Goal: Information Seeking & Learning: Learn about a topic

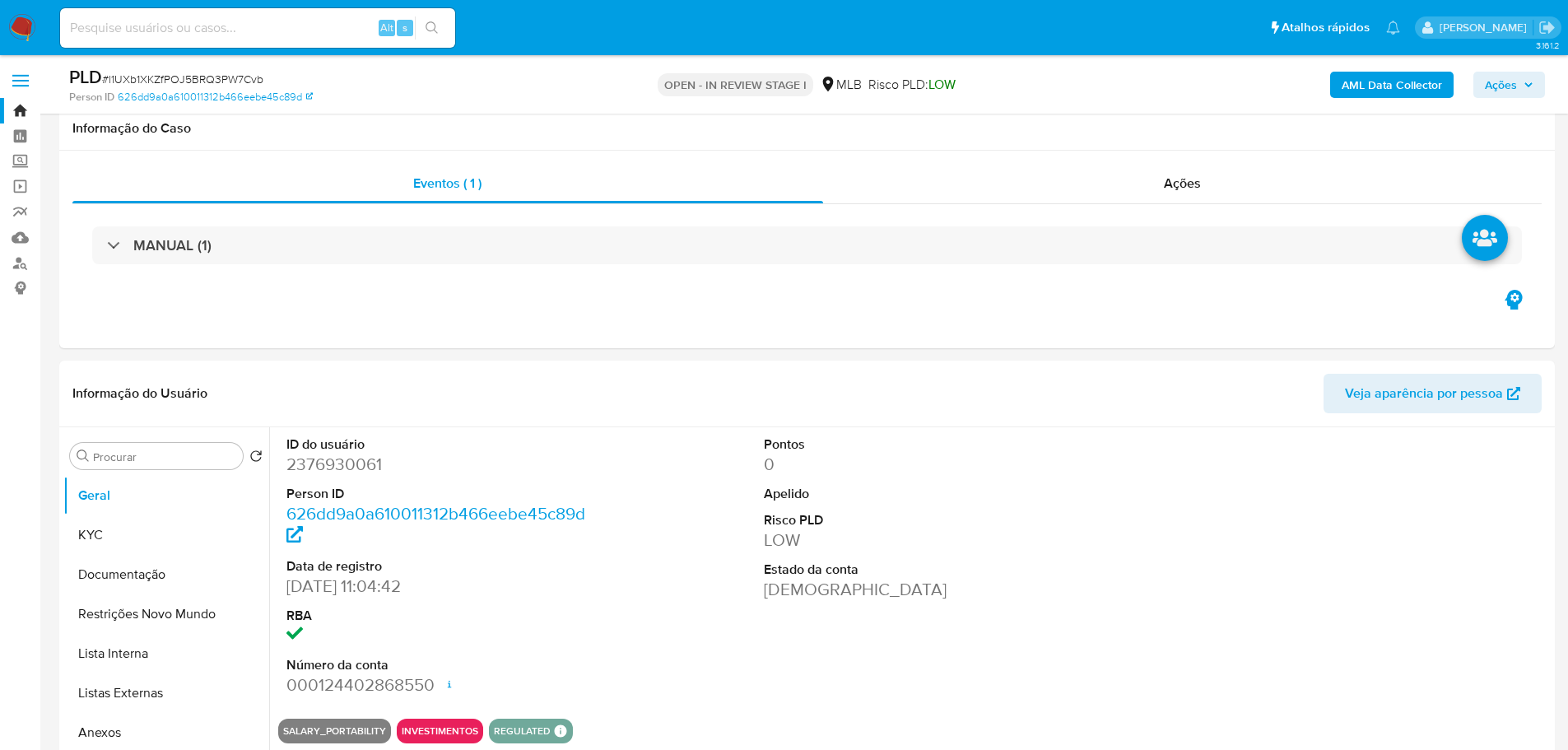
select select "10"
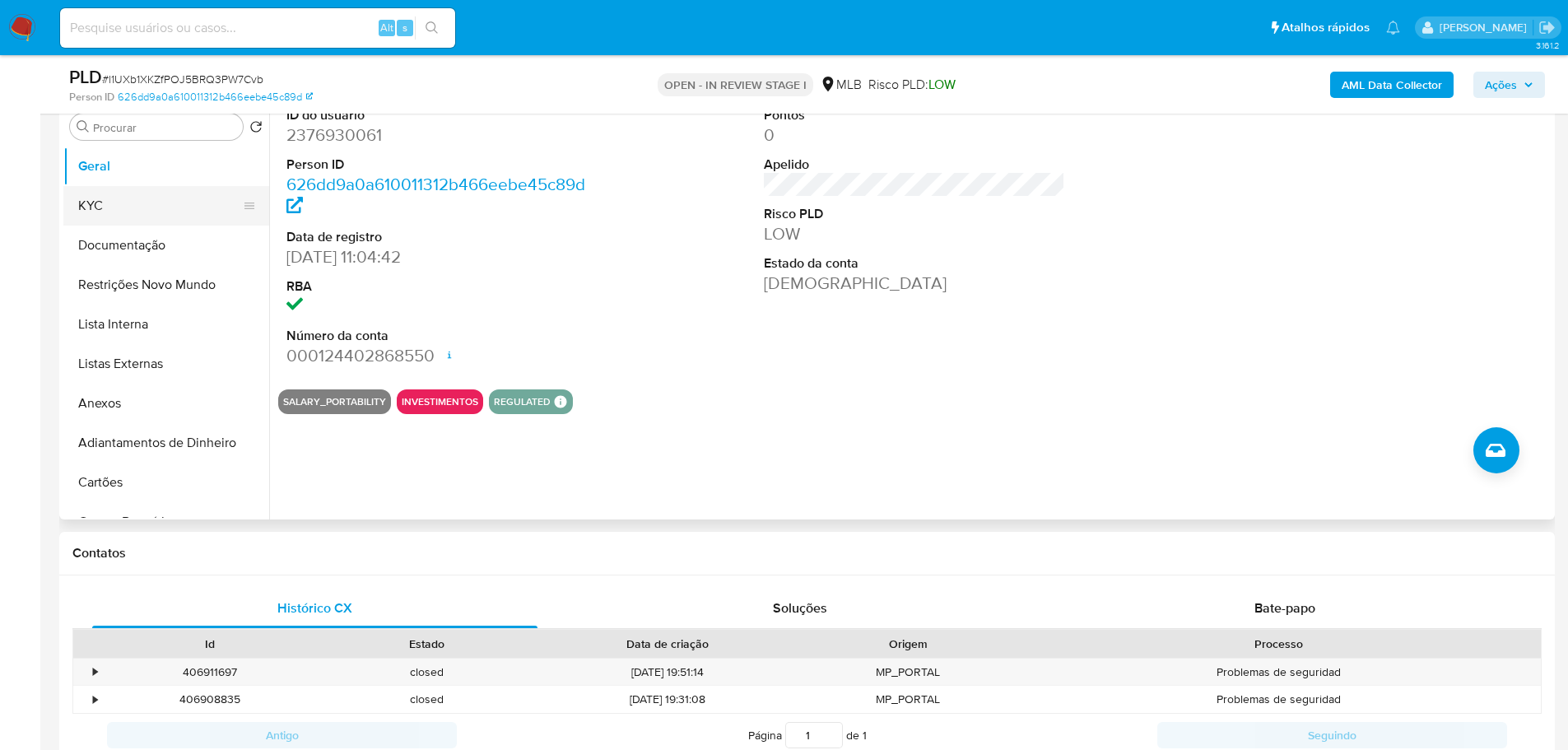
click at [118, 219] on button "KYC" at bounding box center [159, 206] width 193 height 39
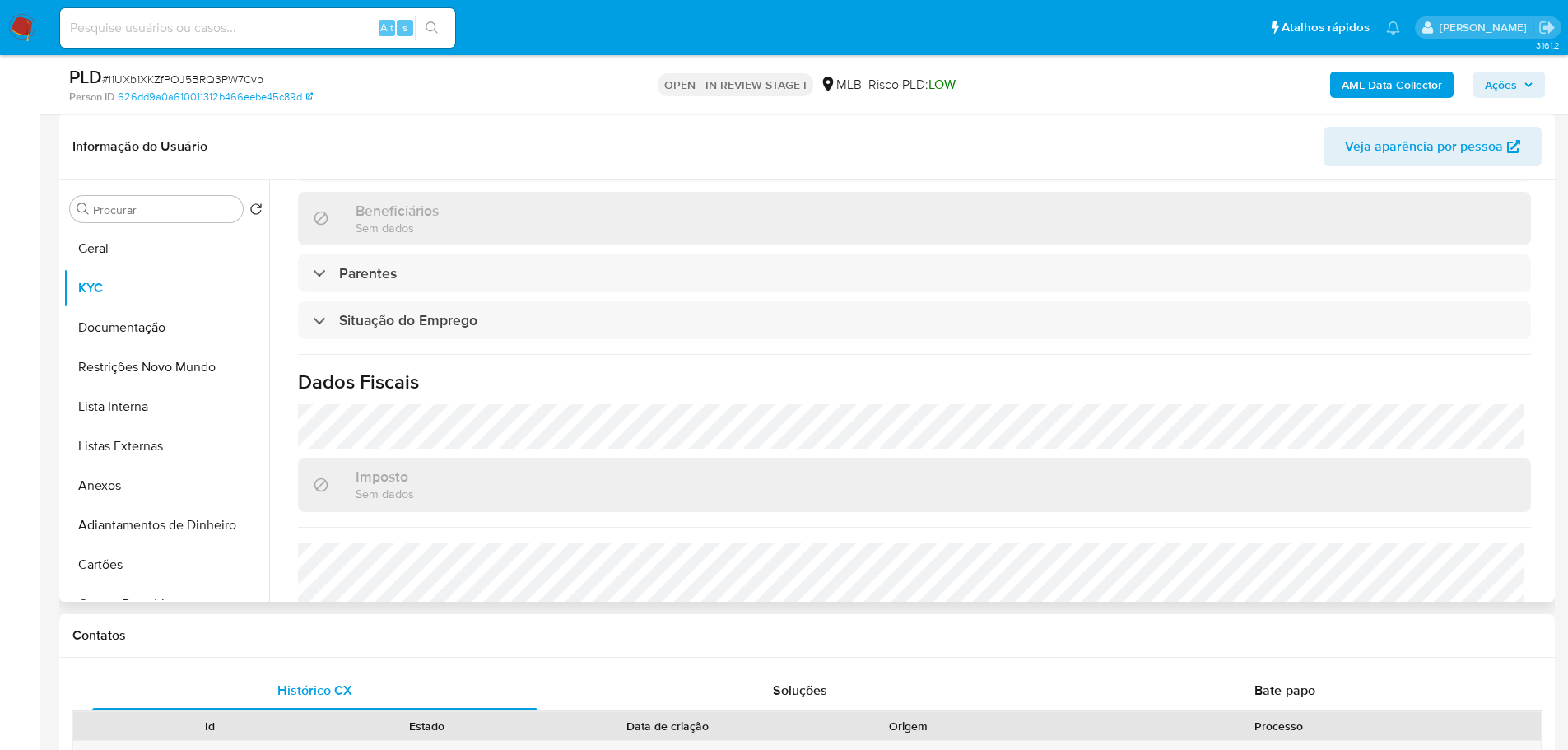
scroll to position [686, 0]
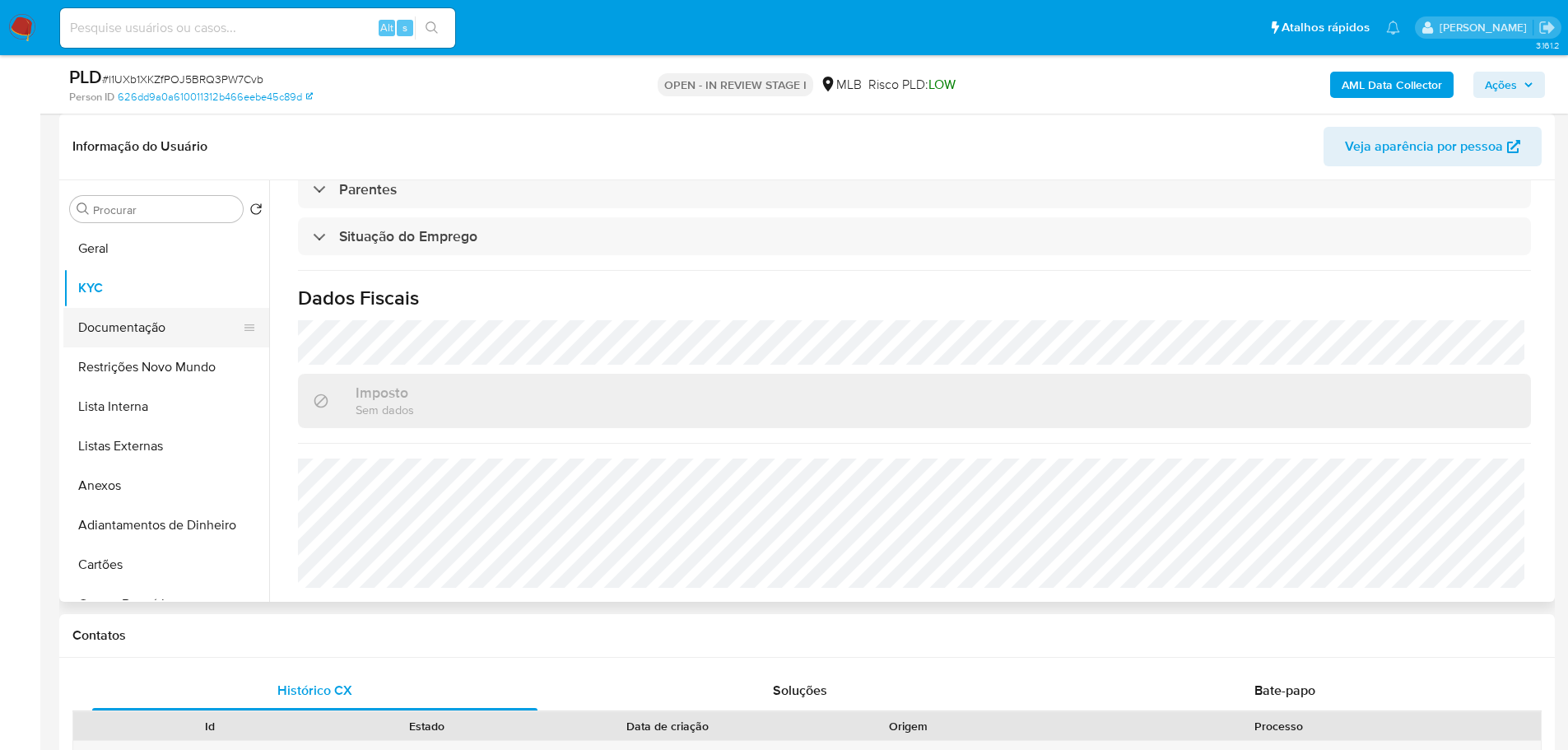
click at [136, 322] on button "Documentação" at bounding box center [159, 328] width 193 height 39
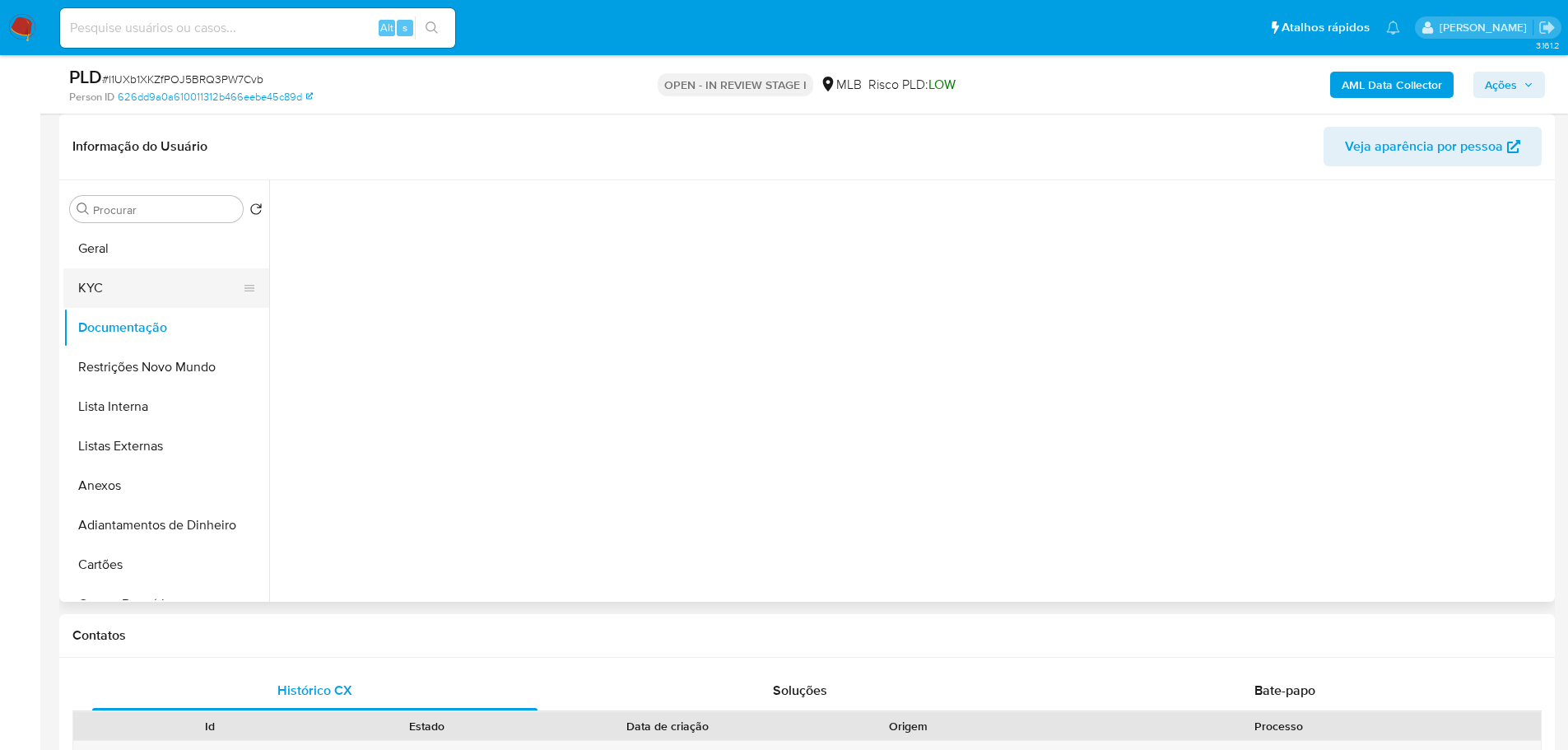
scroll to position [0, 0]
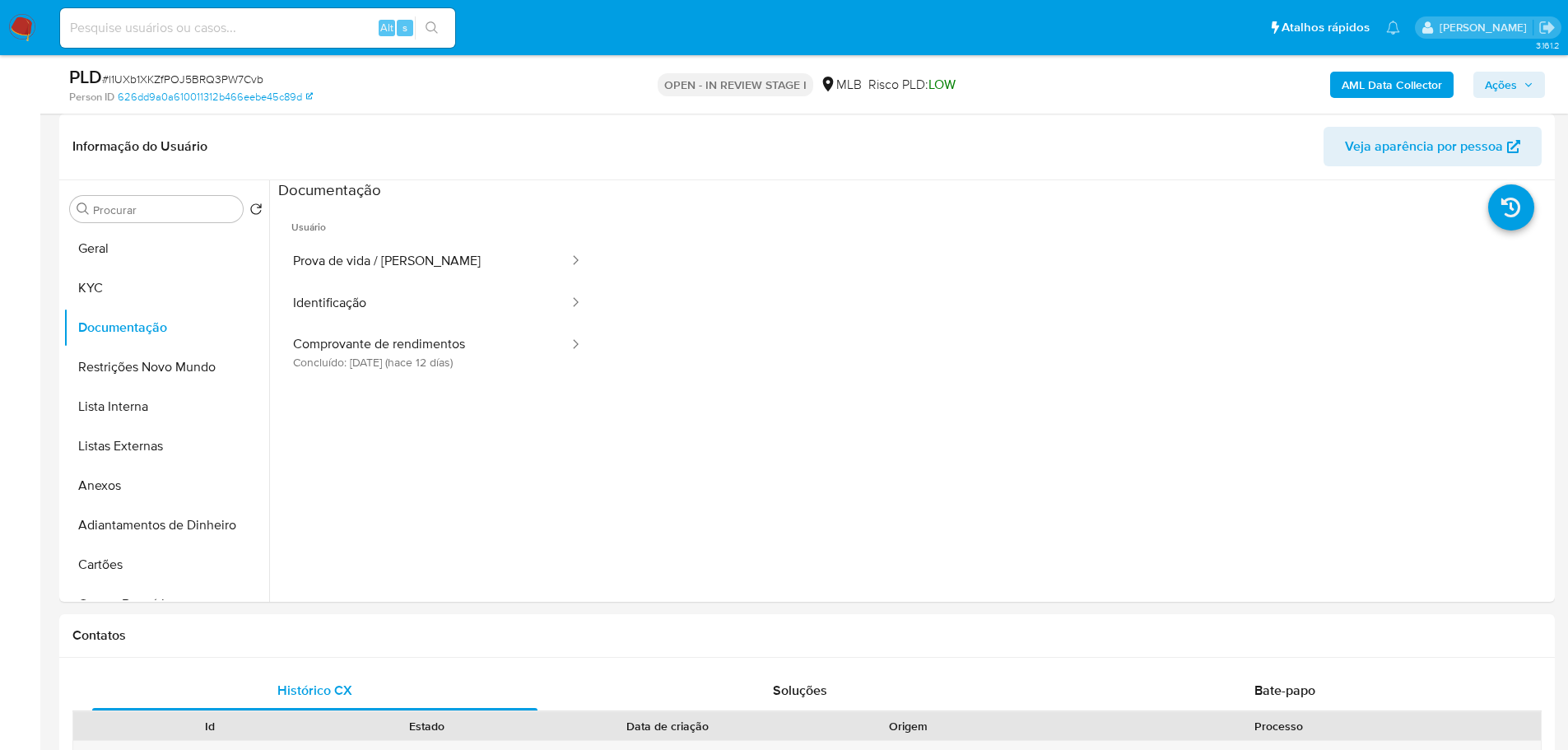
click at [401, 228] on span "Usuário" at bounding box center [438, 220] width 319 height 39
click at [399, 272] on button "Prova de vida / Selfie" at bounding box center [424, 261] width 292 height 42
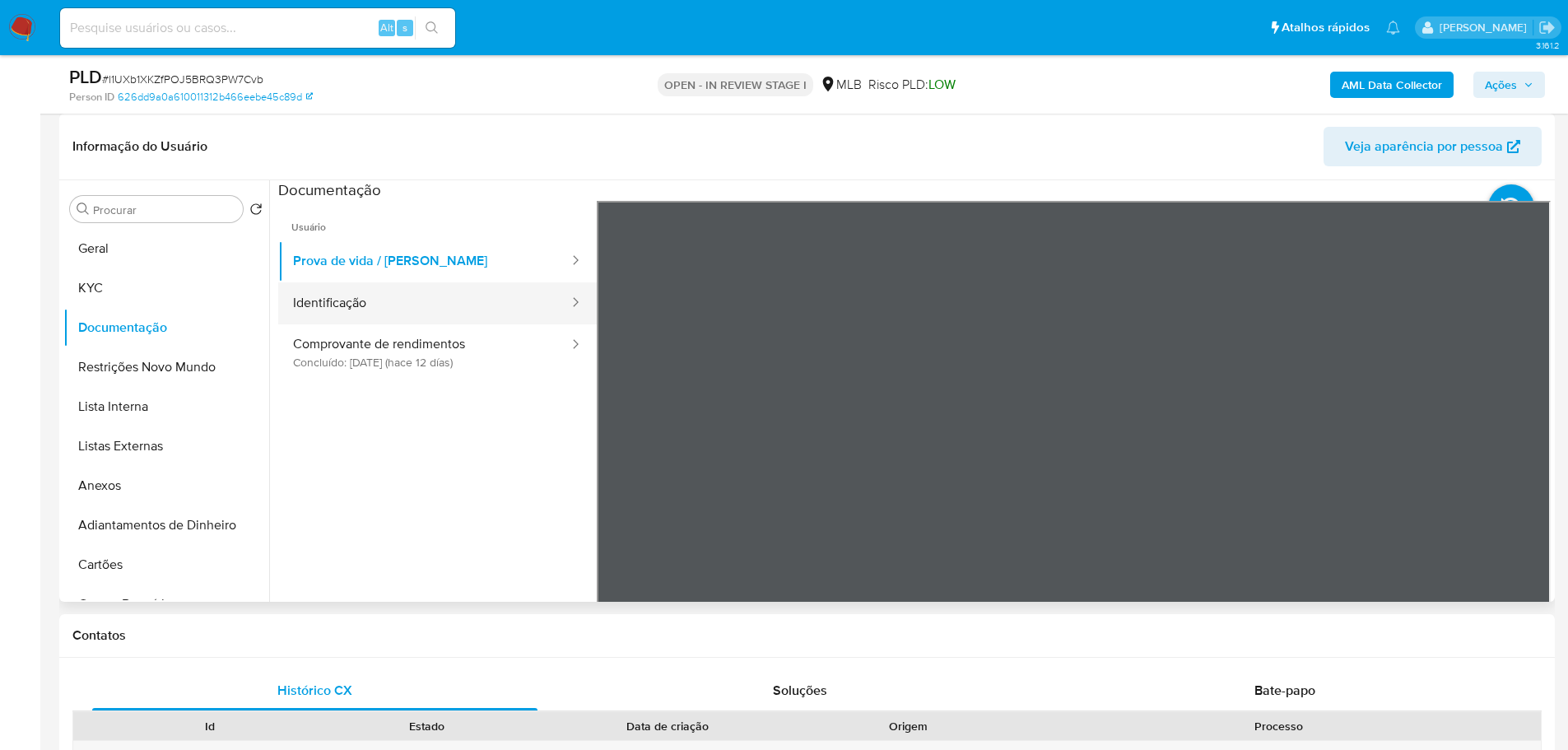
click at [503, 311] on button "Identificação" at bounding box center [424, 303] width 292 height 42
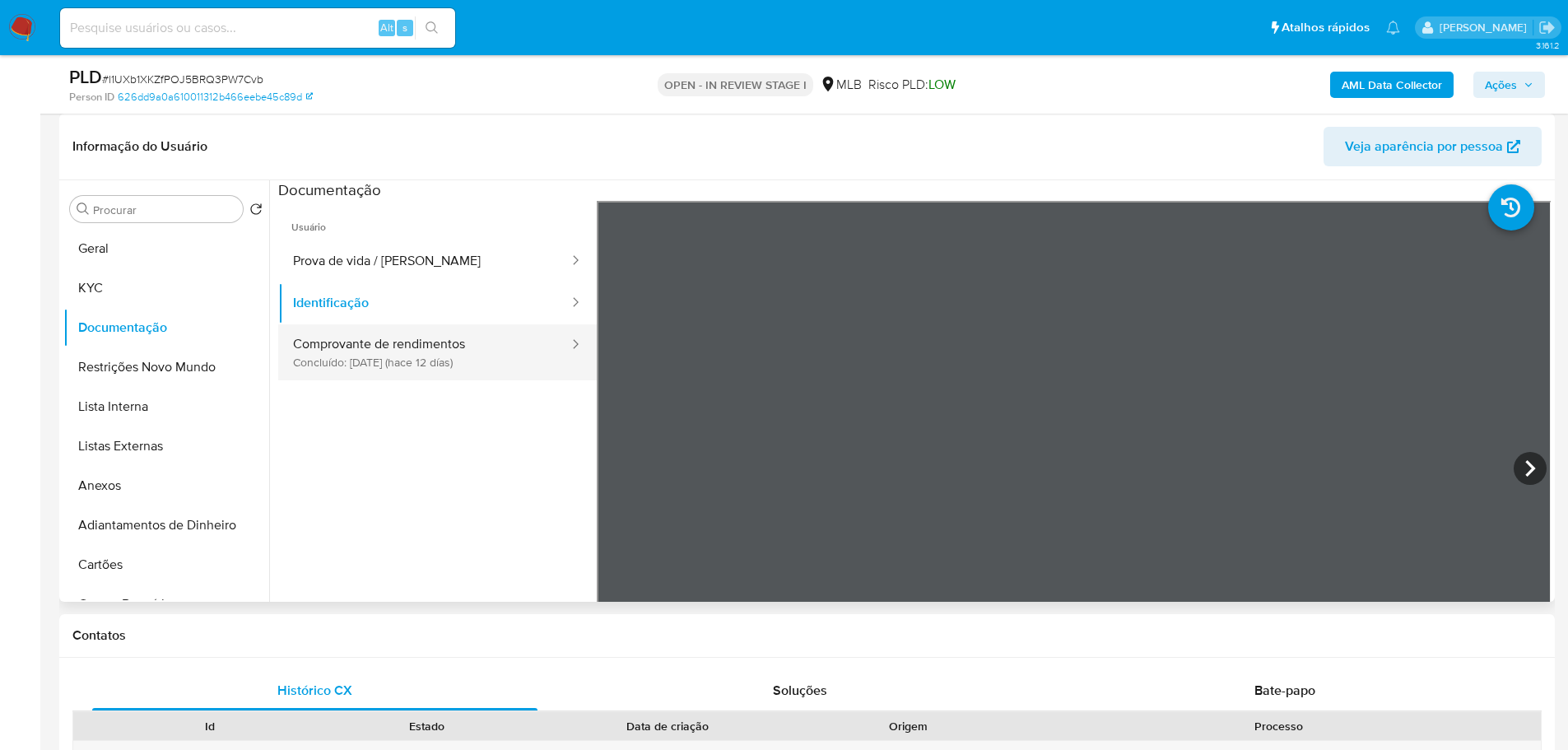
click at [458, 347] on button "Comprovante de rendimentos Concluído: 19/09/2025 (hace 12 días)" at bounding box center [424, 352] width 292 height 56
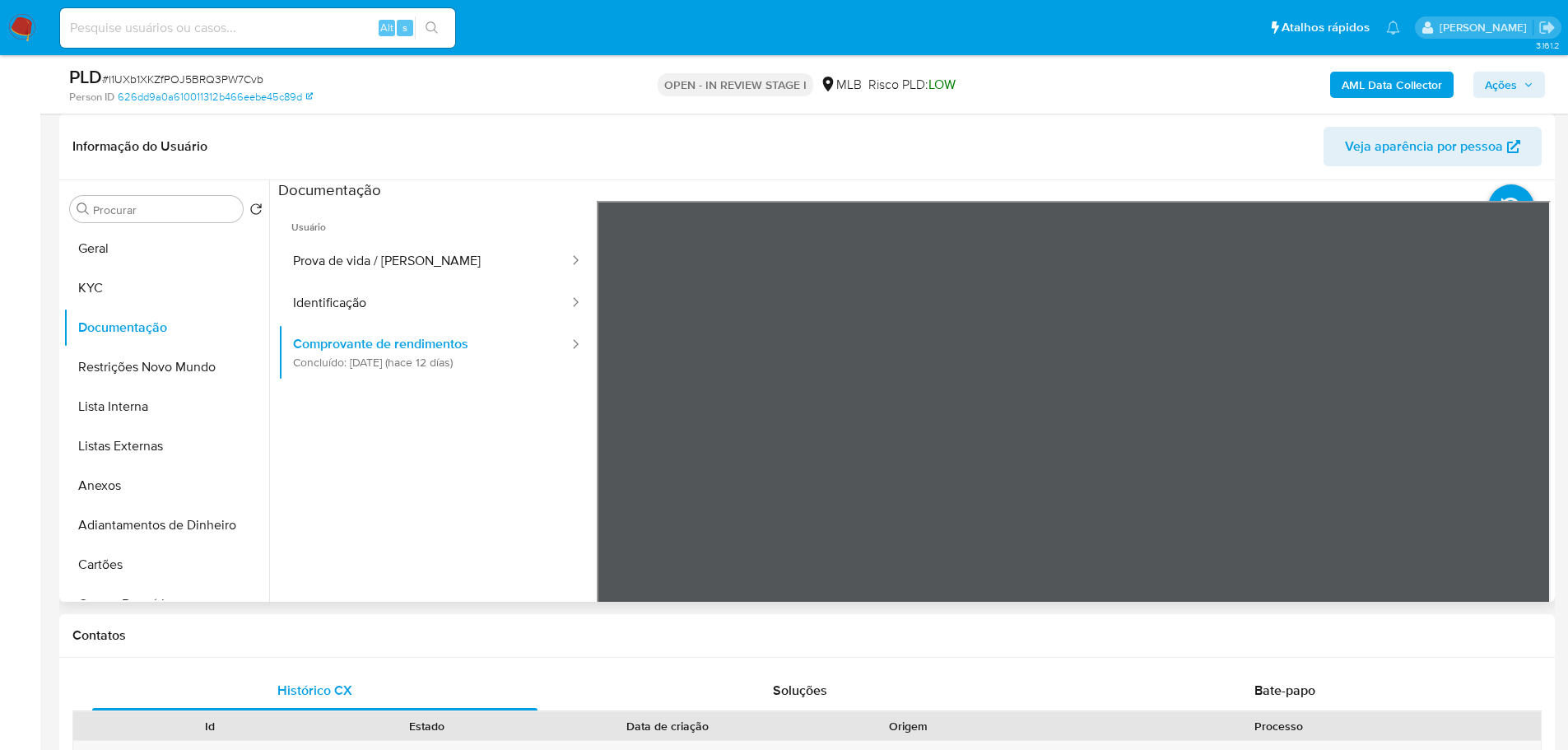
click at [812, 156] on div "Informação do Usuário Veja aparência por pessoa Procurar Retornar ao pedido pad…" at bounding box center [807, 357] width 1495 height 488
click at [982, 192] on section at bounding box center [915, 454] width 1273 height 547
click at [114, 251] on button "Geral" at bounding box center [159, 249] width 193 height 39
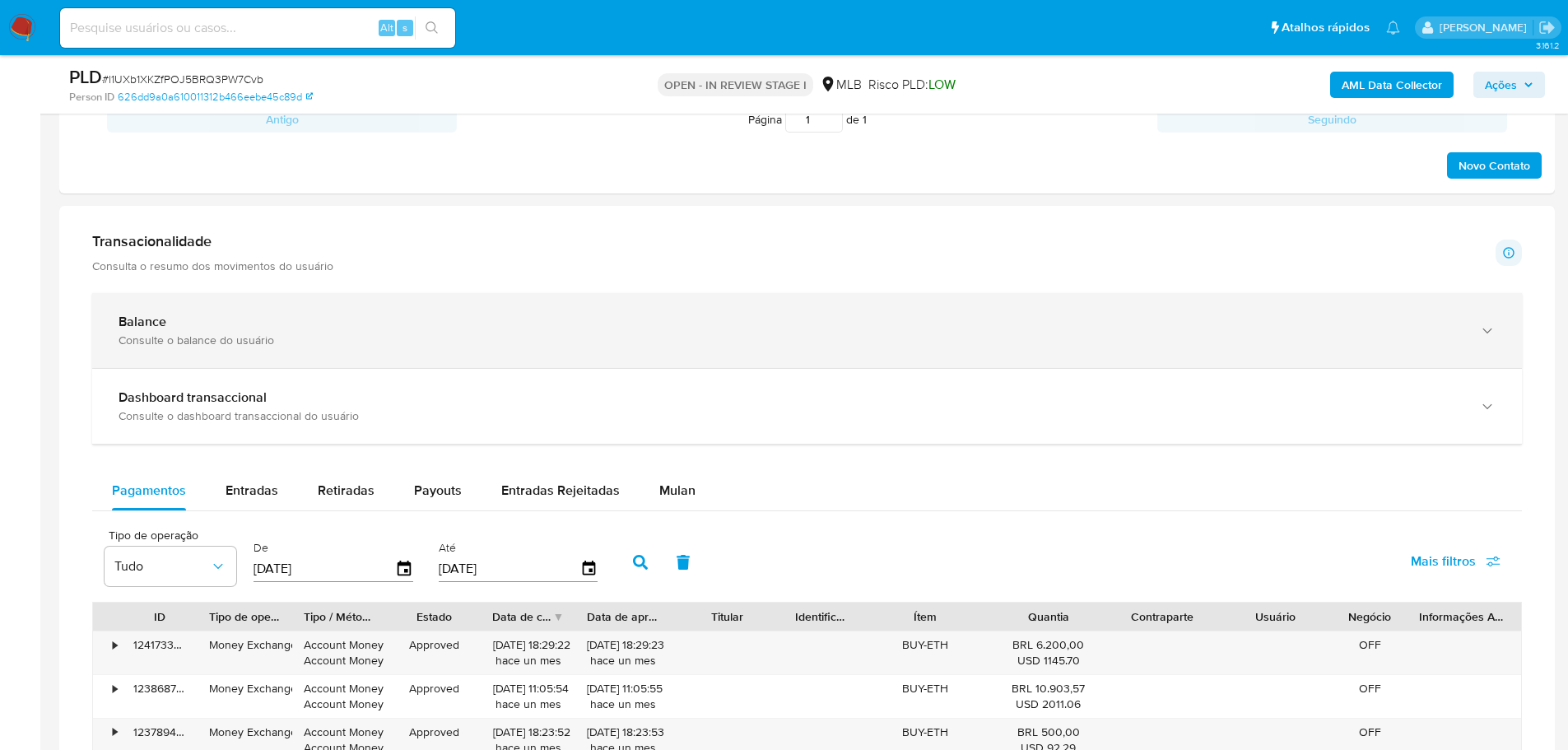
scroll to position [906, 0]
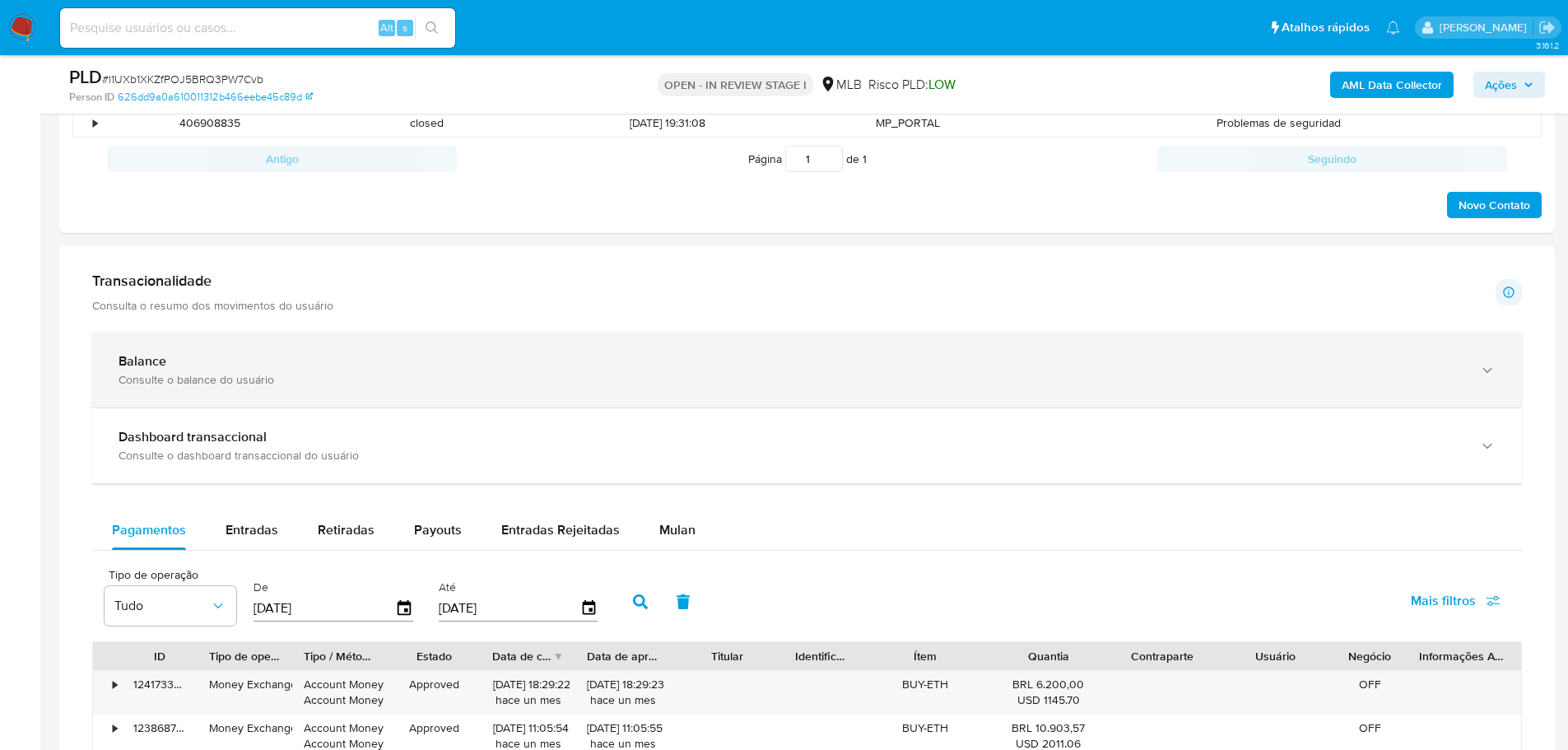
click at [1355, 365] on div "Balance" at bounding box center [790, 361] width 1344 height 17
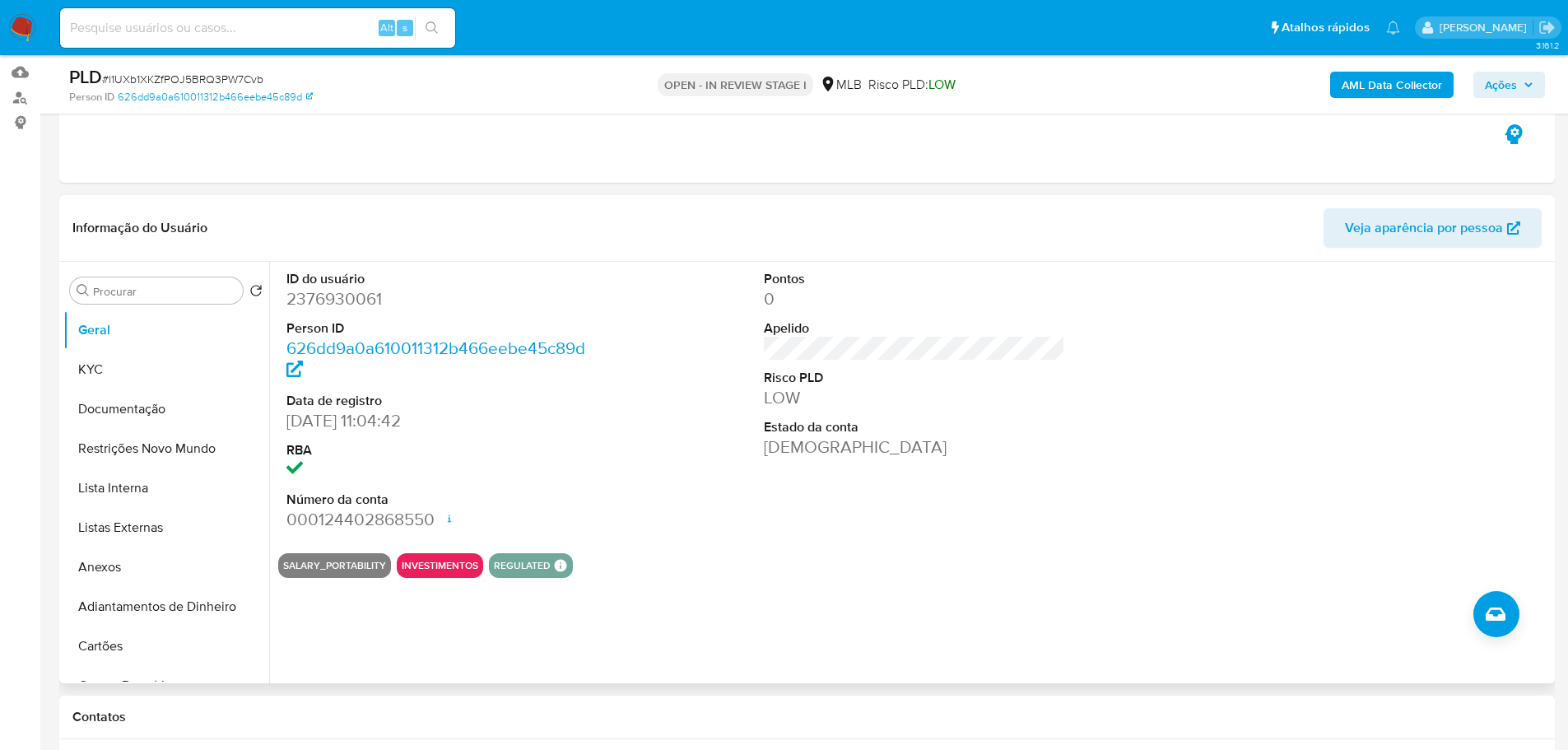
scroll to position [0, 0]
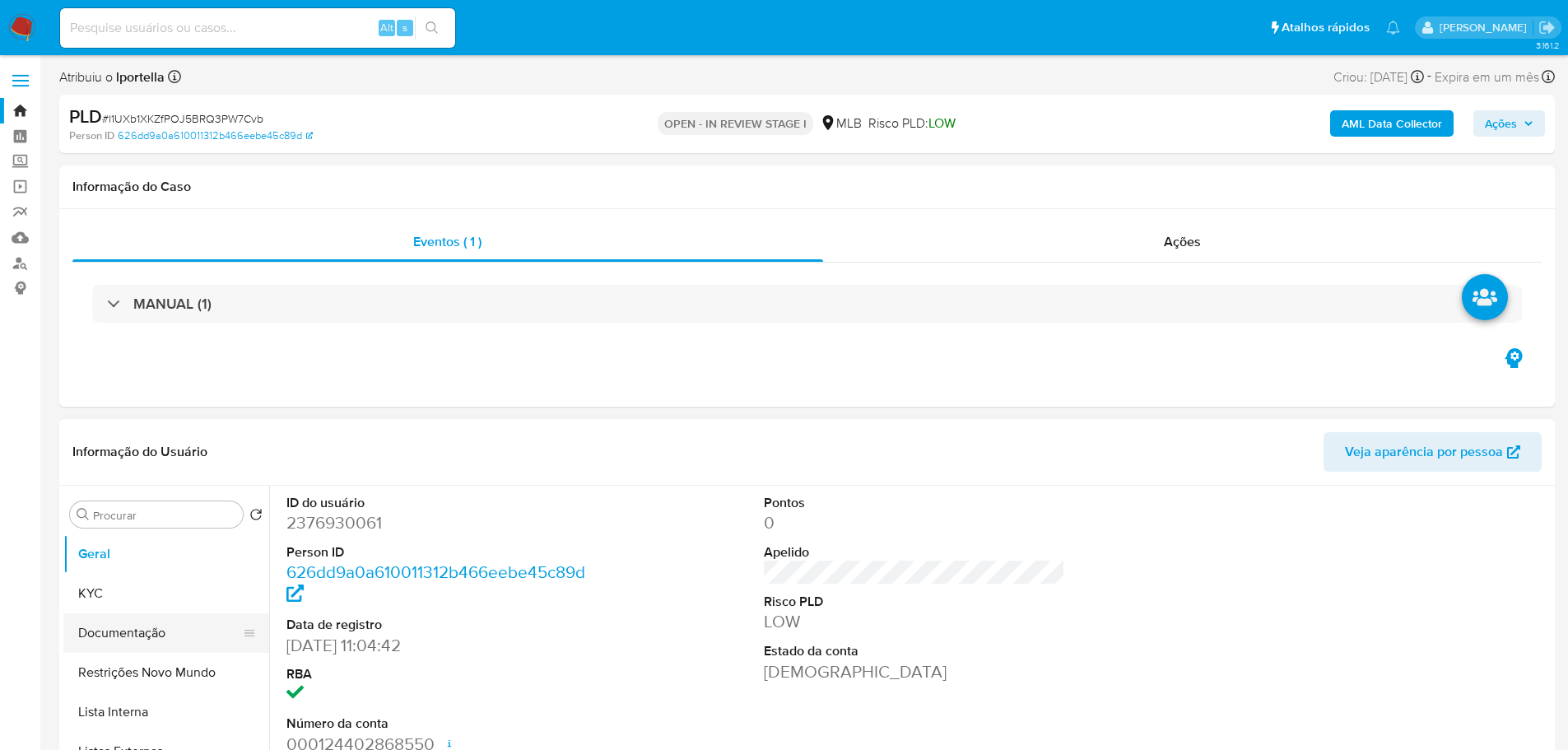
click at [171, 641] on button "Documentação" at bounding box center [159, 633] width 193 height 39
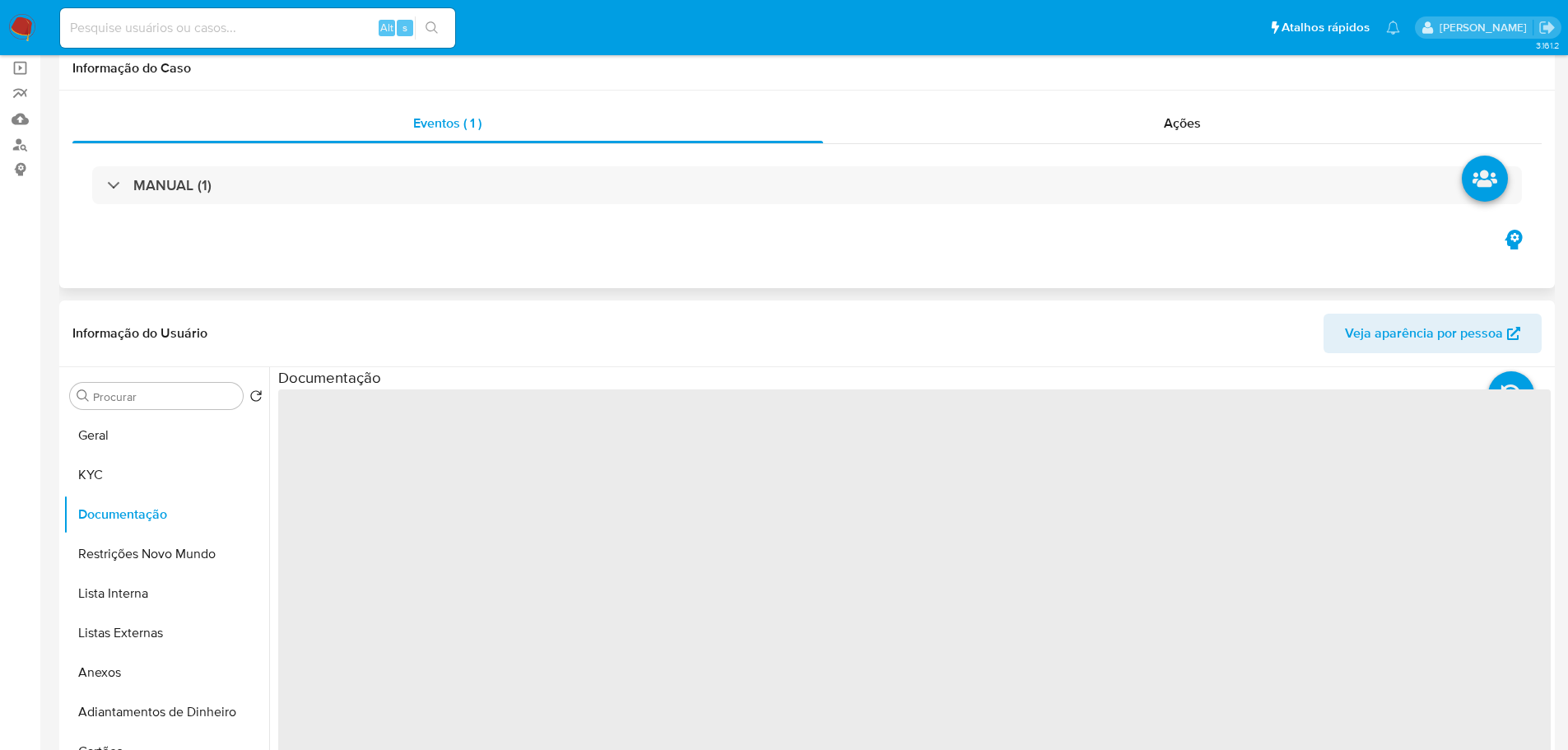
scroll to position [247, 0]
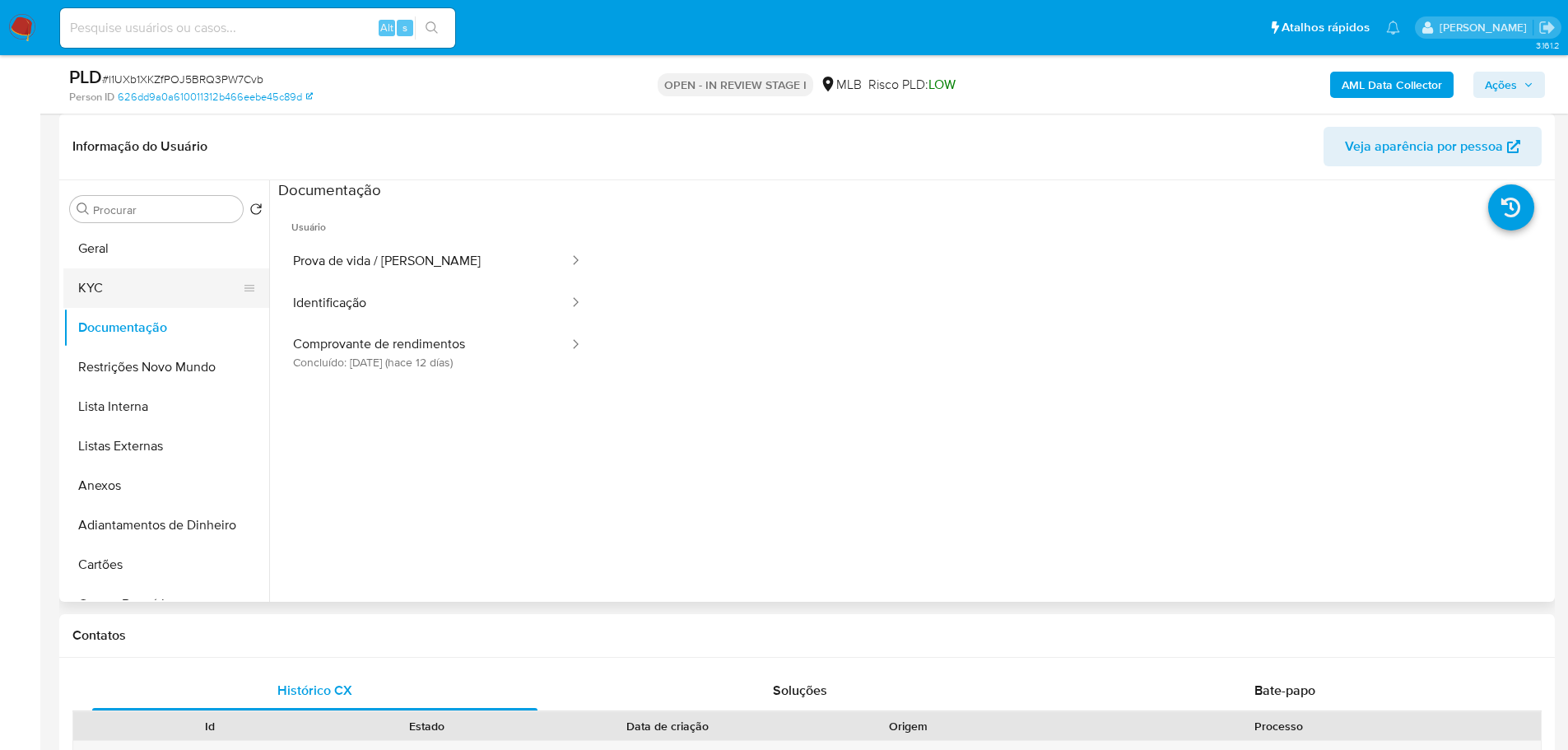
click at [111, 300] on button "KYC" at bounding box center [159, 288] width 193 height 39
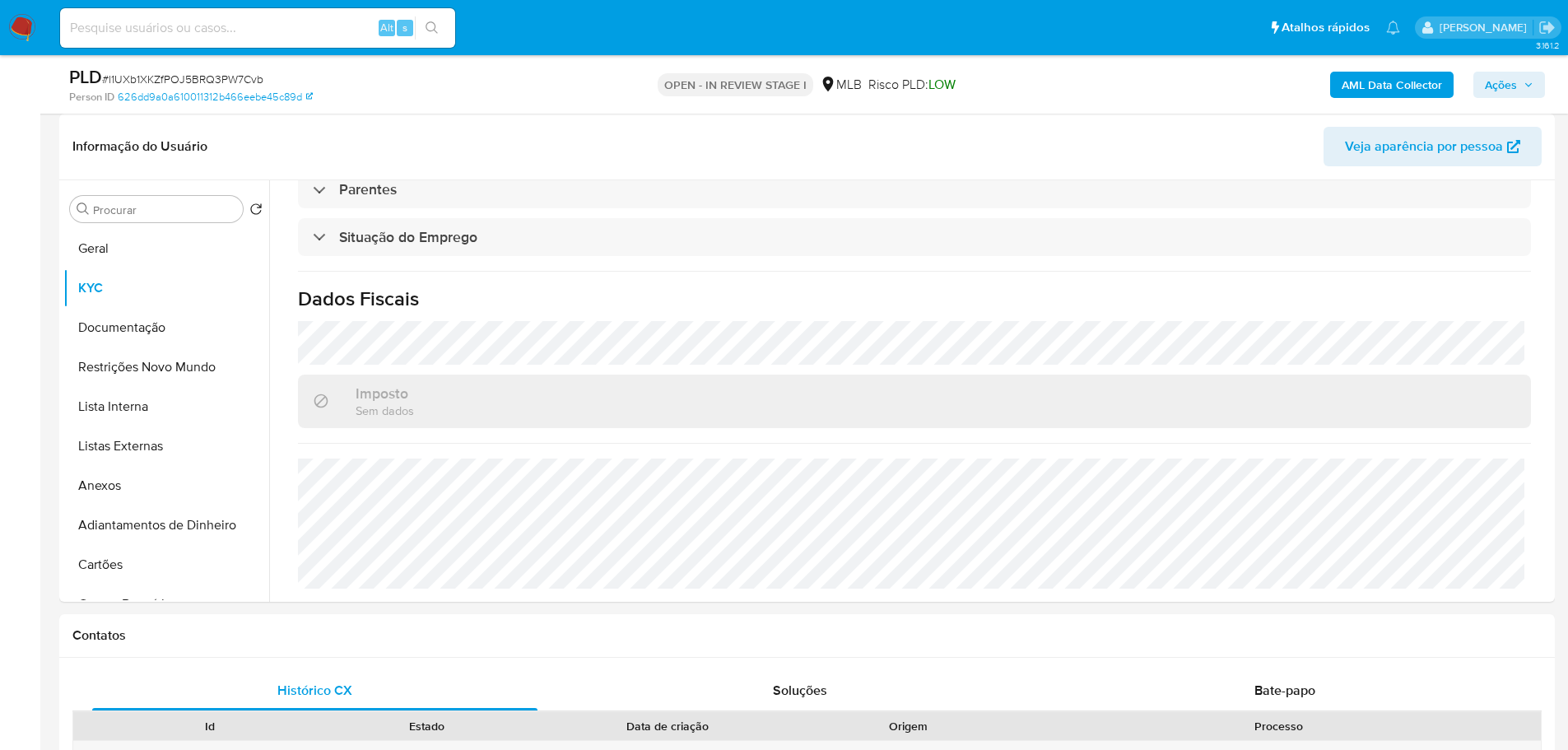
scroll to position [686, 0]
click at [142, 240] on button "Geral" at bounding box center [159, 249] width 193 height 39
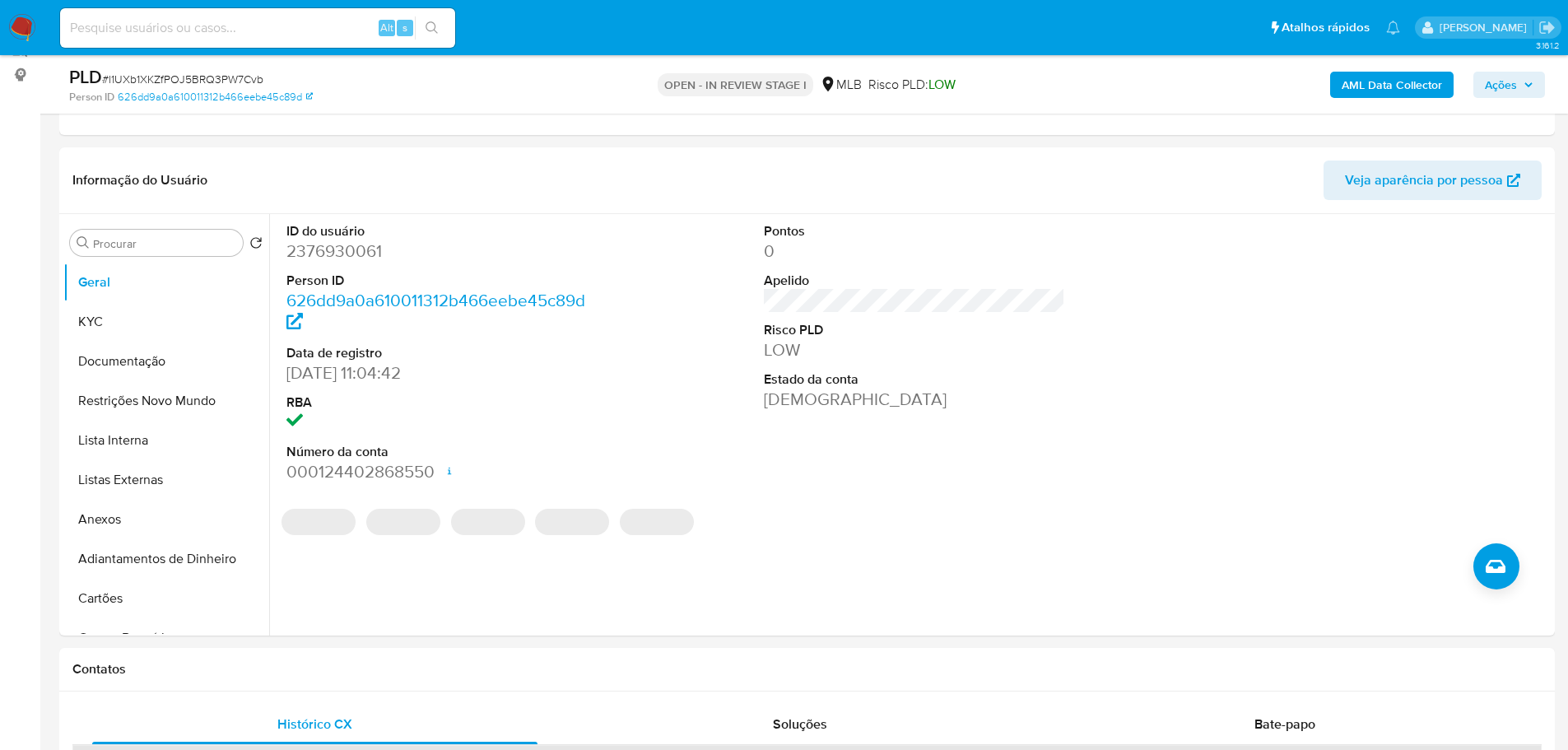
scroll to position [207, 0]
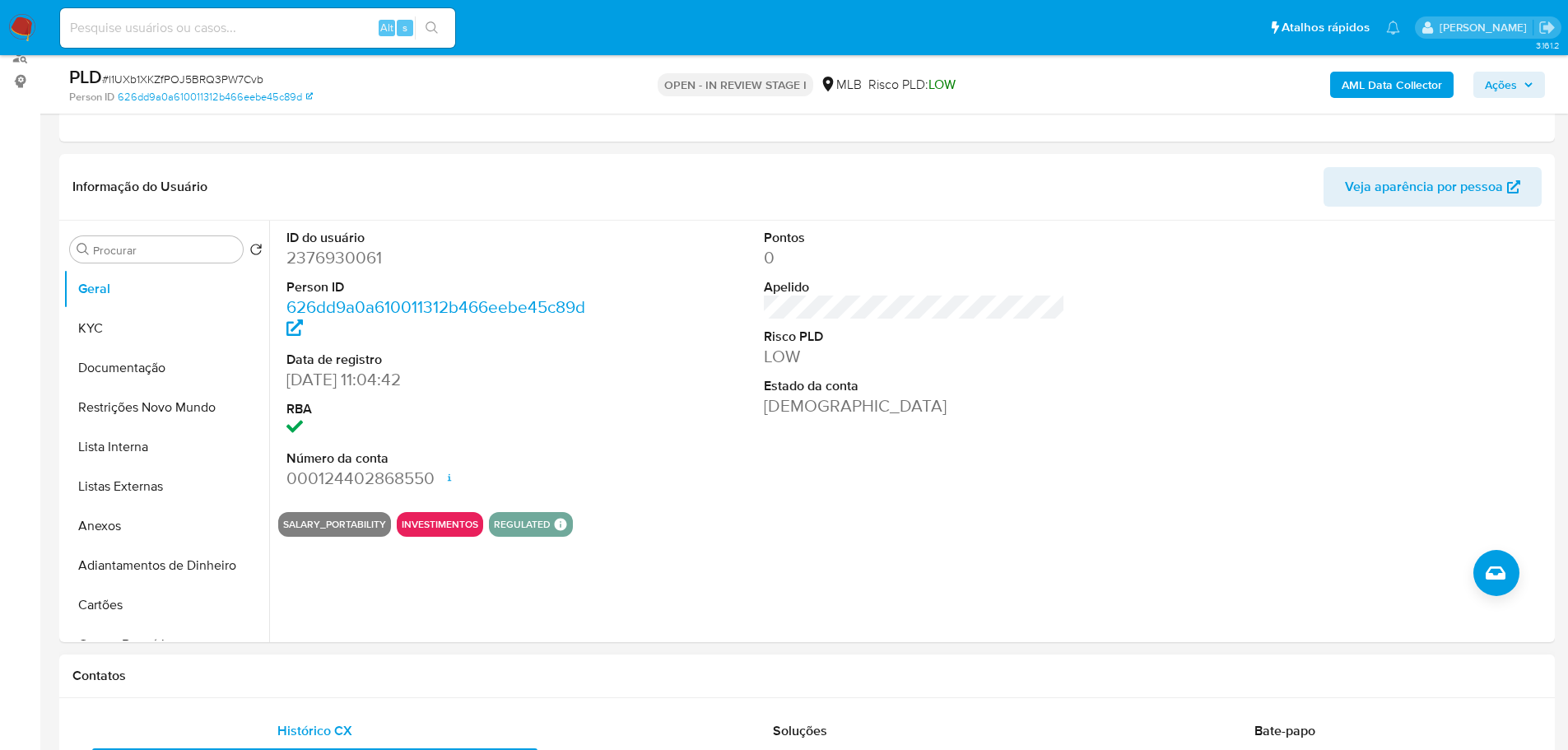
click at [320, 679] on h1 "Contatos" at bounding box center [808, 676] width 1470 height 17
click at [107, 317] on button "KYC" at bounding box center [159, 329] width 193 height 39
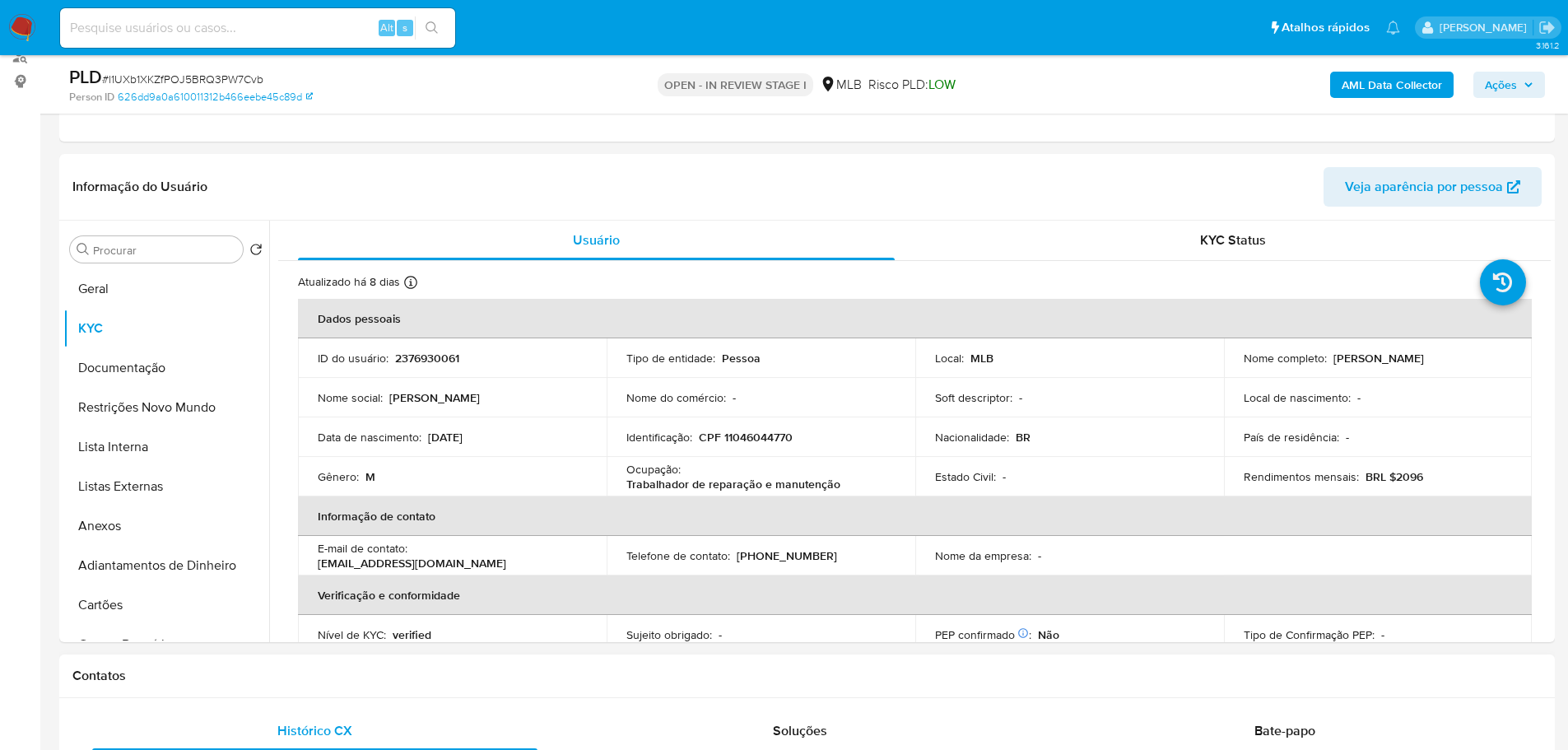
click at [238, 656] on div "Contatos" at bounding box center [807, 676] width 1495 height 43
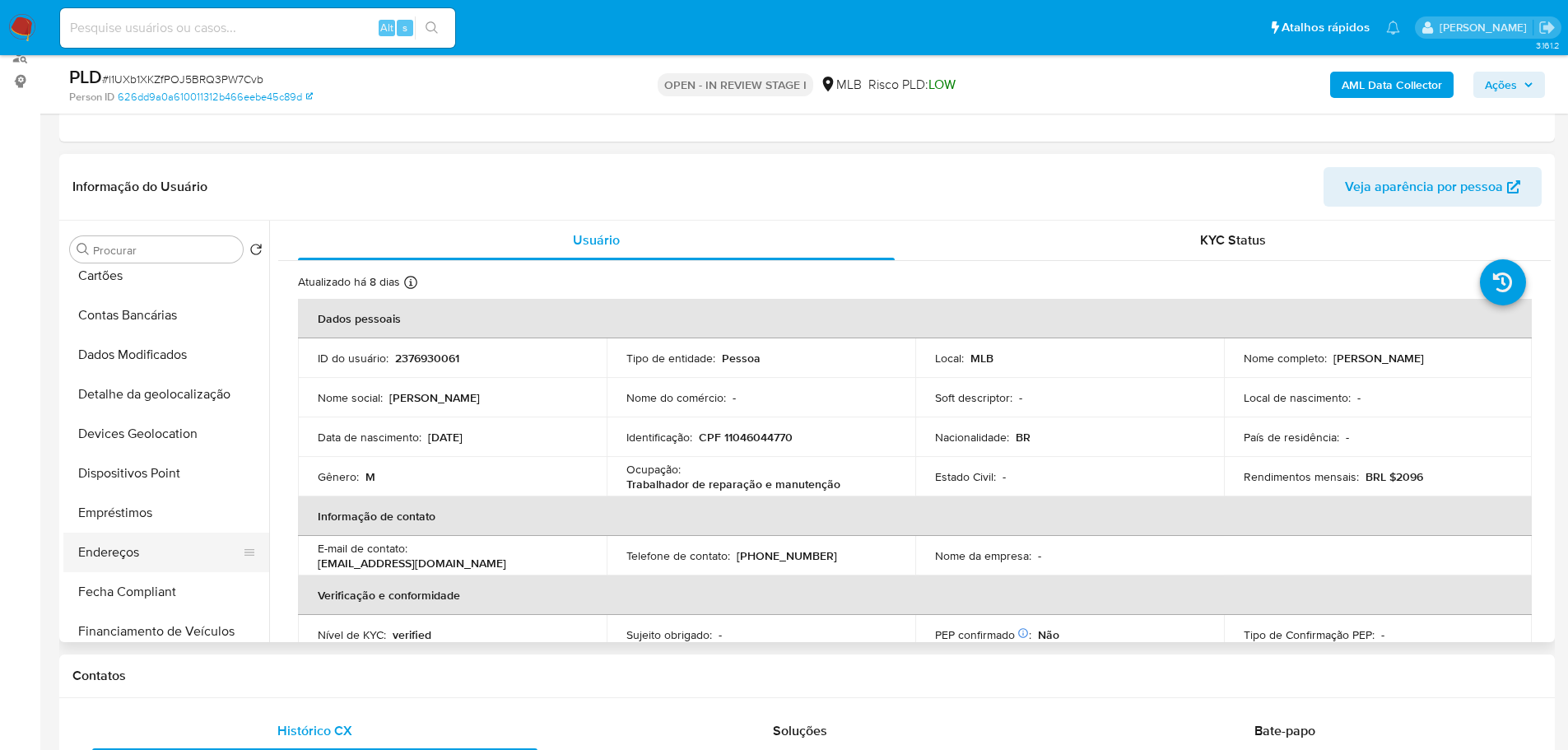
click at [125, 551] on button "Endereços" at bounding box center [159, 552] width 193 height 39
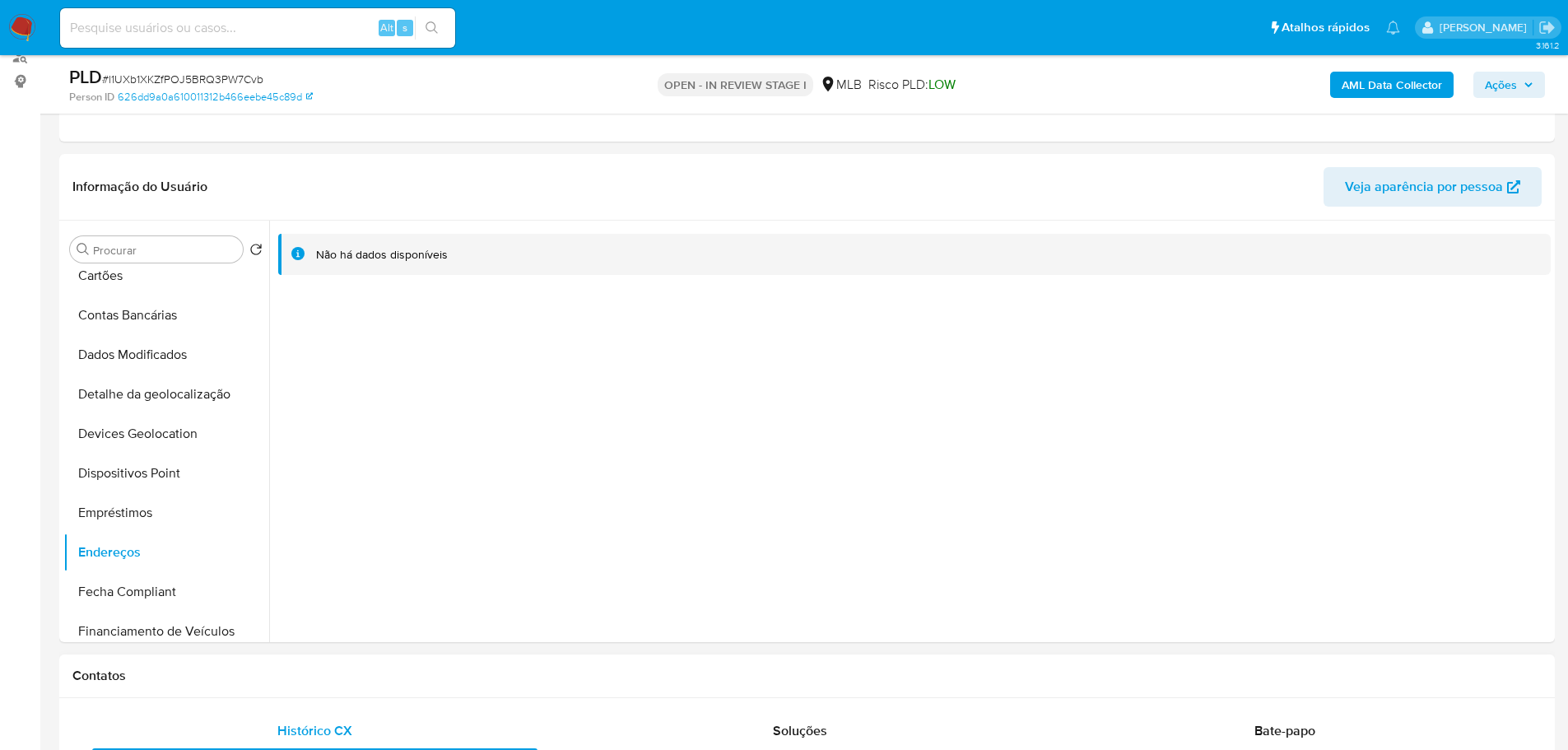
click at [182, 391] on button "Detalhe da geolocalização" at bounding box center [159, 395] width 193 height 39
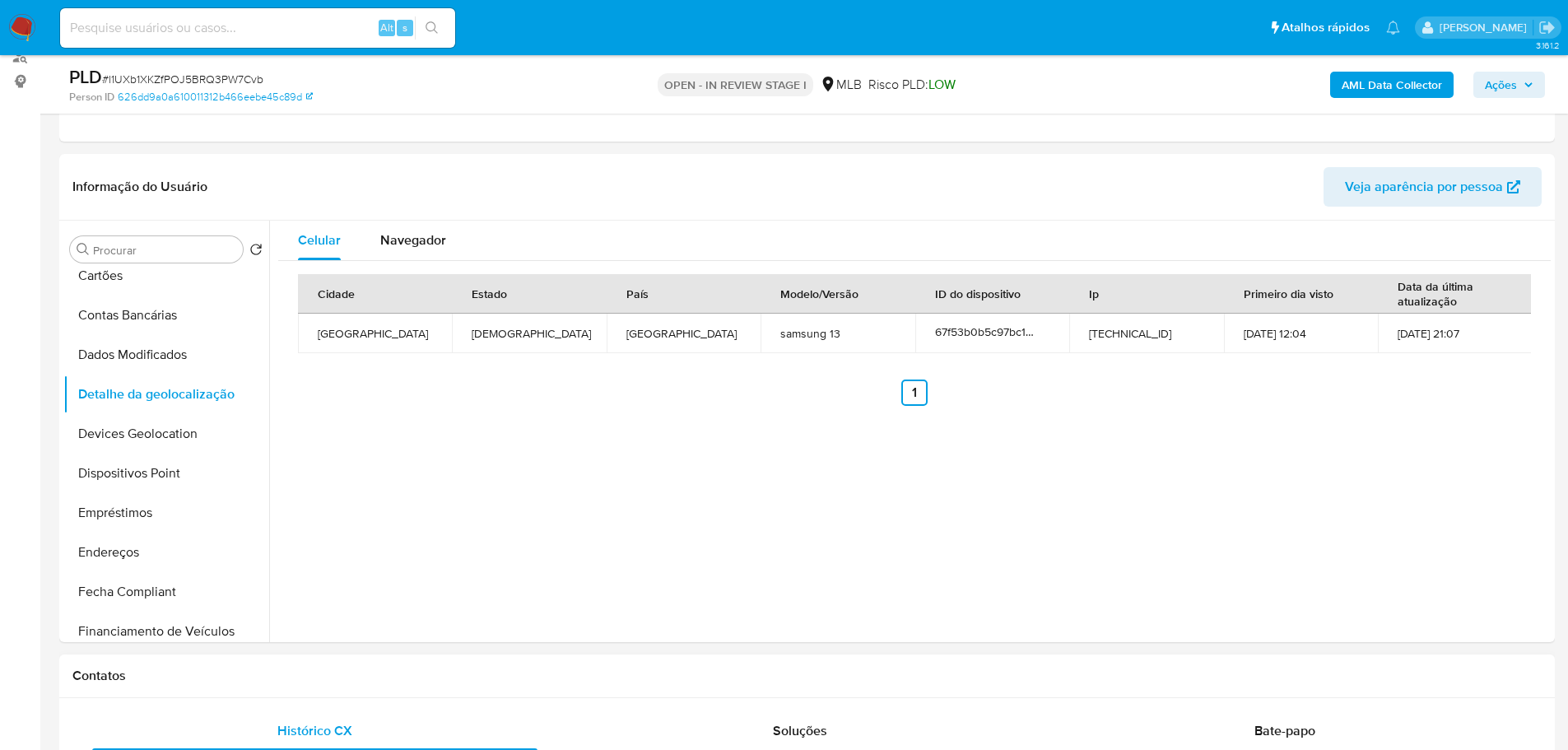
click at [274, 681] on h1 "Contatos" at bounding box center [808, 676] width 1470 height 17
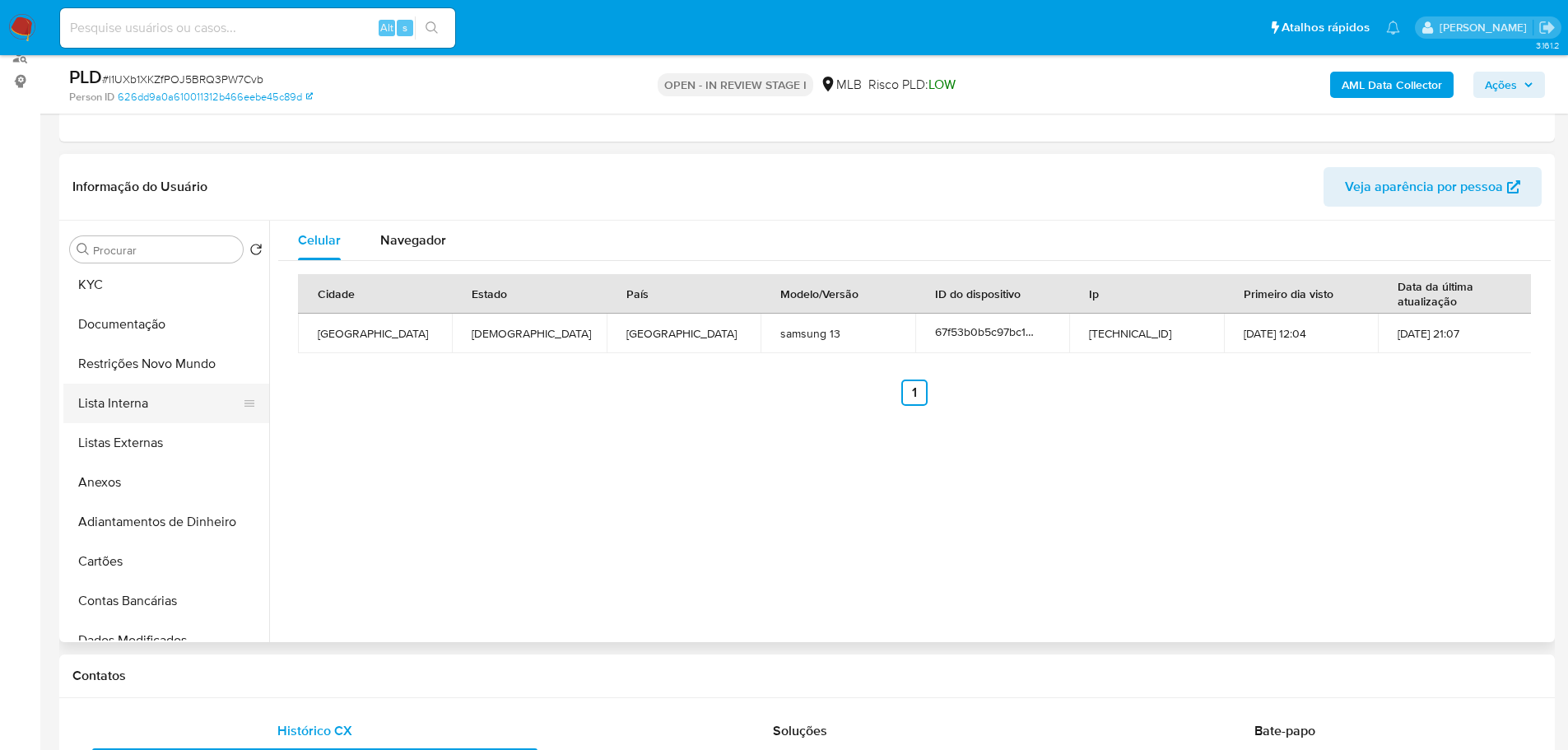
scroll to position [0, 0]
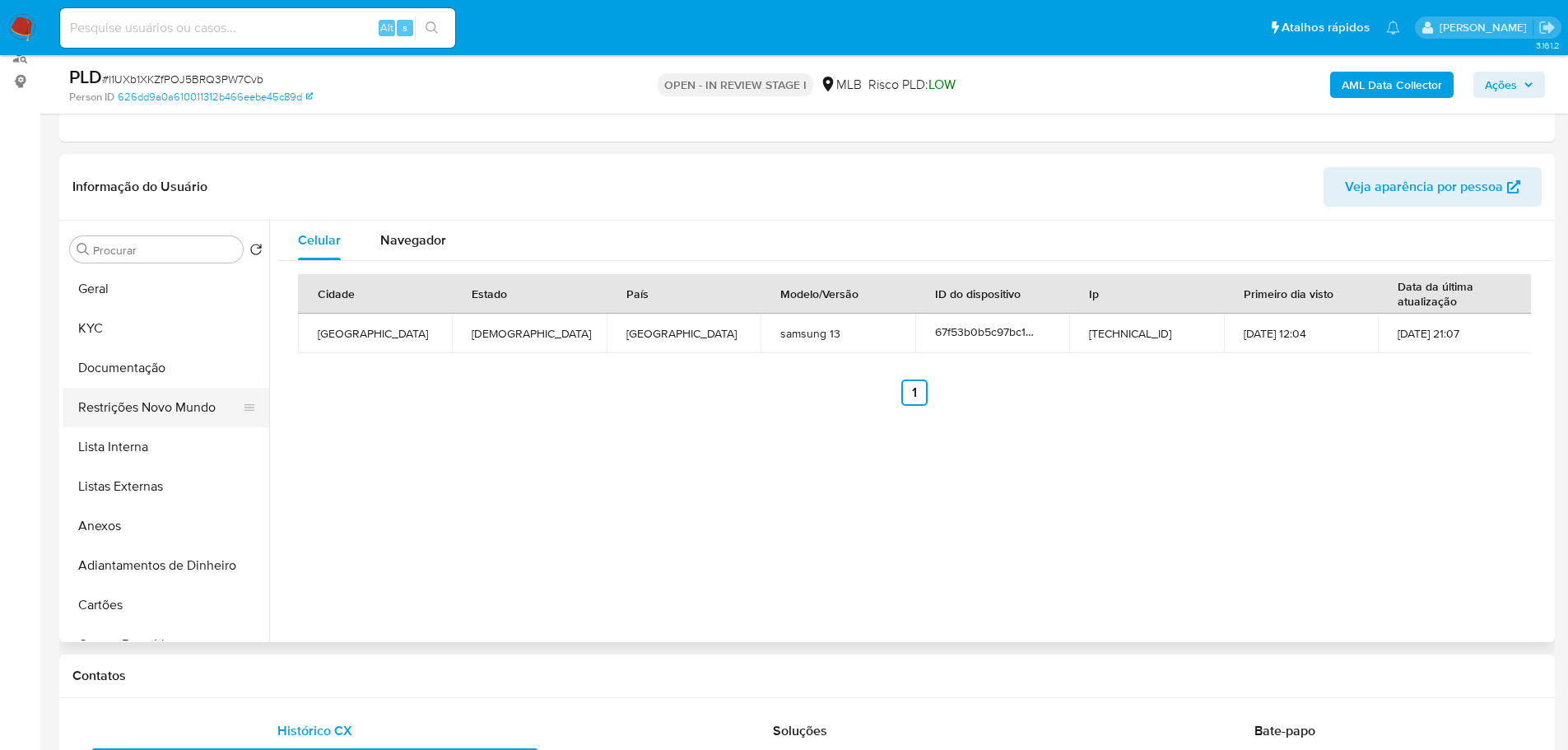
click at [153, 411] on button "Restrições Novo Mundo" at bounding box center [159, 407] width 193 height 39
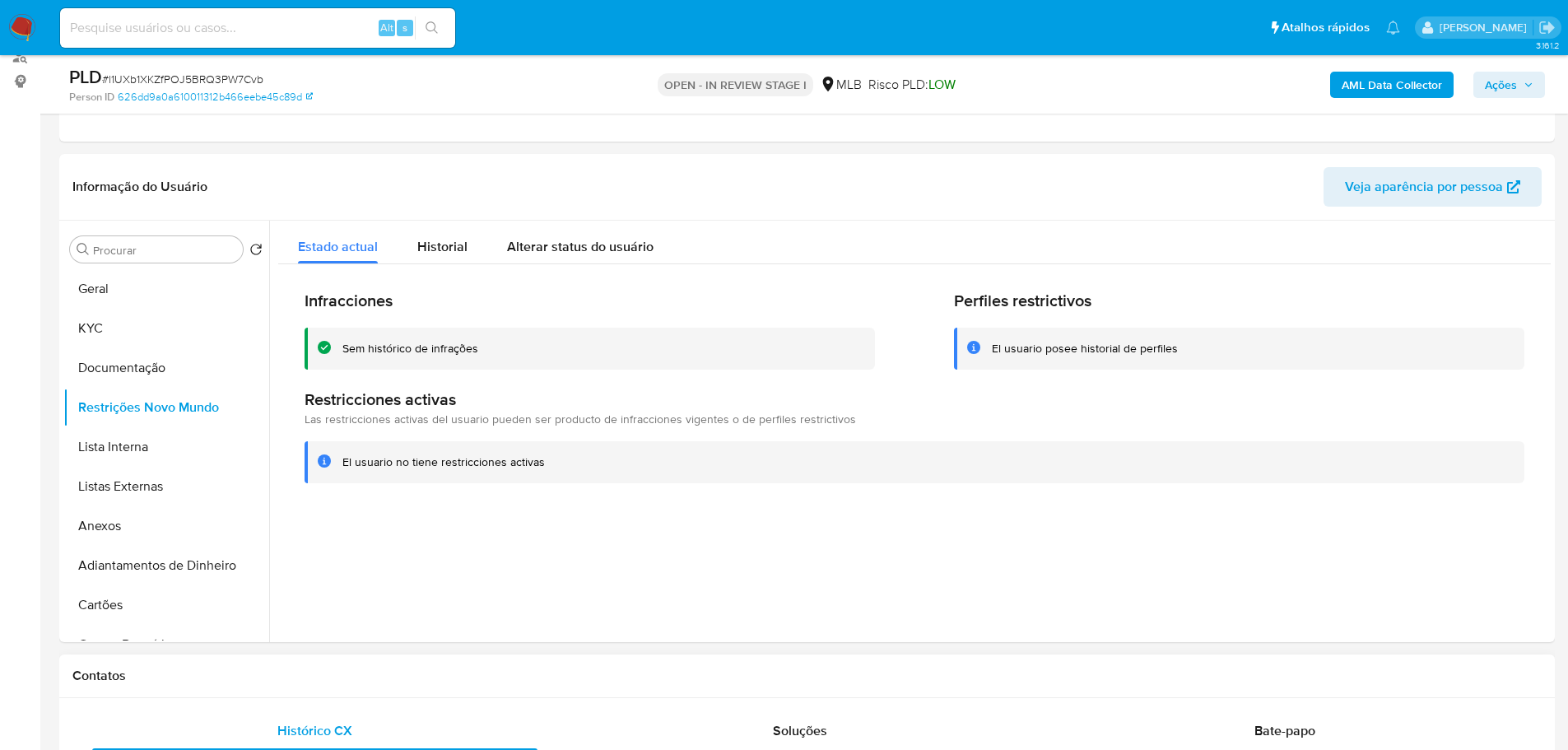
click at [275, 689] on div "Contatos" at bounding box center [807, 676] width 1495 height 43
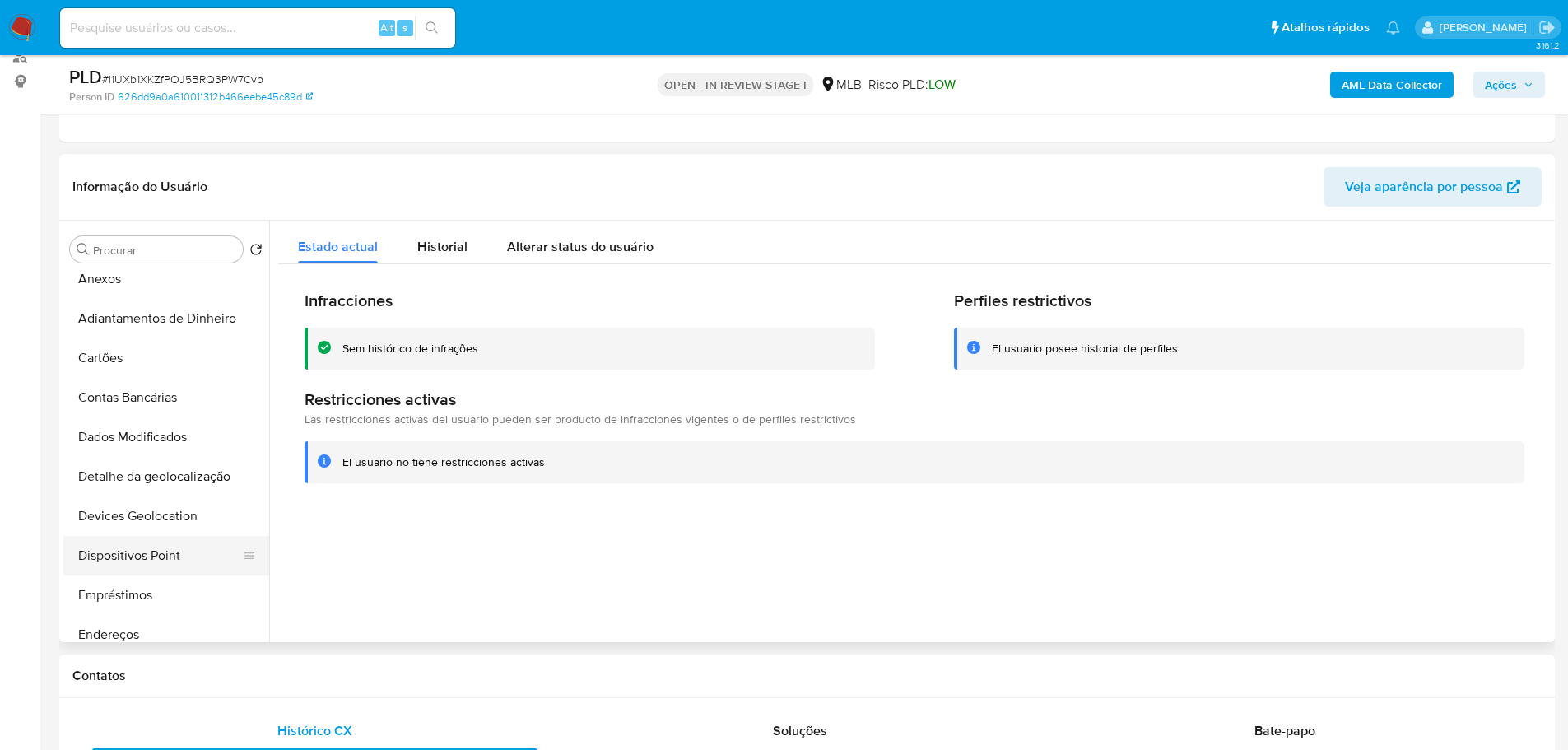
click at [166, 551] on button "Dispositivos Point" at bounding box center [159, 556] width 193 height 39
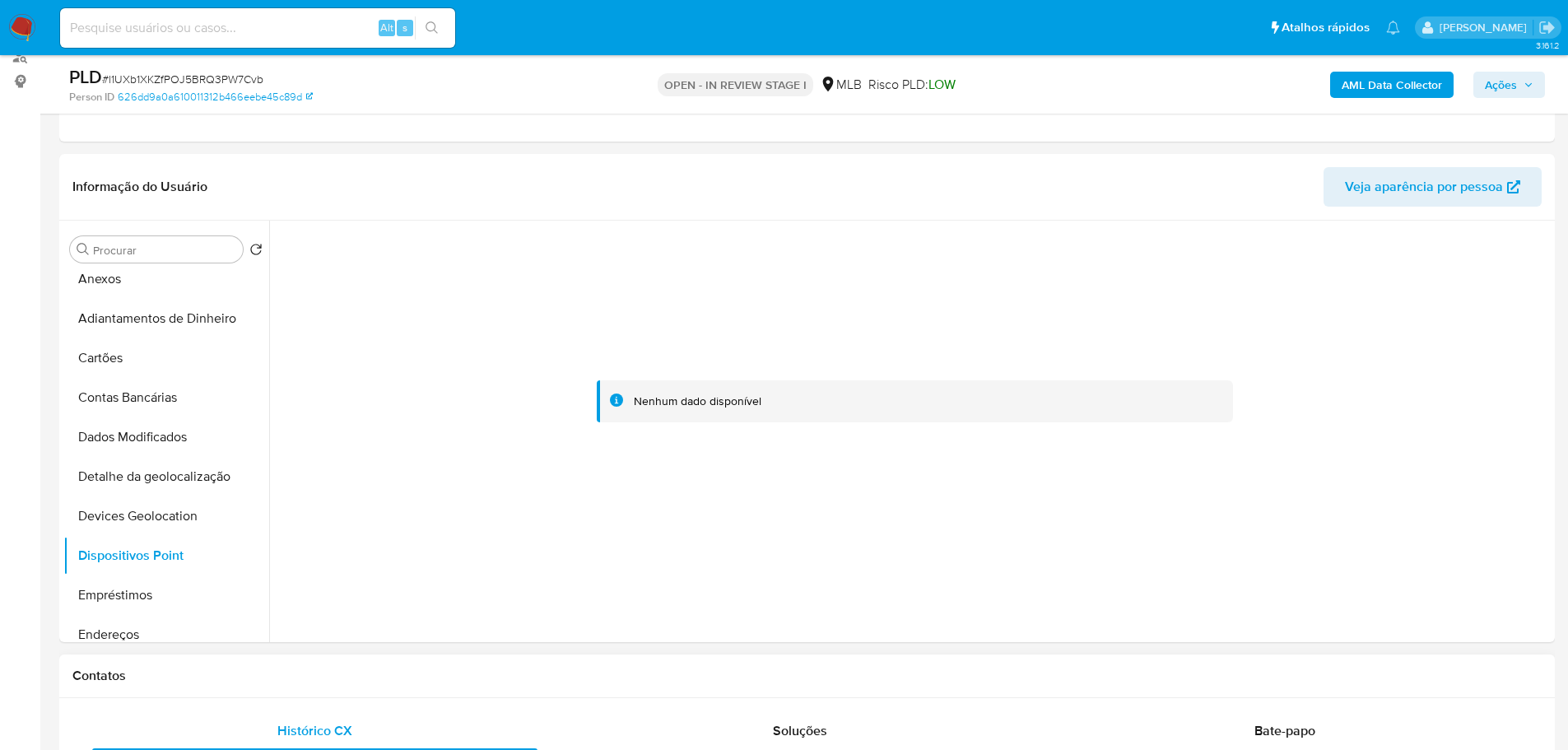
click at [596, 668] on h1 "Contatos" at bounding box center [808, 676] width 1470 height 17
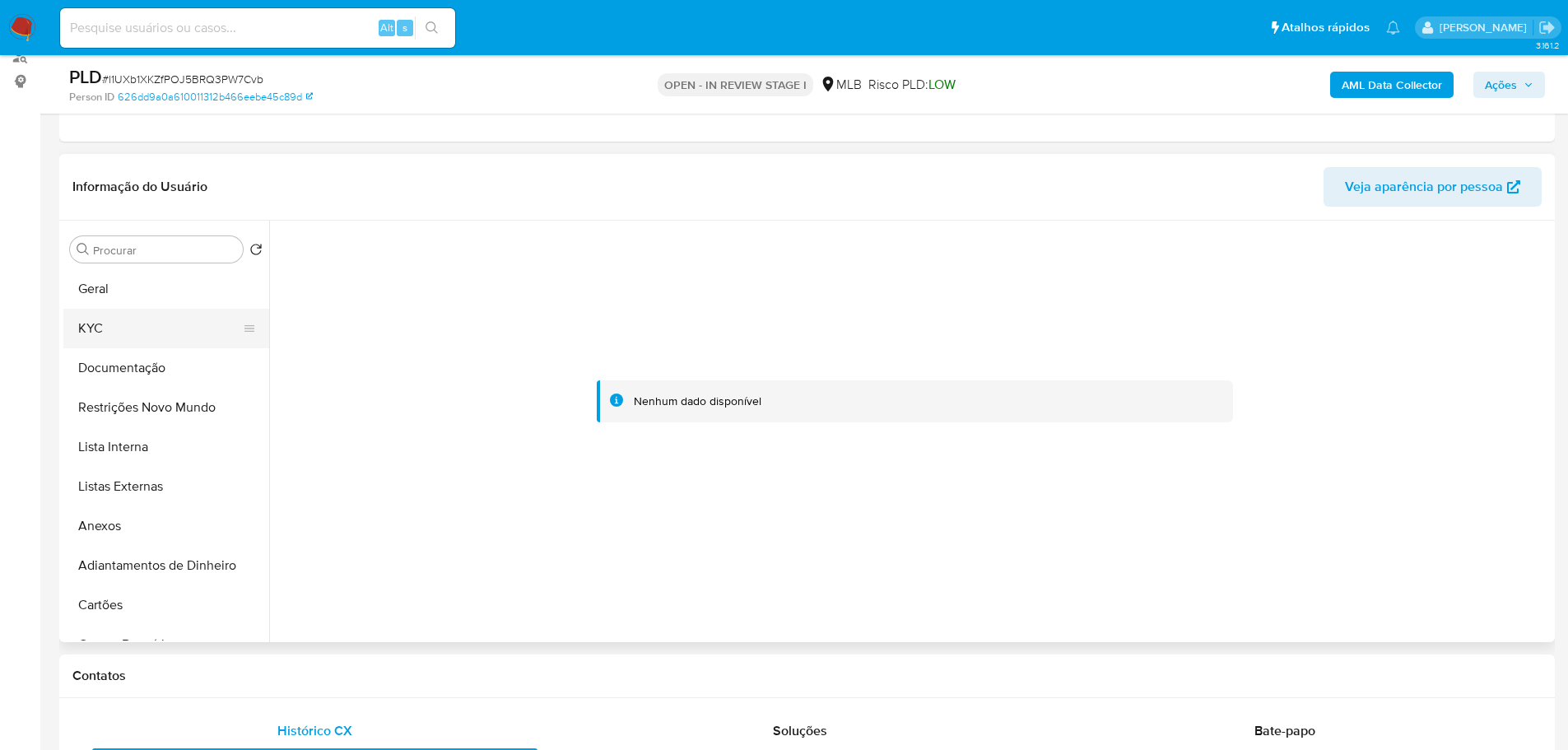
click at [105, 325] on button "KYC" at bounding box center [159, 329] width 193 height 39
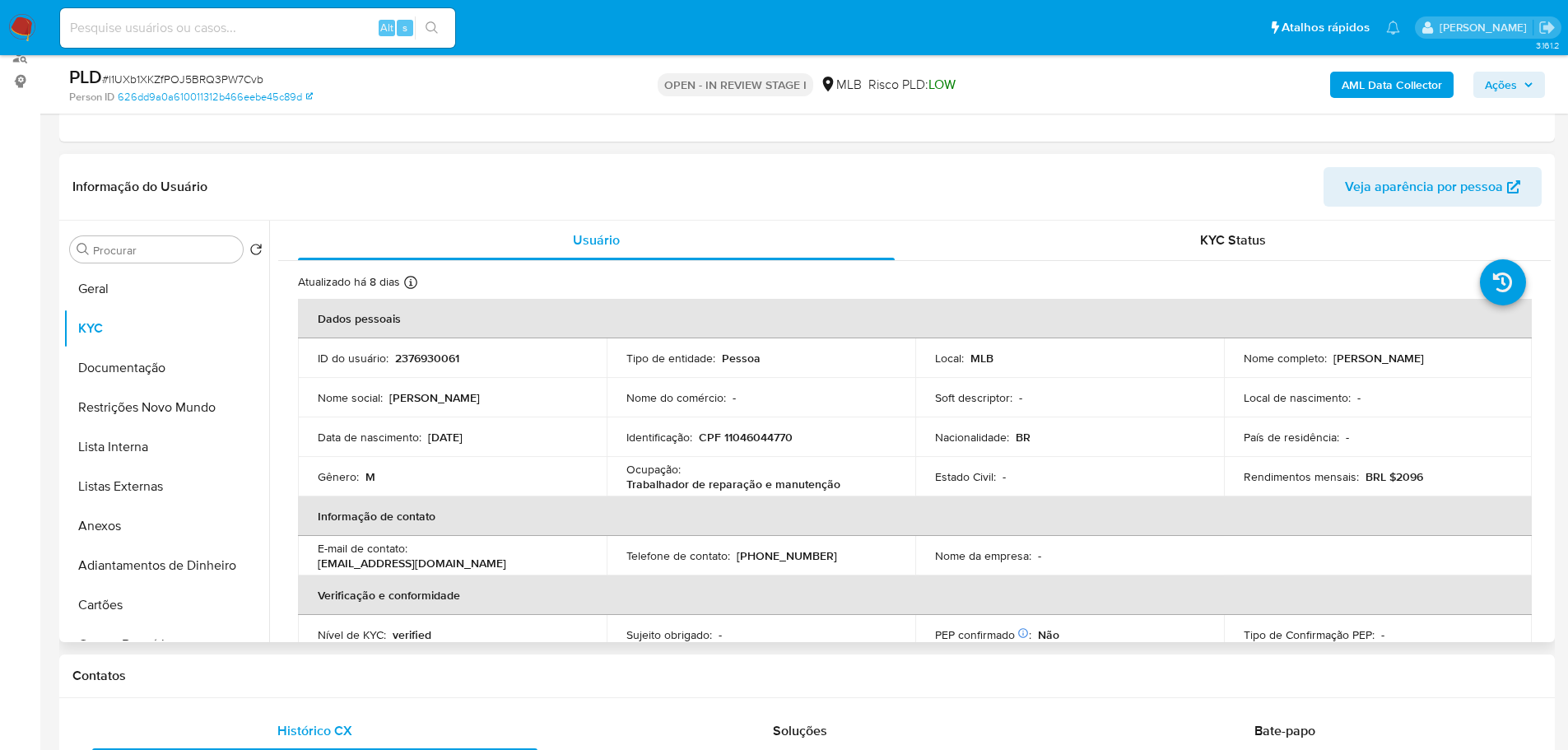
click at [769, 439] on p "CPF 11046044770" at bounding box center [745, 437] width 93 height 15
copy p "11046044770"
drag, startPoint x: 1455, startPoint y: 355, endPoint x: 1327, endPoint y: 353, distance: 128.0
click at [1327, 353] on div "Nome completo : Gerson Melo de Oliveira" at bounding box center [1378, 357] width 270 height 15
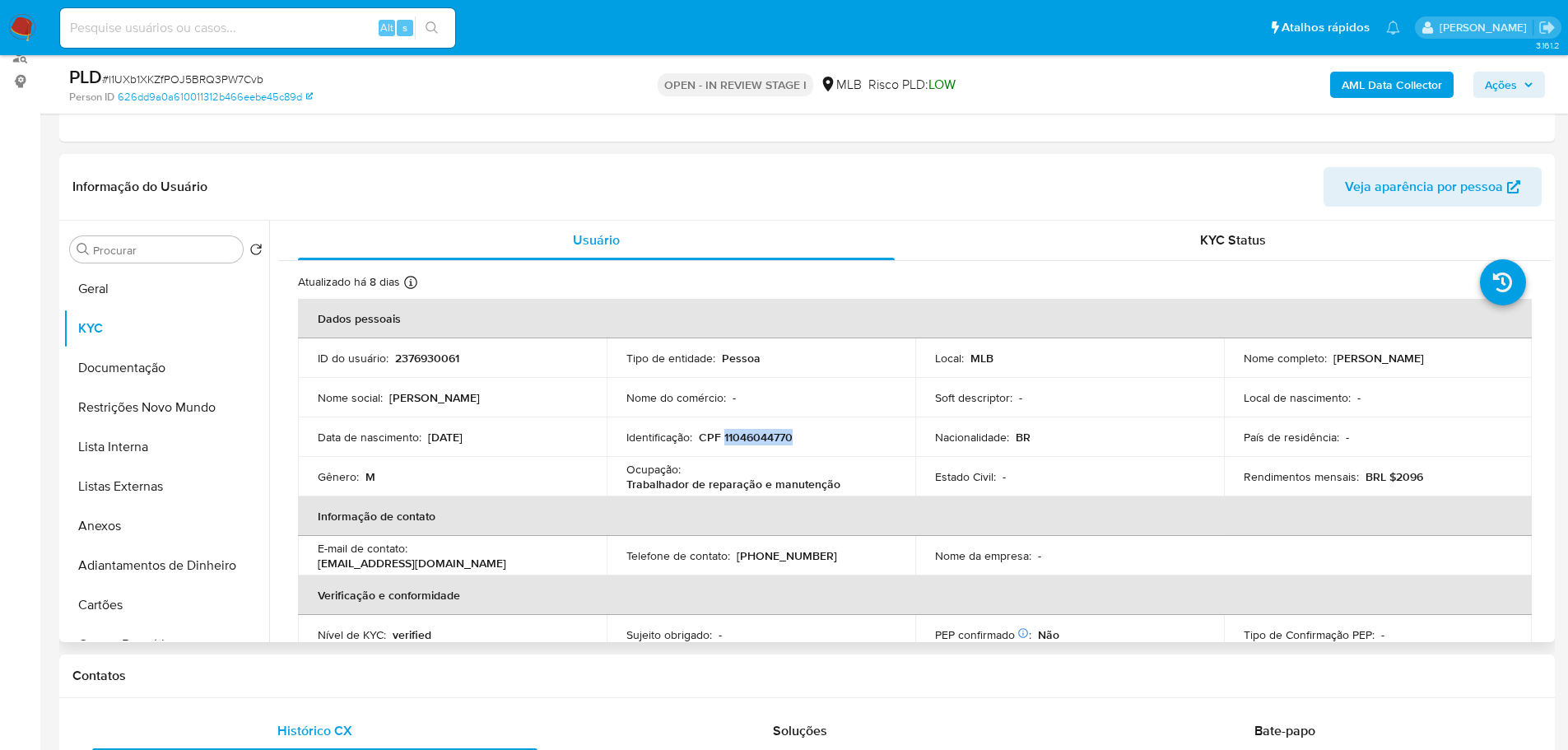
copy p "Gerson Melo de Oliveira"
click at [84, 294] on button "Geral" at bounding box center [159, 289] width 193 height 39
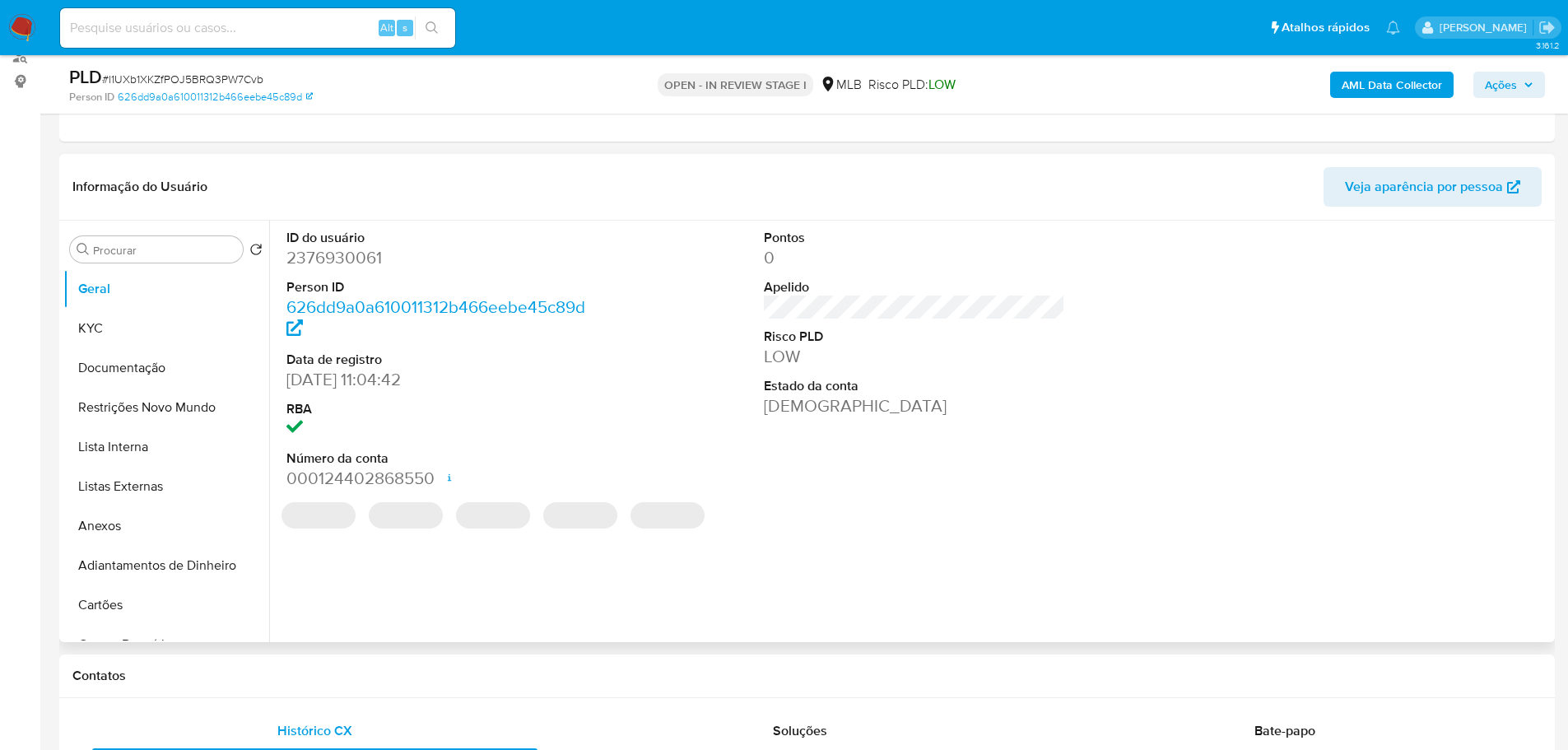
click at [328, 255] on dd "2376930061" at bounding box center [437, 257] width 302 height 23
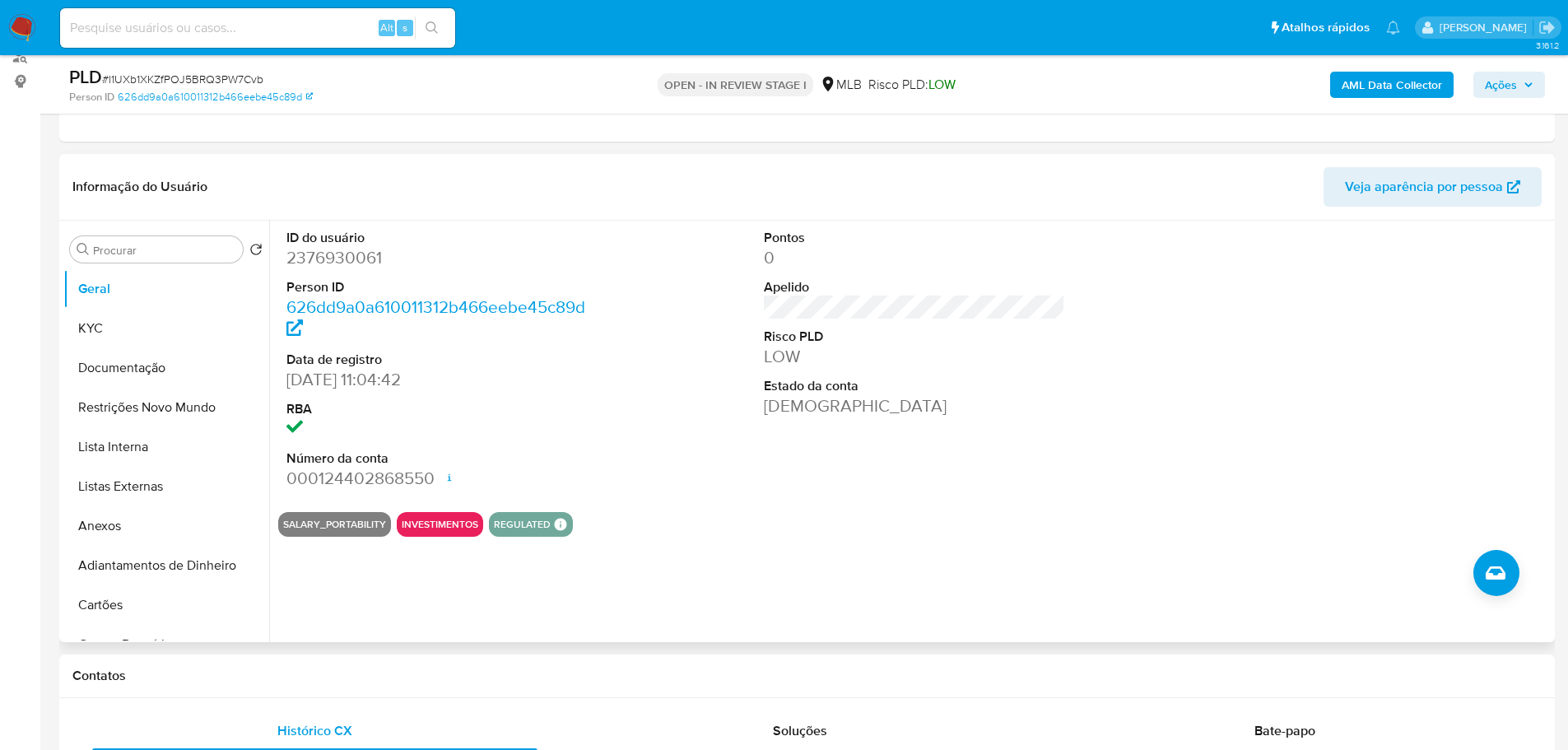
click at [340, 258] on dd "2376930061" at bounding box center [437, 257] width 302 height 23
copy dd "2376930061"
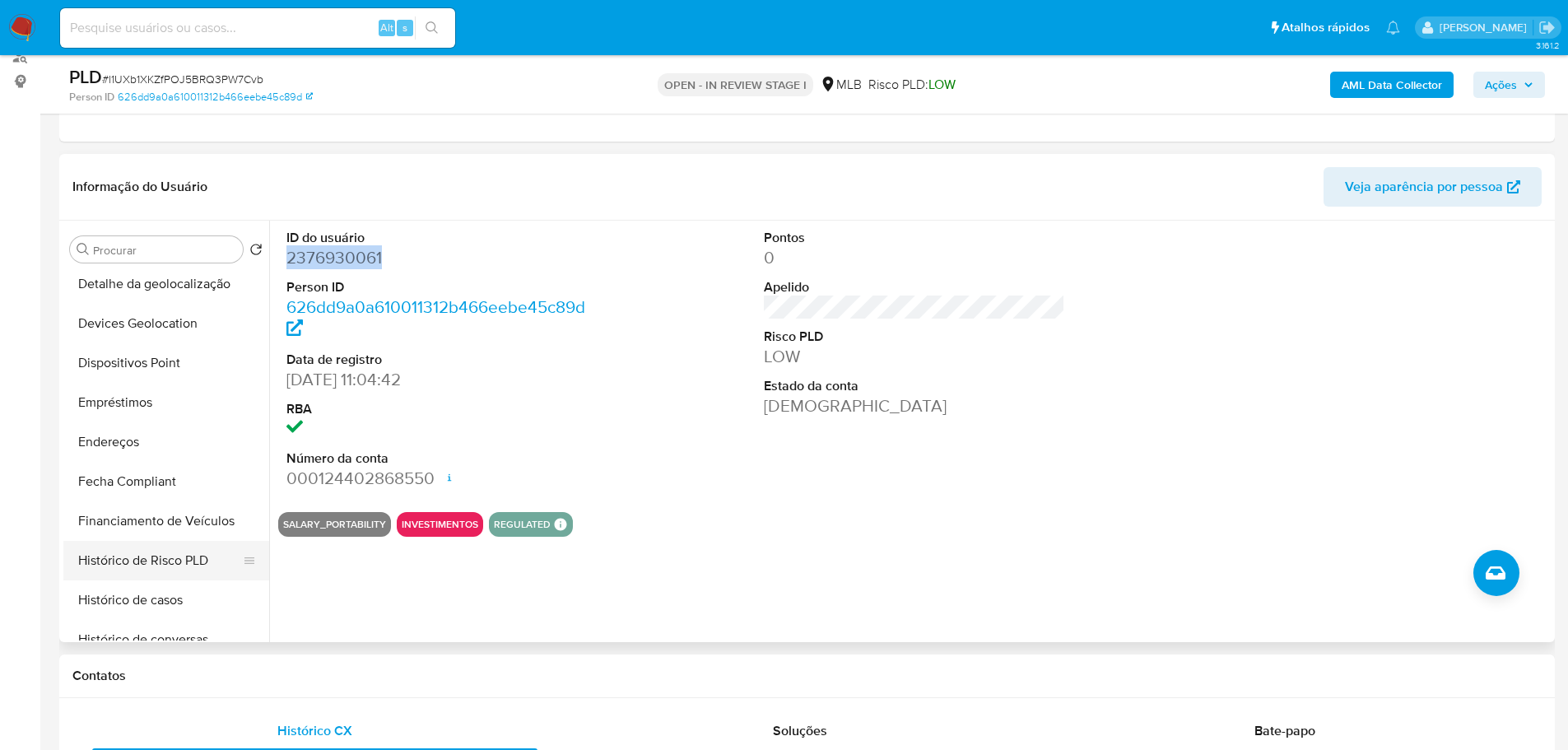
scroll to position [577, 0]
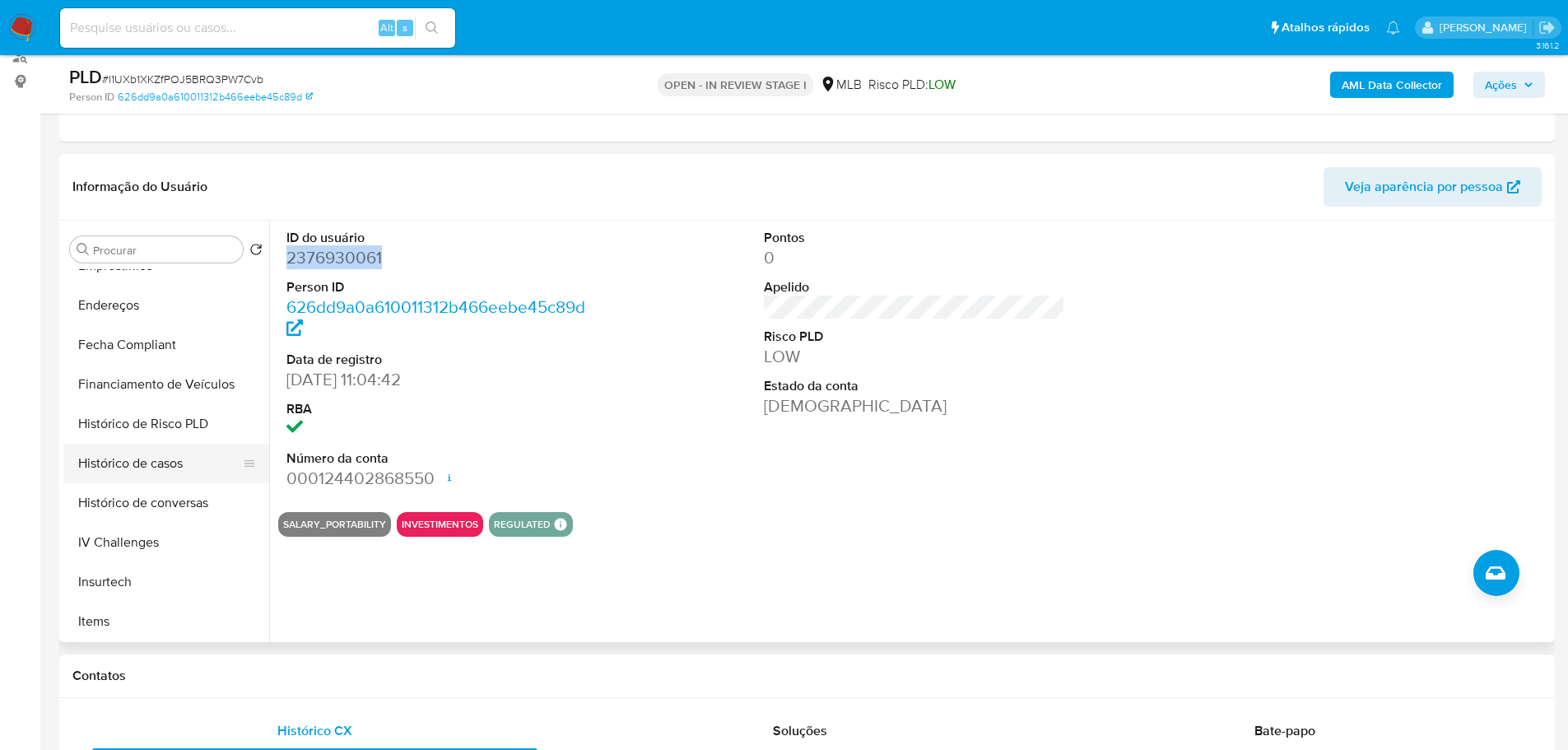
click at [158, 462] on button "Histórico de casos" at bounding box center [159, 464] width 193 height 39
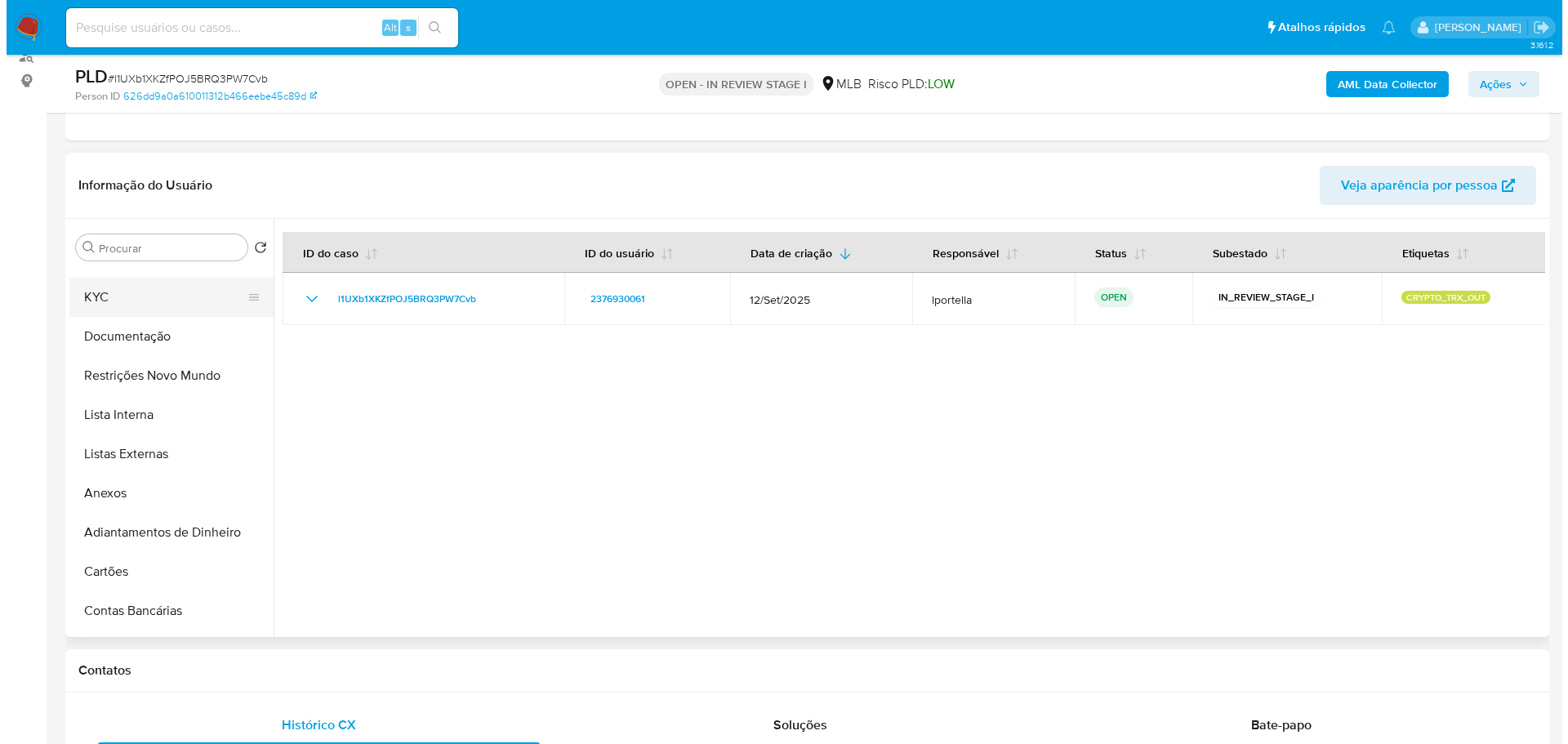
scroll to position [0, 0]
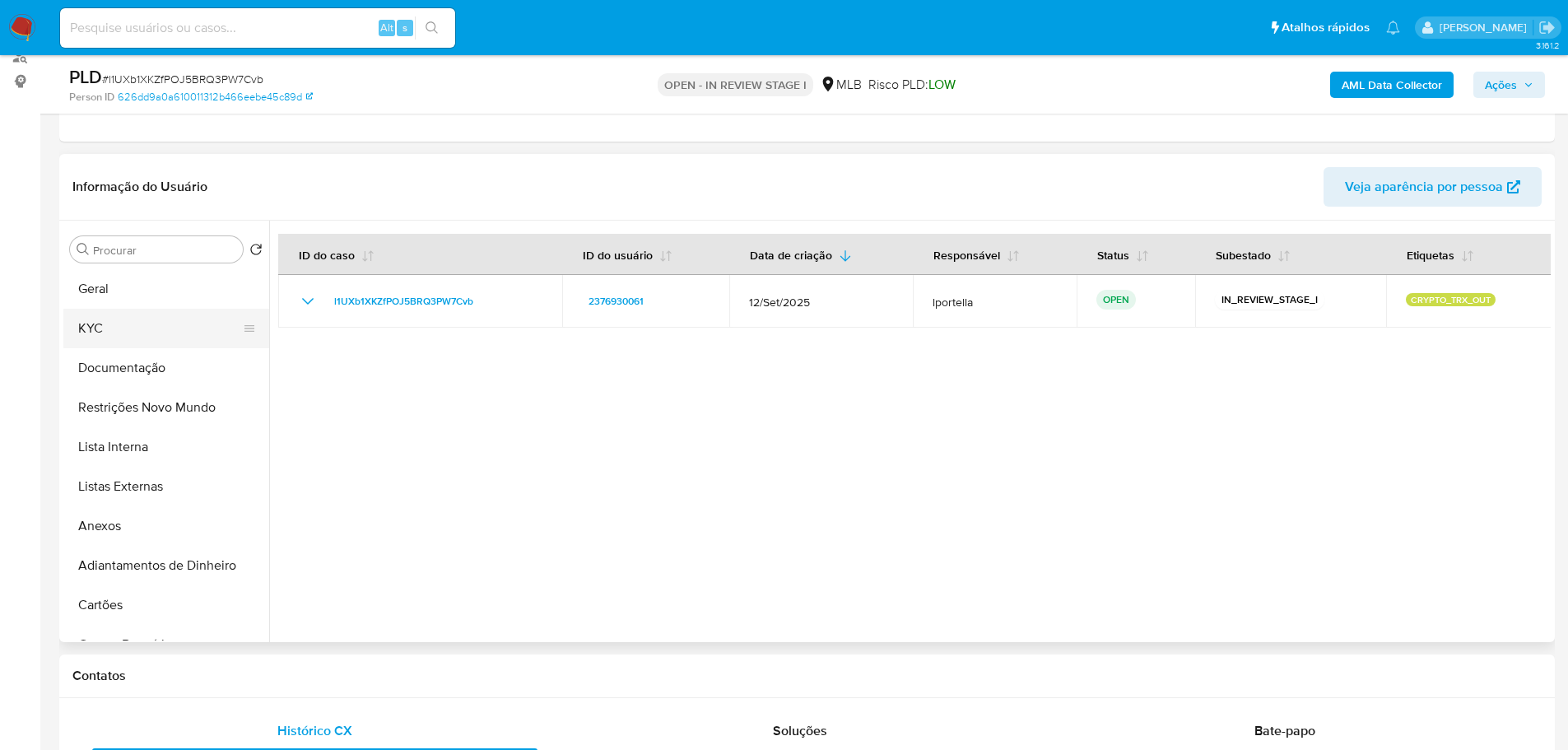
click at [110, 310] on button "KYC" at bounding box center [159, 329] width 193 height 39
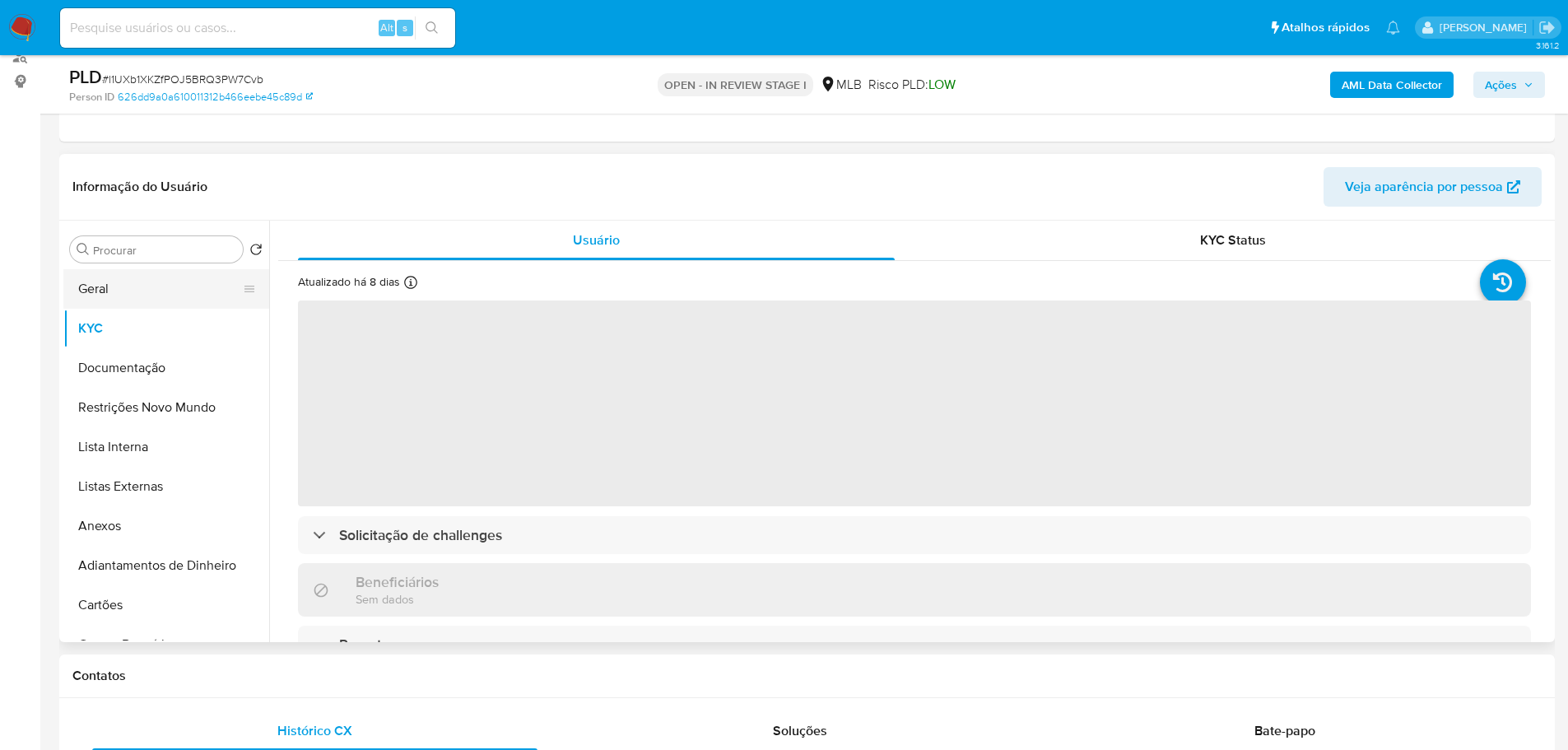
click at [147, 298] on button "Geral" at bounding box center [159, 289] width 193 height 39
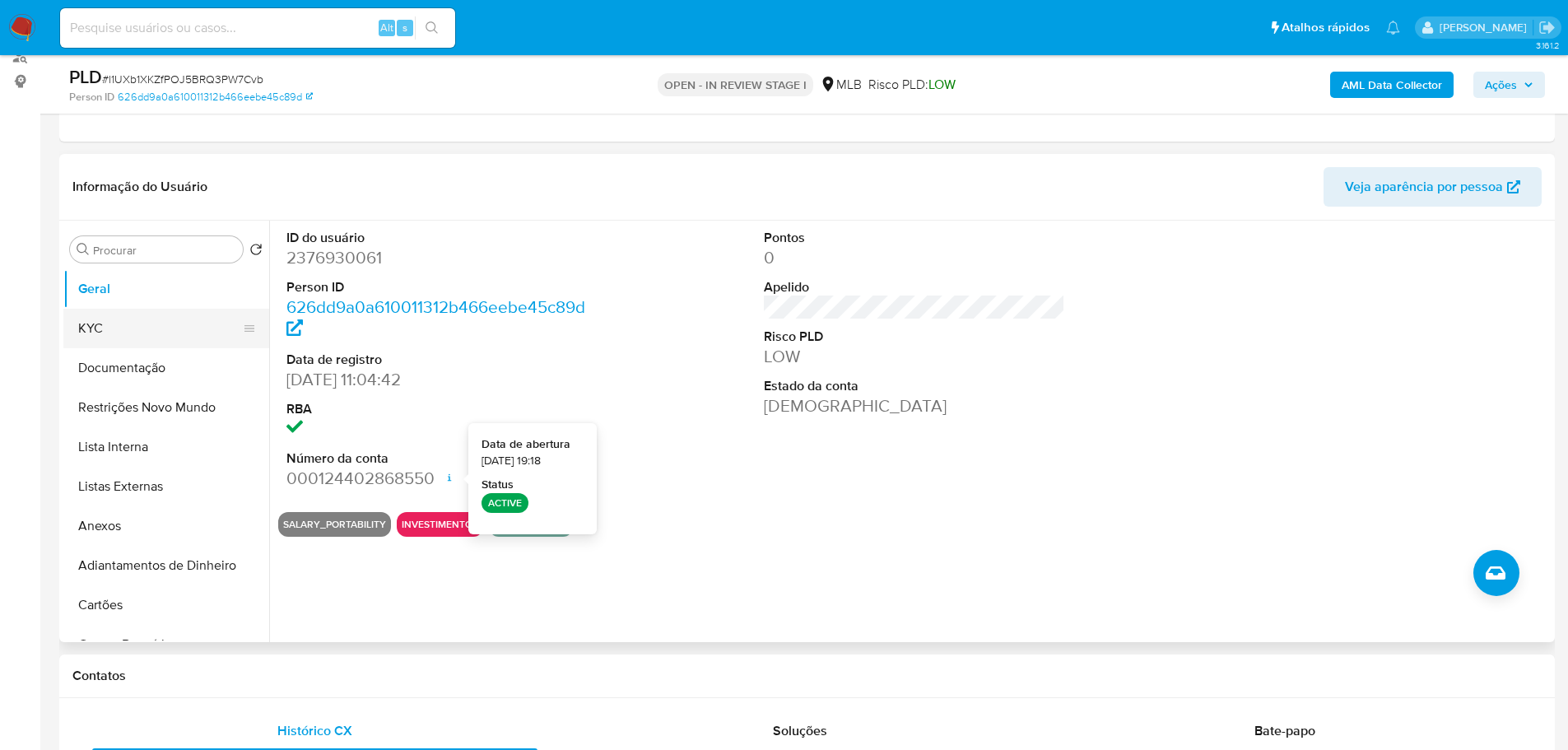
click at [148, 318] on button "KYC" at bounding box center [159, 329] width 193 height 39
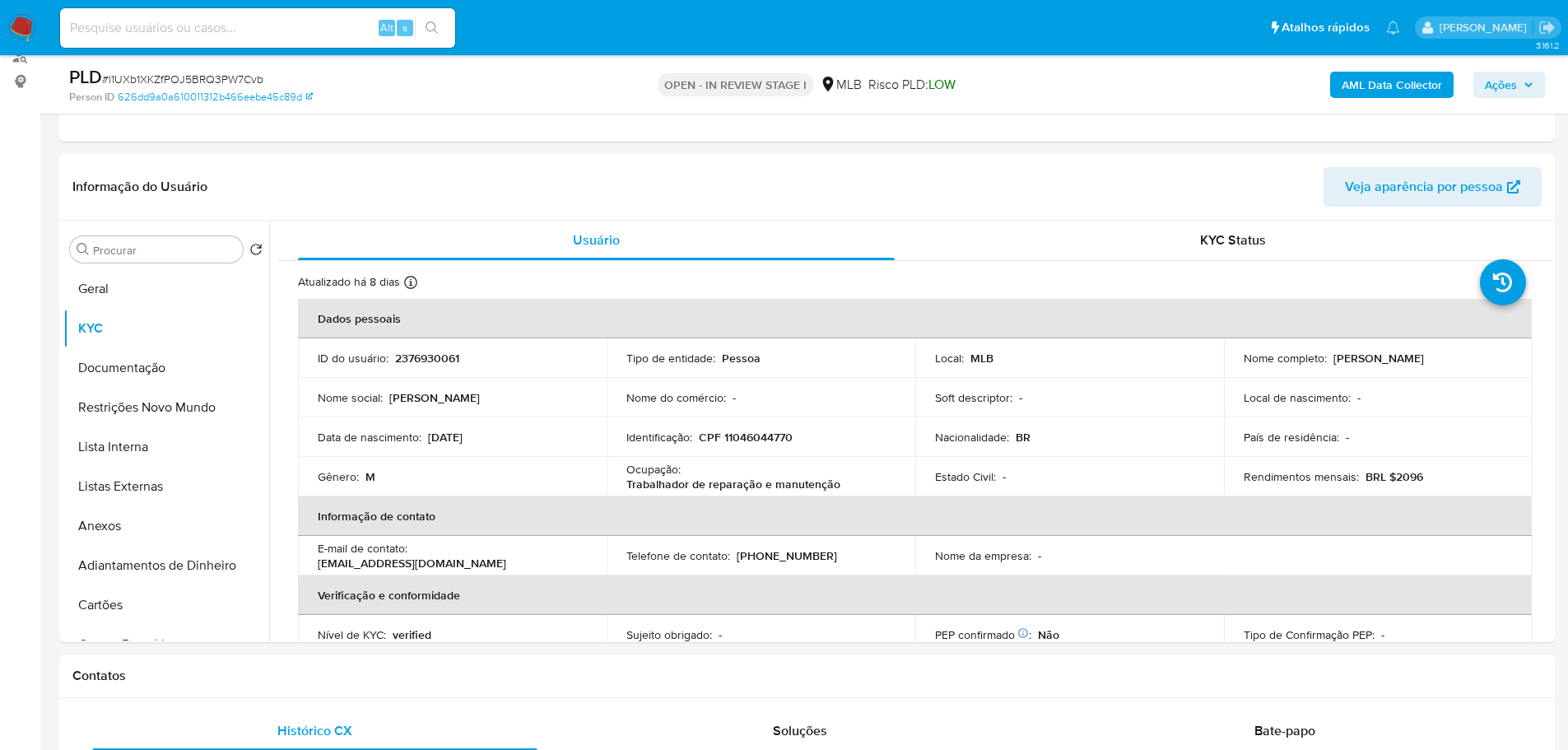
click at [1498, 80] on span "Ações" at bounding box center [1500, 85] width 32 height 27
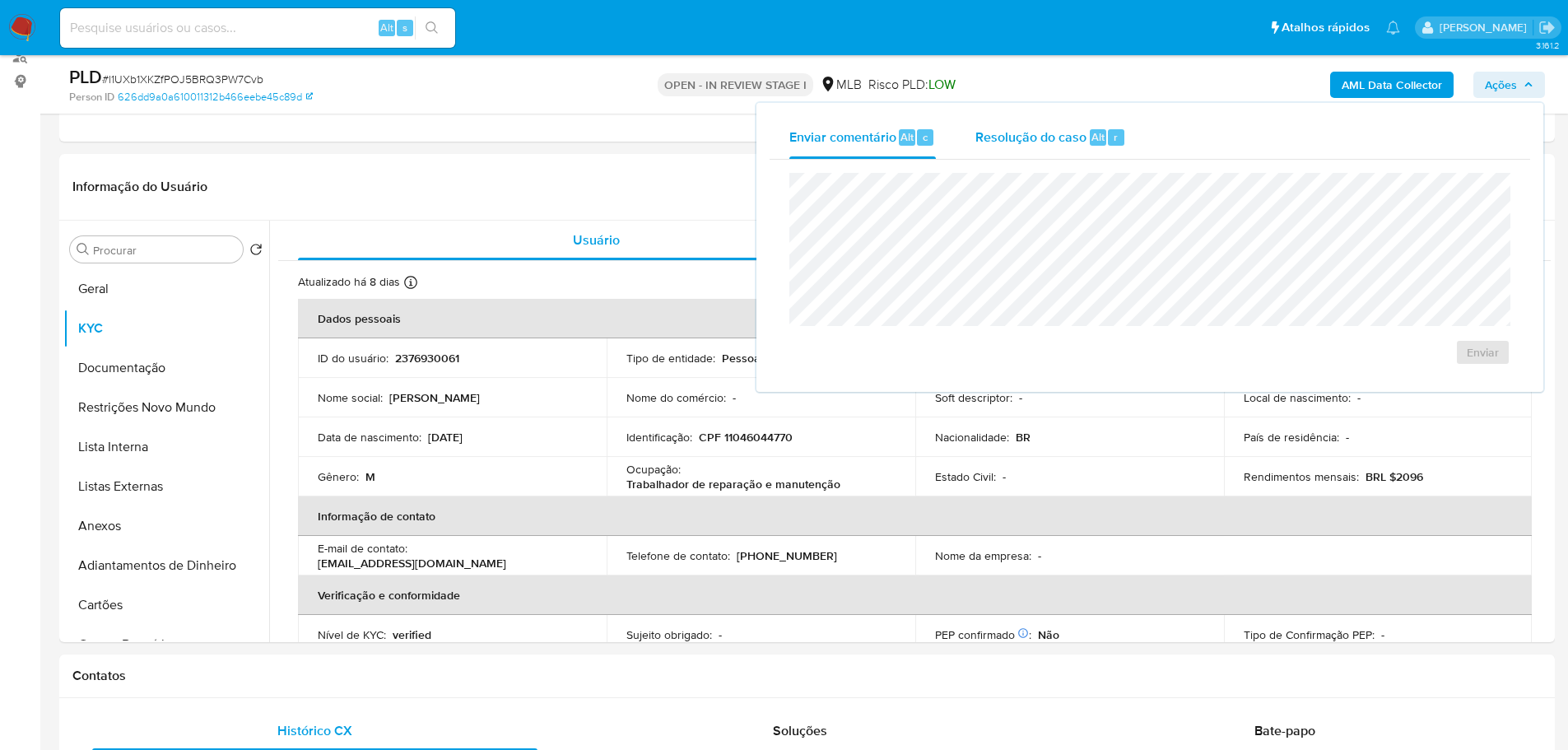
click at [1092, 140] on span "Alt" at bounding box center [1098, 137] width 13 height 16
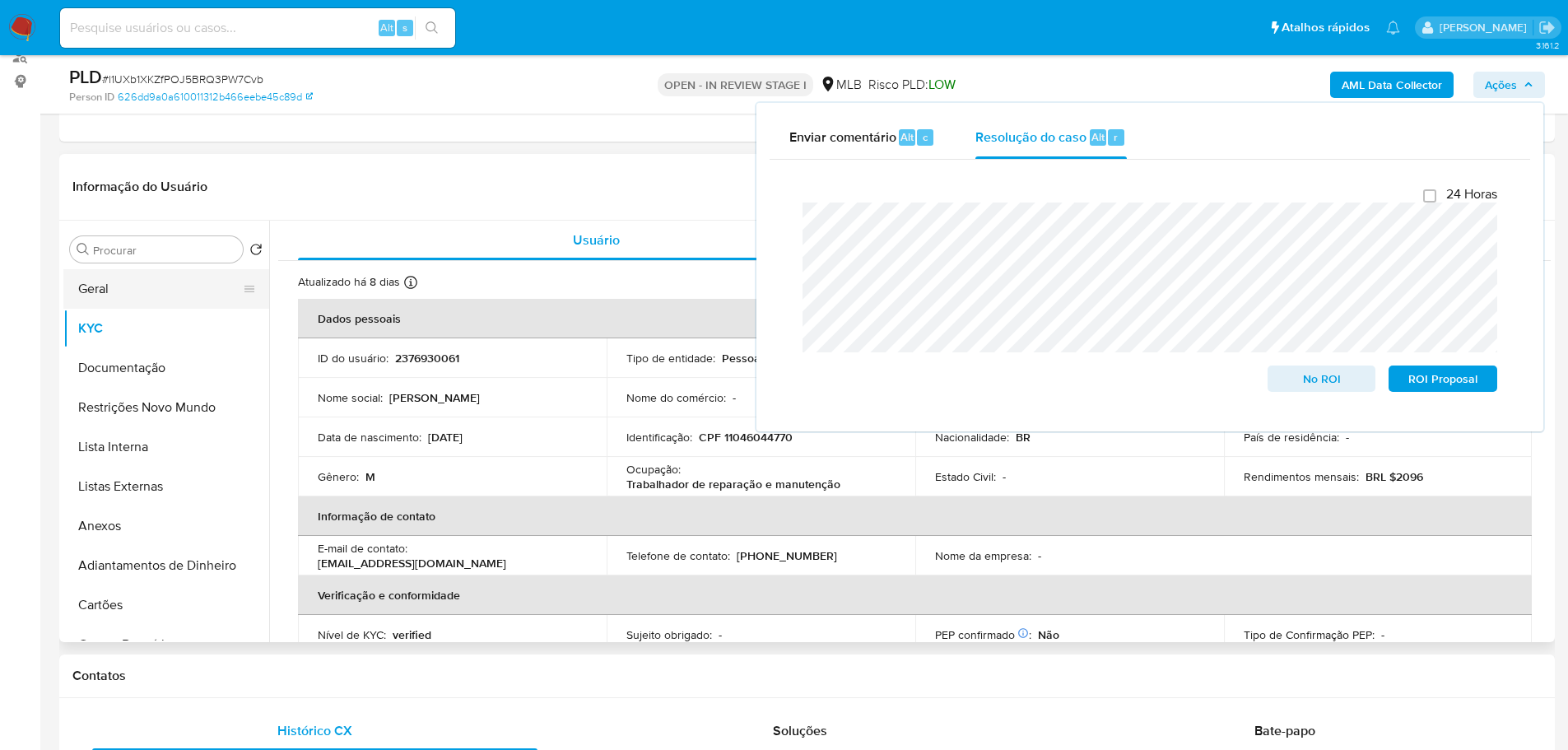
click at [103, 276] on button "Geral" at bounding box center [159, 289] width 193 height 39
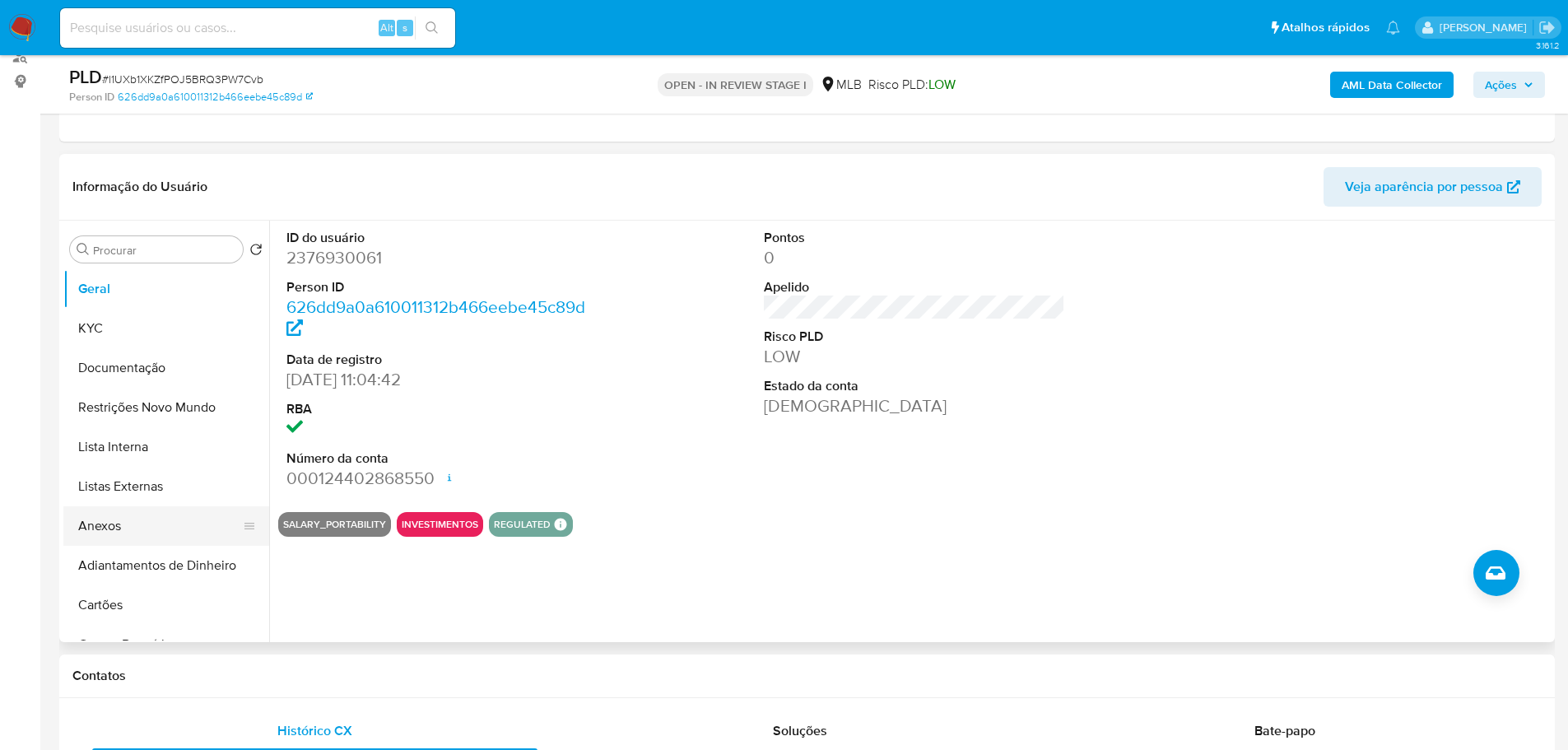
click at [169, 523] on button "Anexos" at bounding box center [159, 527] width 193 height 39
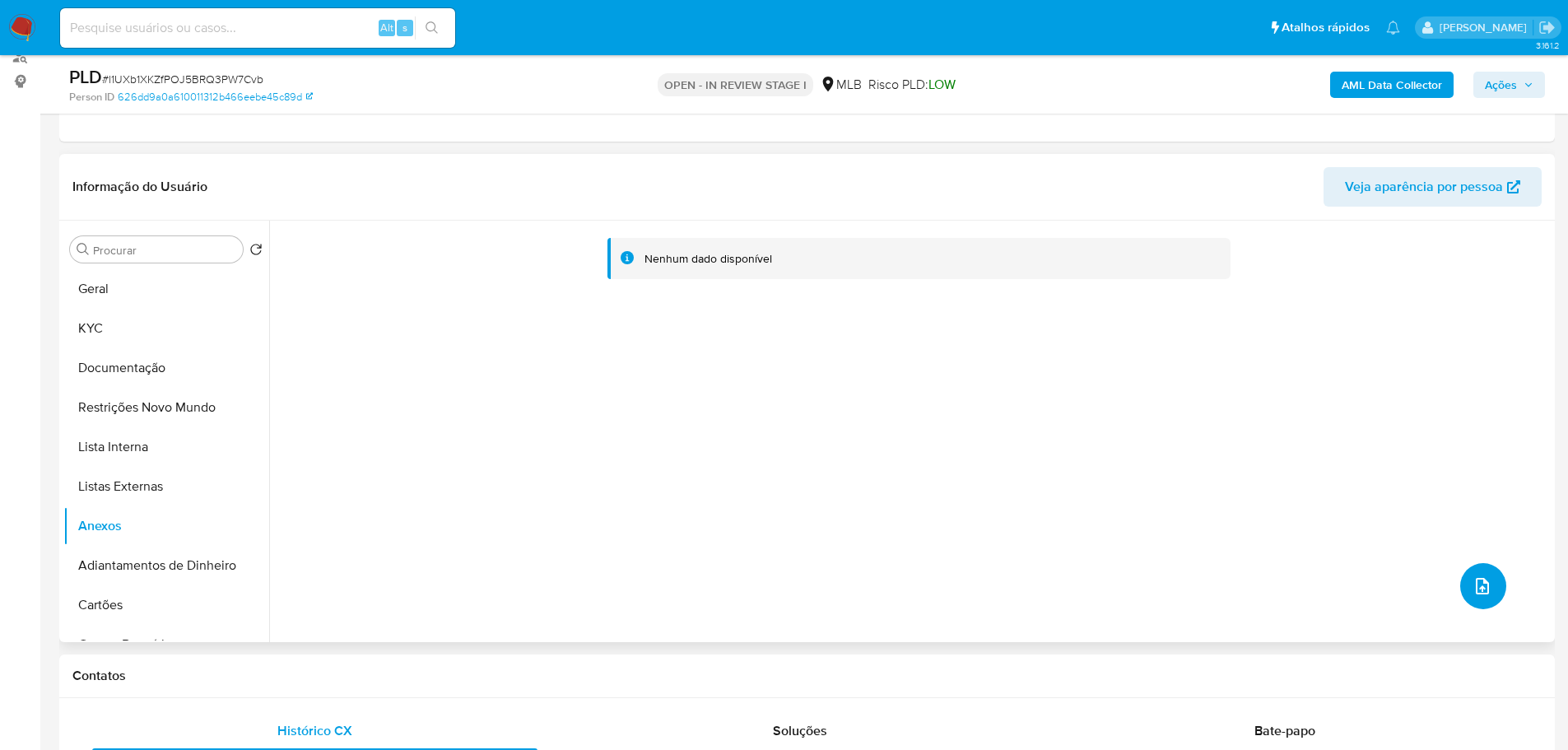
click at [1484, 590] on icon "upload-file" at bounding box center [1482, 587] width 20 height 20
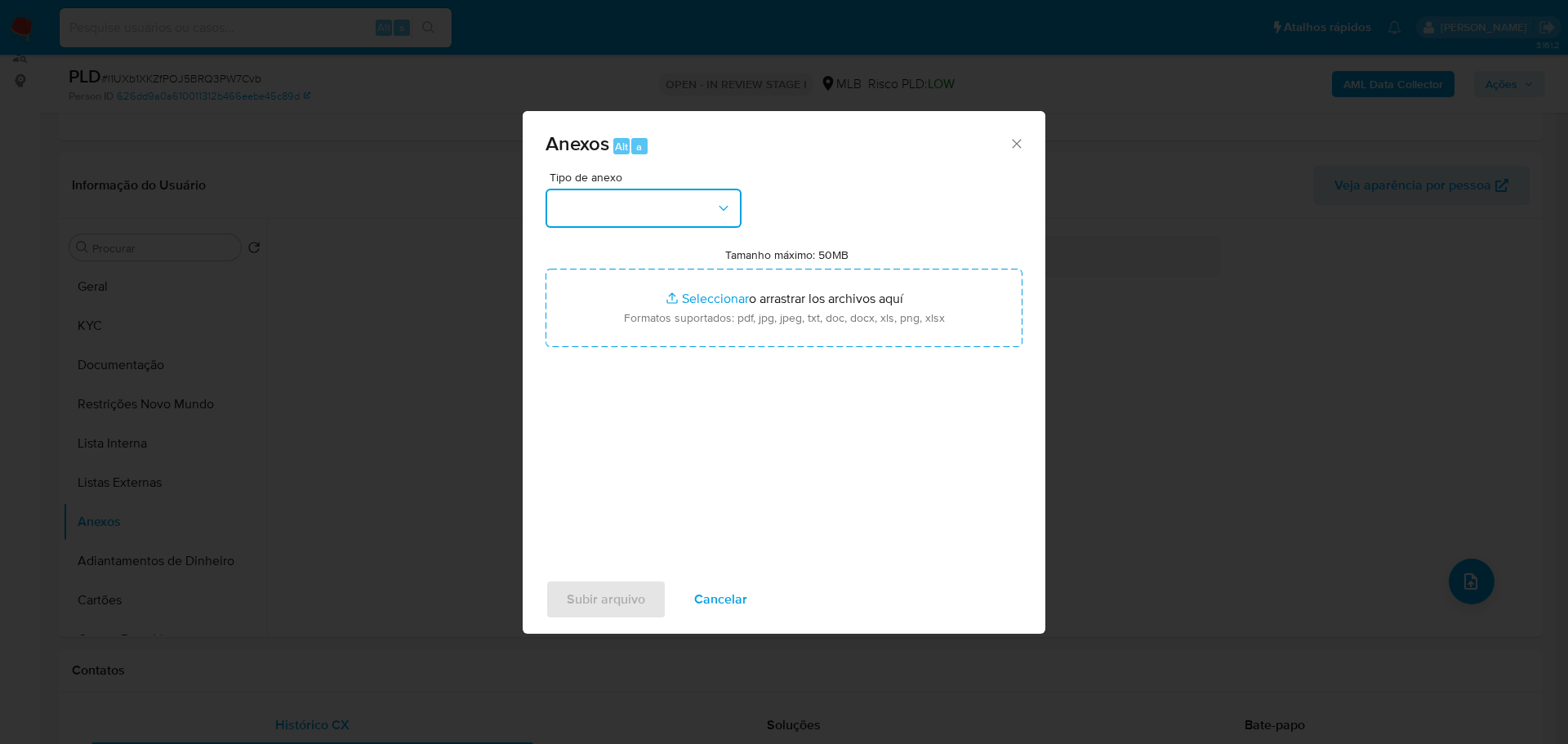
click at [641, 204] on button "button" at bounding box center [643, 208] width 196 height 39
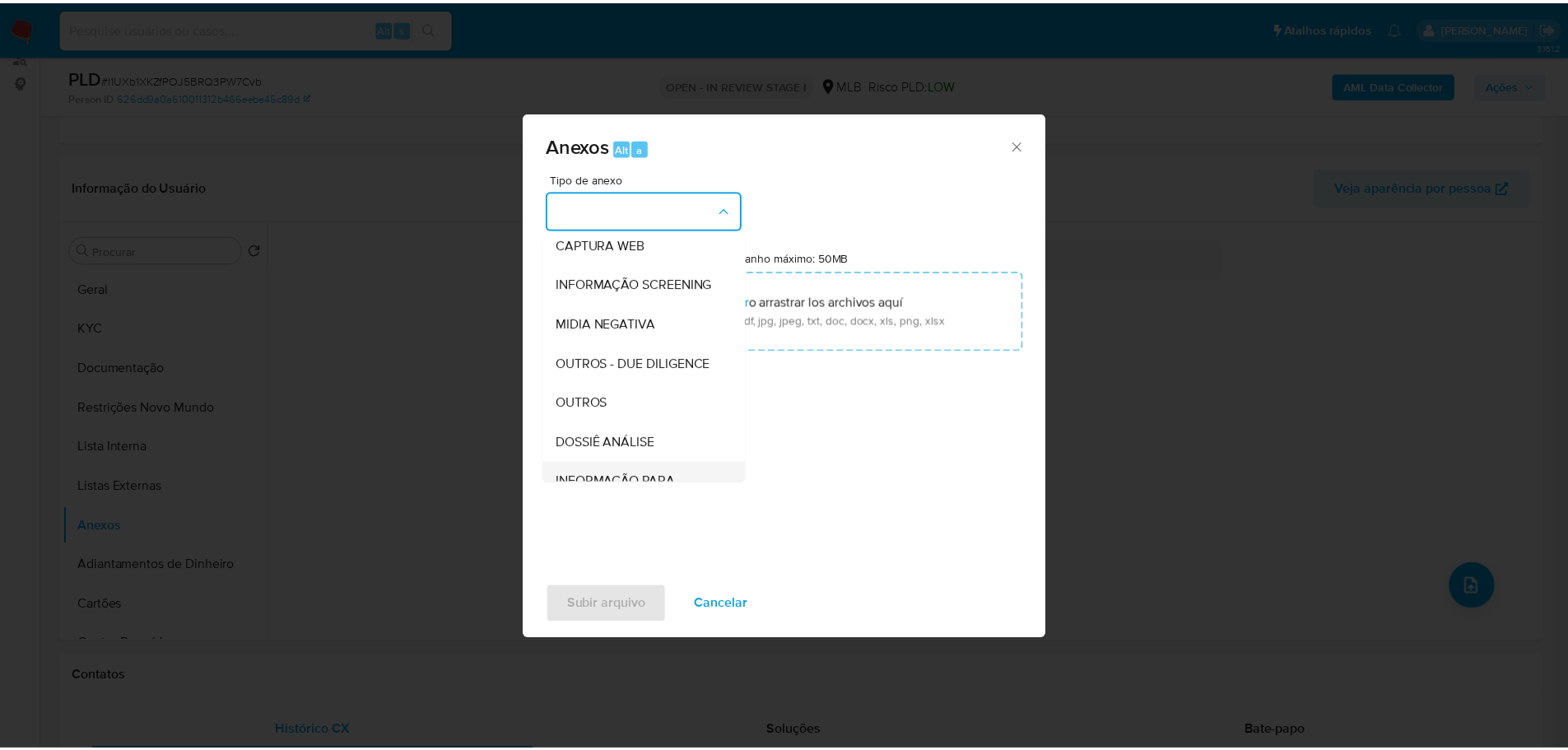
scroll to position [254, 0]
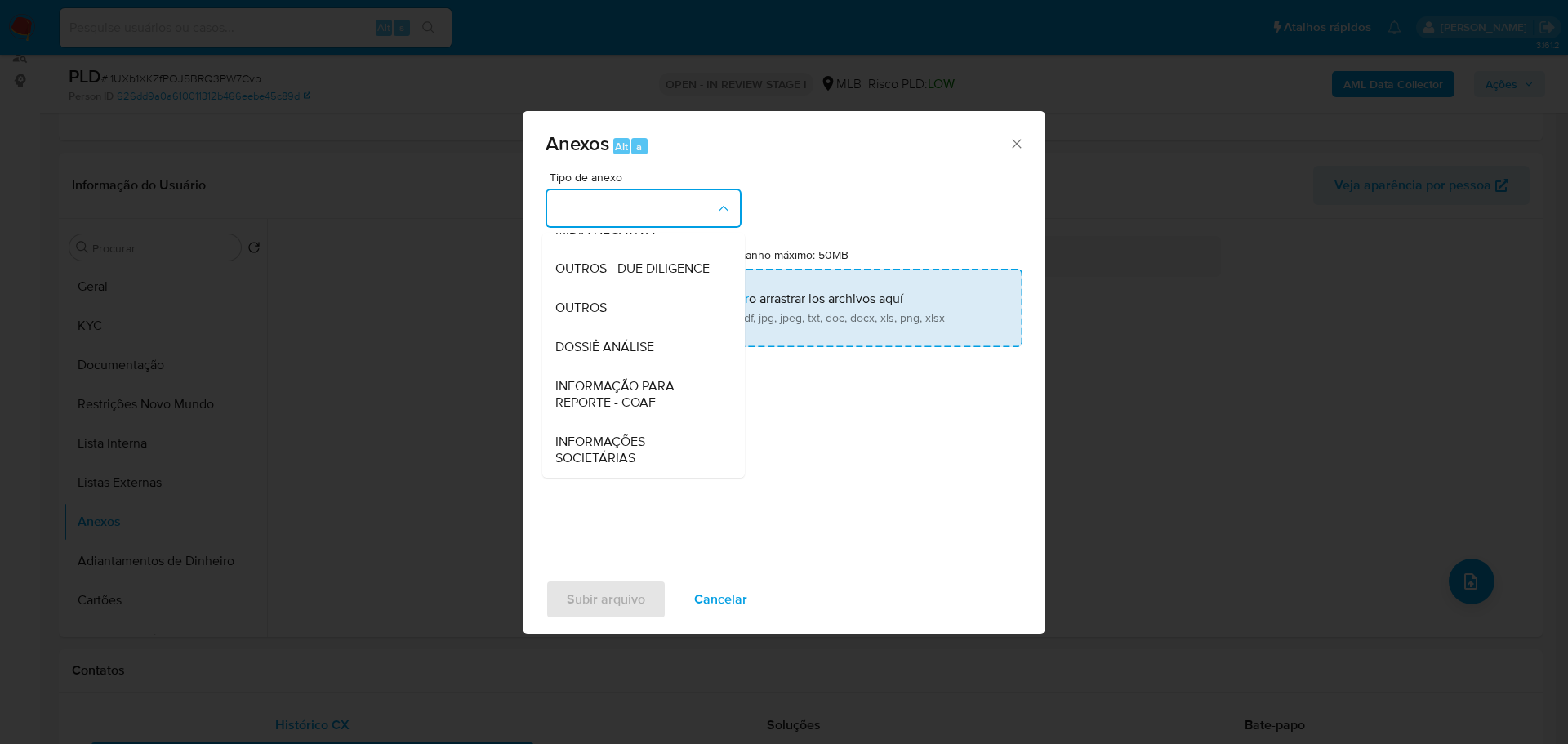
click at [579, 309] on span "OUTROS" at bounding box center [581, 308] width 52 height 17
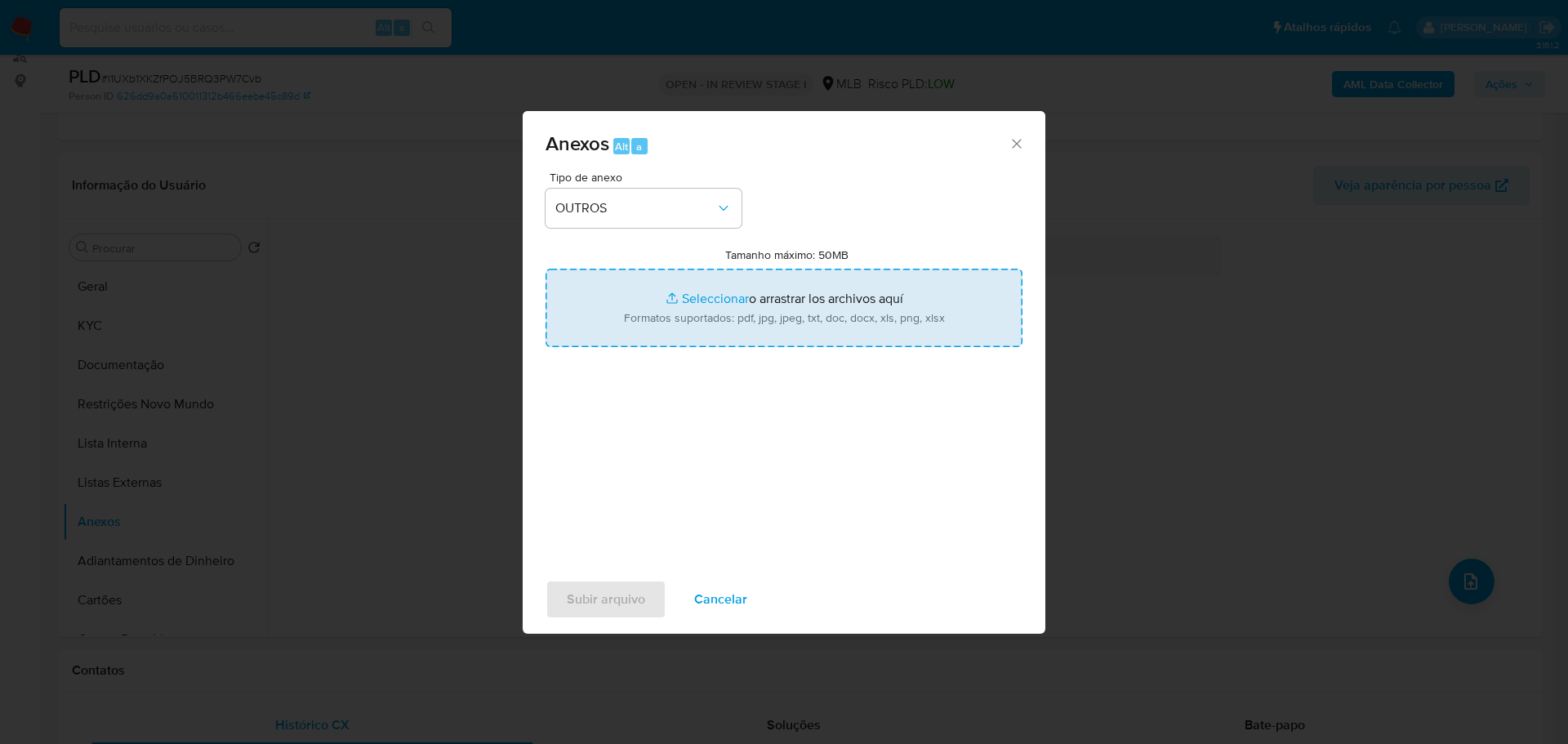
type input "C:\fakepath\SAR - XXXX - CPF 11046044770 - GERSON MELO DE OLIVEIRA.pdf"
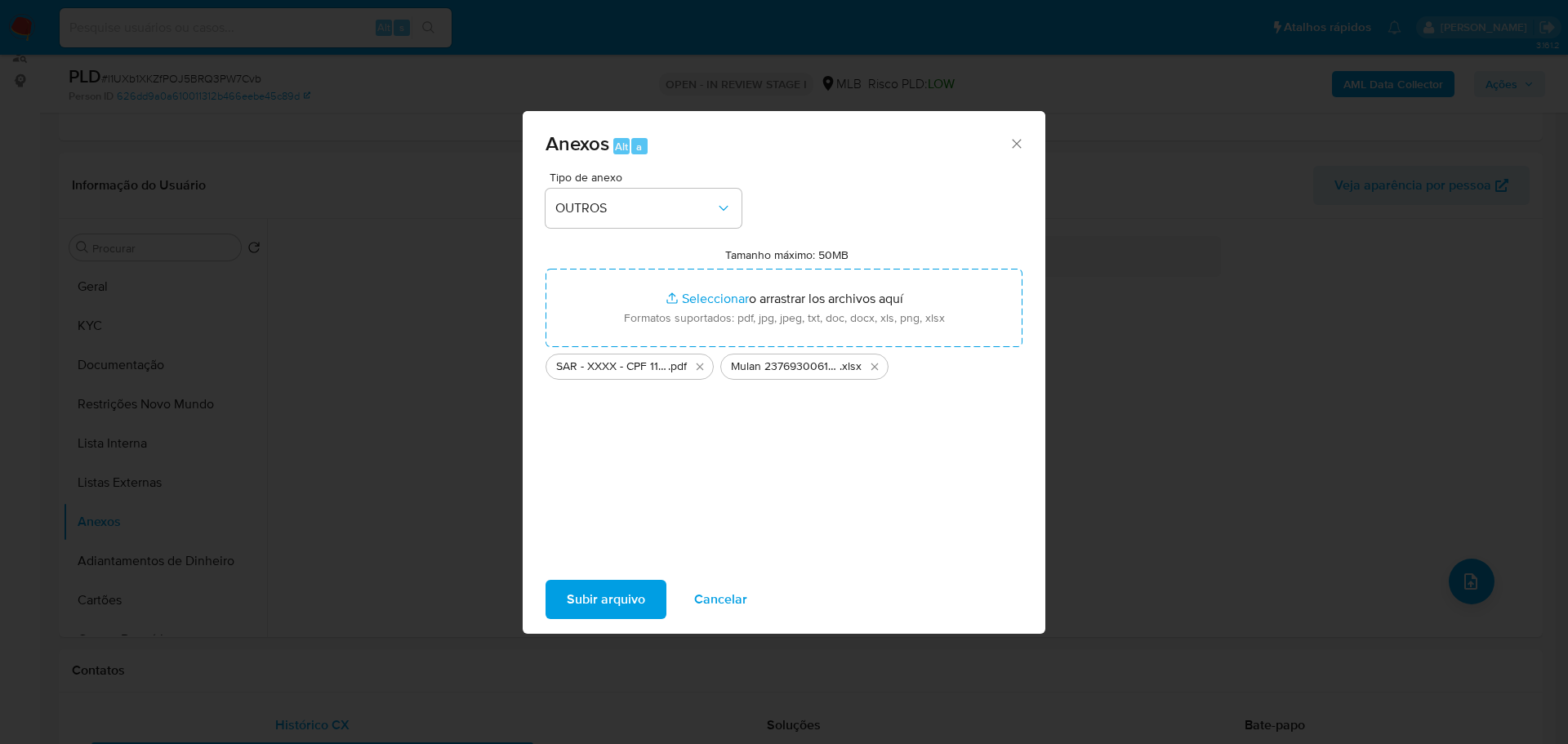
click at [588, 609] on span "Subir arquivo" at bounding box center [606, 599] width 78 height 36
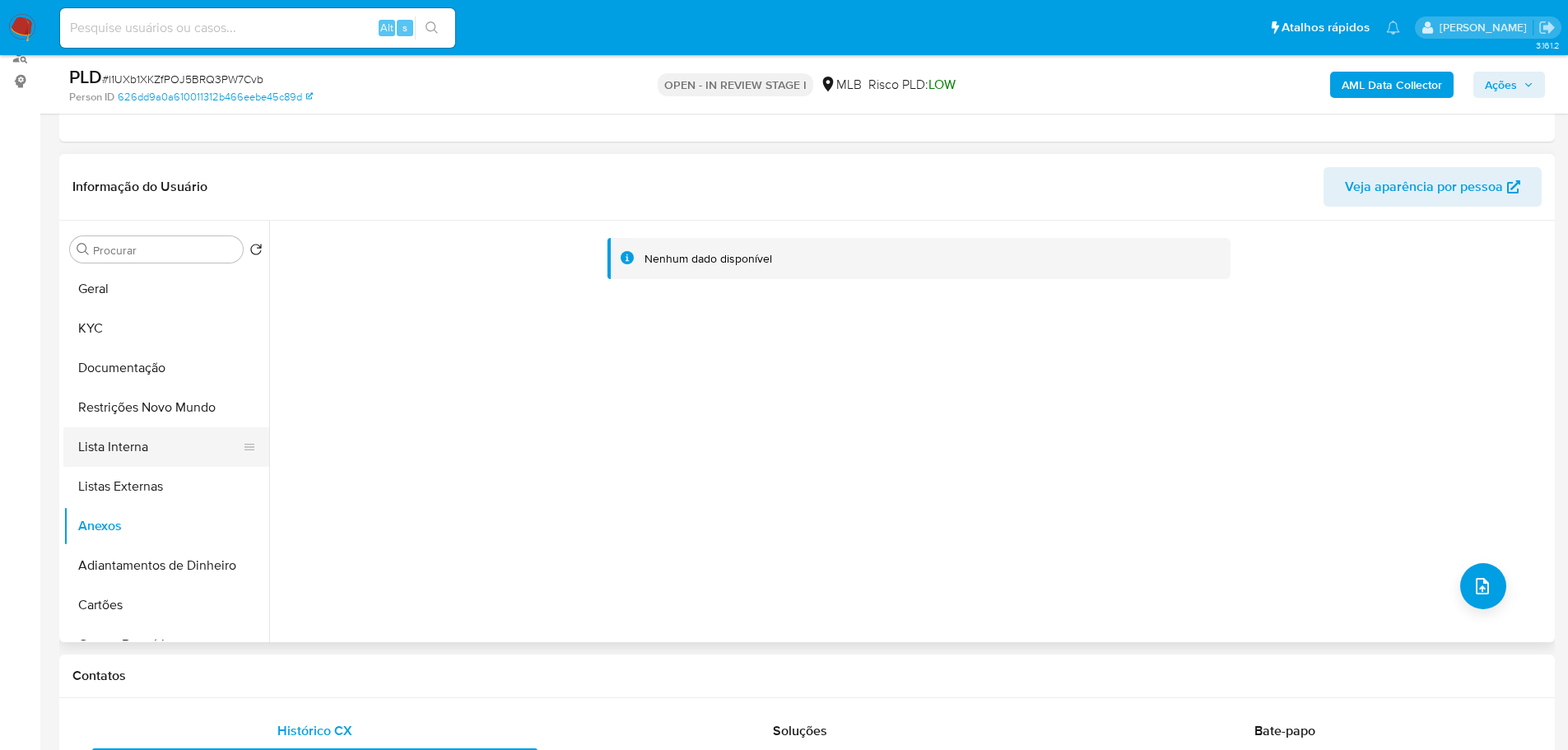
click at [165, 451] on button "Lista Interna" at bounding box center [159, 447] width 193 height 39
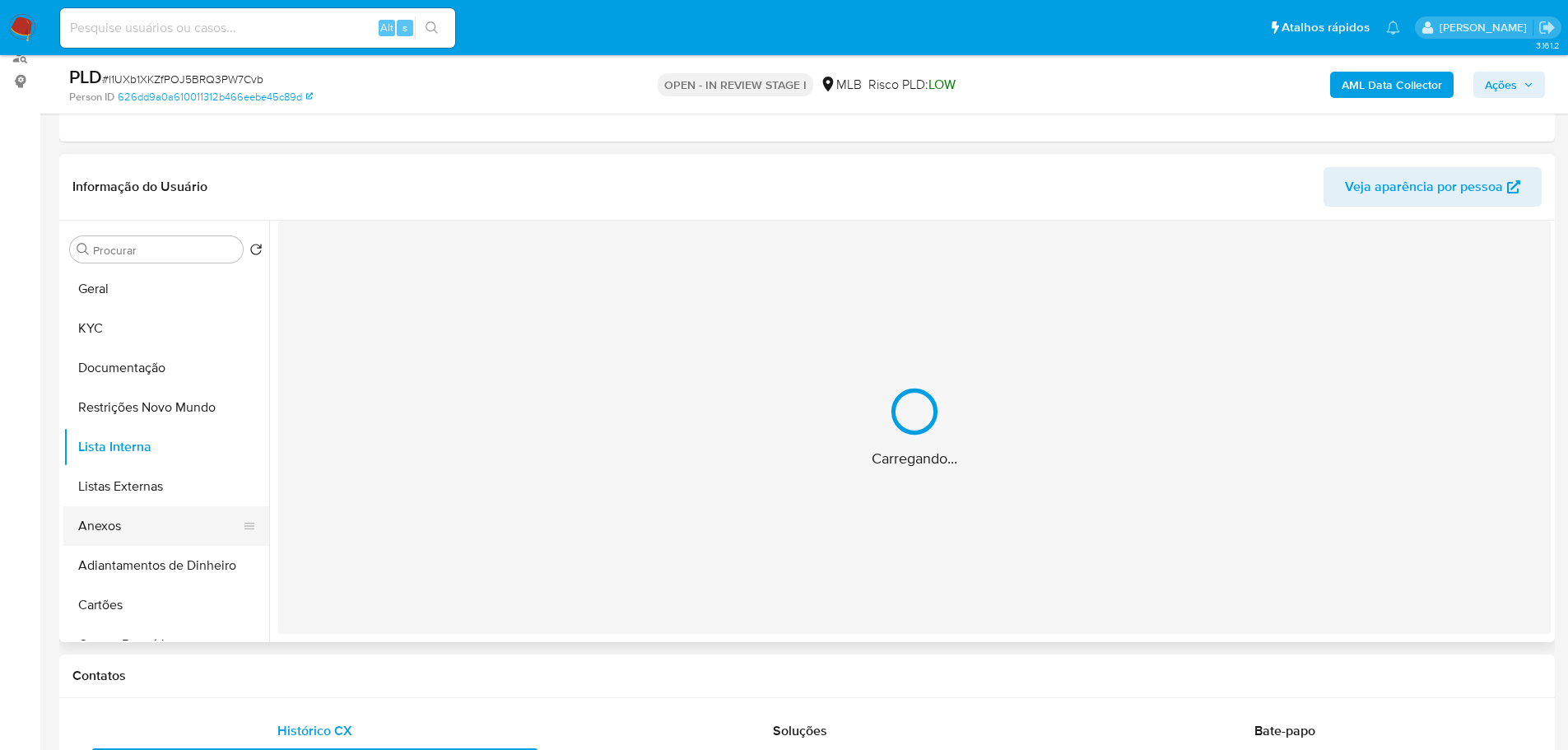
click at [154, 527] on button "Anexos" at bounding box center [159, 527] width 193 height 39
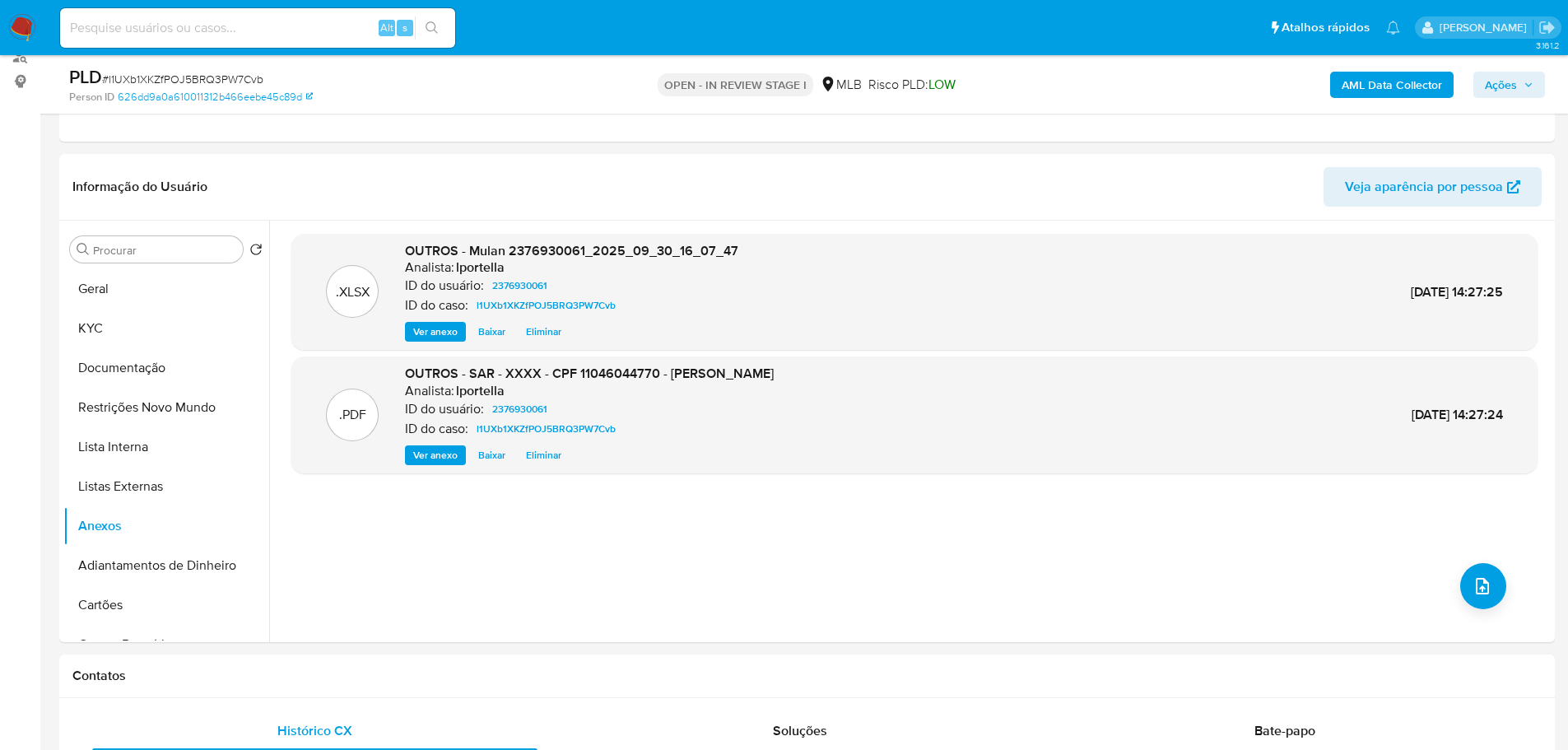
click at [1375, 93] on b "AML Data Collector" at bounding box center [1392, 85] width 100 height 27
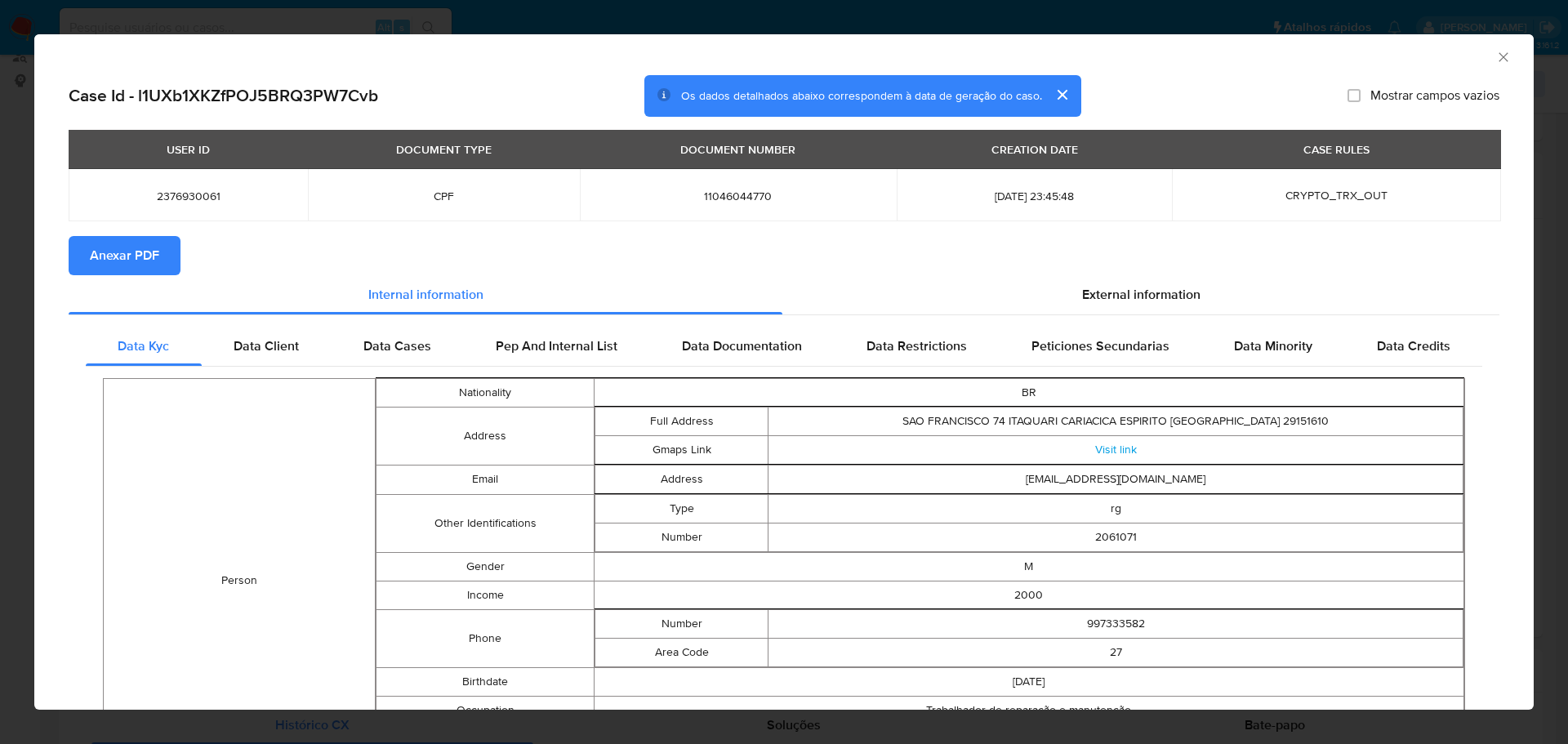
click at [162, 258] on button "Anexar PDF" at bounding box center [124, 256] width 112 height 39
click at [1495, 58] on icon "Fechar a janela" at bounding box center [1503, 57] width 17 height 17
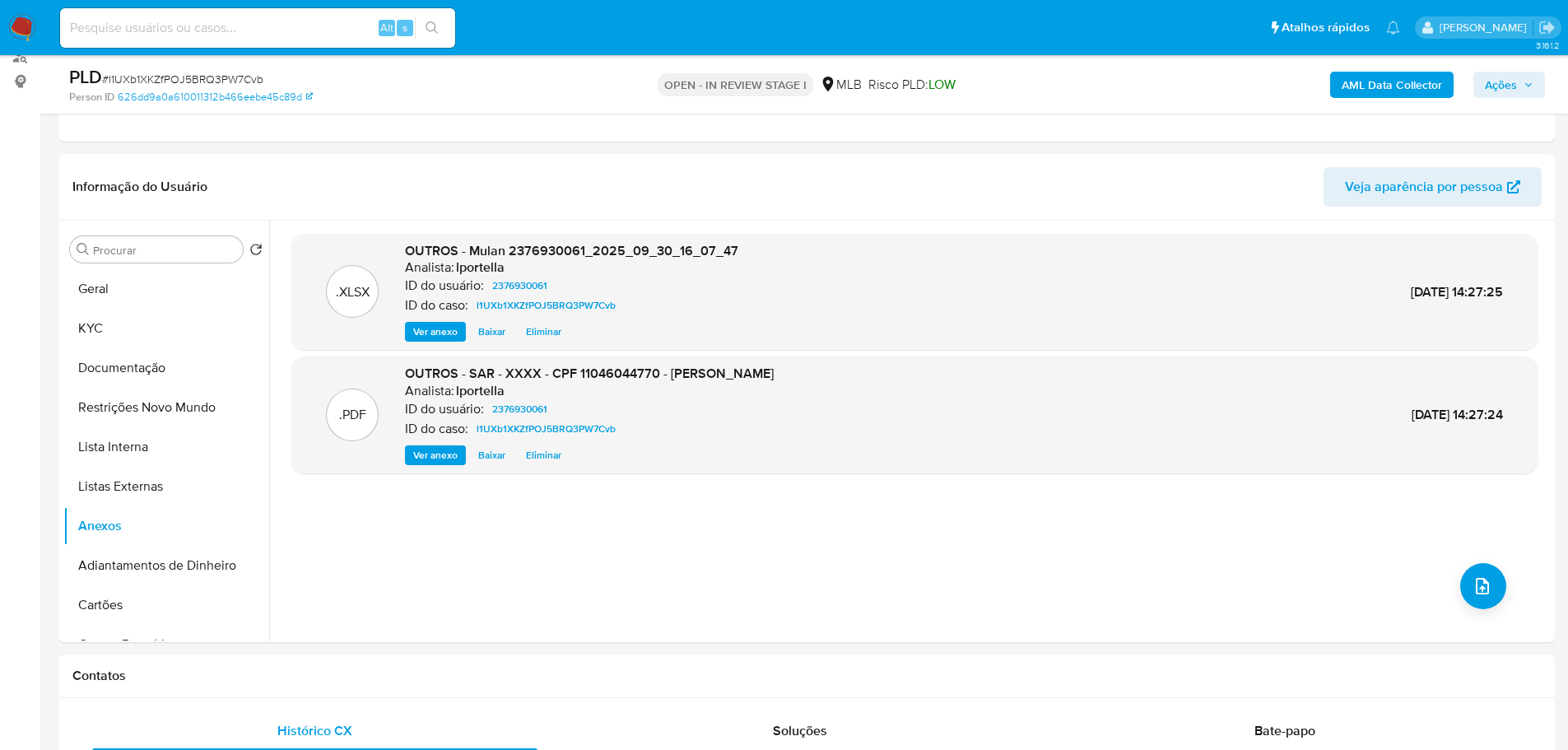
click at [1506, 84] on span "Ações" at bounding box center [1500, 85] width 32 height 27
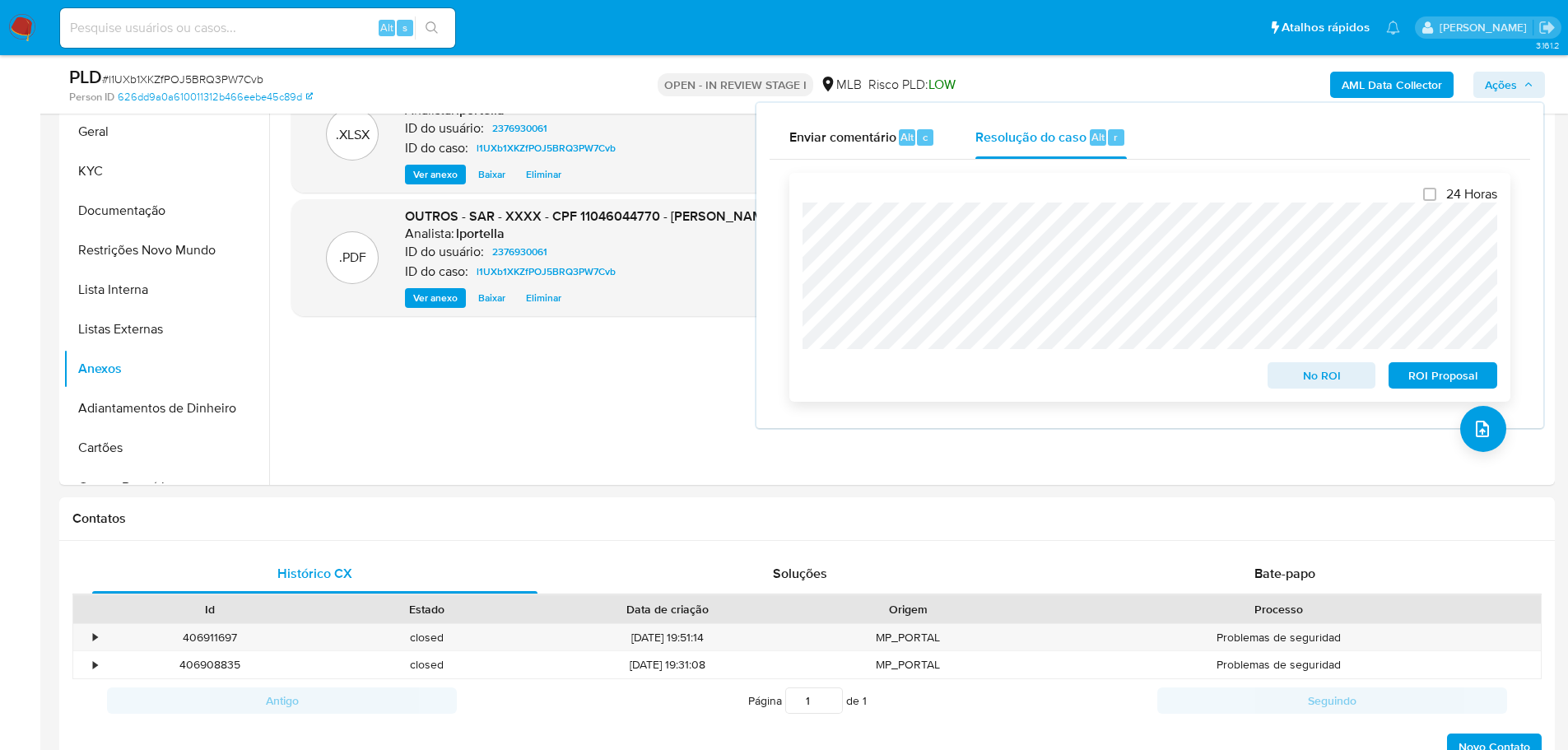
scroll to position [536, 0]
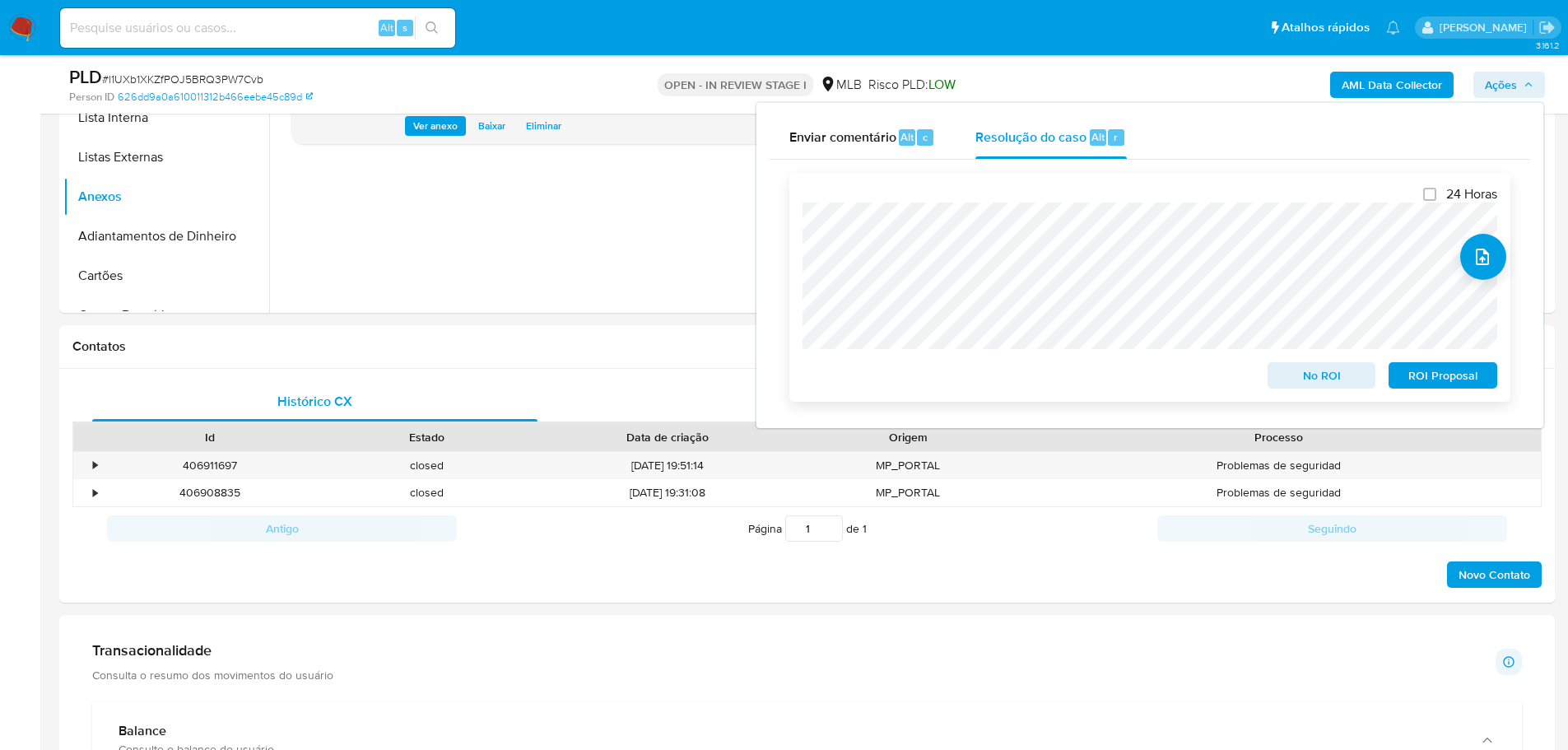
click at [1427, 385] on span "ROI Proposal" at bounding box center [1442, 375] width 86 height 23
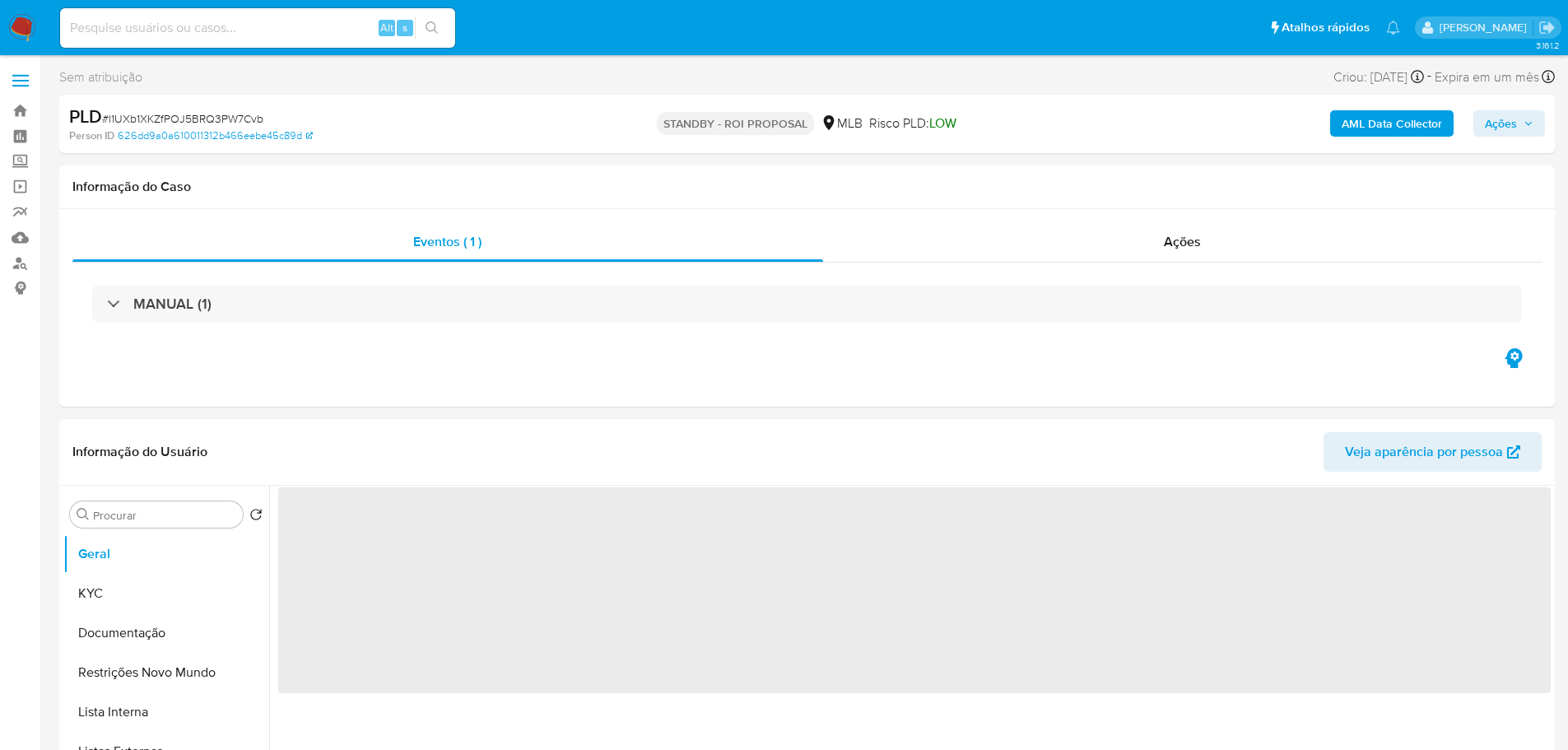
select select "10"
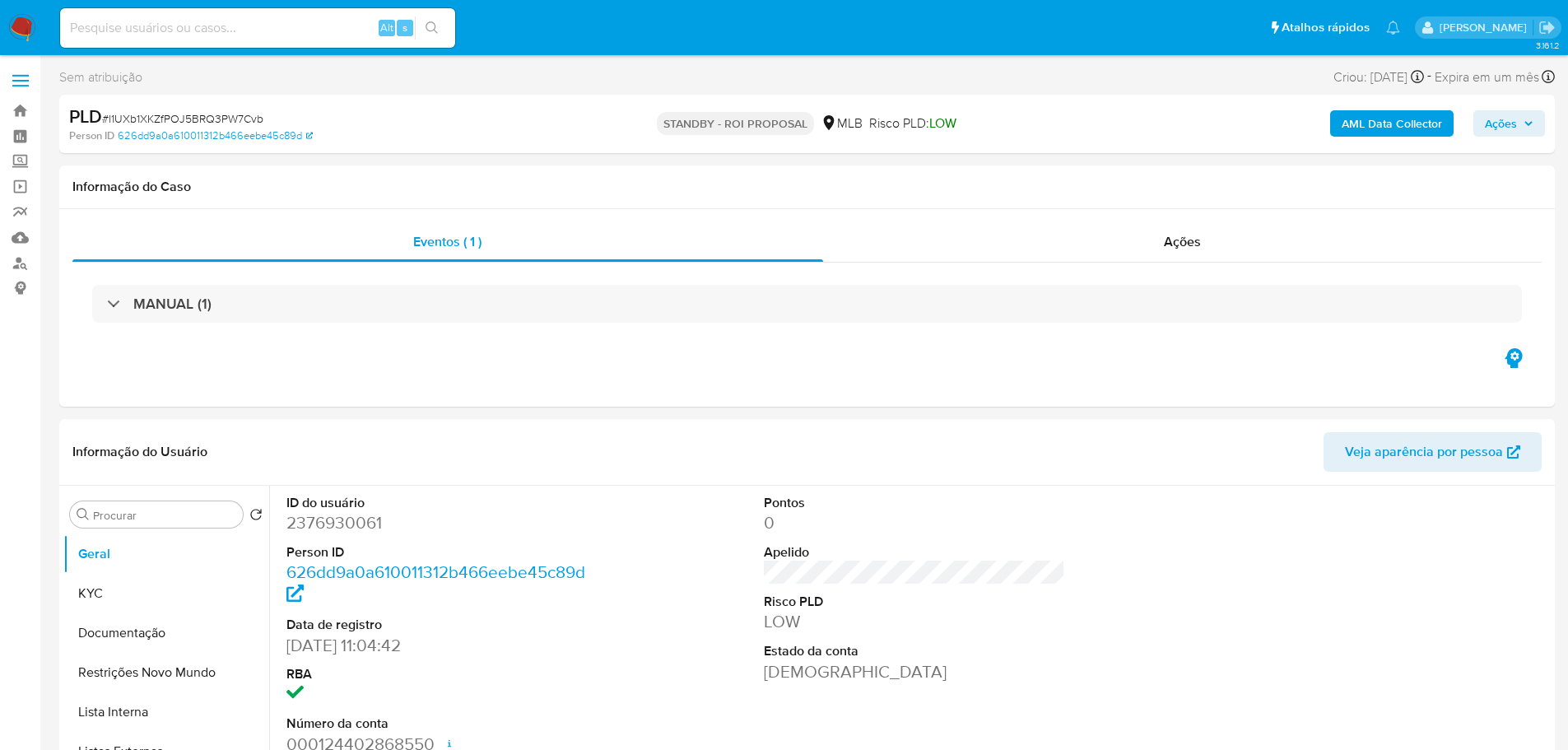
click at [194, 107] on div "PLD # l1UXb1XKZfPOJ5BRQ3PW7Cvb" at bounding box center [312, 116] width 486 height 25
click at [197, 126] on span "# l1UXb1XKZfPOJ5BRQ3PW7Cvb" at bounding box center [183, 118] width 161 height 17
copy span "l1UXb1XKZfPOJ5BRQ3PW7Cvb"
click at [19, 31] on img at bounding box center [22, 28] width 28 height 28
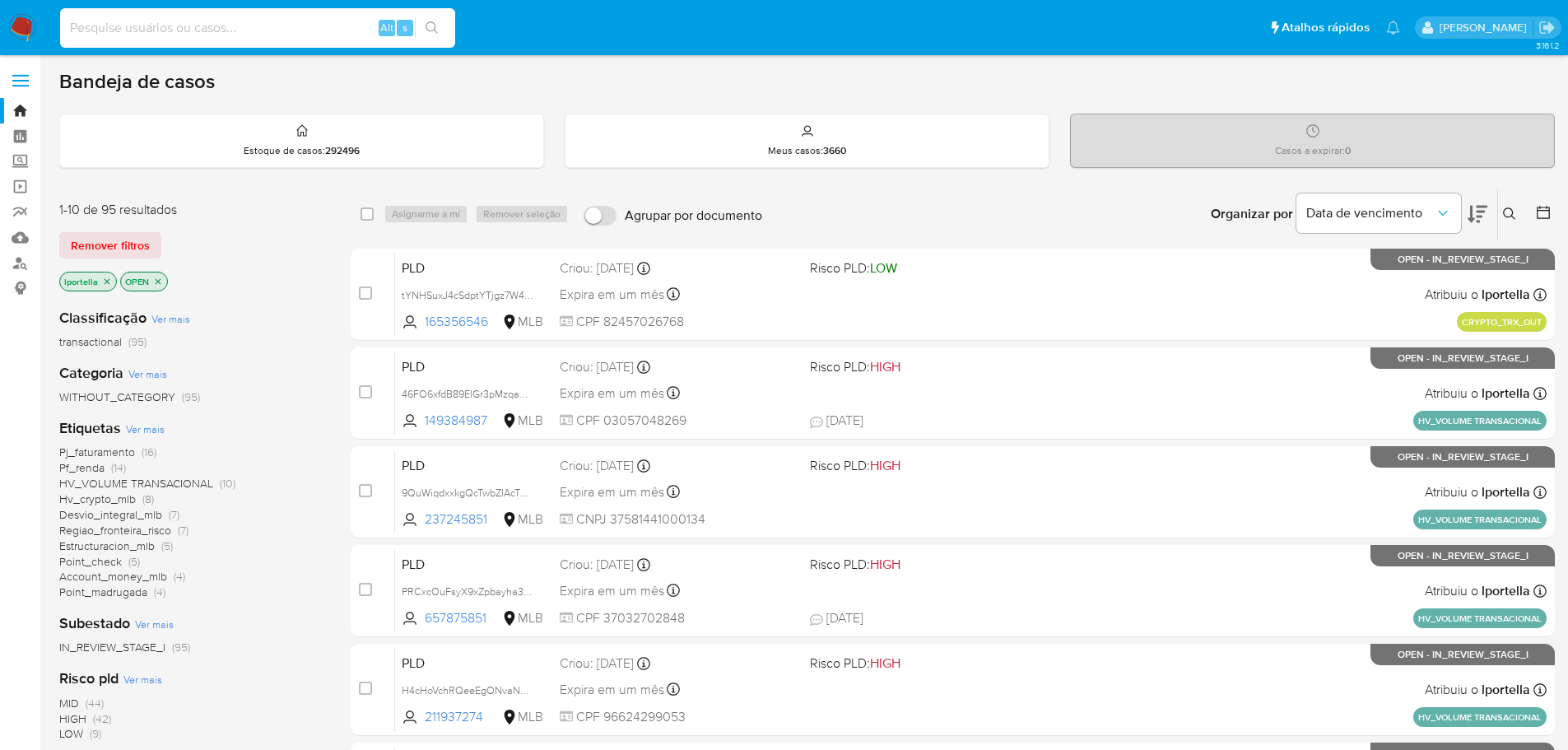
click at [242, 28] on input at bounding box center [258, 29] width 395 height 22
paste input "l1UXb1XKZfPOJ5BRQ3PW7Cvb"
type input "l1UXb1XKZfPOJ5BRQ3PW7Cvb"
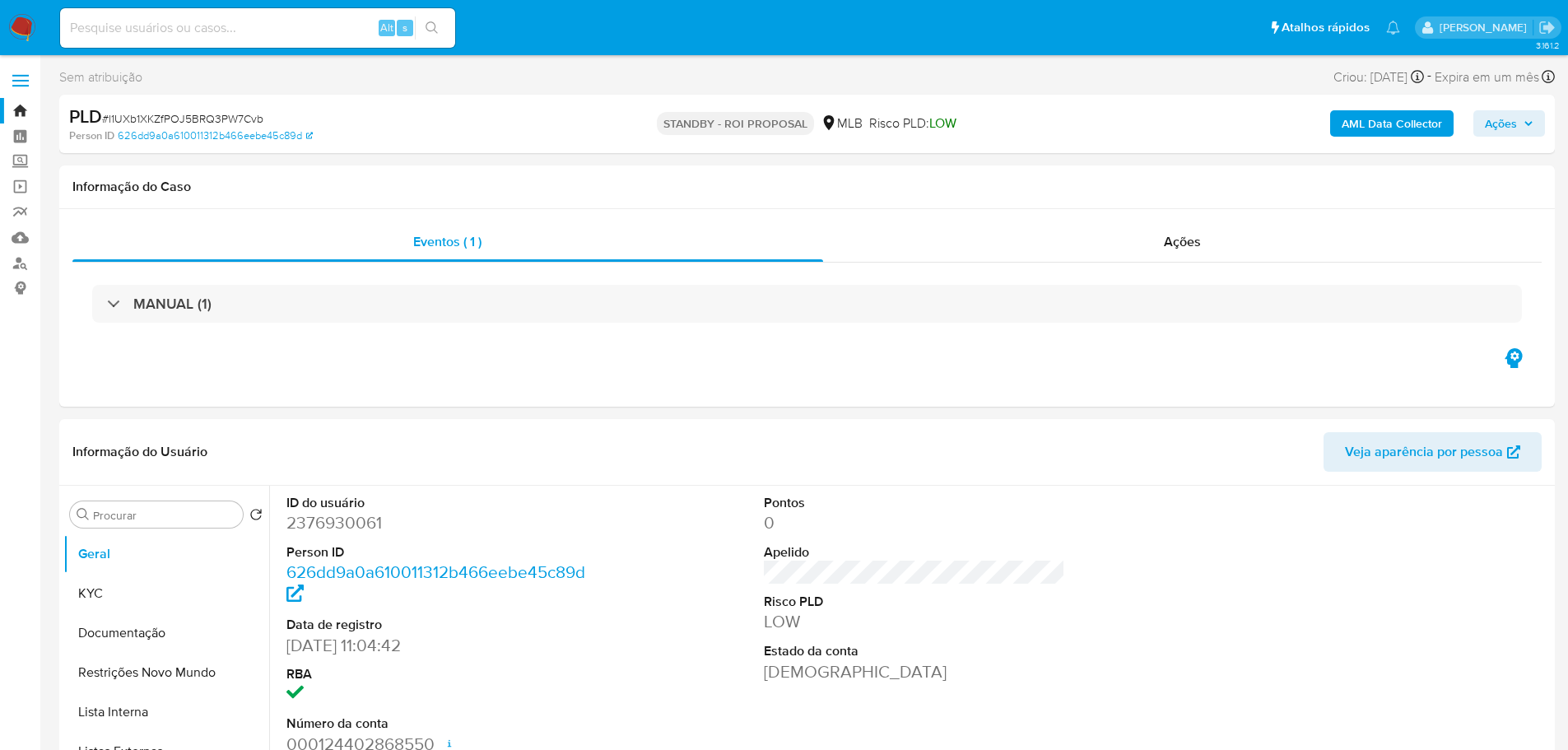
select select "10"
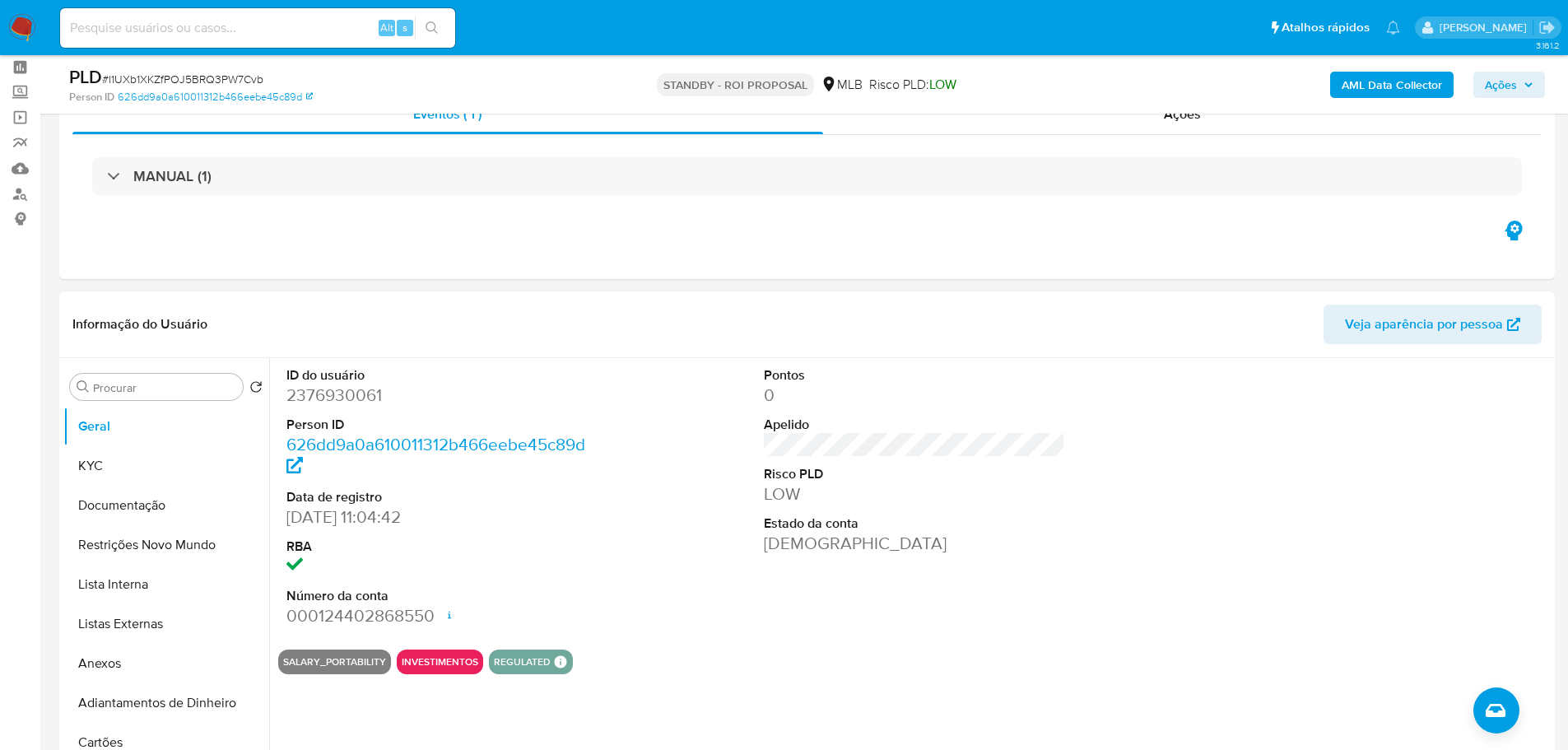
scroll to position [164, 0]
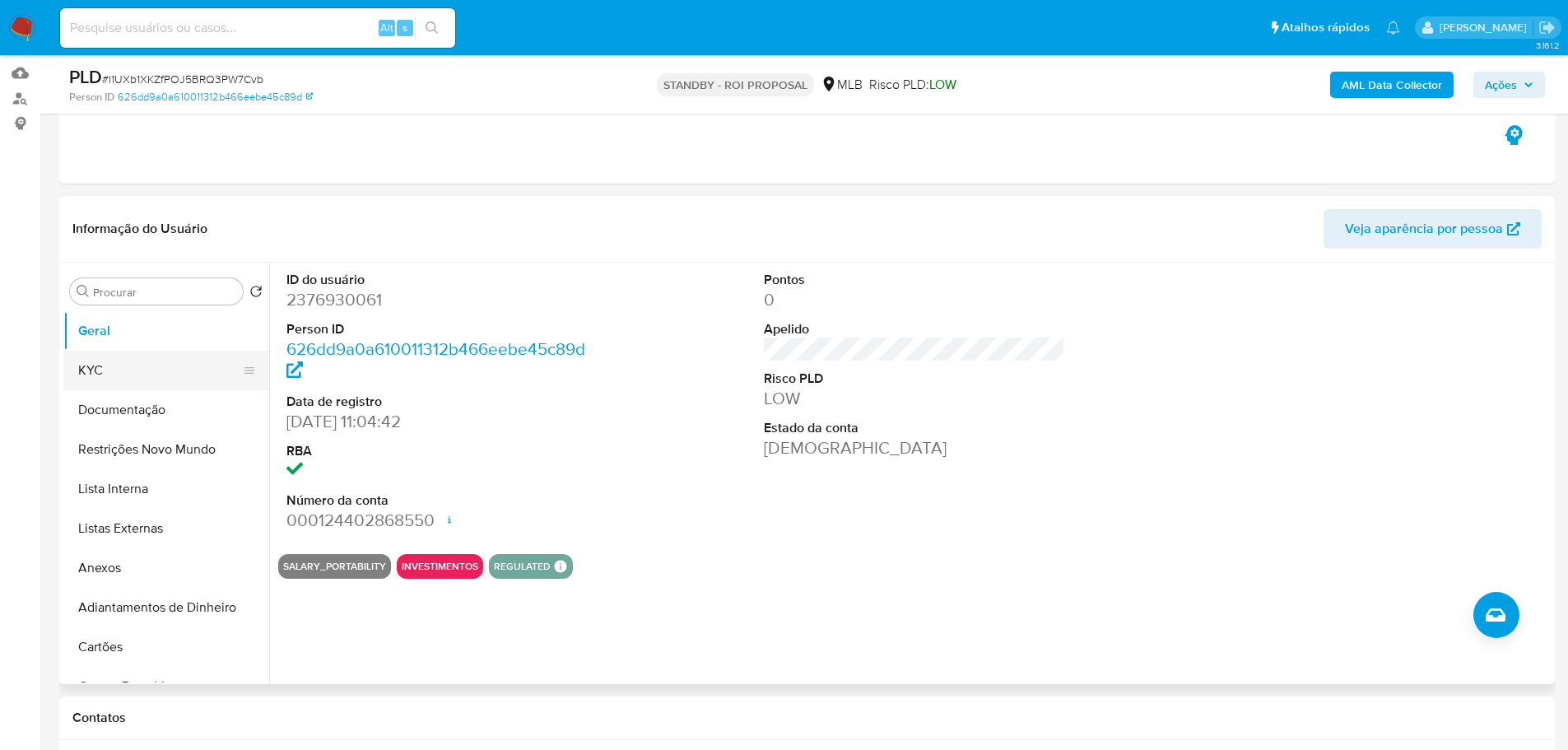
click at [93, 377] on button "KYC" at bounding box center [159, 370] width 193 height 39
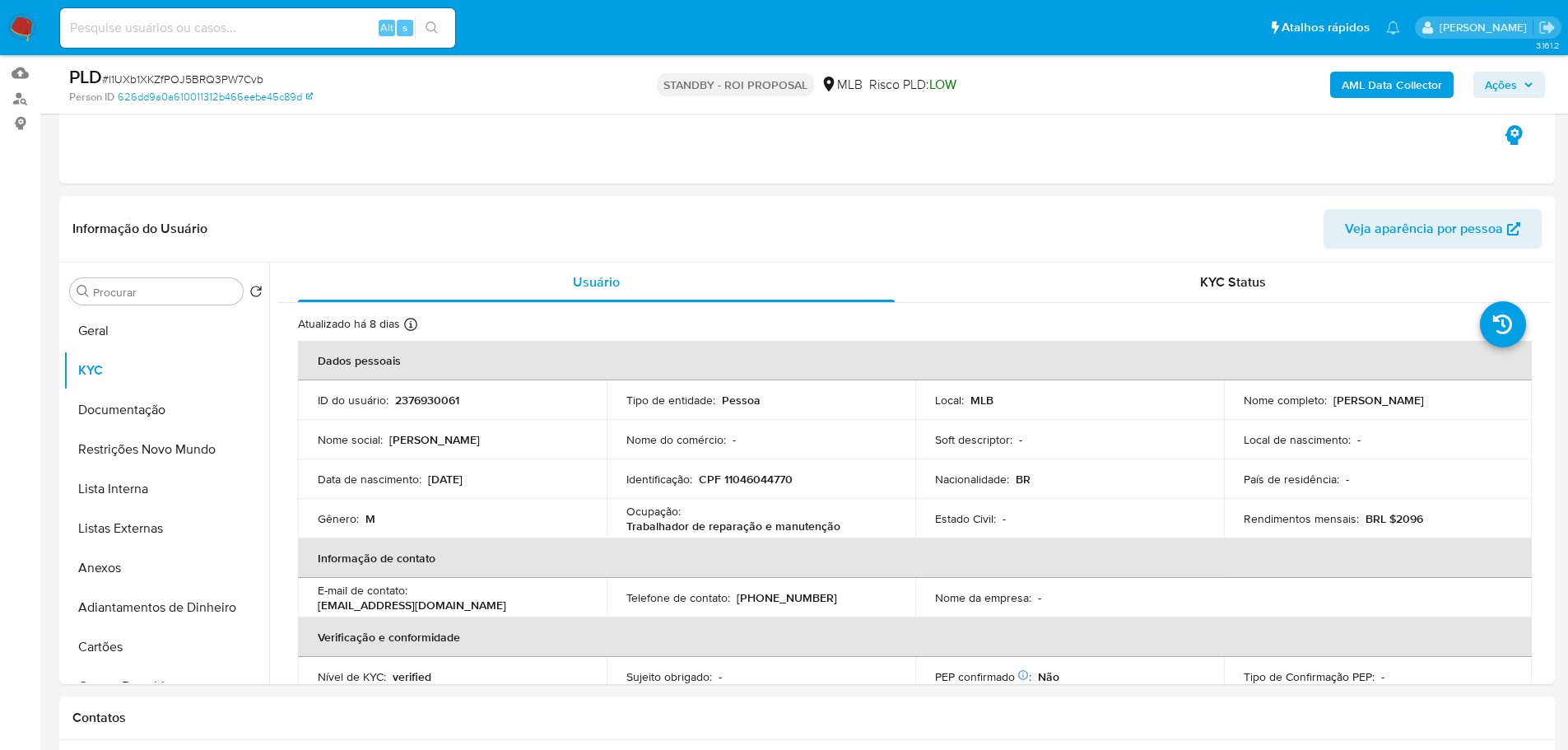
click at [263, 36] on input at bounding box center [258, 29] width 395 height 22
click at [263, 31] on input at bounding box center [258, 29] width 395 height 22
paste input "tYNHSuxJ4cSdptYTjgz7W40Q"
type input "tYNHSuxJ4cSdptYTjgz7W40Q"
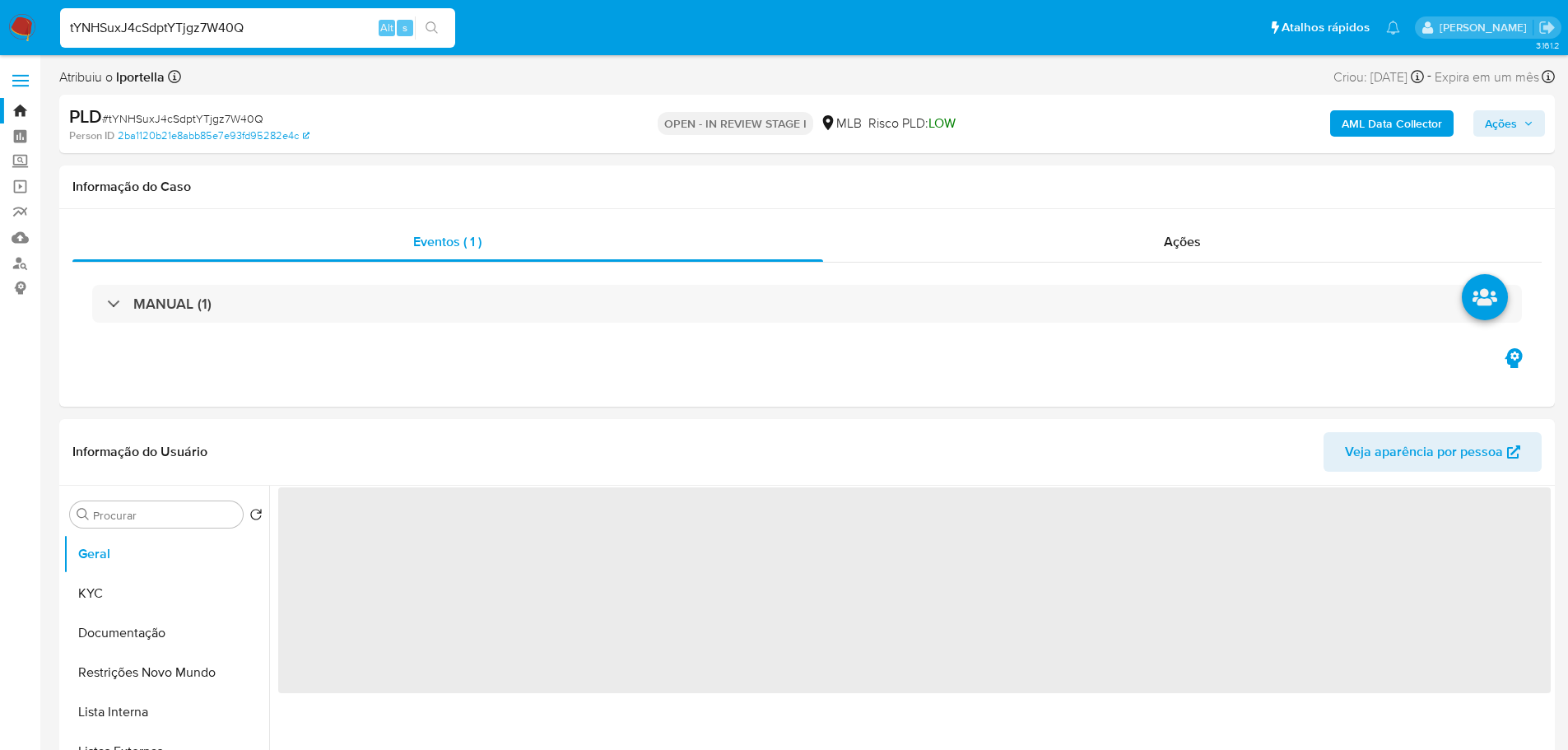
select select "10"
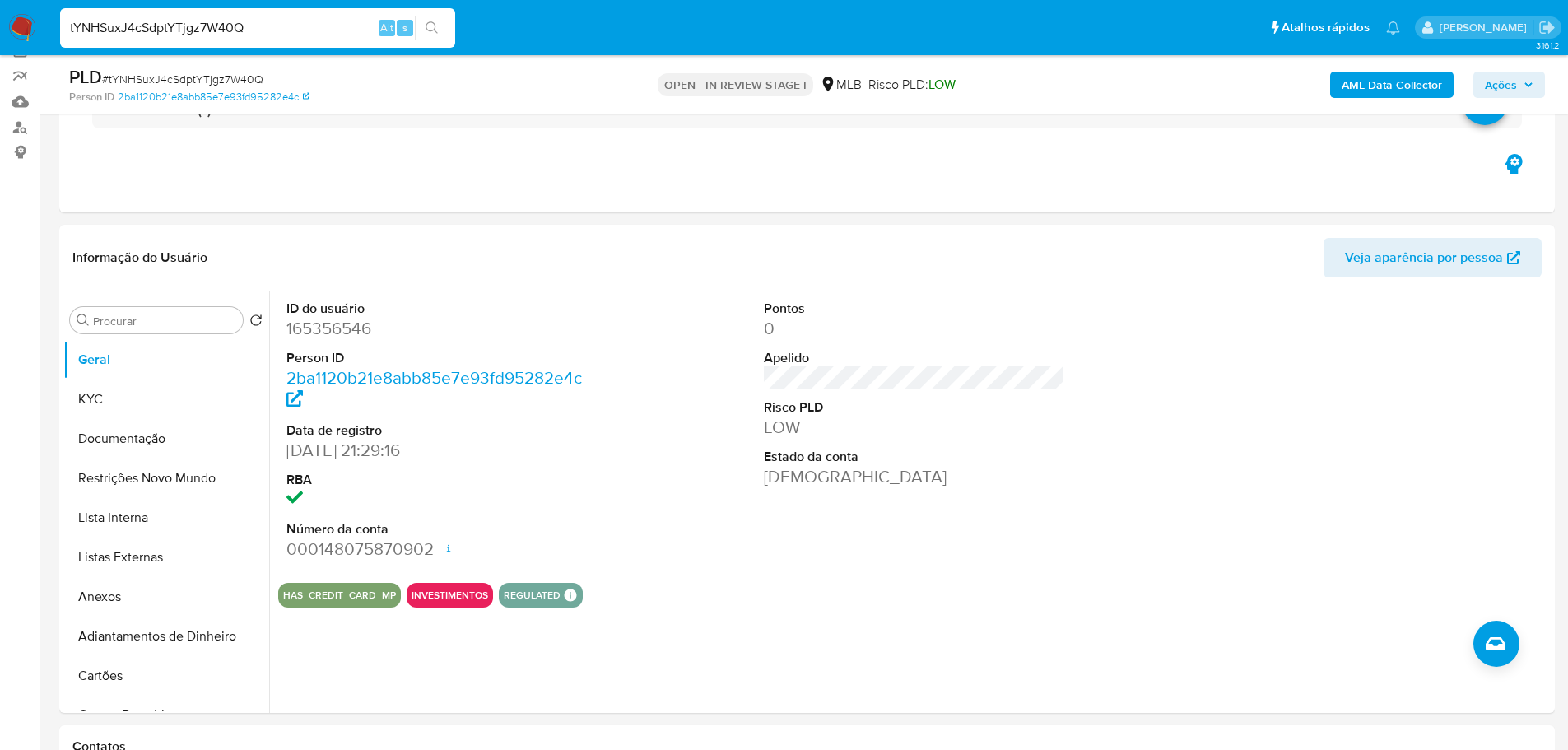
scroll to position [164, 0]
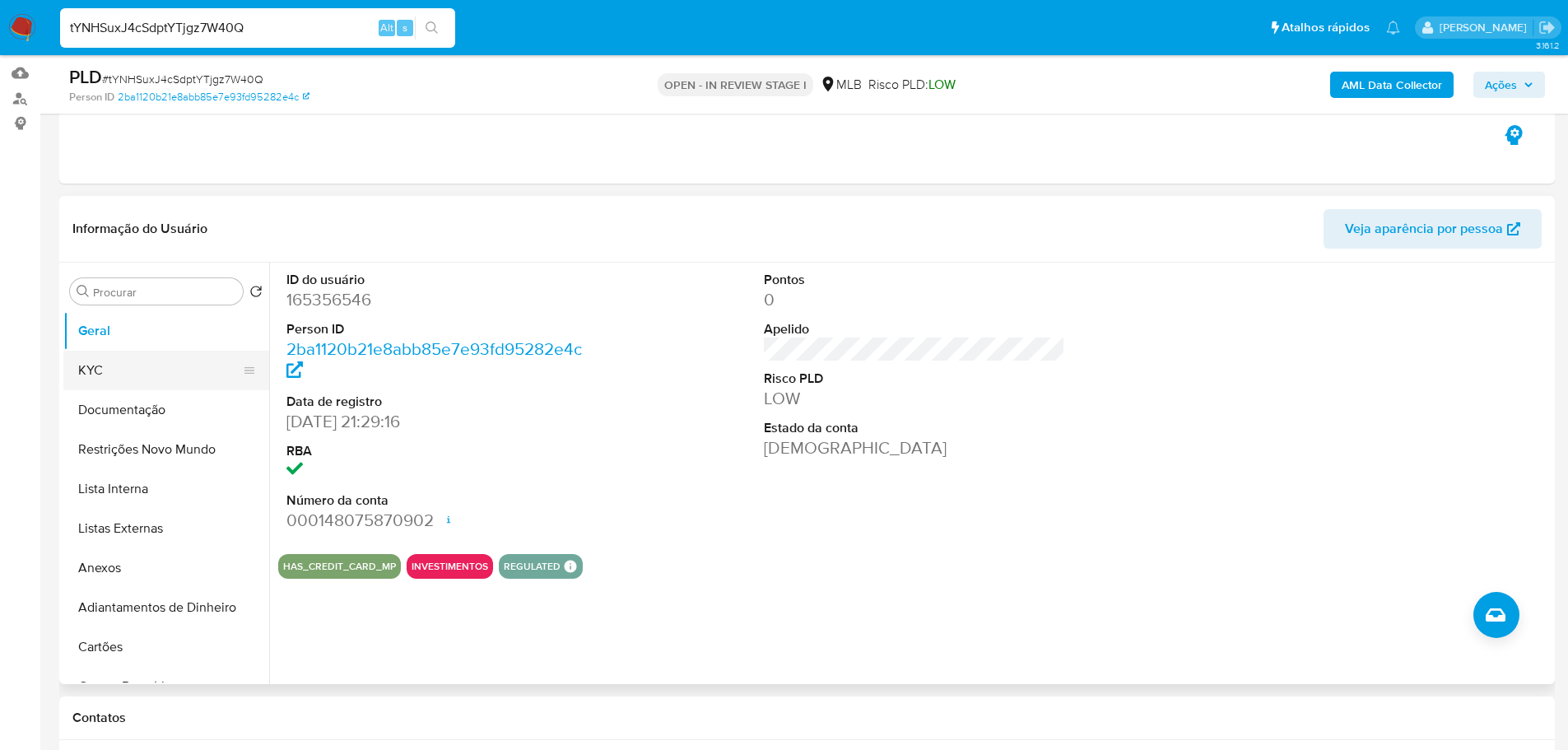
click at [90, 366] on button "KYC" at bounding box center [159, 370] width 193 height 39
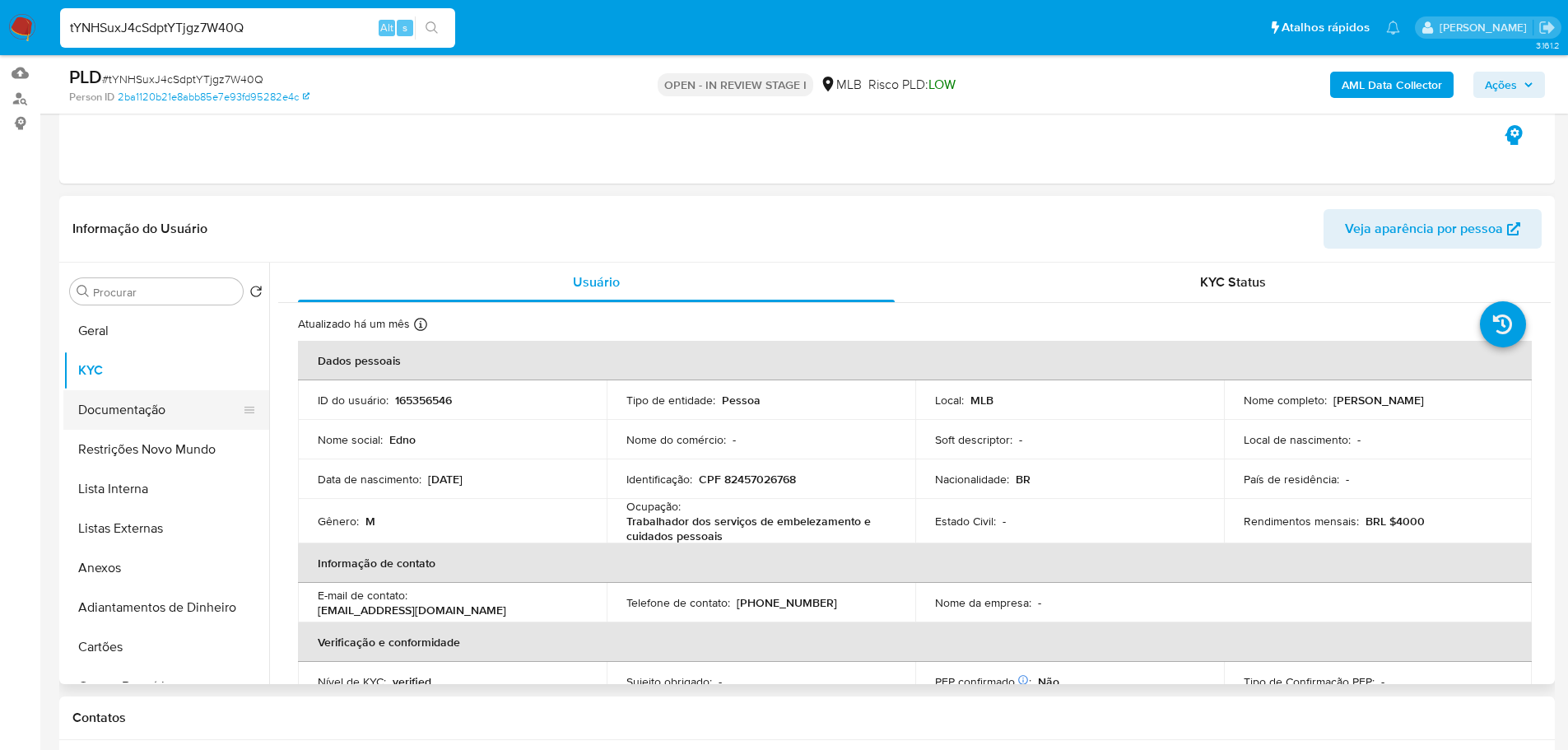
click at [142, 412] on button "Documentação" at bounding box center [159, 410] width 193 height 39
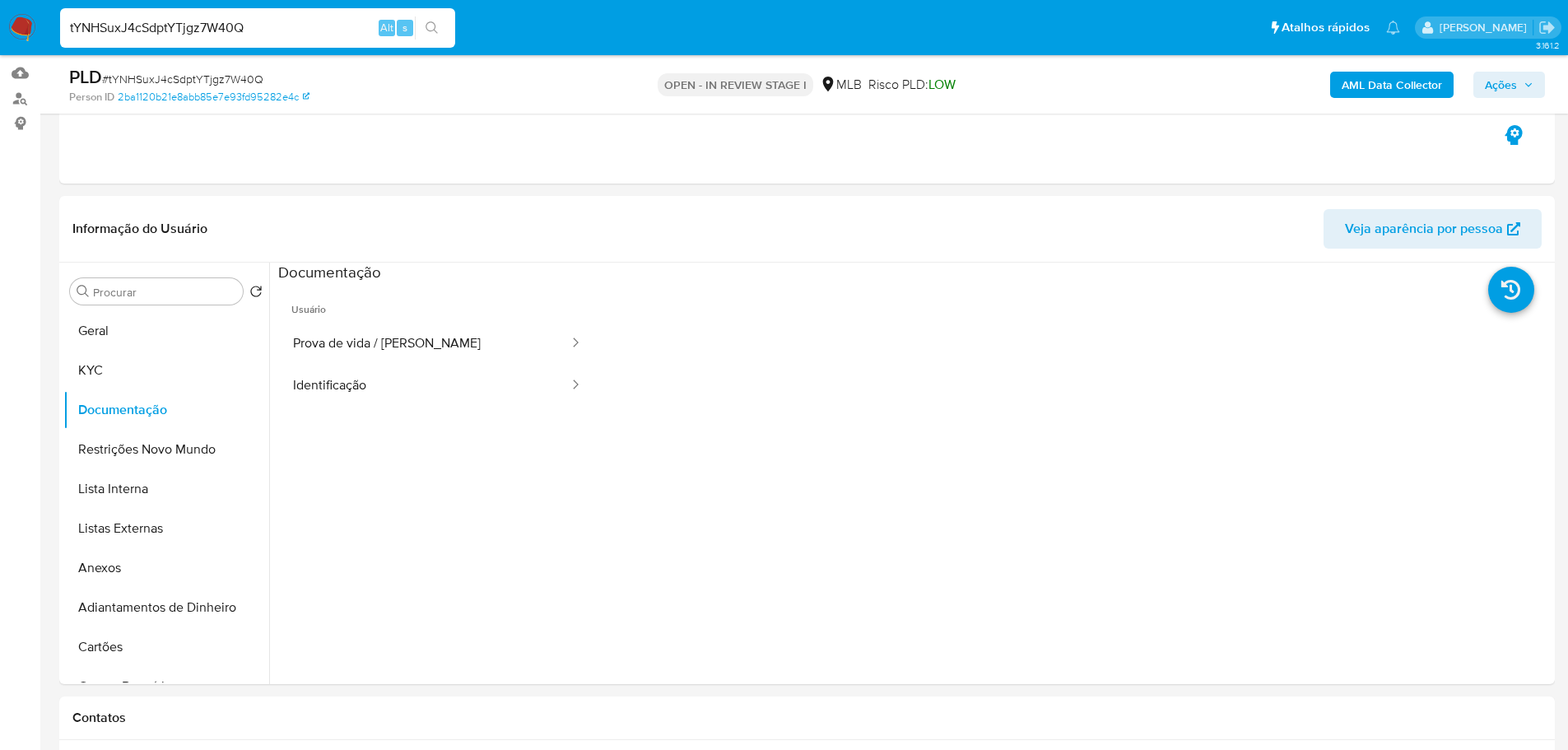
click at [438, 341] on button "Prova de vida / Selfie" at bounding box center [424, 344] width 292 height 42
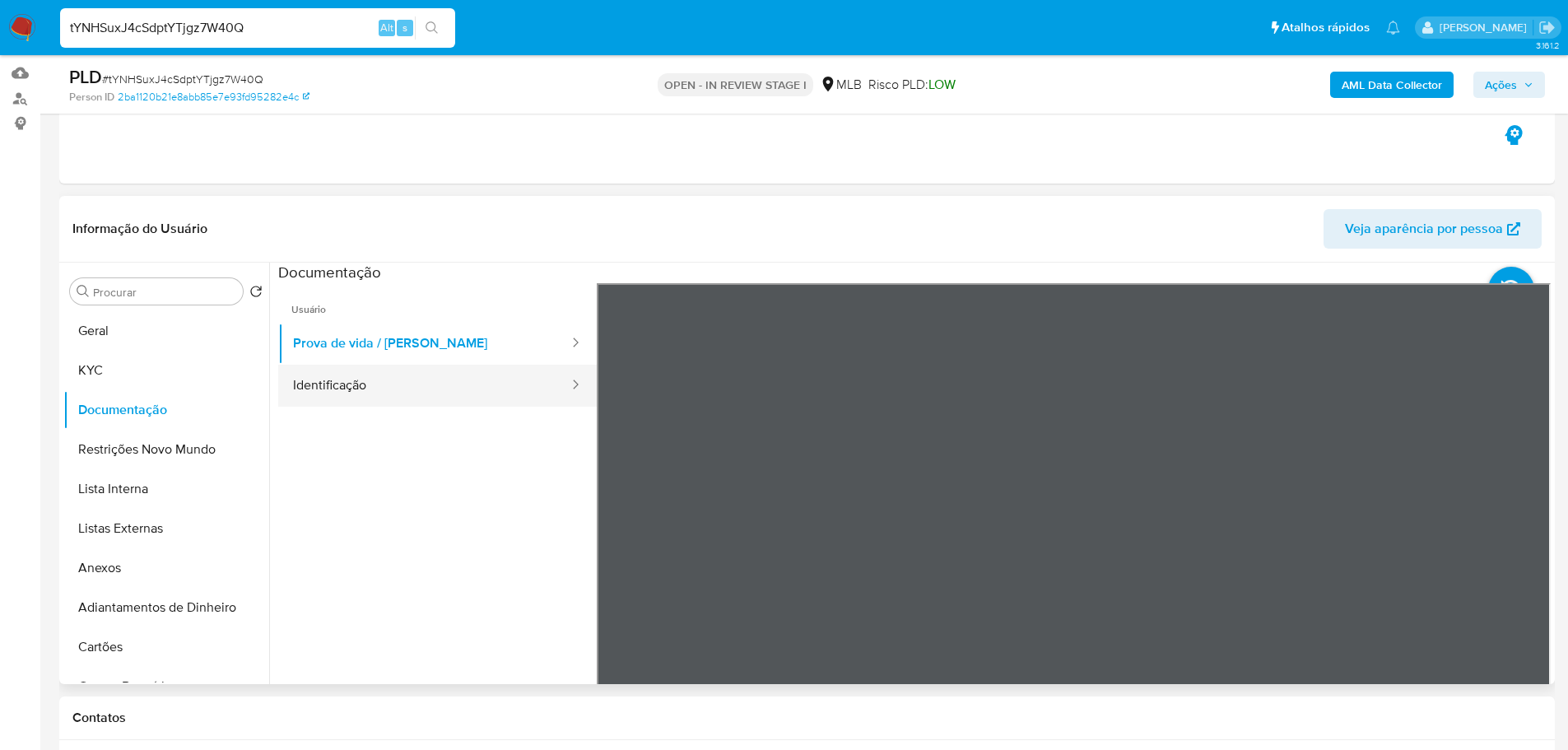
click at [510, 388] on button "Identificação" at bounding box center [424, 386] width 292 height 42
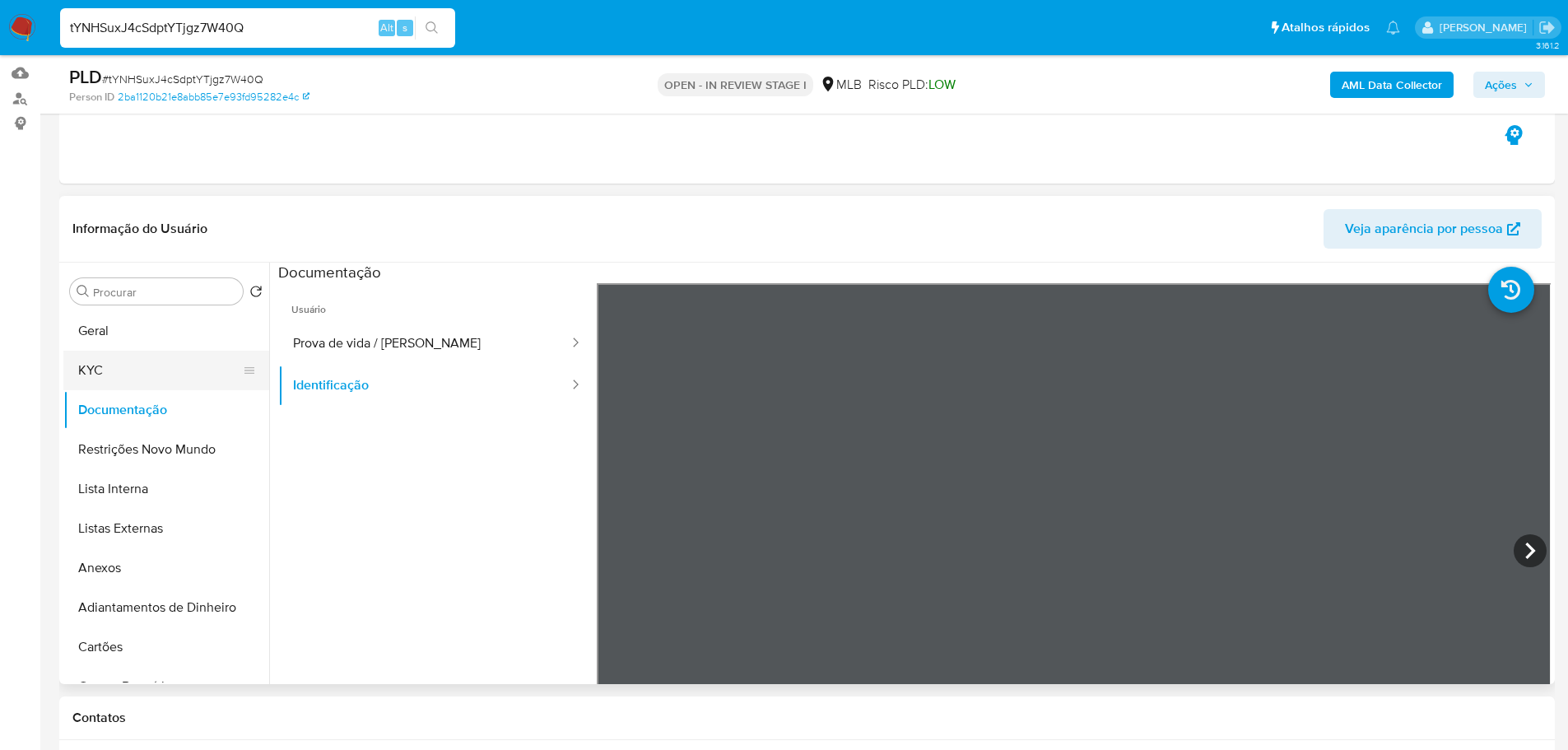
click at [144, 378] on button "KYC" at bounding box center [159, 370] width 193 height 39
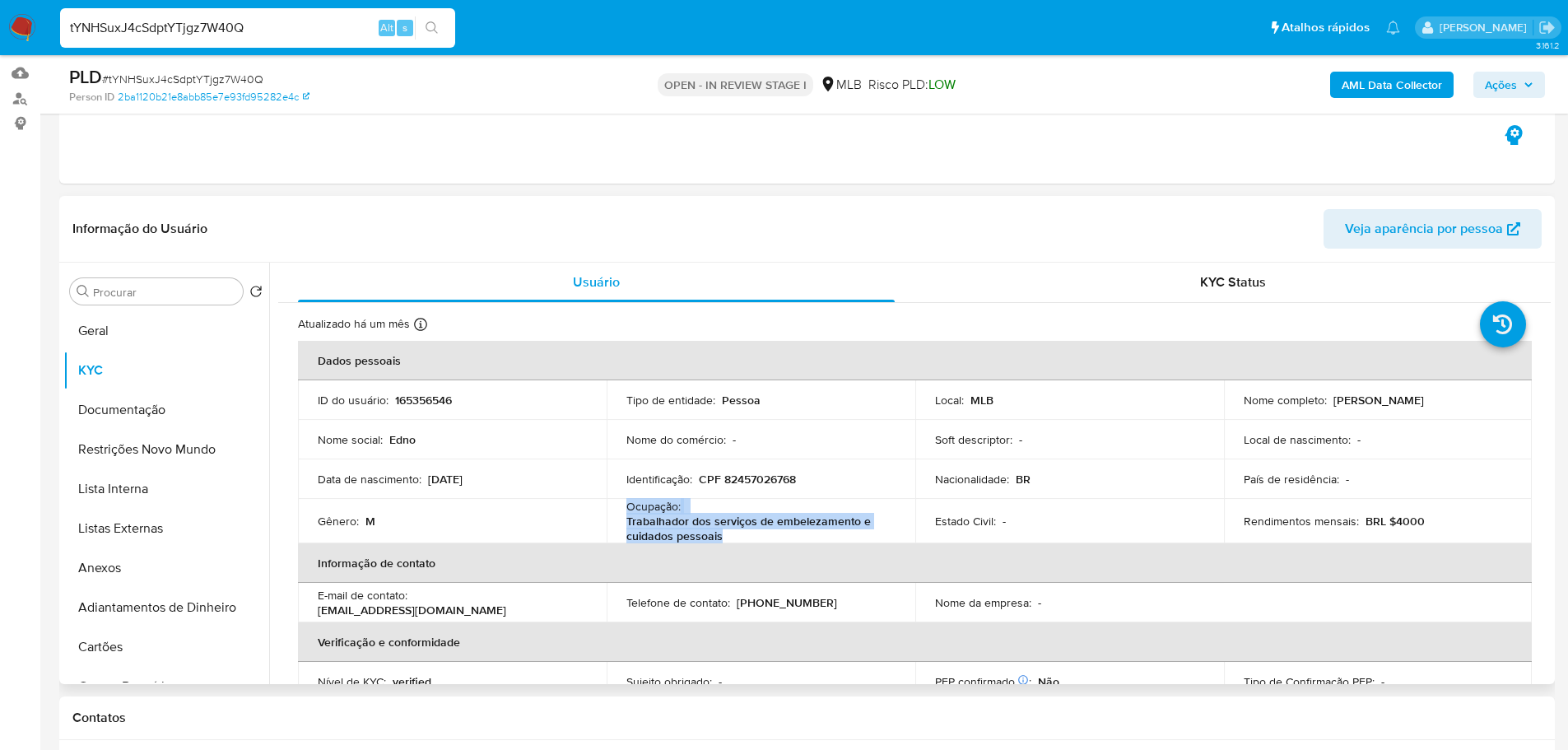
drag, startPoint x: 734, startPoint y: 537, endPoint x: 594, endPoint y: 518, distance: 141.3
click at [594, 518] on tr "Gênero : M Ocupação : Trabalhador dos serviços de embelezamento e cuidados pess…" at bounding box center [915, 521] width 1234 height 44
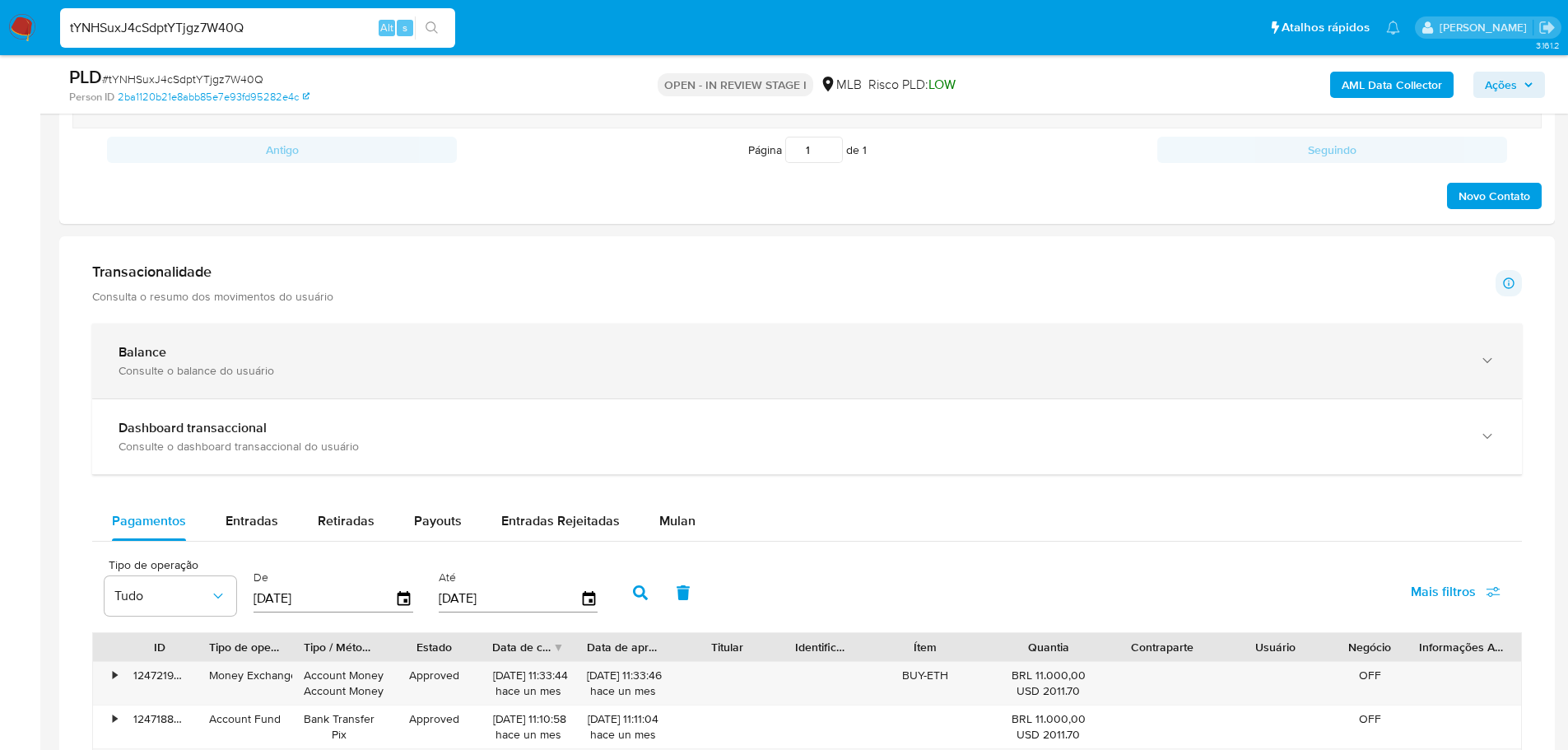
scroll to position [1153, 0]
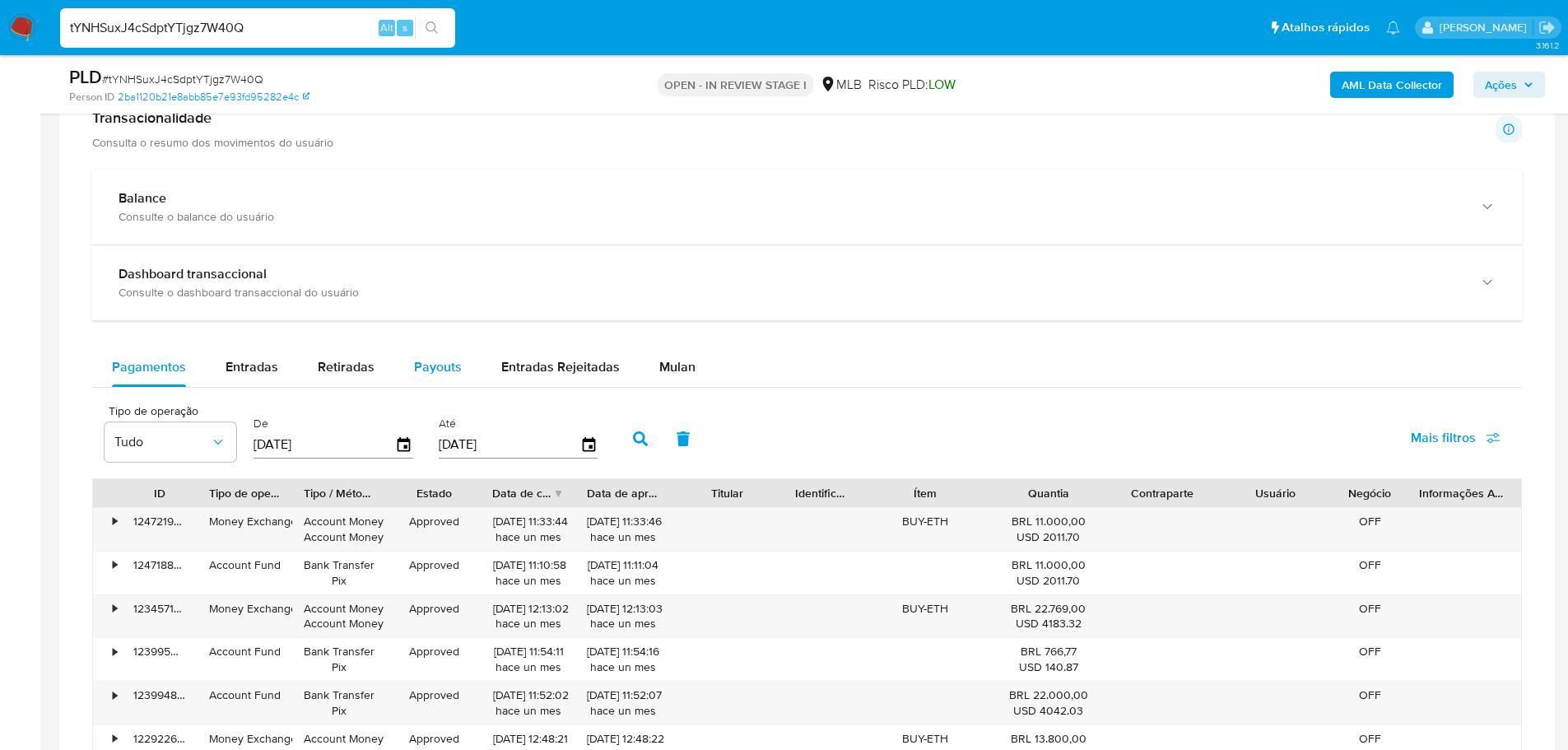
click at [425, 373] on span "Payouts" at bounding box center [438, 366] width 48 height 19
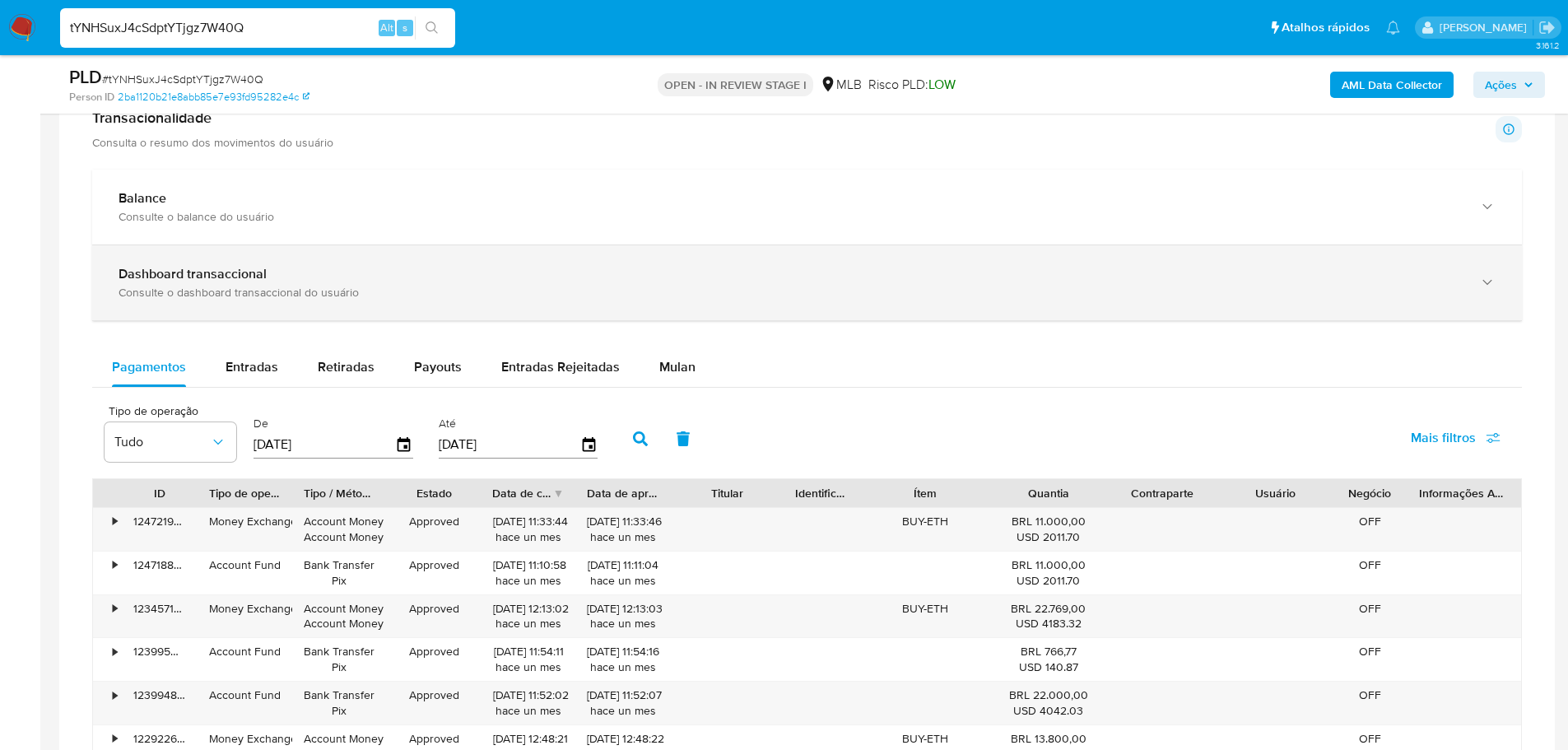
select select "10"
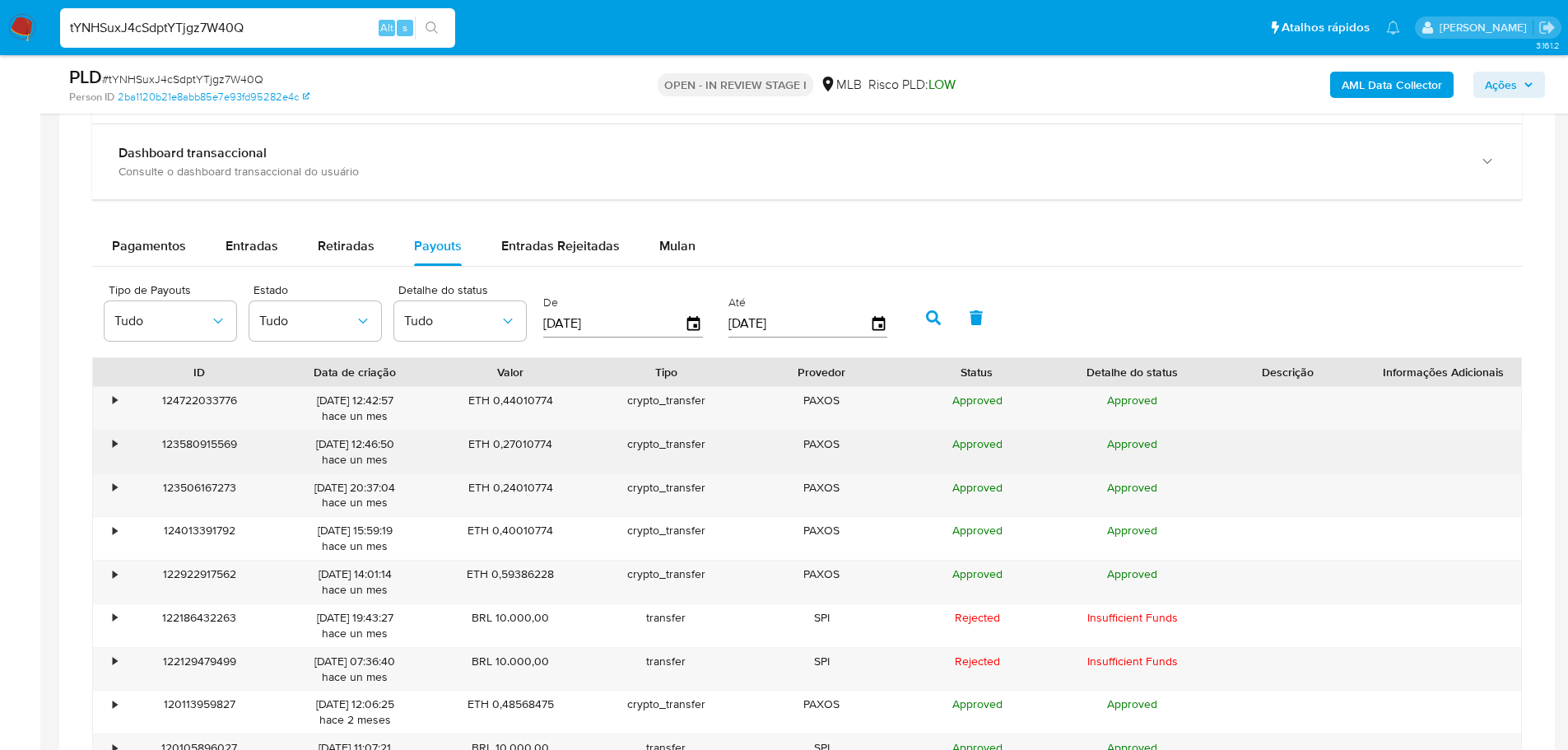
scroll to position [1400, 0]
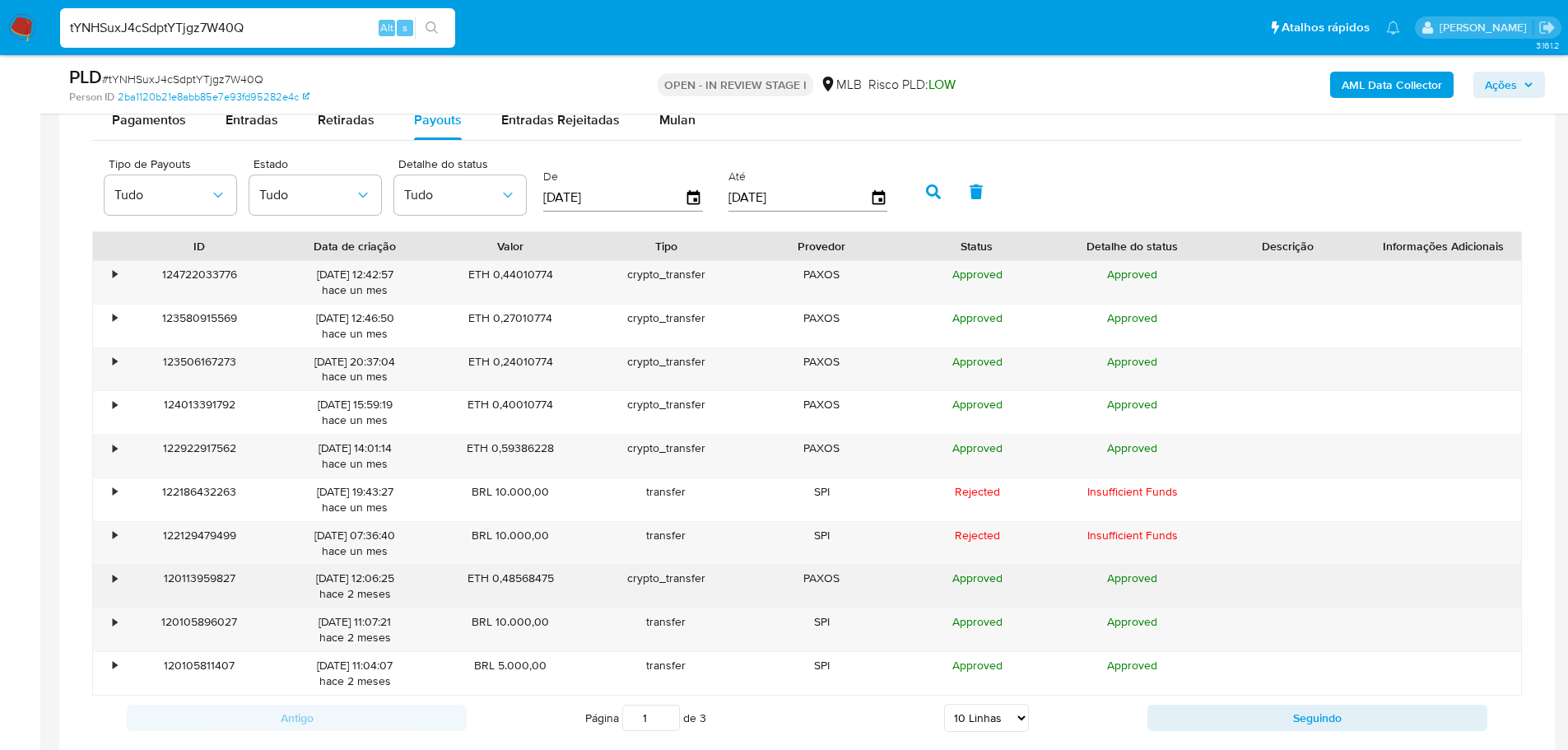
click at [103, 572] on div "•" at bounding box center [107, 587] width 29 height 43
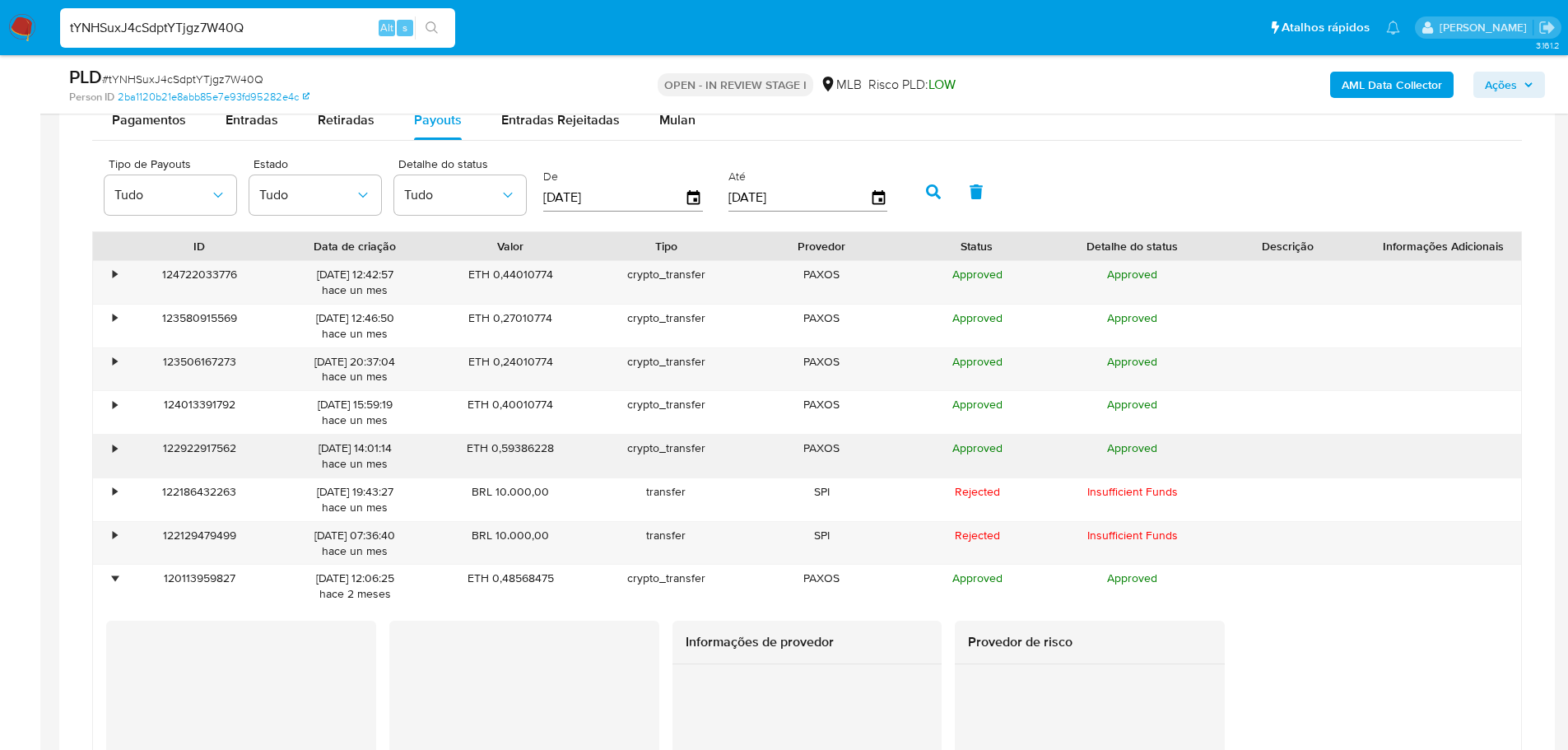
click at [115, 462] on div "•" at bounding box center [107, 457] width 29 height 43
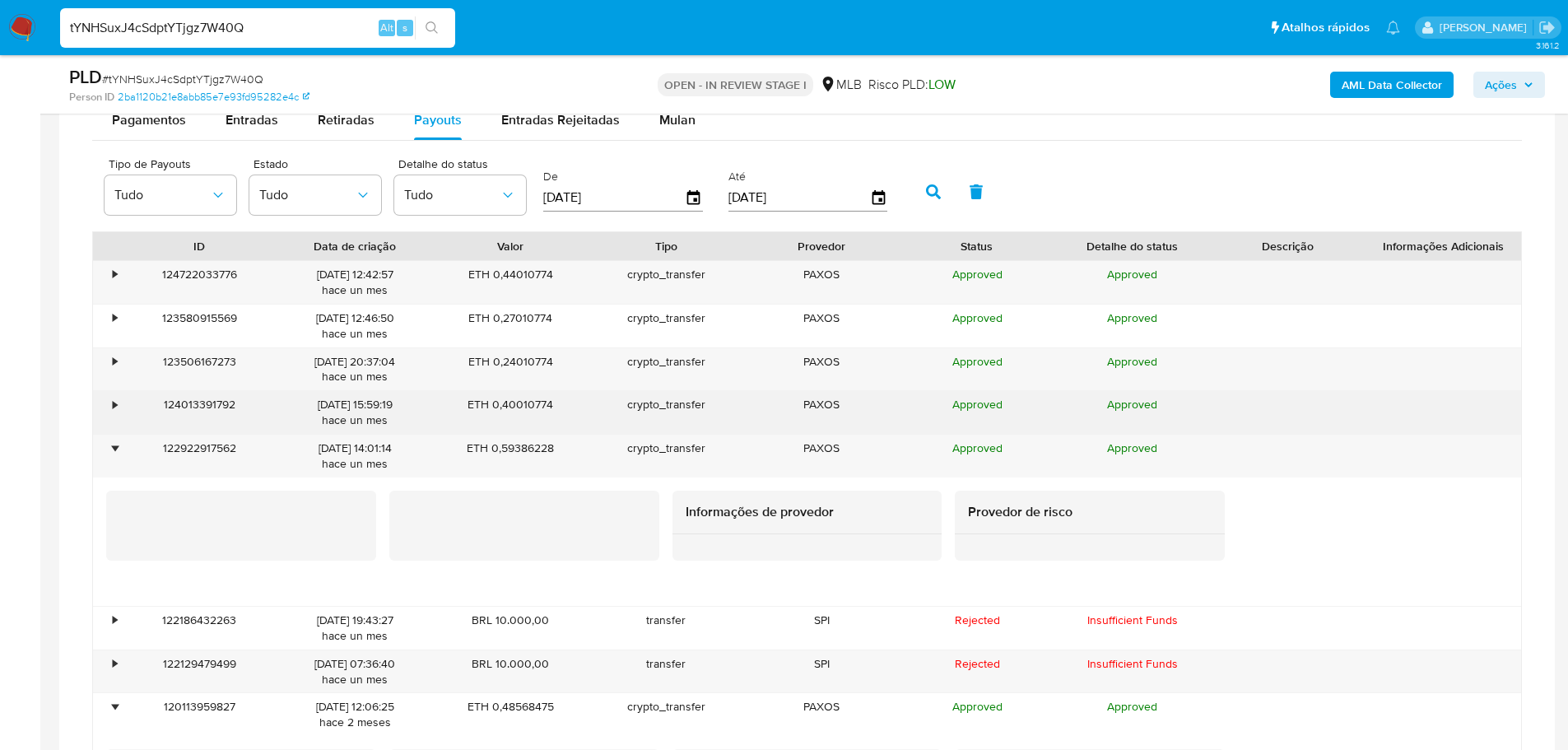
click at [119, 404] on div "•" at bounding box center [107, 412] width 29 height 43
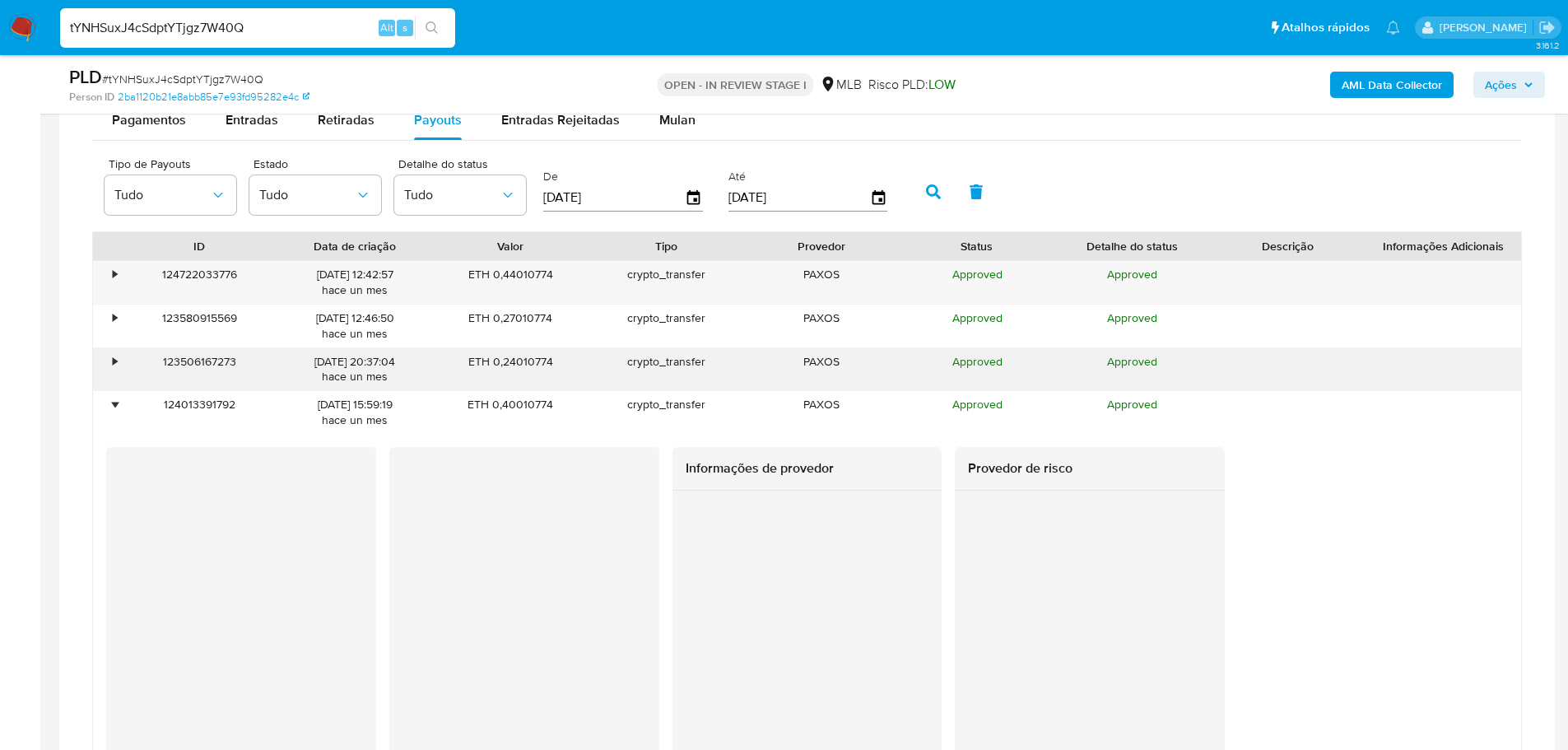
click at [113, 365] on div "•" at bounding box center [115, 362] width 4 height 16
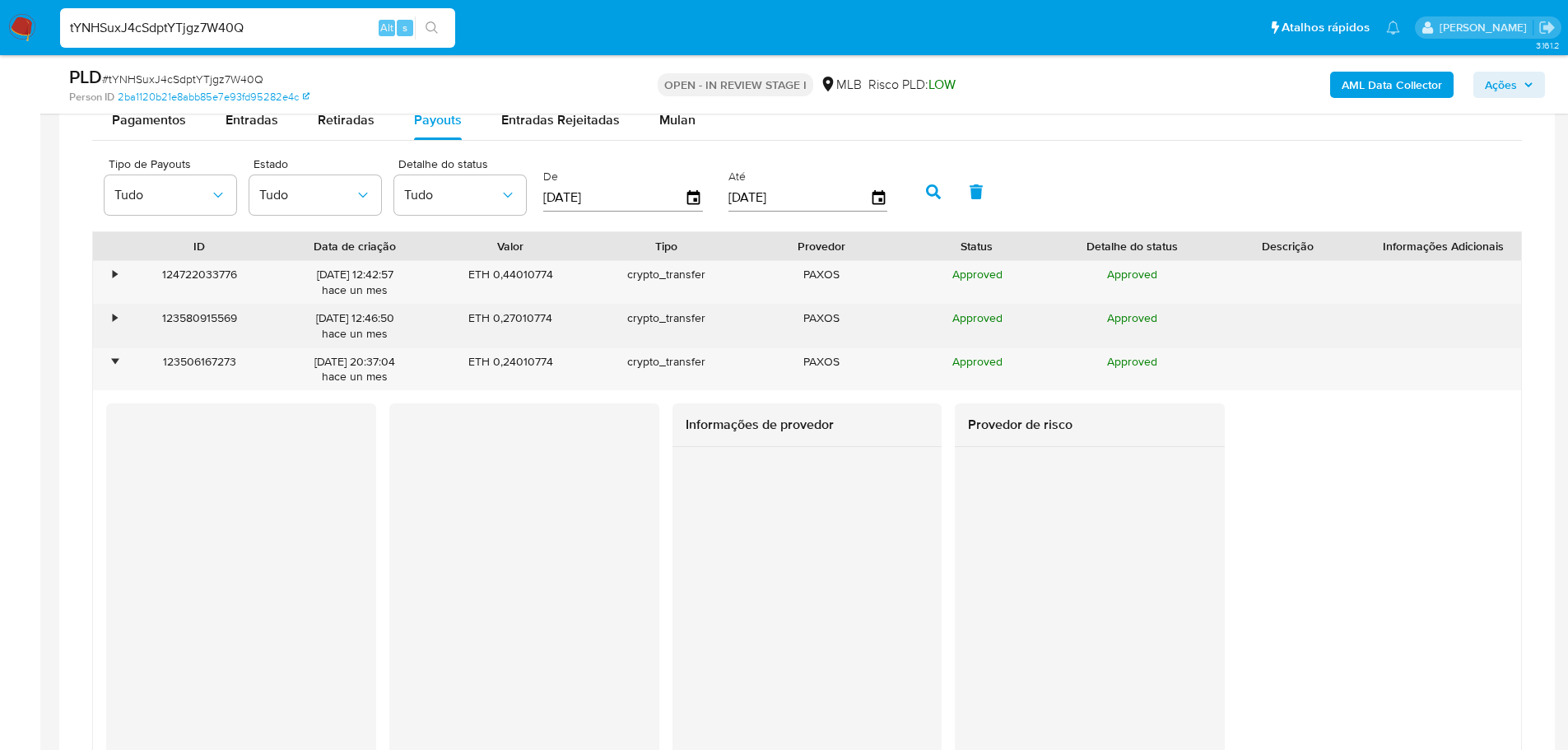
click at [105, 315] on div "•" at bounding box center [107, 327] width 29 height 43
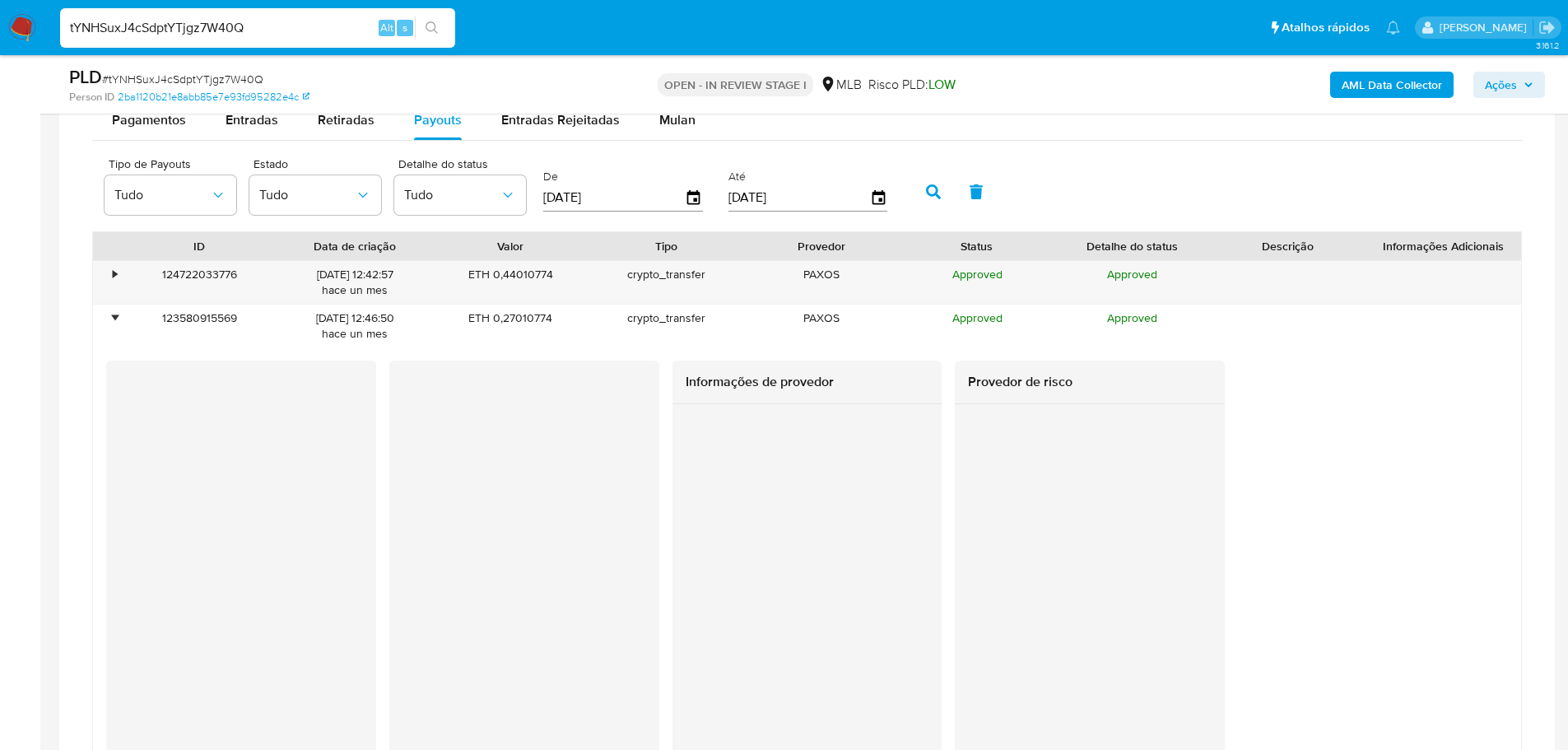
click at [117, 259] on div at bounding box center [107, 246] width 29 height 28
click at [117, 261] on div "•" at bounding box center [107, 282] width 29 height 43
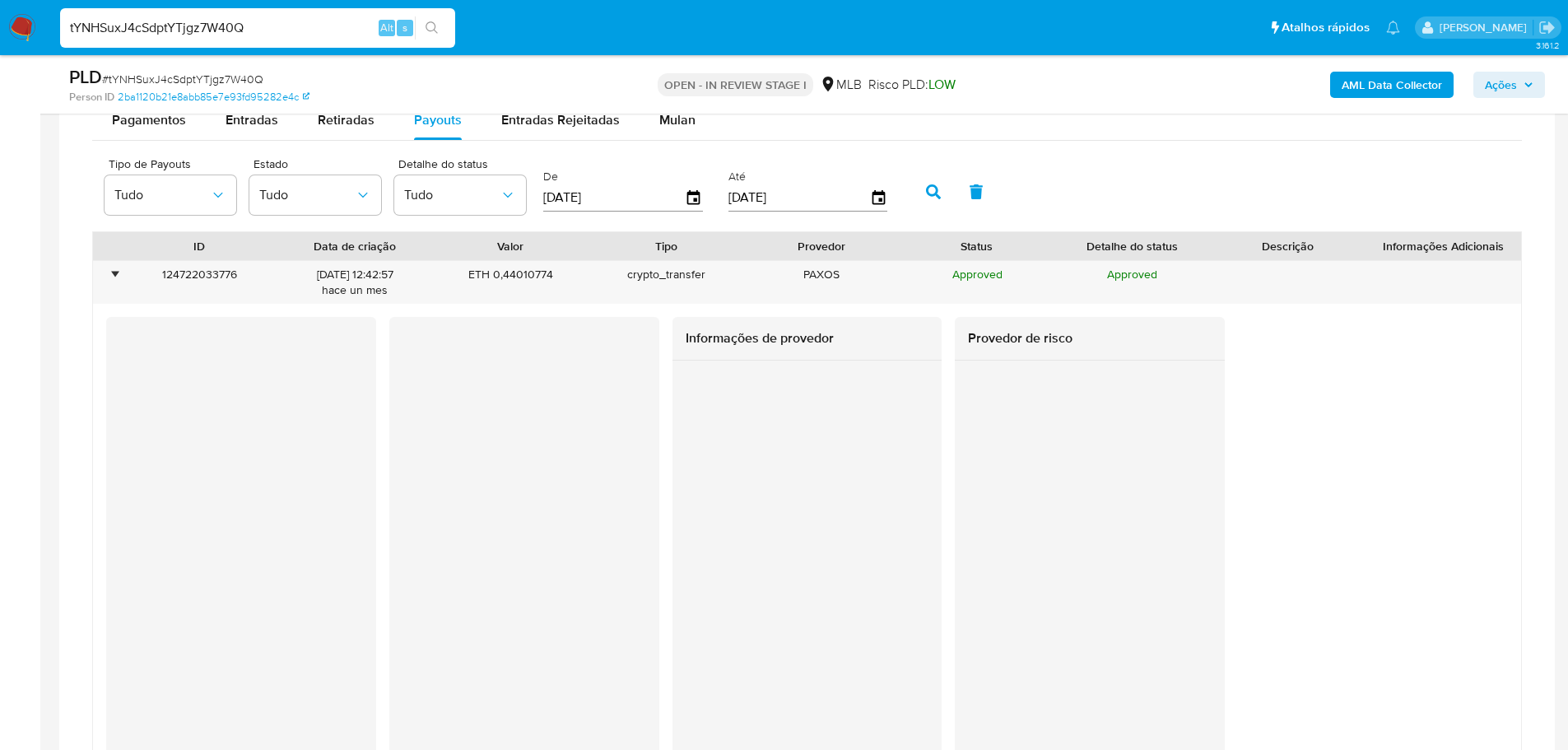
click at [1213, 401] on div at bounding box center [1090, 563] width 270 height 406
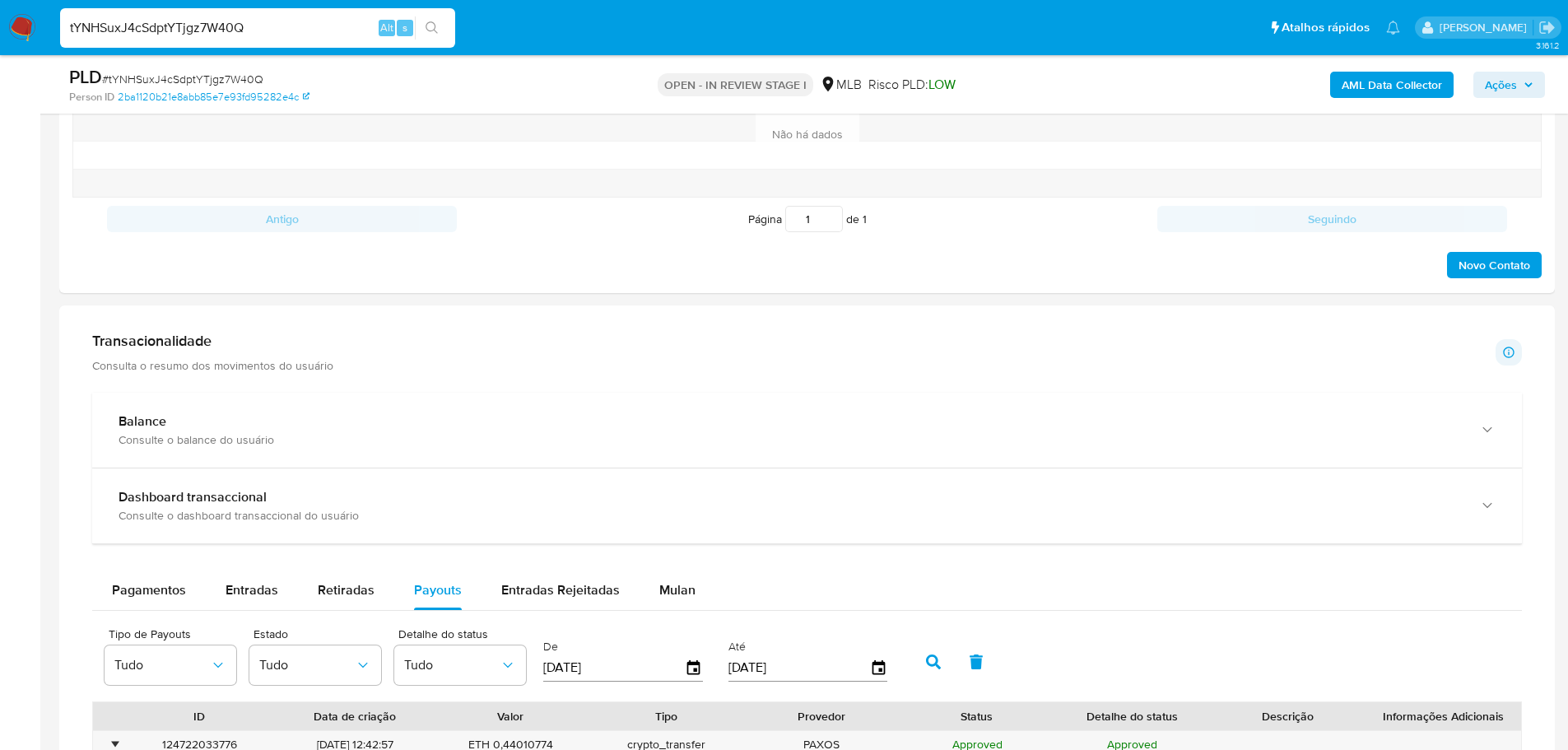
scroll to position [926, 0]
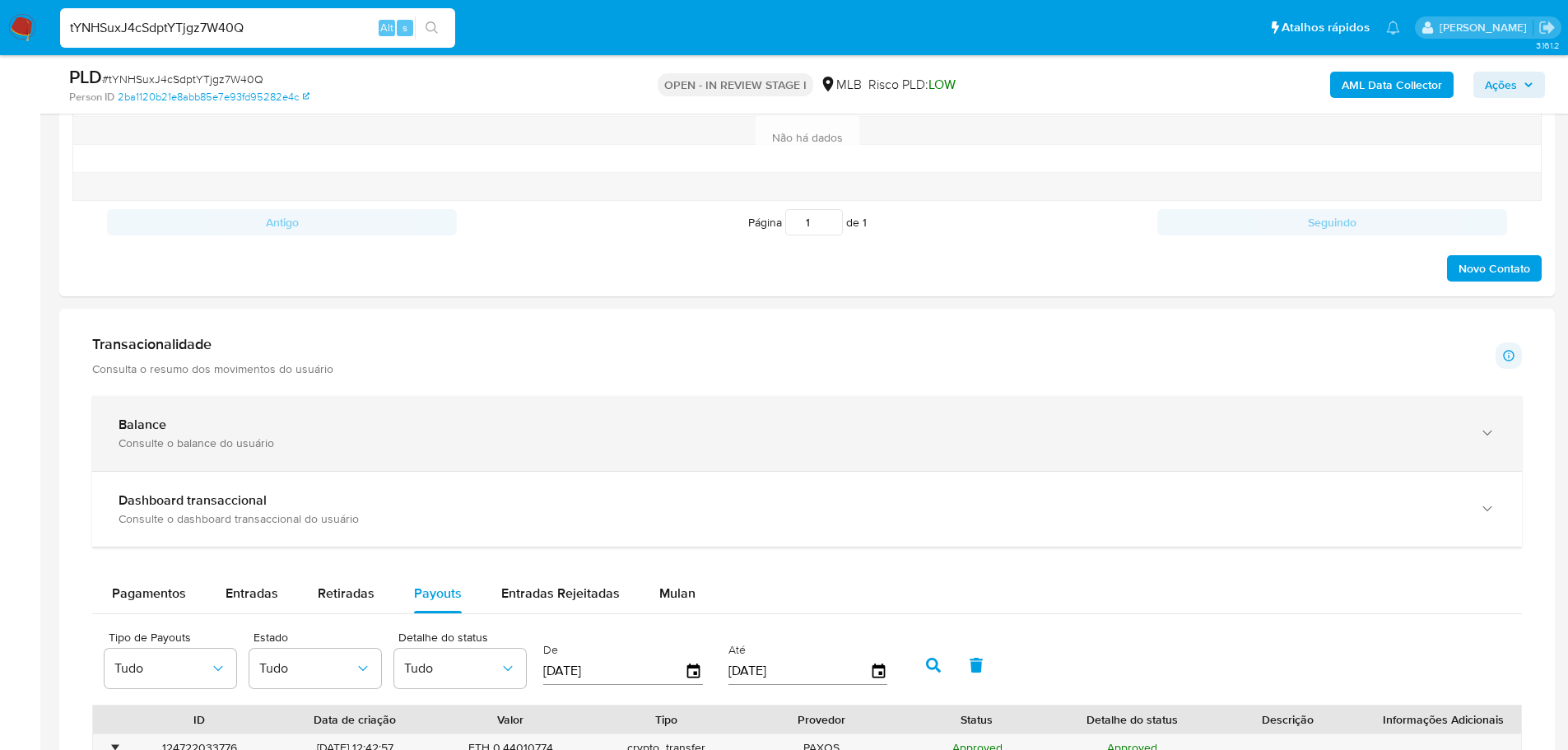
click at [403, 436] on div "Consulte o balance do usuário" at bounding box center [790, 443] width 1344 height 15
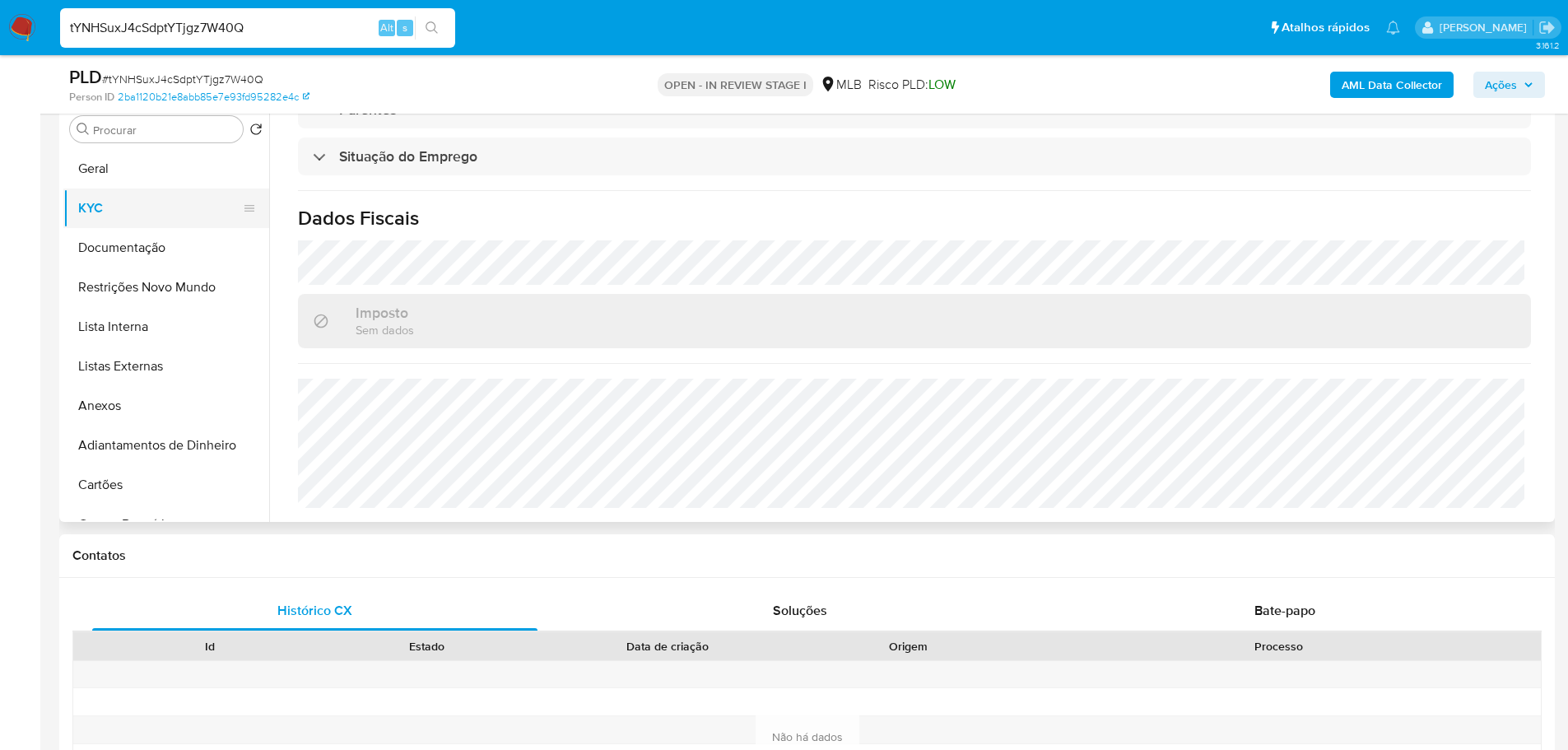
scroll to position [103, 0]
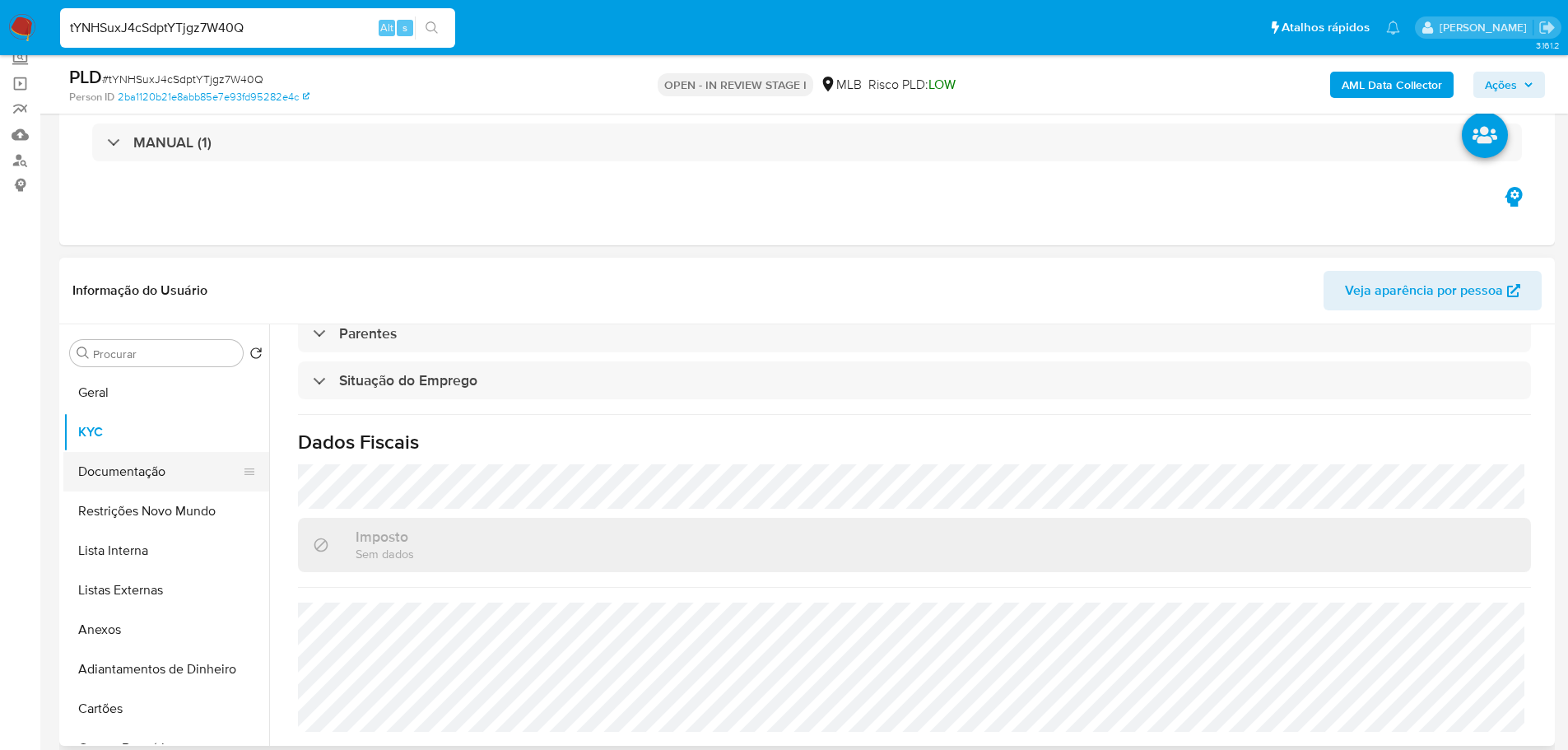
click at [172, 487] on button "Documentação" at bounding box center [159, 471] width 193 height 39
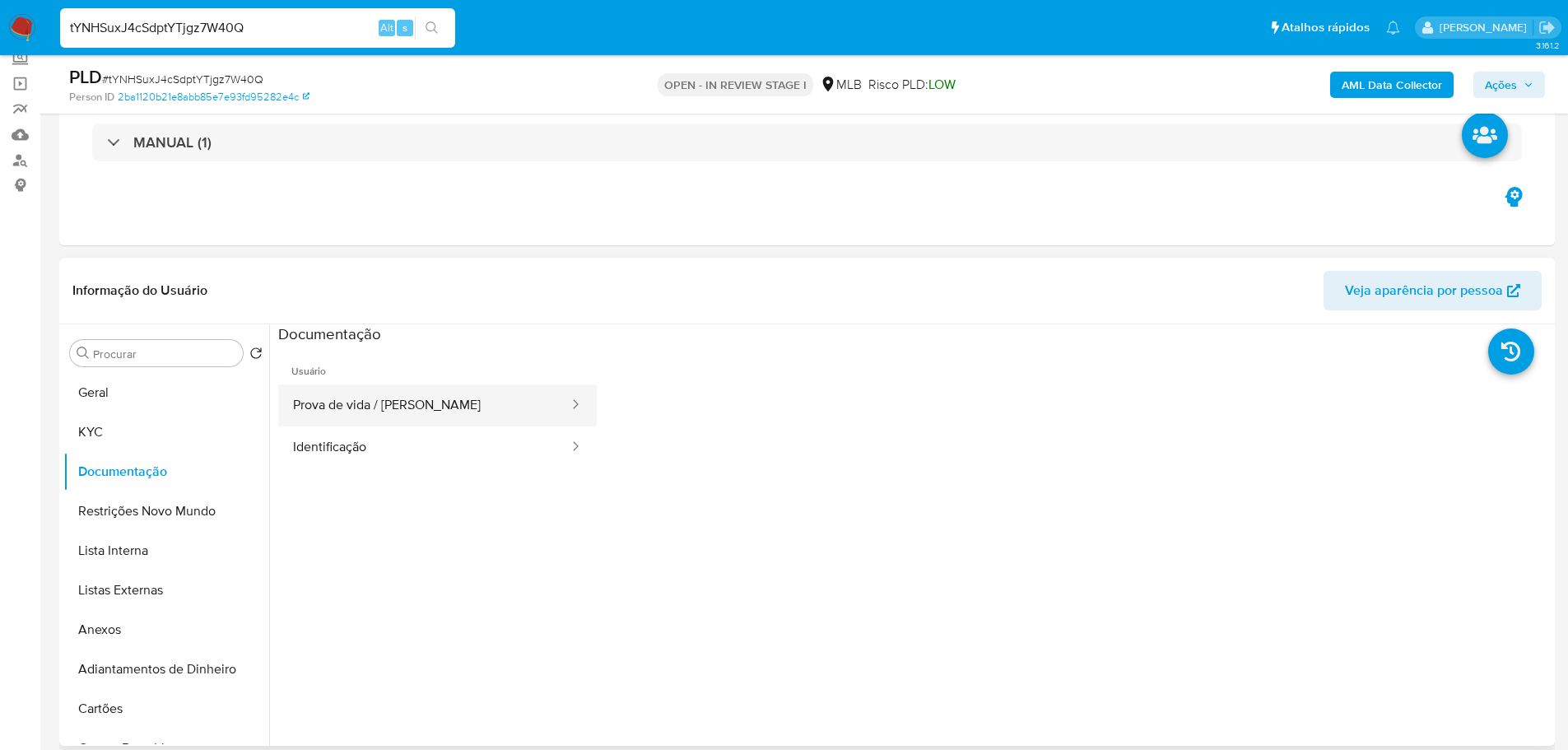
click at [383, 401] on button "Prova de vida / Selfie" at bounding box center [424, 406] width 292 height 42
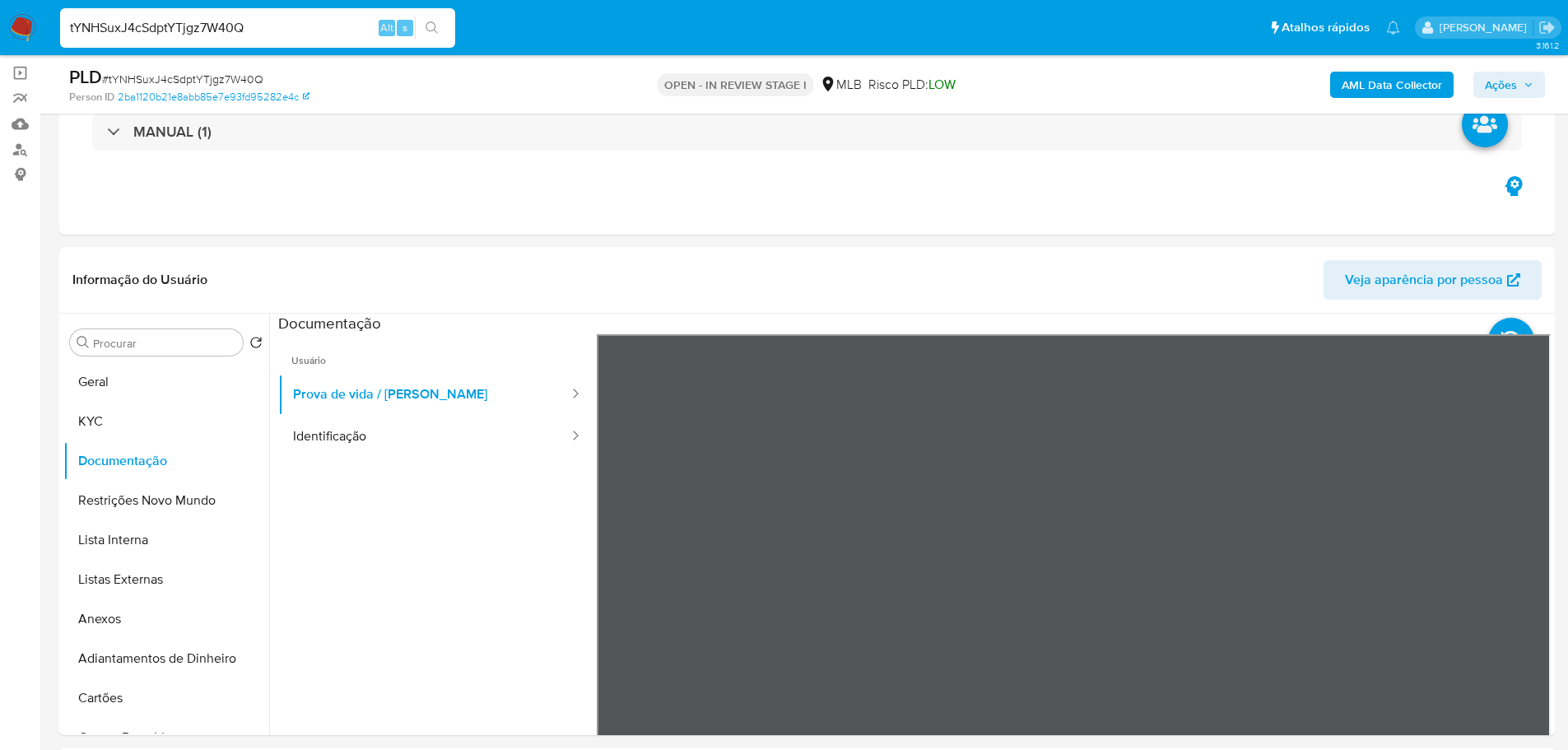
scroll to position [185, 0]
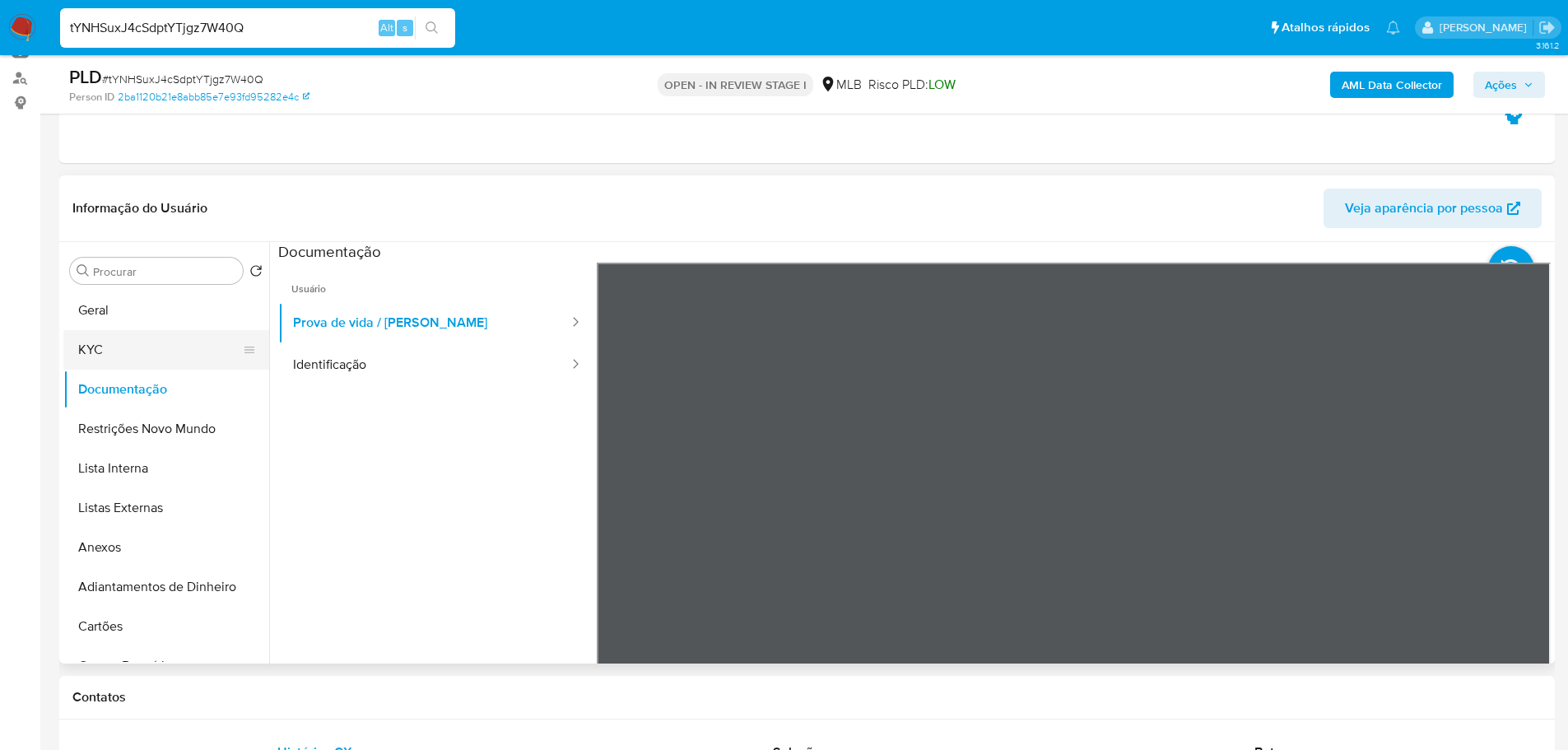
click at [134, 347] on button "KYC" at bounding box center [159, 350] width 193 height 39
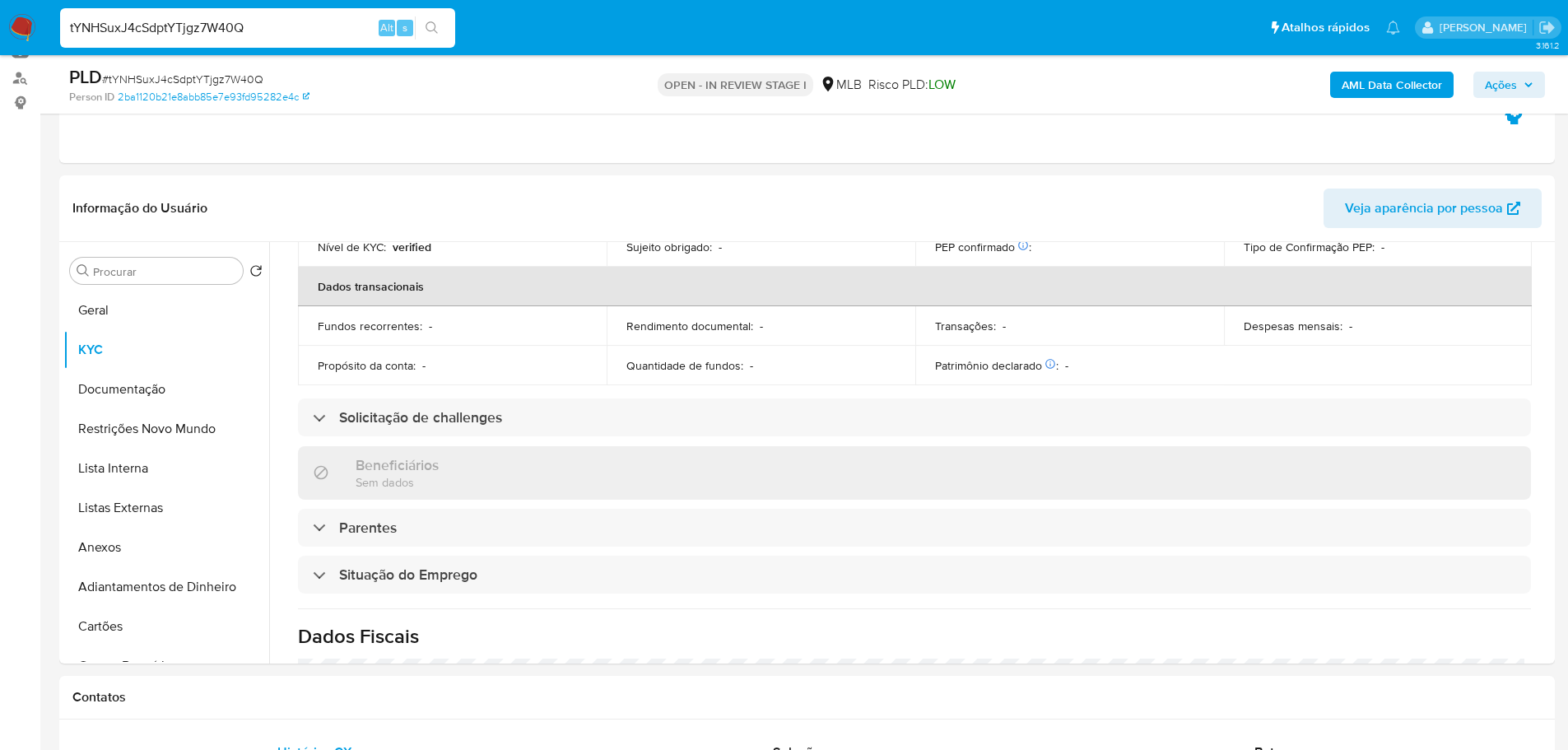
scroll to position [690, 0]
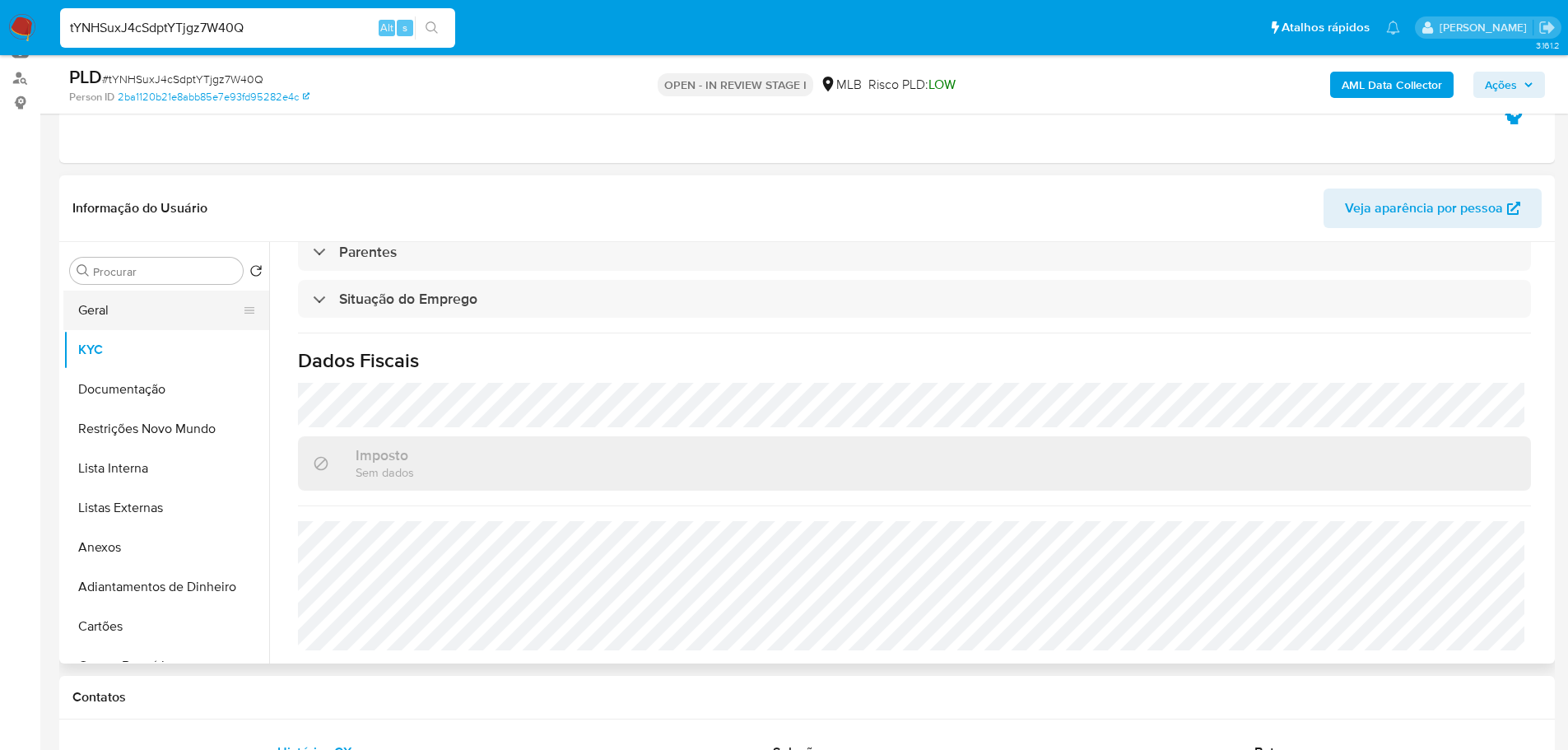
click at [113, 313] on button "Geral" at bounding box center [159, 310] width 193 height 39
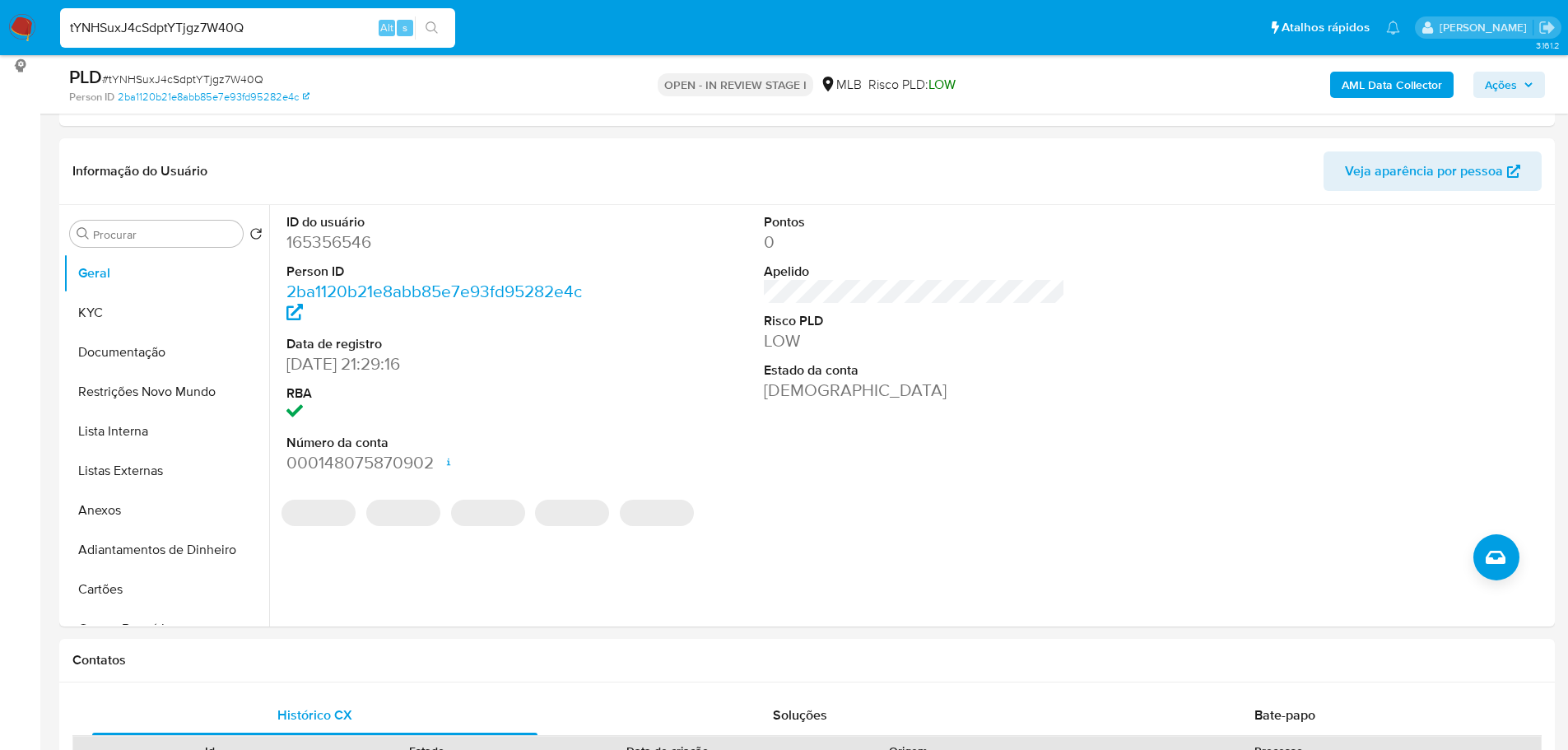
scroll to position [208, 0]
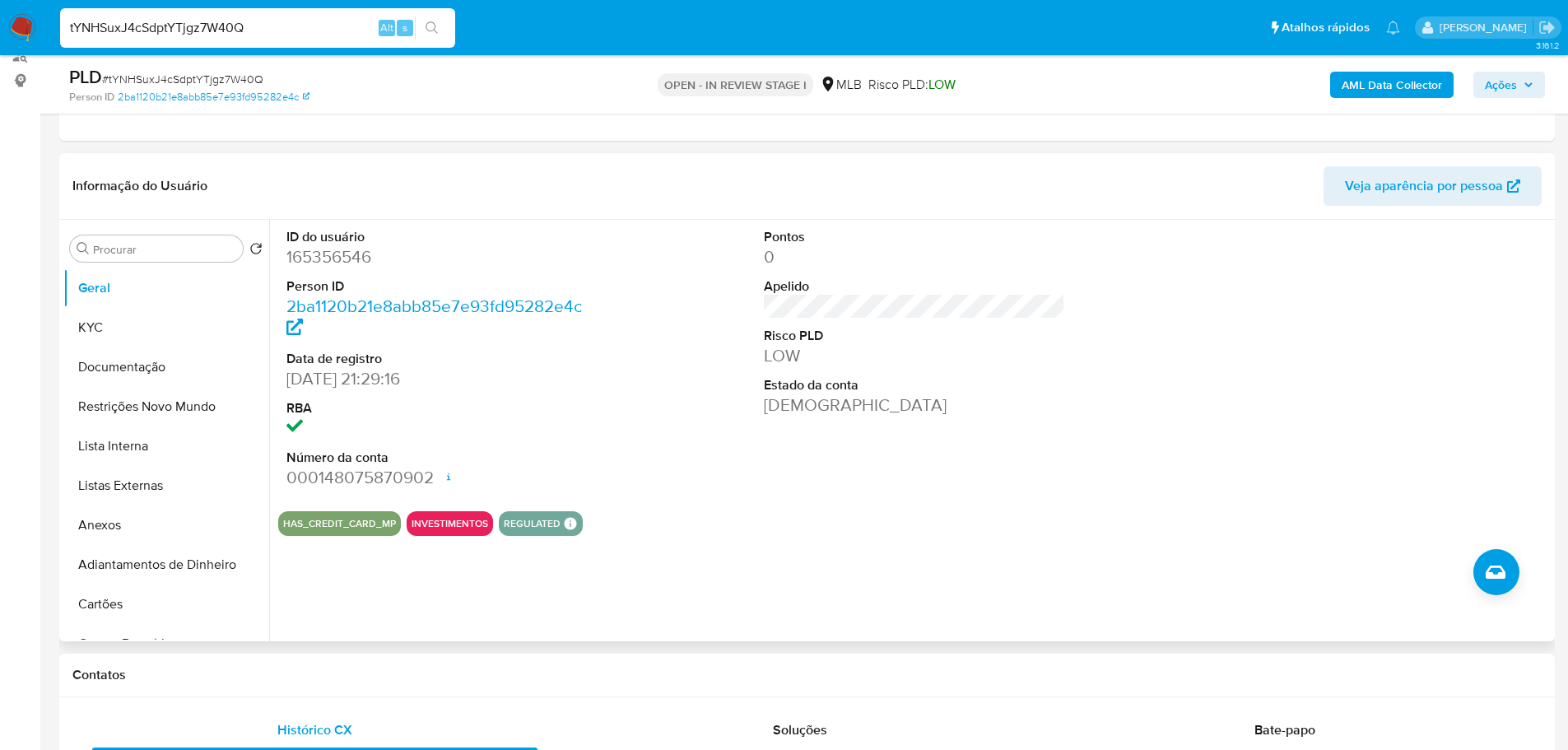
drag, startPoint x: 375, startPoint y: 689, endPoint x: 307, endPoint y: 620, distance: 96.9
click at [375, 689] on div "Contatos" at bounding box center [807, 675] width 1495 height 43
click at [134, 325] on button "KYC" at bounding box center [159, 328] width 193 height 39
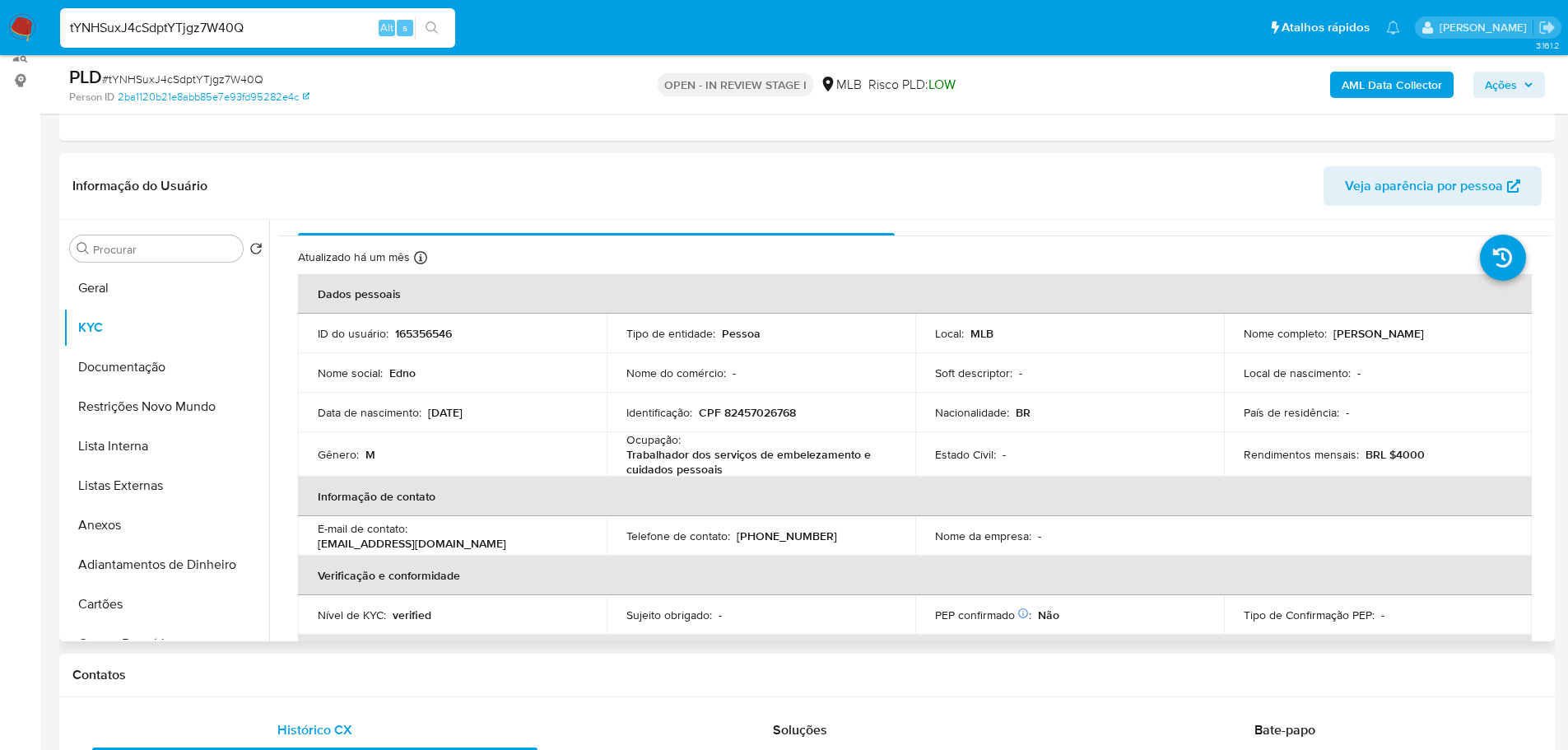
scroll to position [26, 0]
drag, startPoint x: 409, startPoint y: 679, endPoint x: 229, endPoint y: 580, distance: 205.4
click at [409, 680] on h1 "Contatos" at bounding box center [808, 675] width 1470 height 17
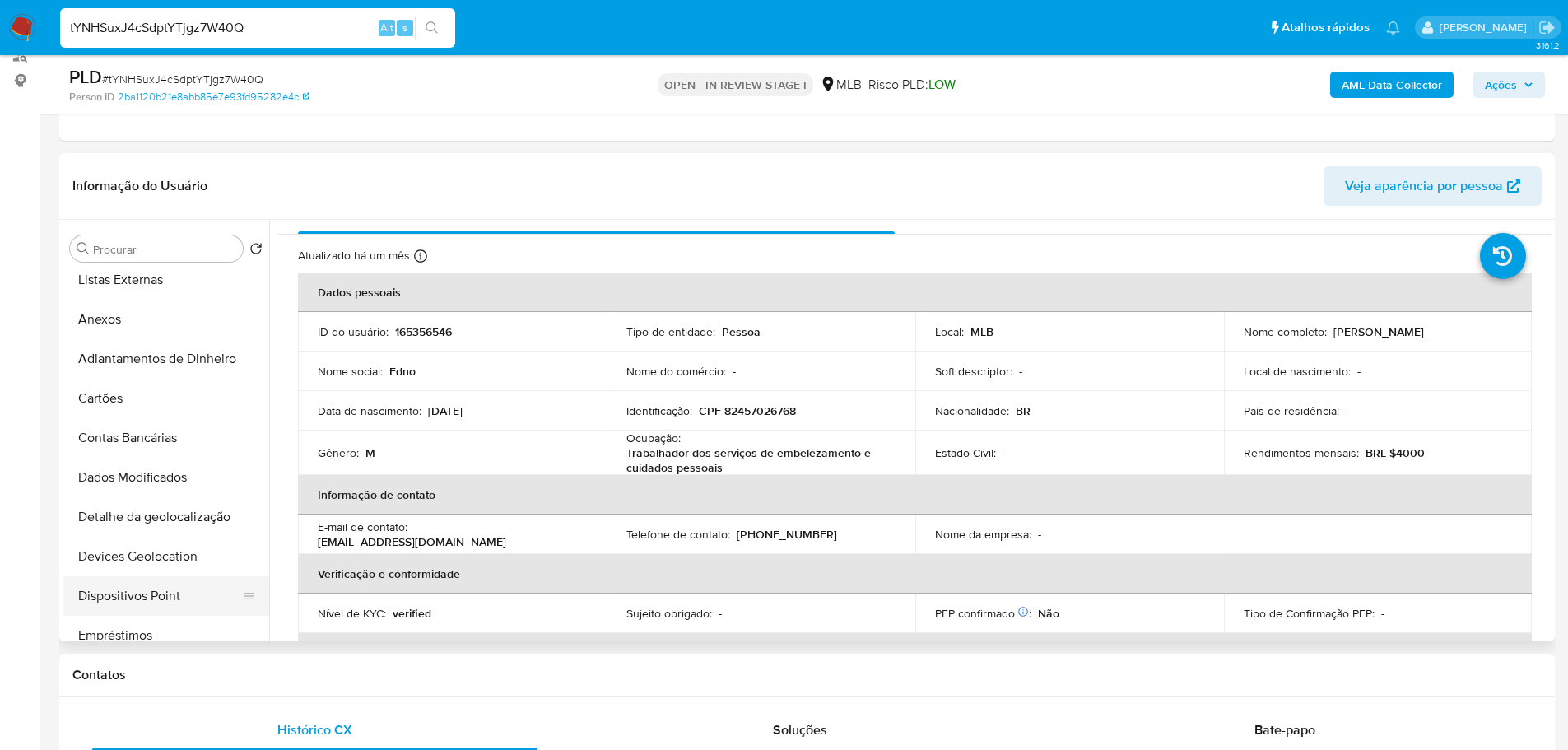
scroll to position [330, 0]
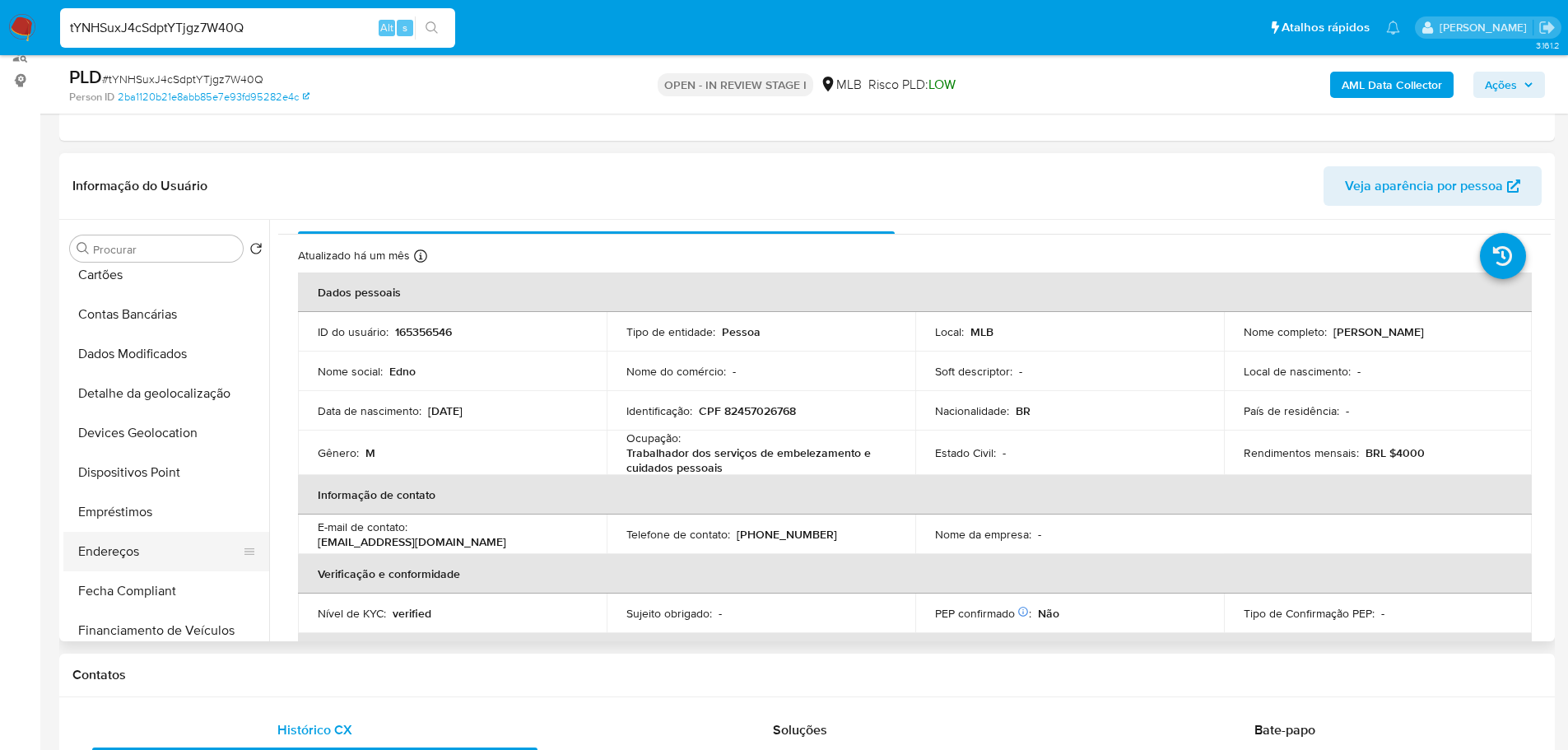
click at [144, 545] on button "Endereços" at bounding box center [159, 552] width 193 height 39
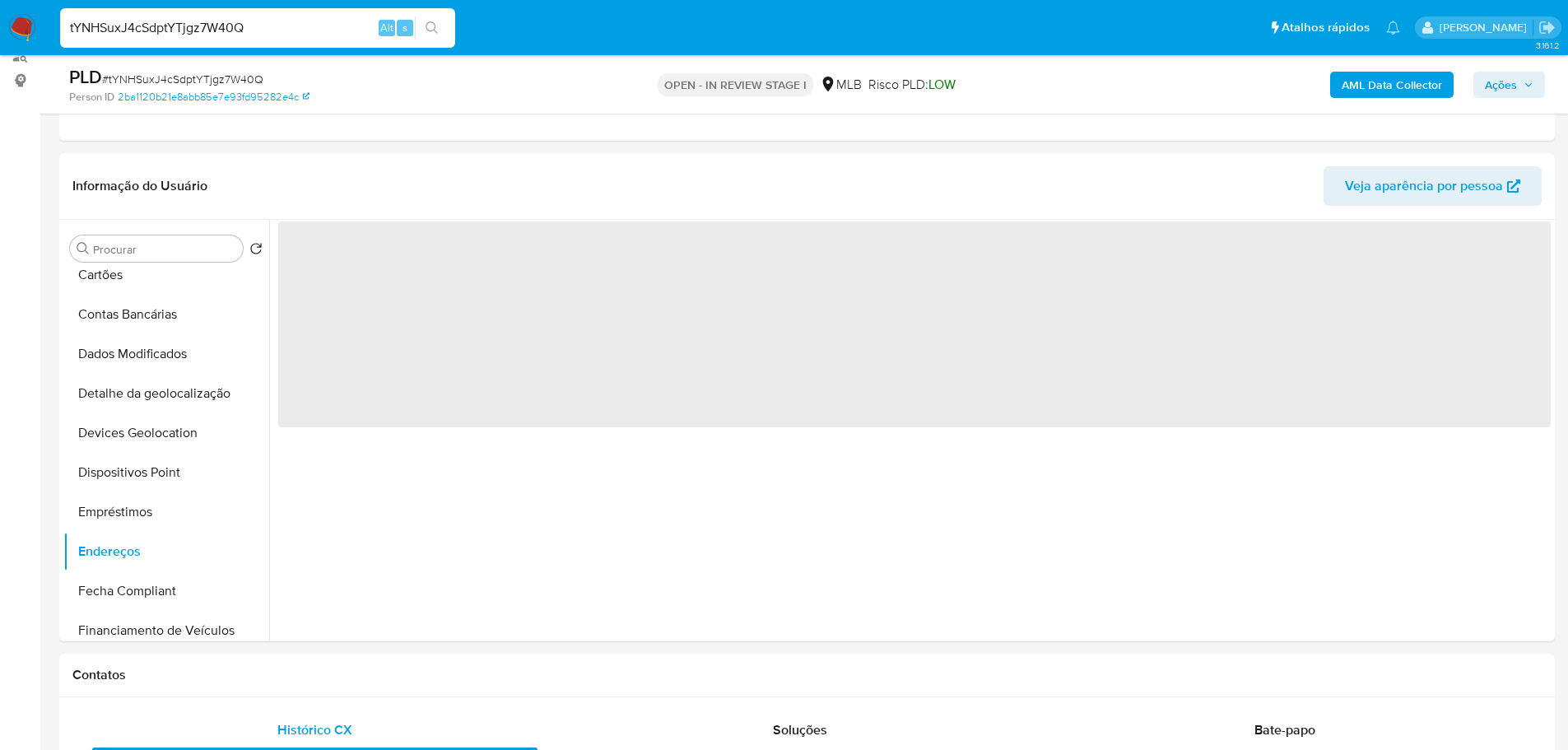
scroll to position [0, 0]
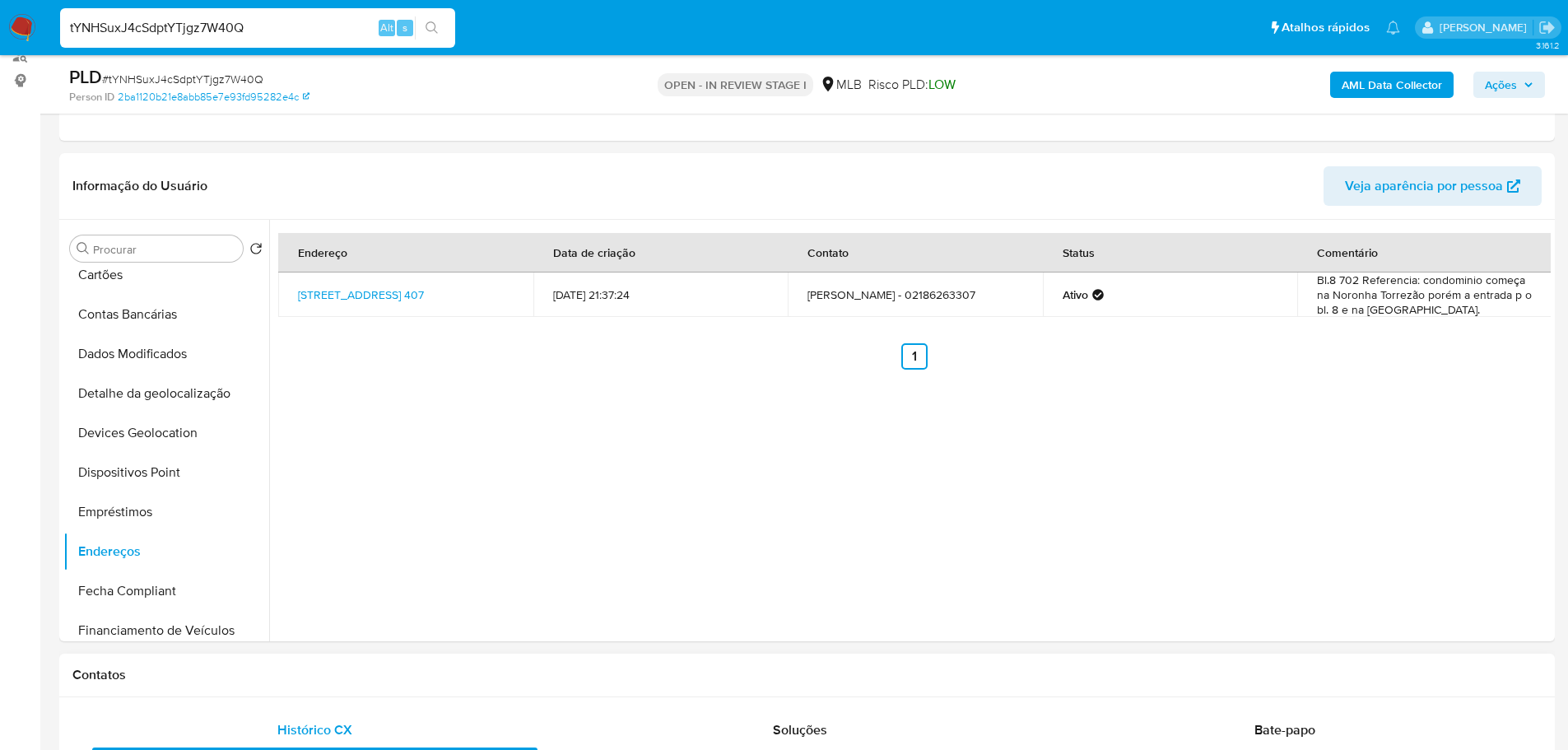
click at [189, 389] on button "Detalhe da geolocalização" at bounding box center [159, 394] width 193 height 39
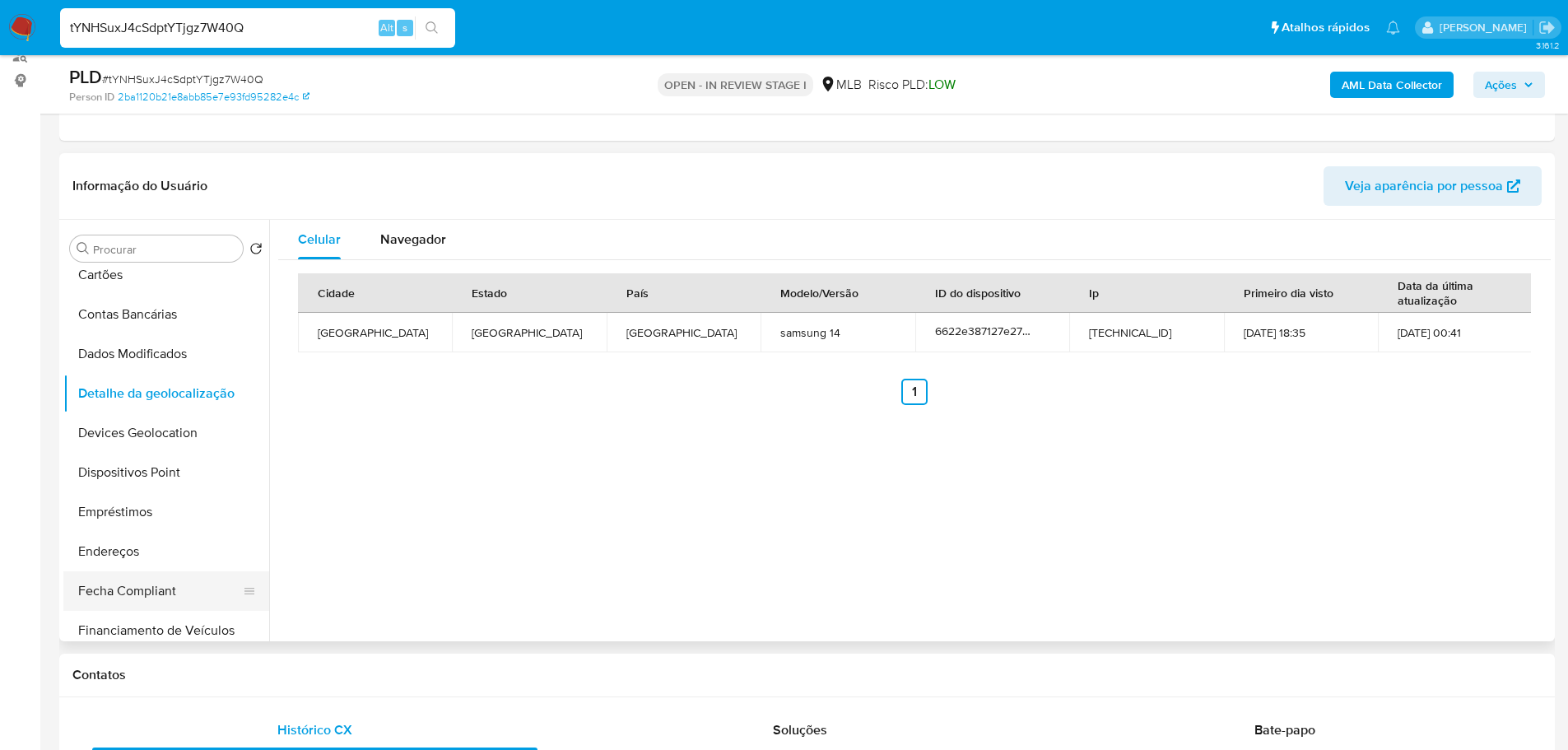
drag, startPoint x: 419, startPoint y: 680, endPoint x: 250, endPoint y: 596, distance: 188.7
click at [404, 680] on h1 "Contatos" at bounding box center [808, 675] width 1470 height 17
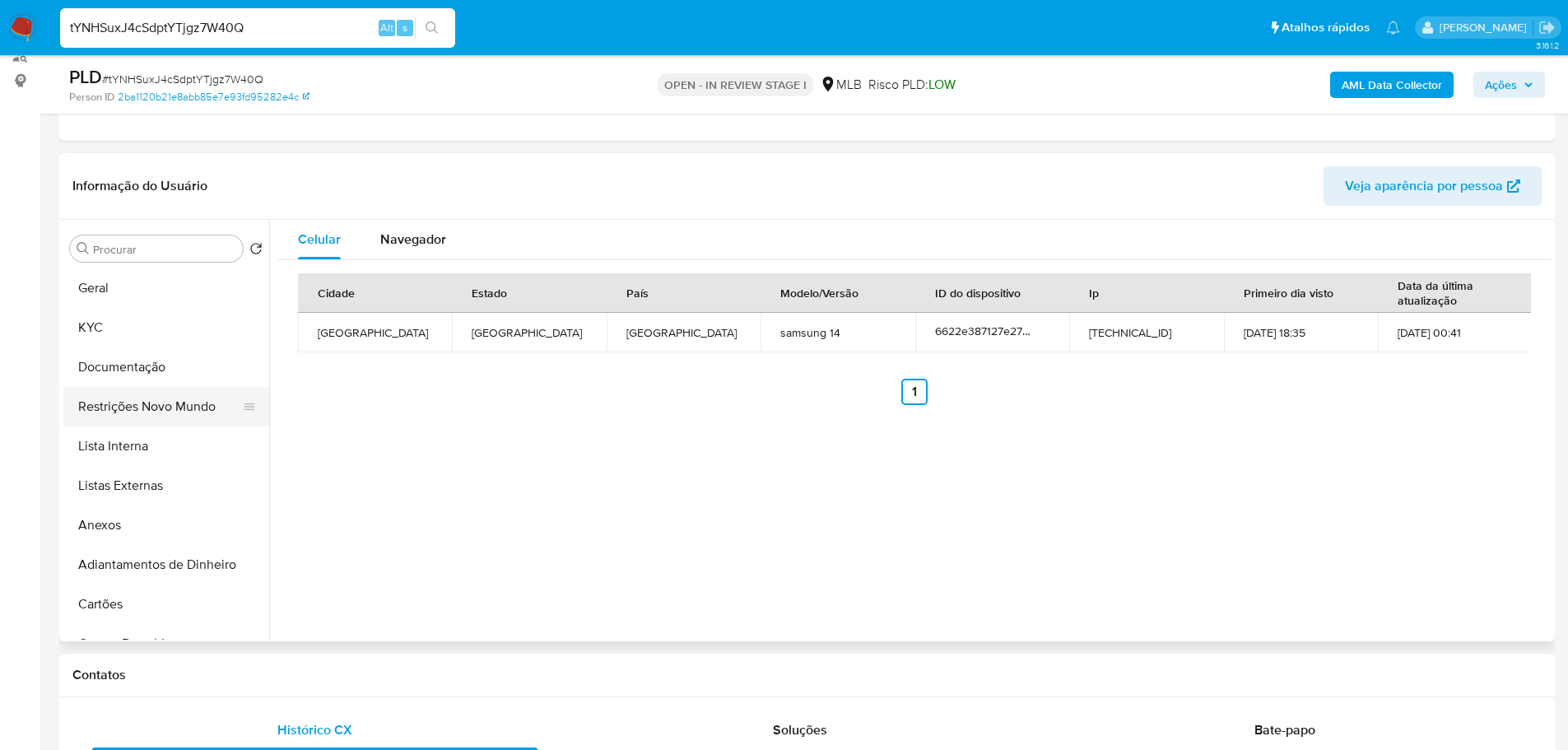
drag, startPoint x: 151, startPoint y: 409, endPoint x: 125, endPoint y: 408, distance: 26.0
click at [150, 409] on button "Restrições Novo Mundo" at bounding box center [159, 406] width 193 height 39
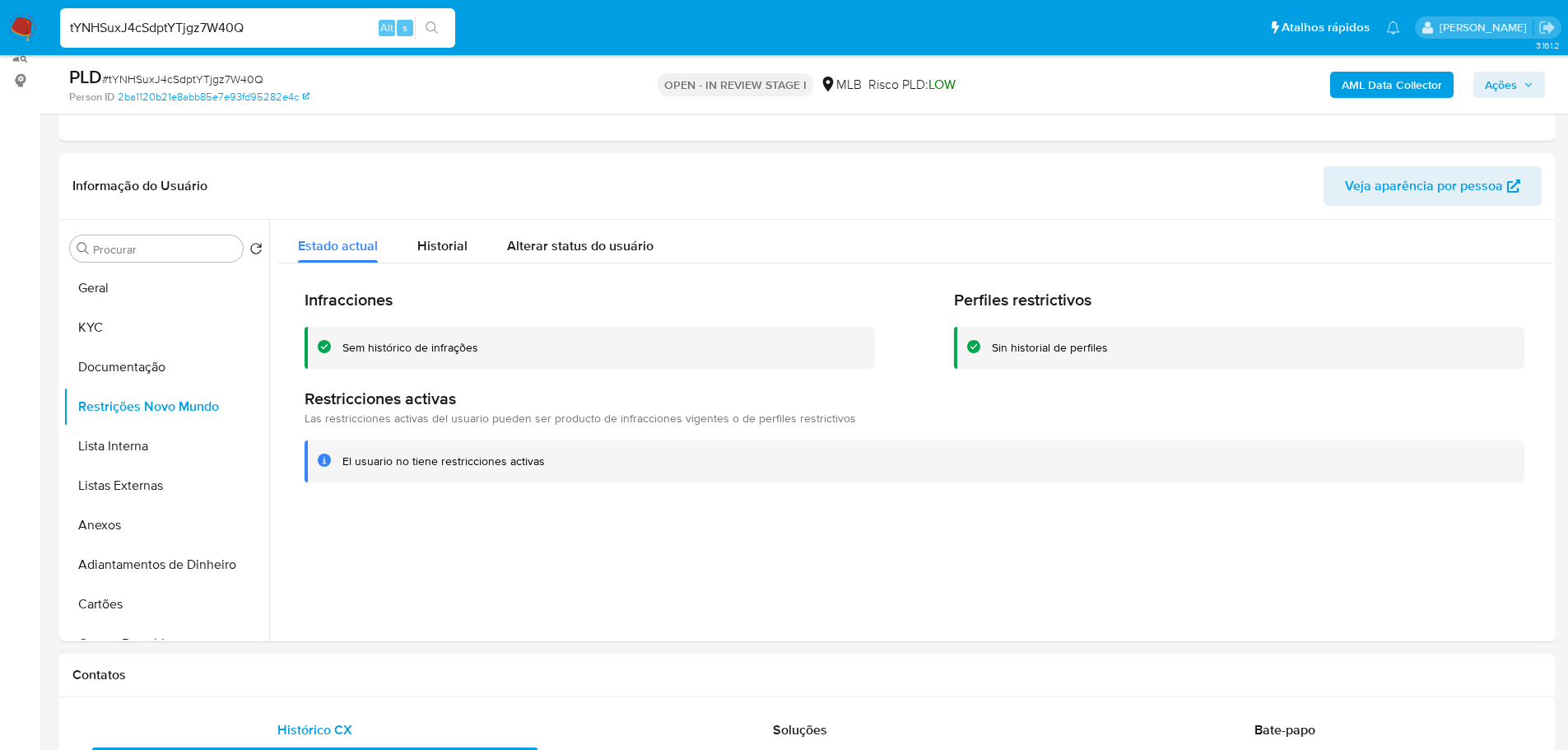
click at [275, 678] on h1 "Contatos" at bounding box center [808, 675] width 1470 height 17
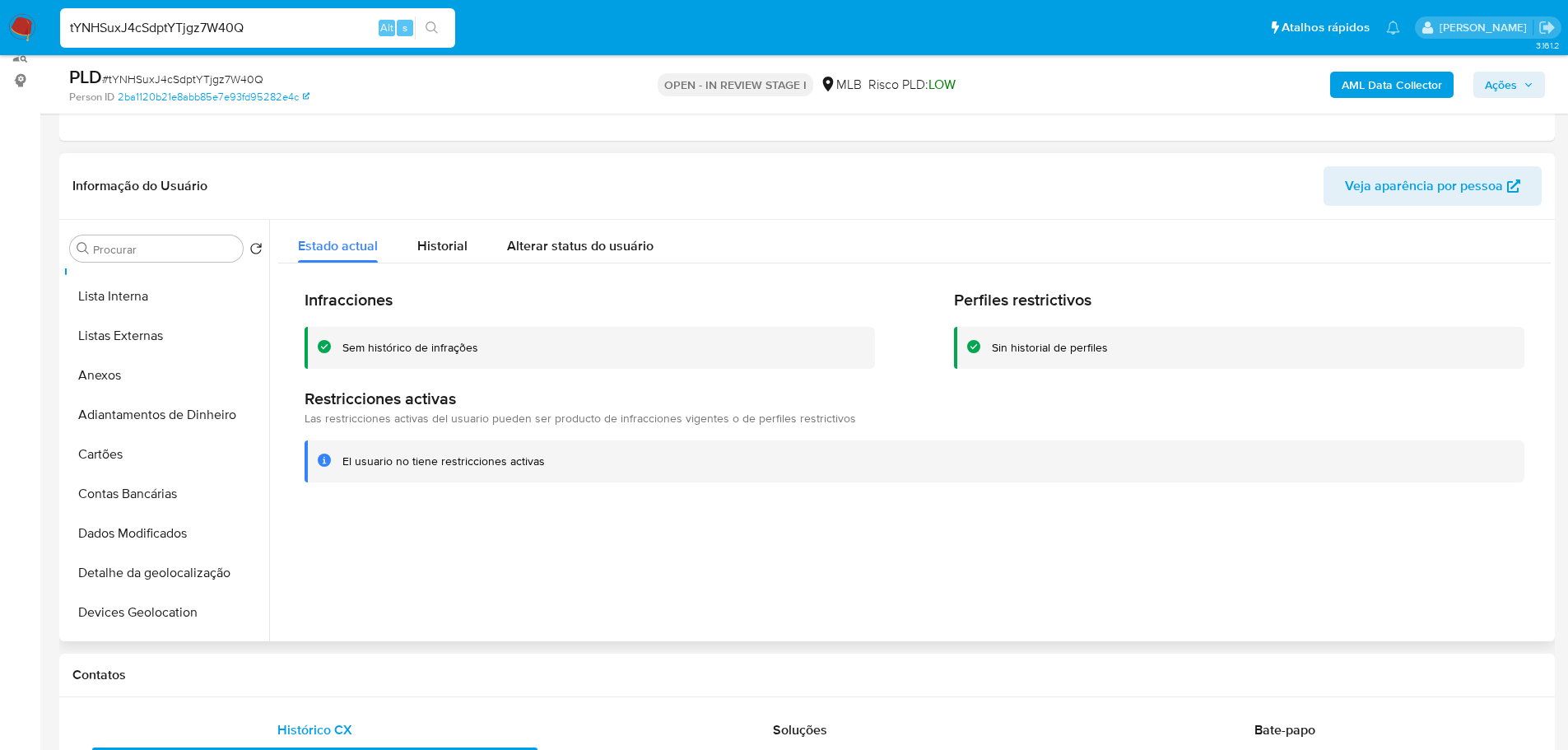
scroll to position [330, 0]
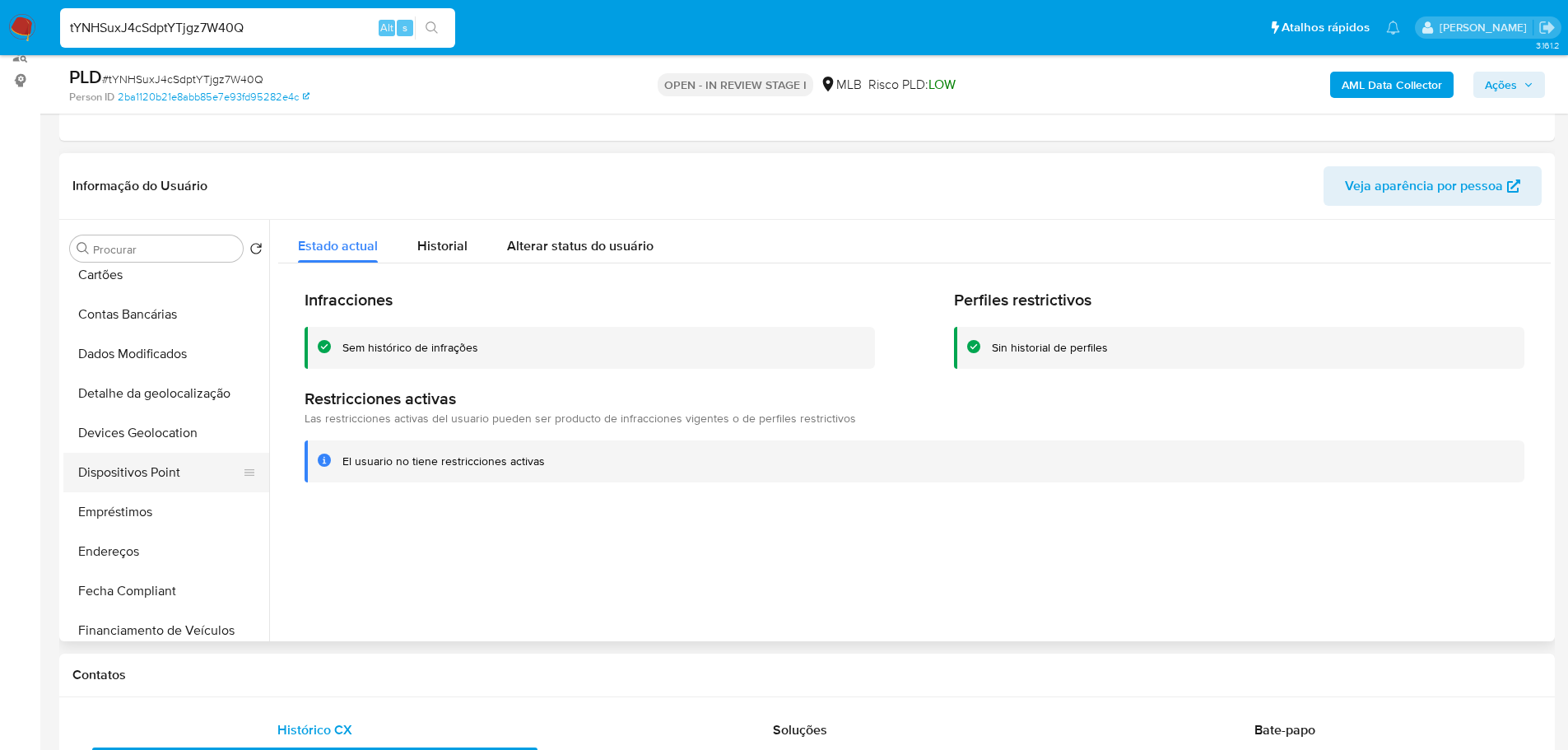
click at [183, 485] on button "Dispositivos Point" at bounding box center [159, 472] width 193 height 39
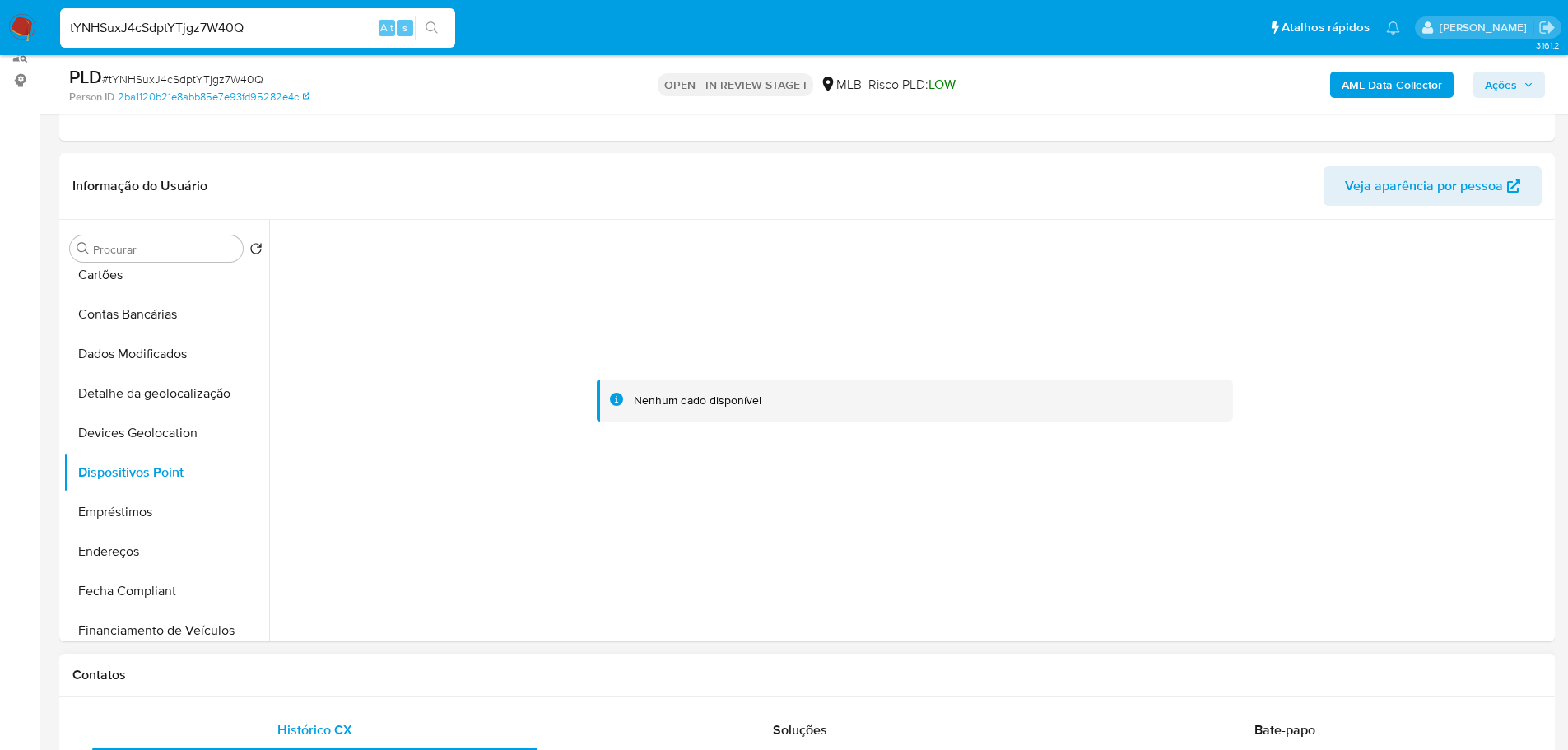
click at [552, 681] on h1 "Contatos" at bounding box center [808, 675] width 1470 height 17
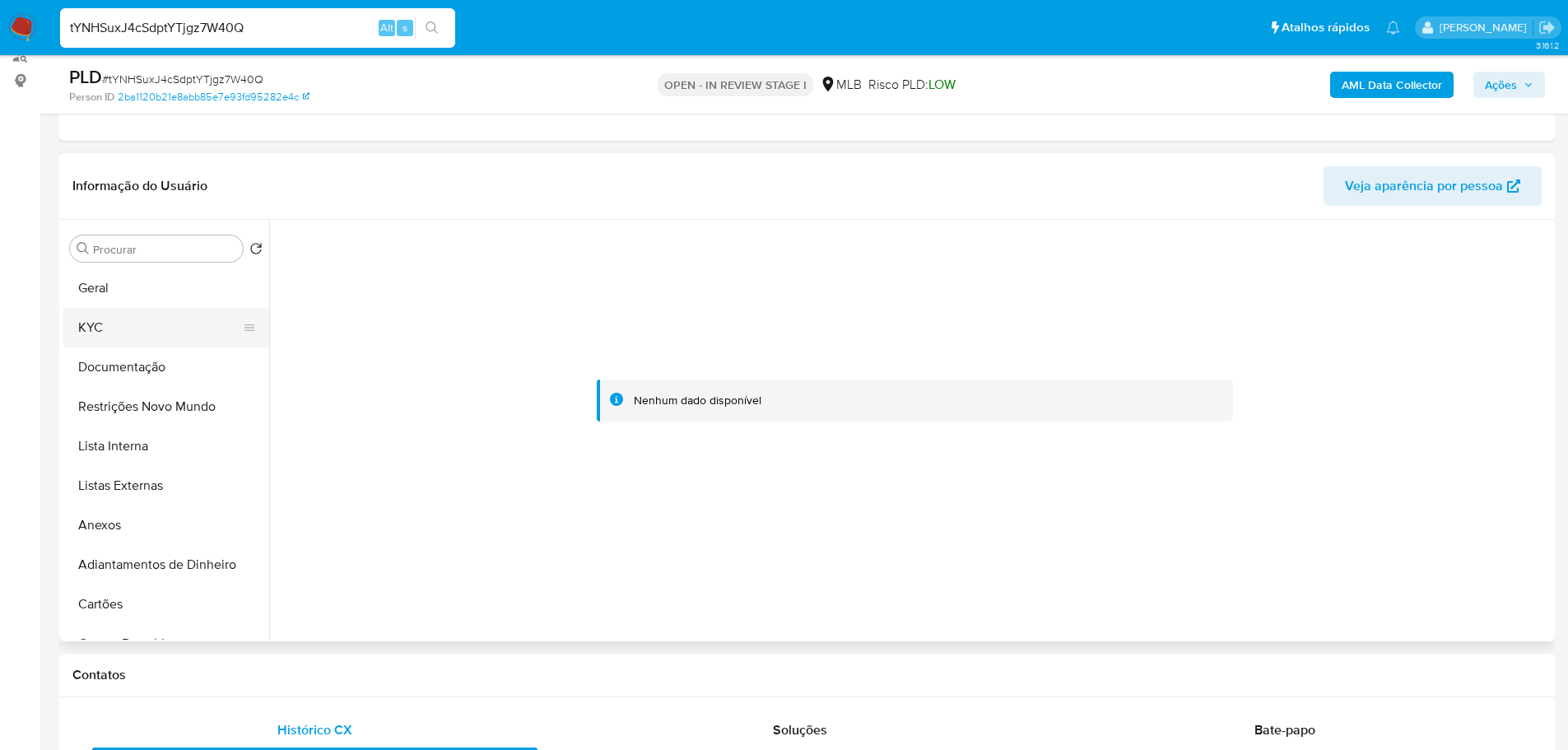
click at [142, 319] on button "KYC" at bounding box center [159, 328] width 193 height 39
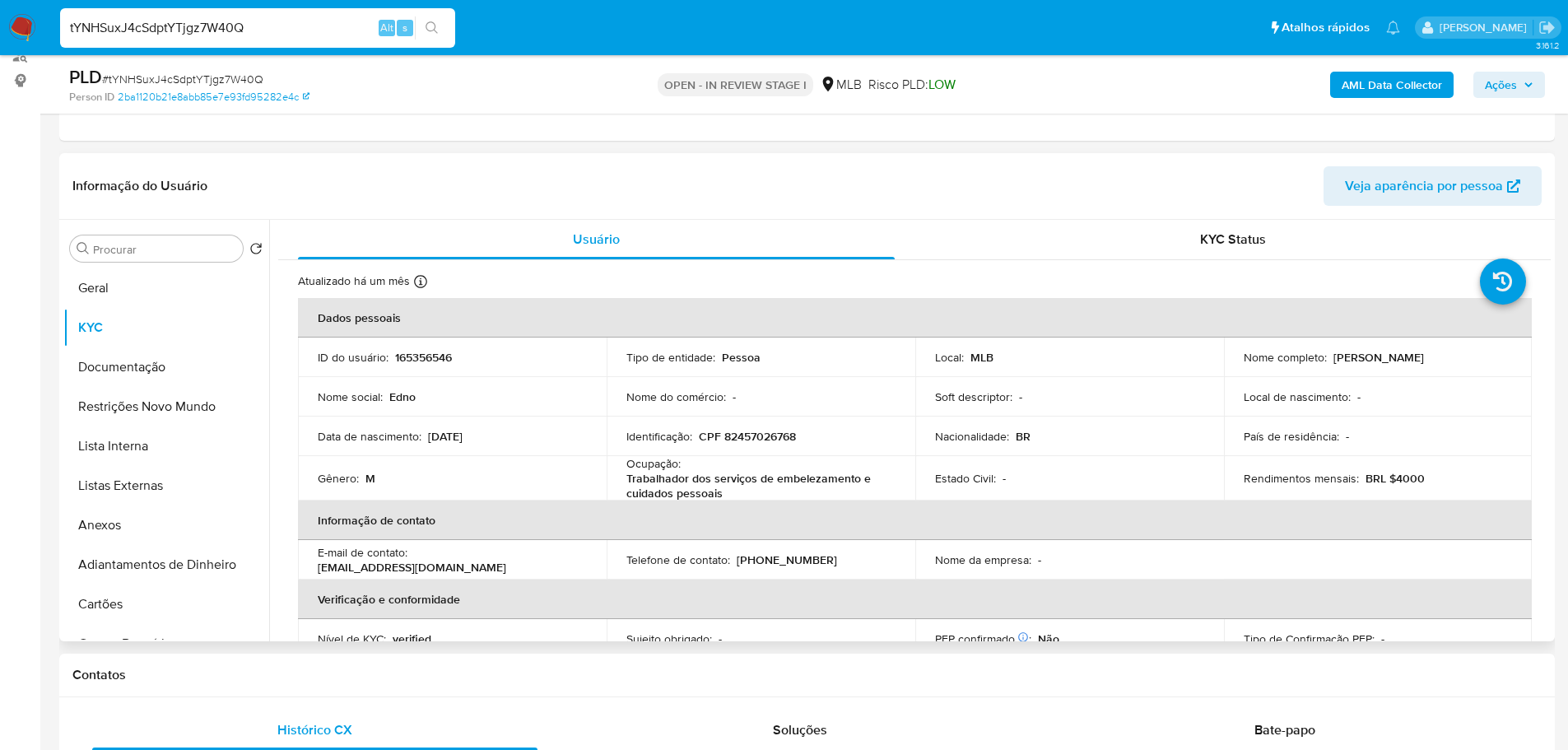
click at [774, 447] on td "Identificação : CPF 82457026768" at bounding box center [761, 436] width 309 height 39
click at [768, 438] on p "CPF 82457026768" at bounding box center [747, 436] width 97 height 15
copy p "82457026768"
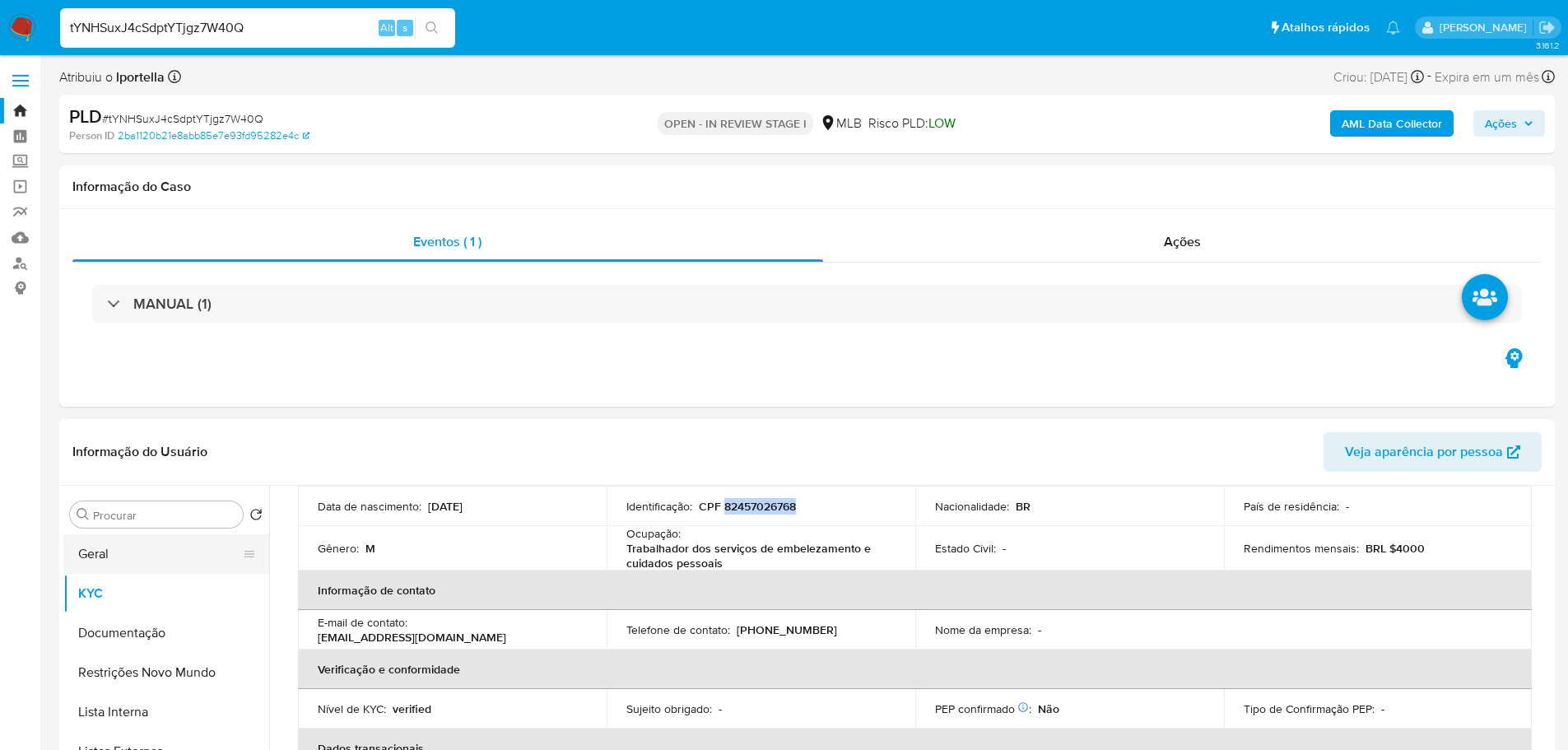
click at [115, 547] on button "Geral" at bounding box center [159, 554] width 193 height 39
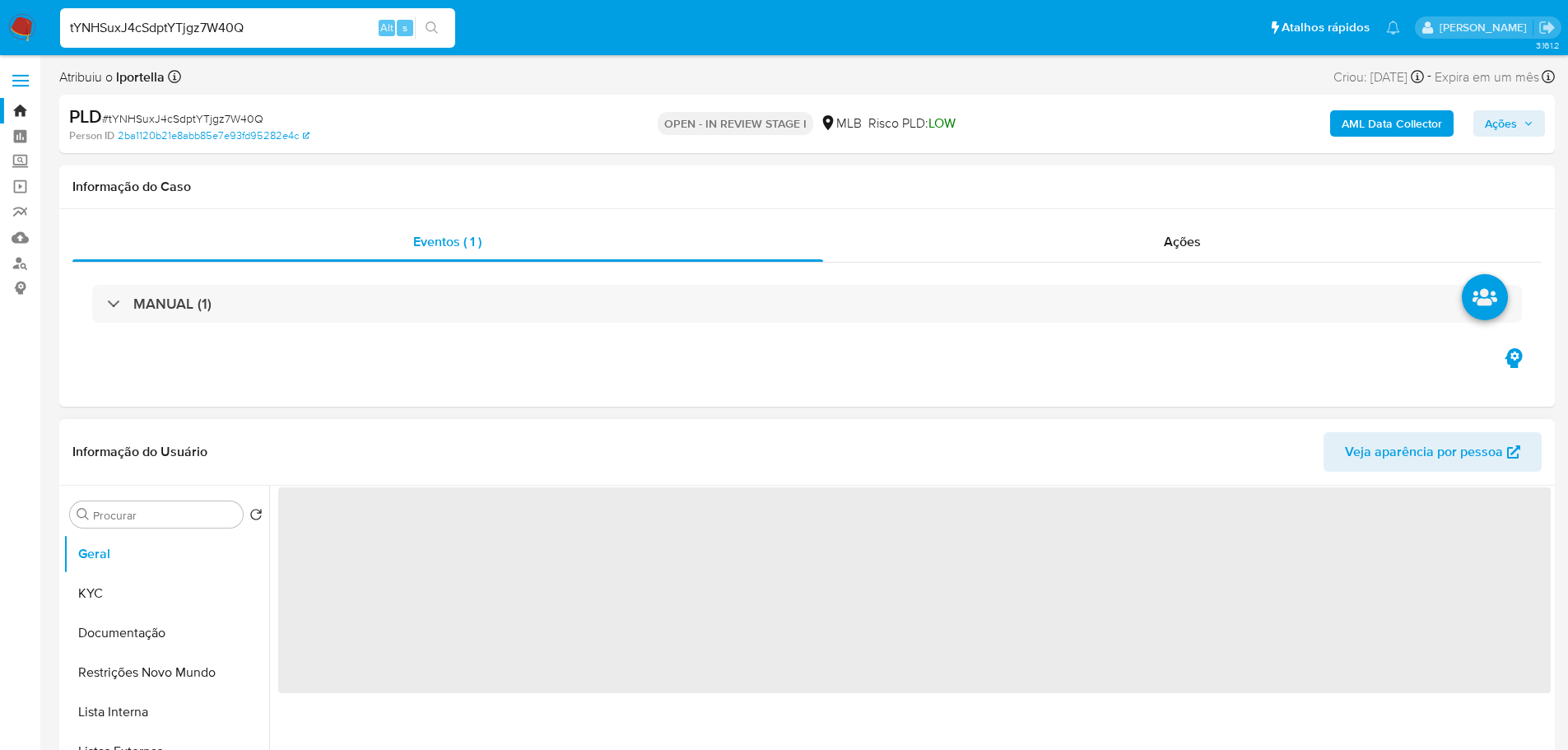
scroll to position [164, 0]
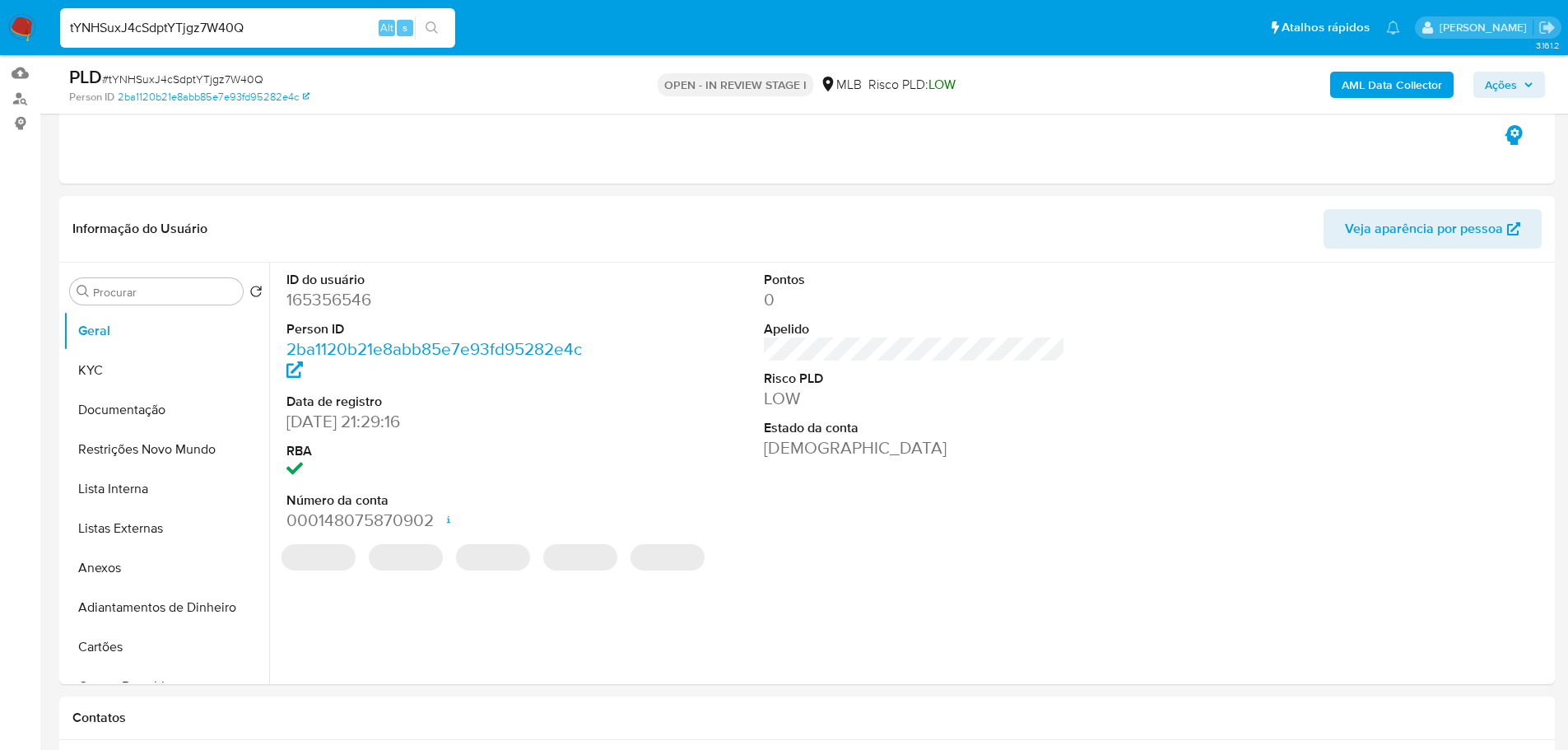
click at [312, 304] on dd "165356546" at bounding box center [437, 299] width 302 height 23
copy dd "165356546"
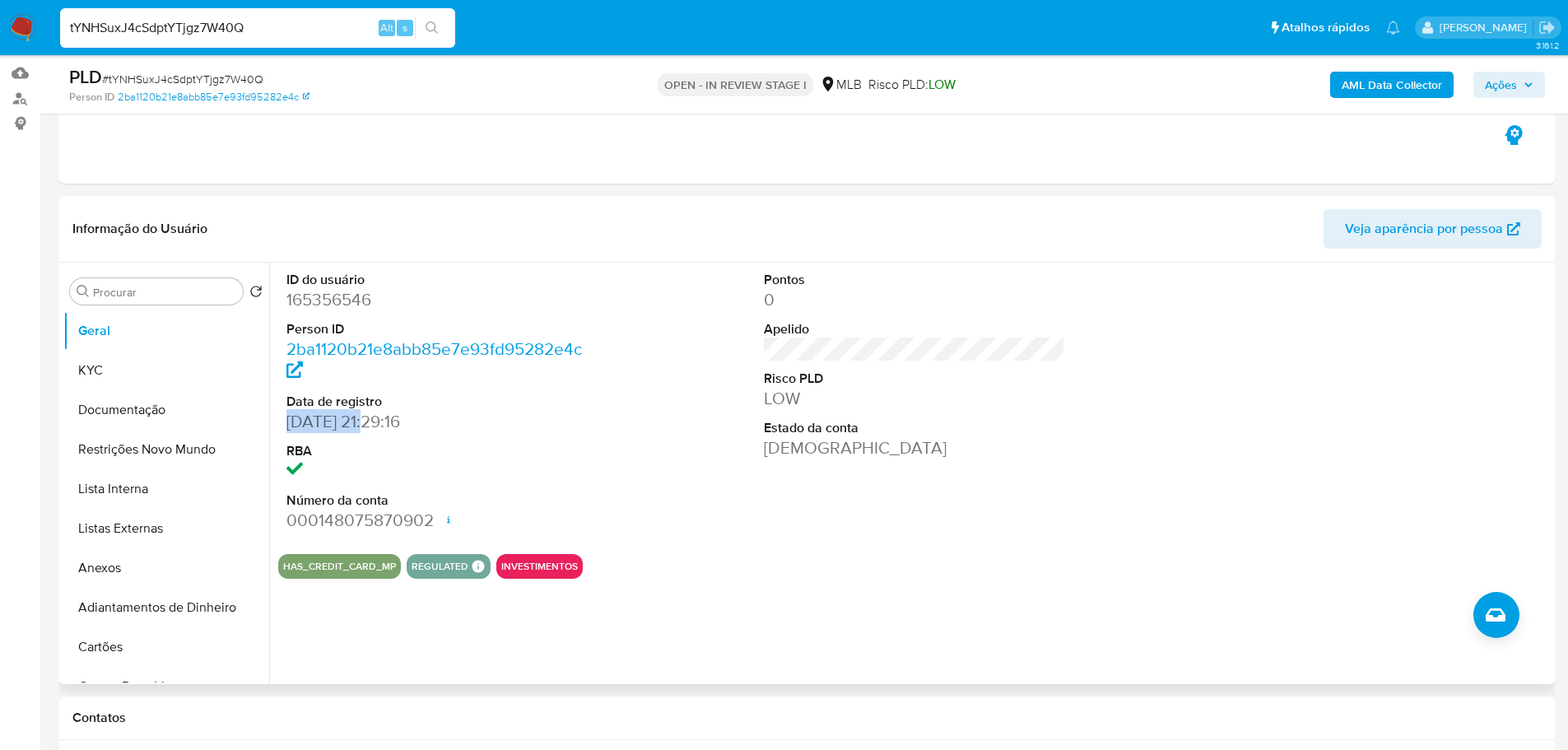
drag, startPoint x: 374, startPoint y: 426, endPoint x: 289, endPoint y: 421, distance: 85.1
click at [289, 421] on dd "25/08/2014 21:29:16" at bounding box center [437, 421] width 302 height 23
copy dd "25/08/2014"
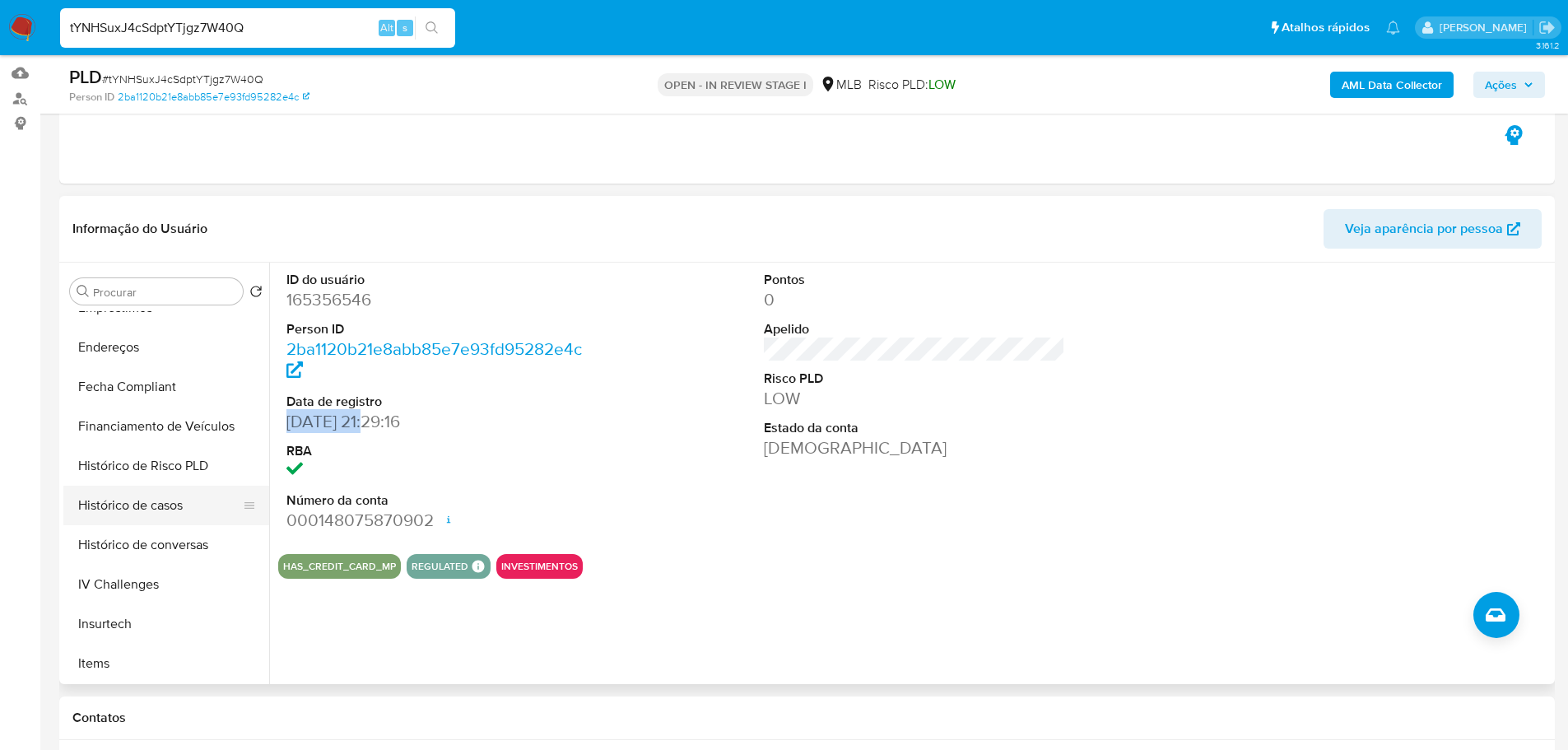
click at [169, 507] on button "Histórico de casos" at bounding box center [159, 506] width 193 height 39
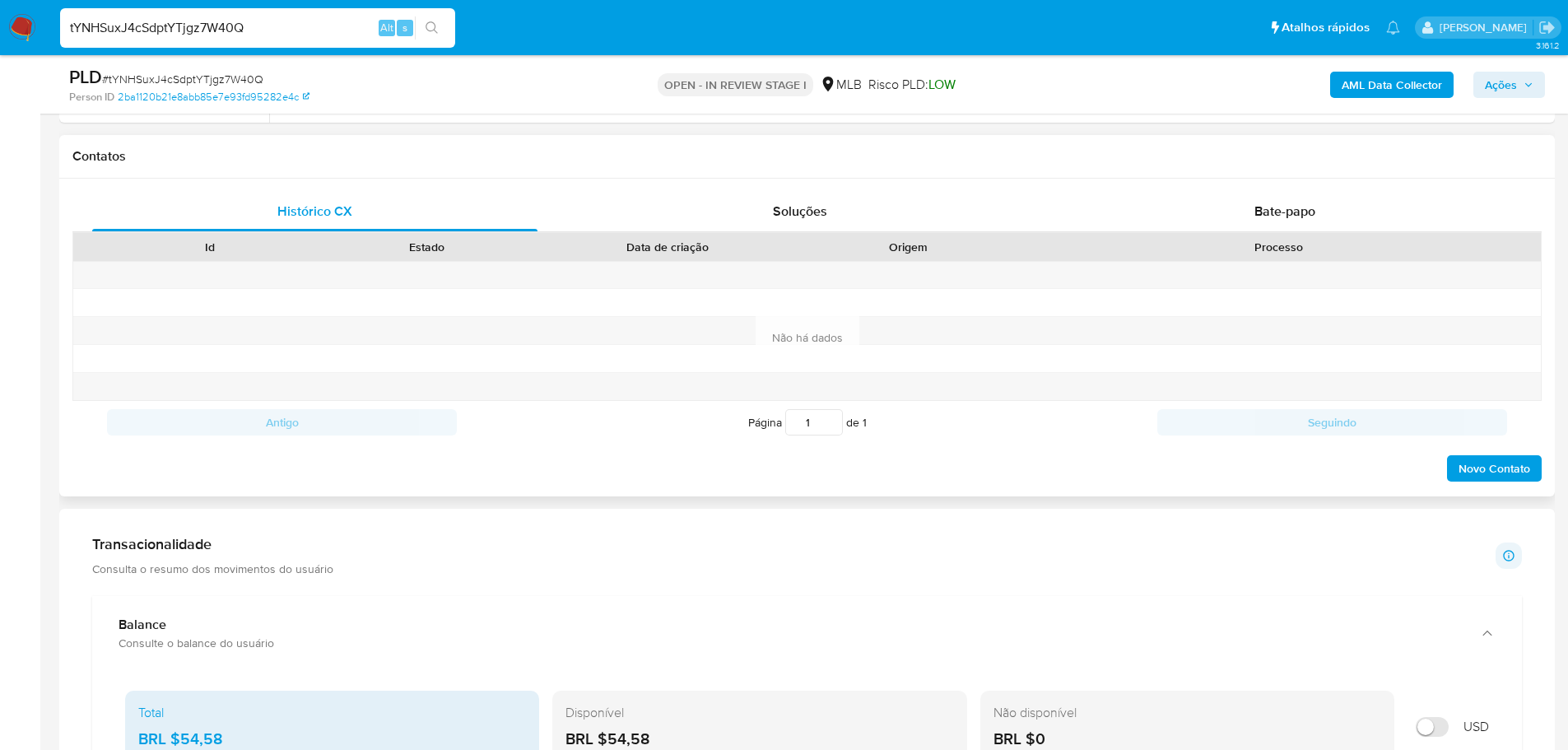
scroll to position [988, 0]
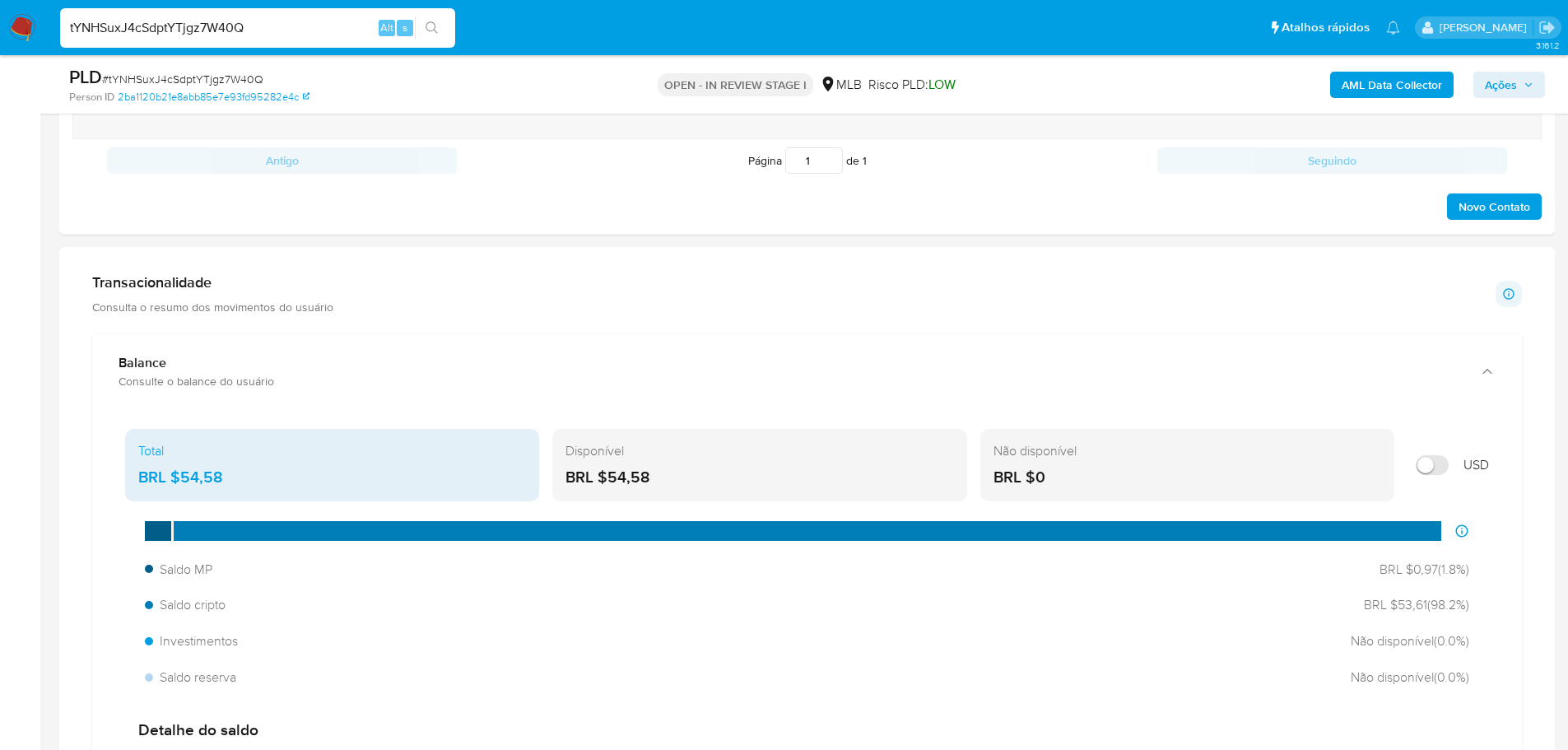
click at [1418, 87] on b "AML Data Collector" at bounding box center [1392, 85] width 100 height 27
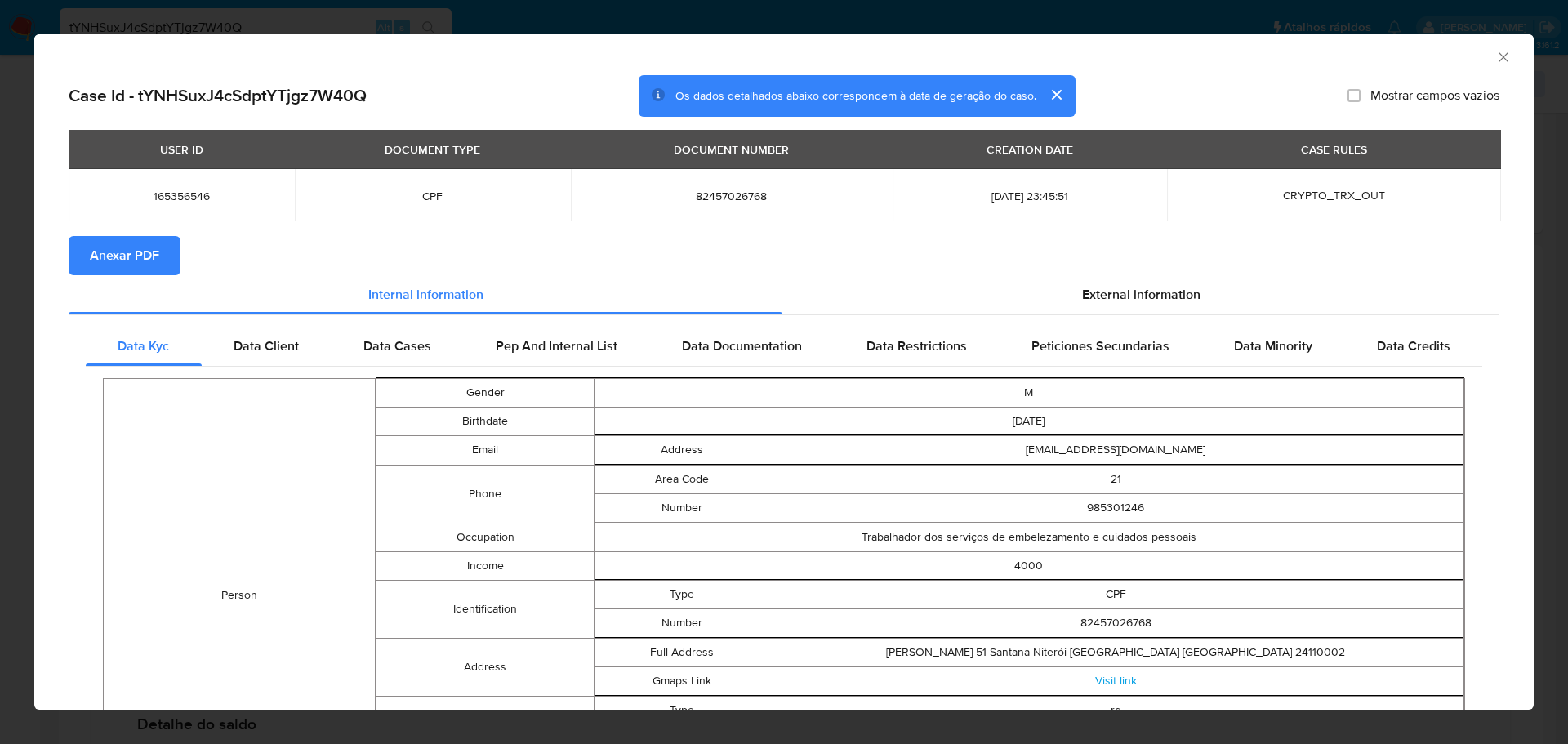
click at [130, 254] on span "Anexar PDF" at bounding box center [124, 255] width 69 height 36
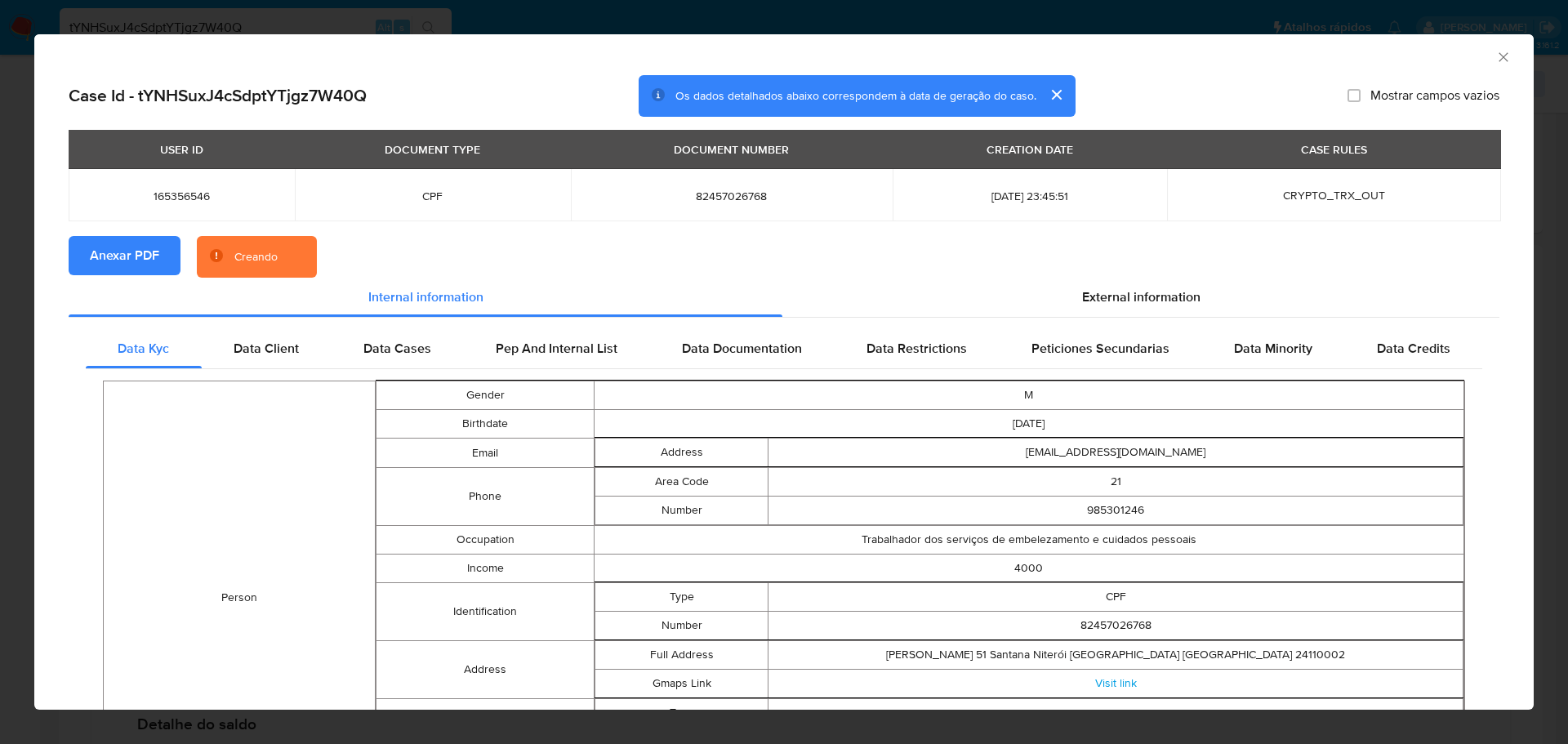
click at [1498, 58] on icon "Fechar a janela" at bounding box center [1502, 57] width 9 height 9
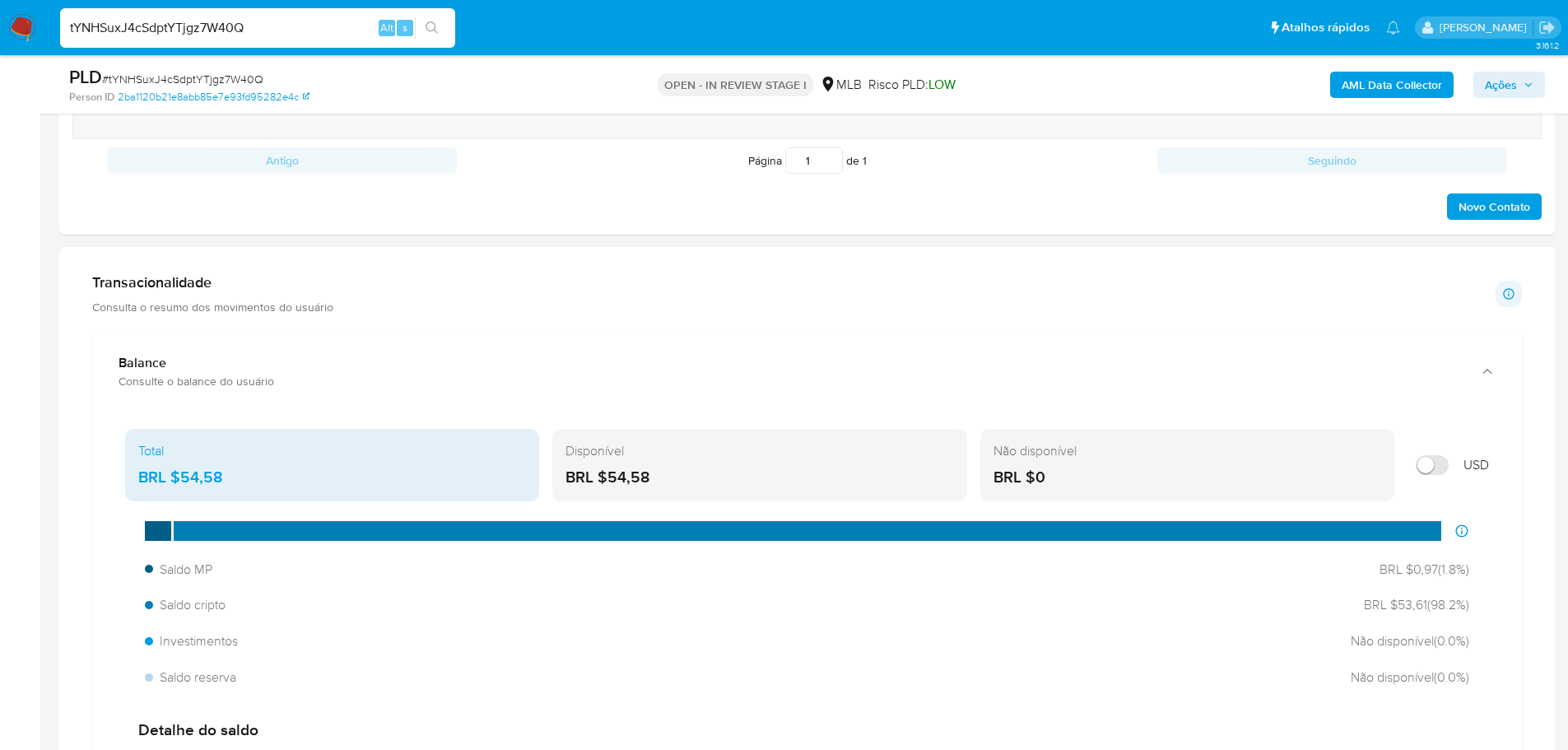
click at [1498, 89] on span "Ações" at bounding box center [1500, 85] width 32 height 27
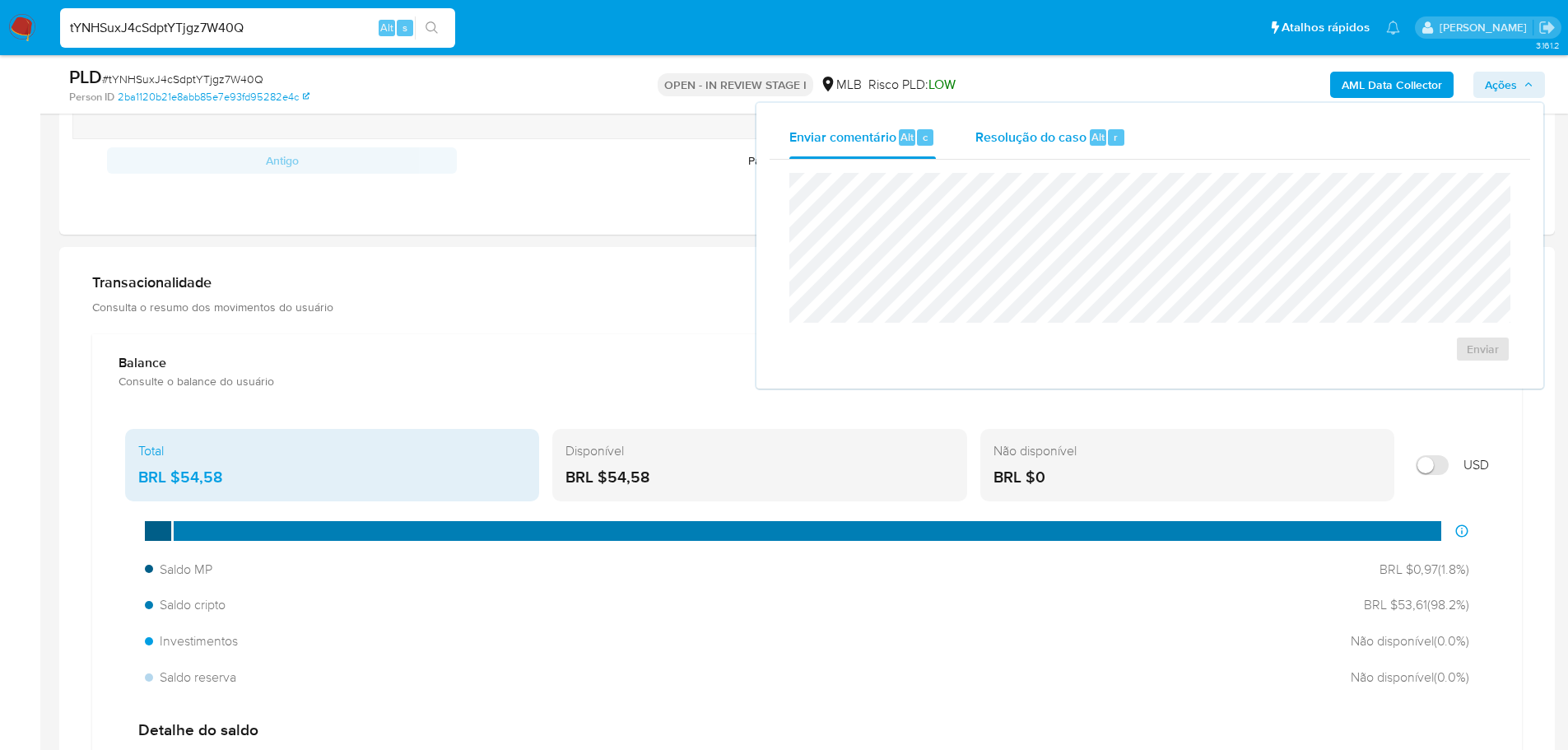
click at [1072, 149] on div "Resolução do caso Alt r" at bounding box center [1051, 138] width 151 height 43
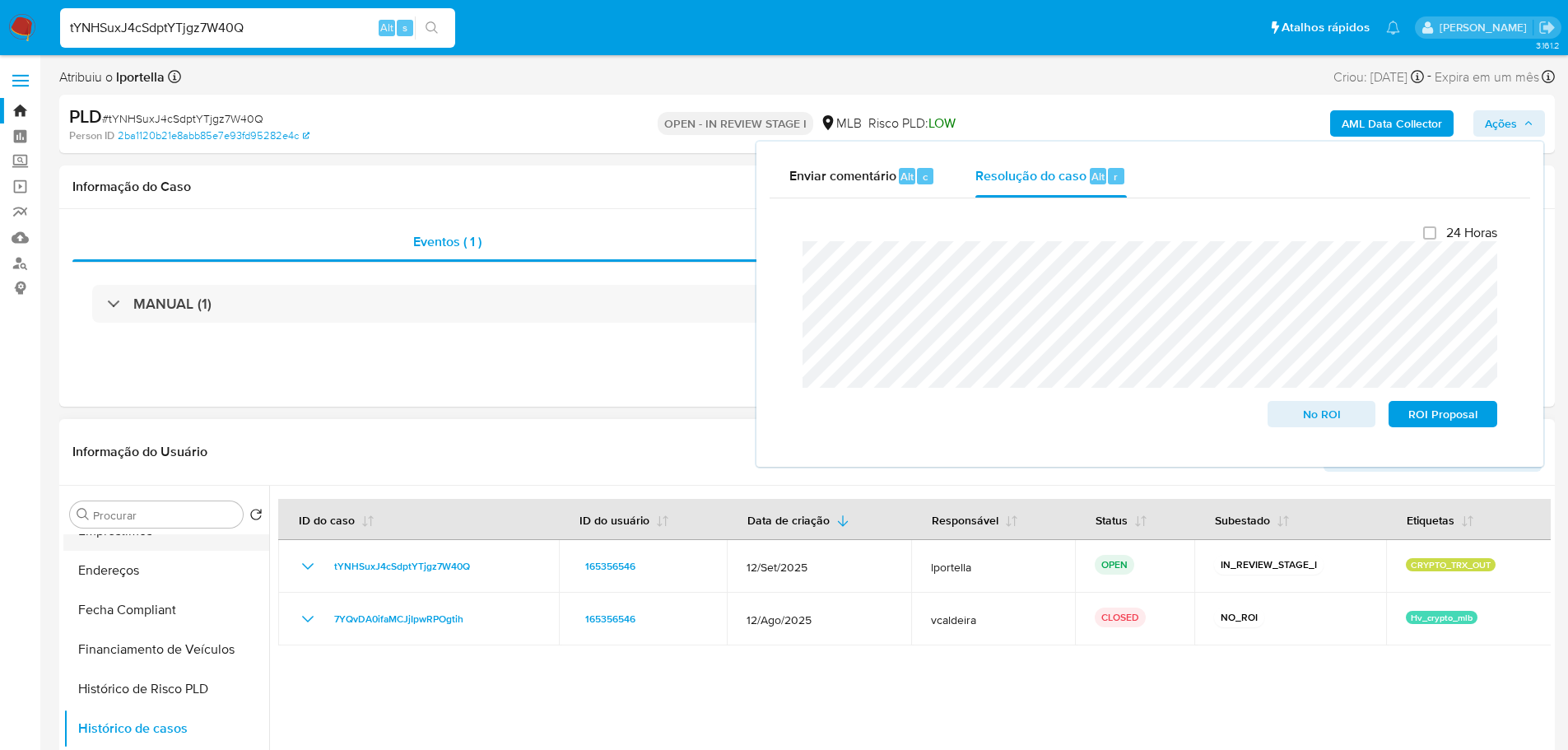
scroll to position [0, 0]
drag, startPoint x: 147, startPoint y: 561, endPoint x: 195, endPoint y: 501, distance: 76.8
click at [147, 561] on button "Geral" at bounding box center [165, 554] width 206 height 39
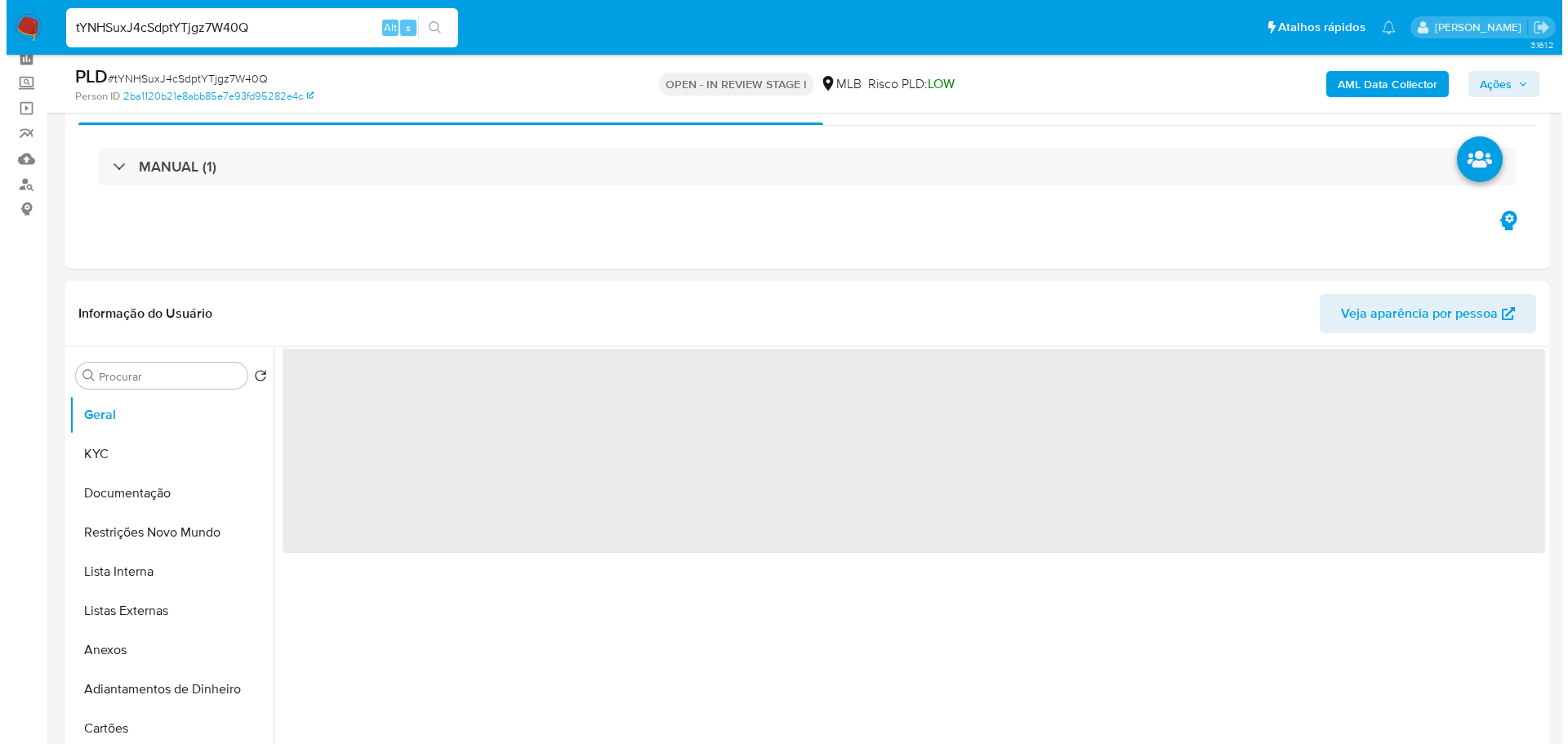
scroll to position [163, 0]
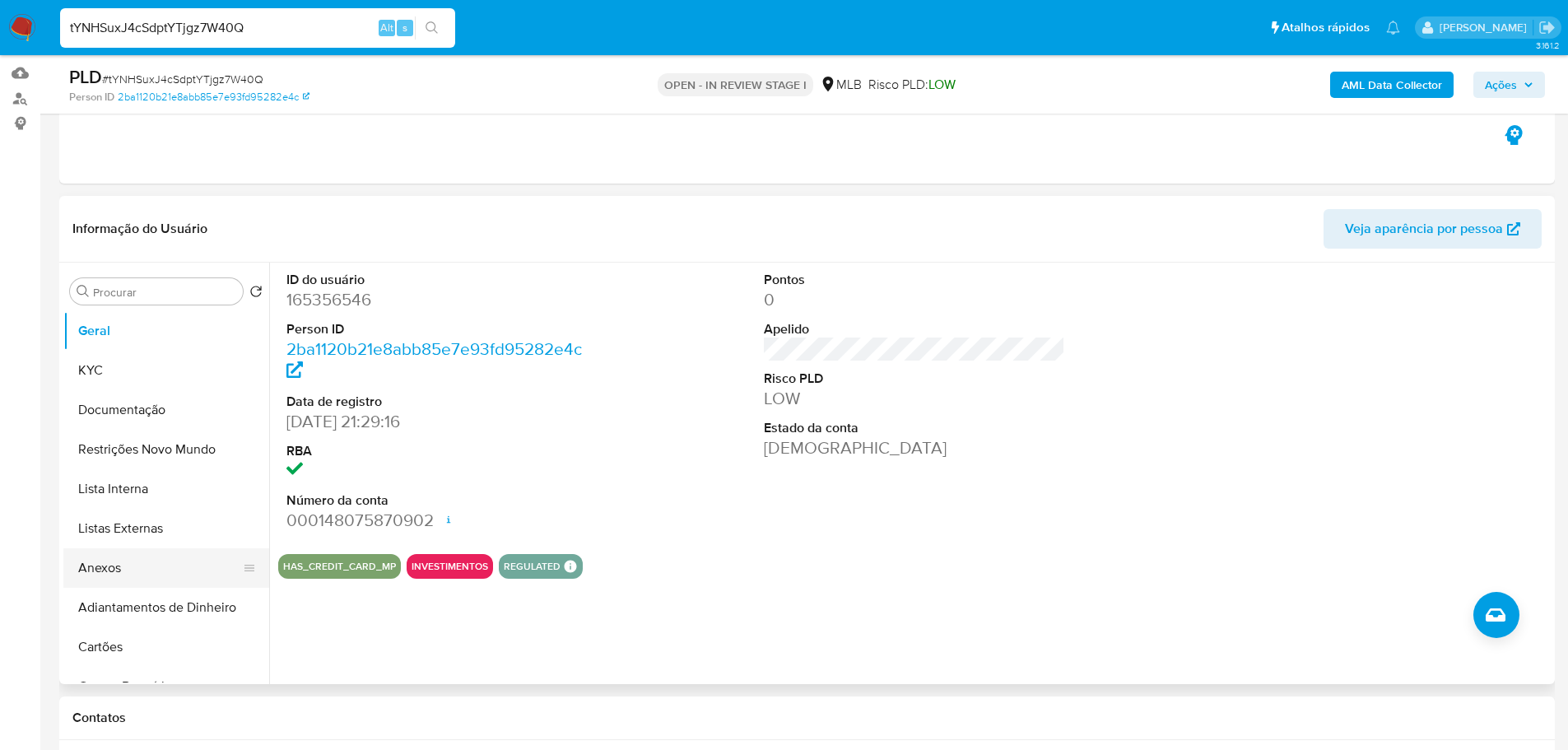
click at [139, 569] on button "Anexos" at bounding box center [159, 568] width 193 height 39
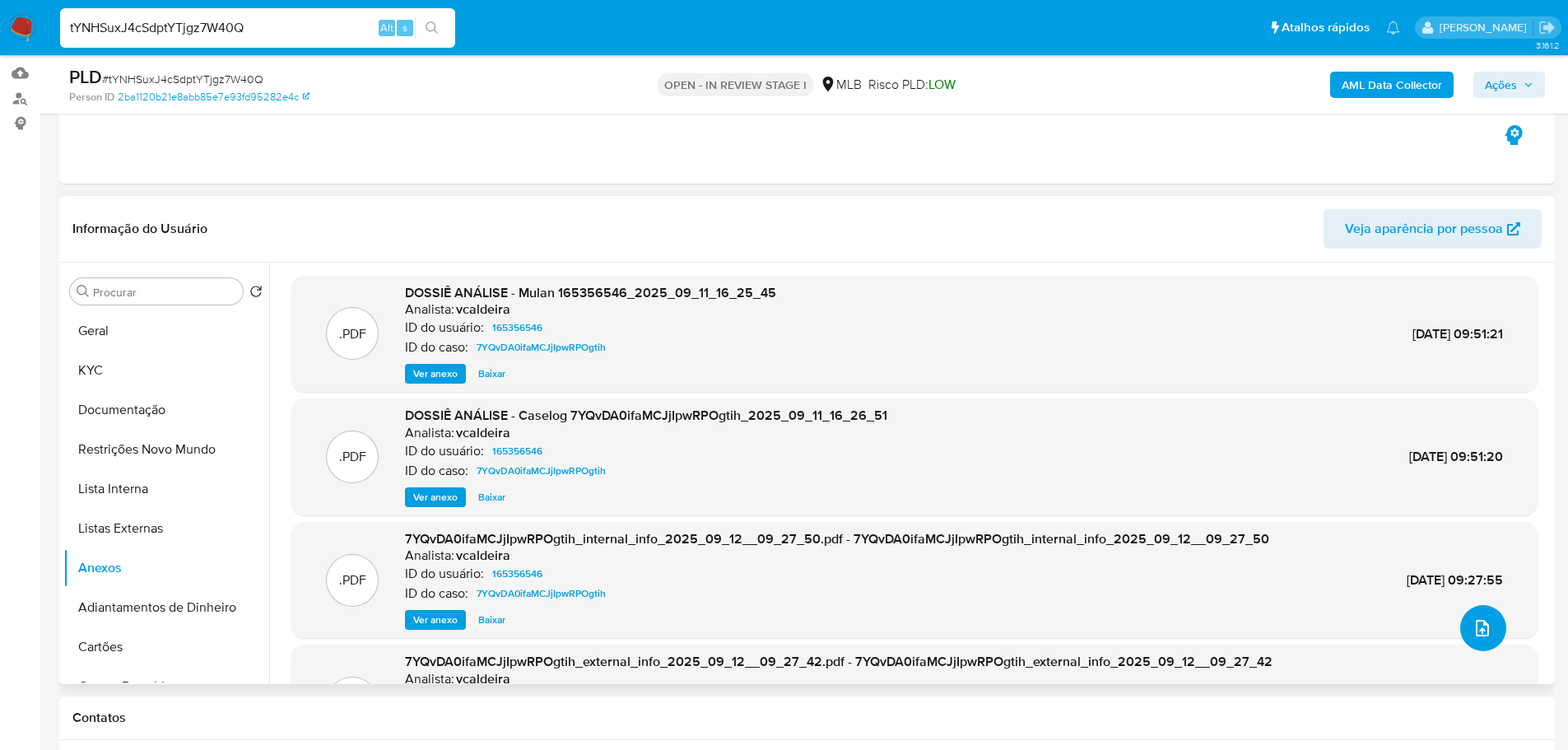
click at [1483, 630] on icon "upload-file" at bounding box center [1482, 628] width 20 height 20
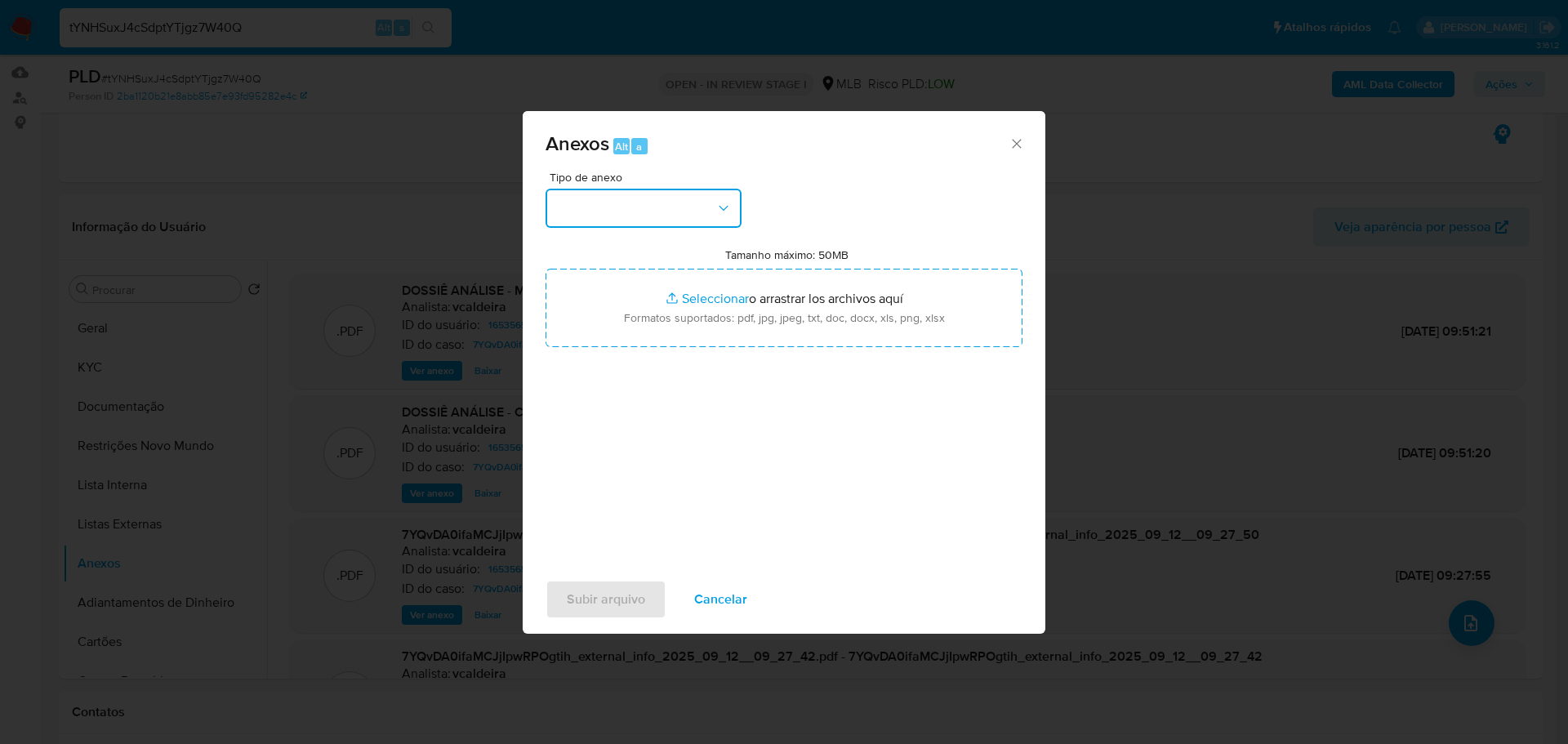
click at [660, 211] on button "button" at bounding box center [643, 208] width 196 height 39
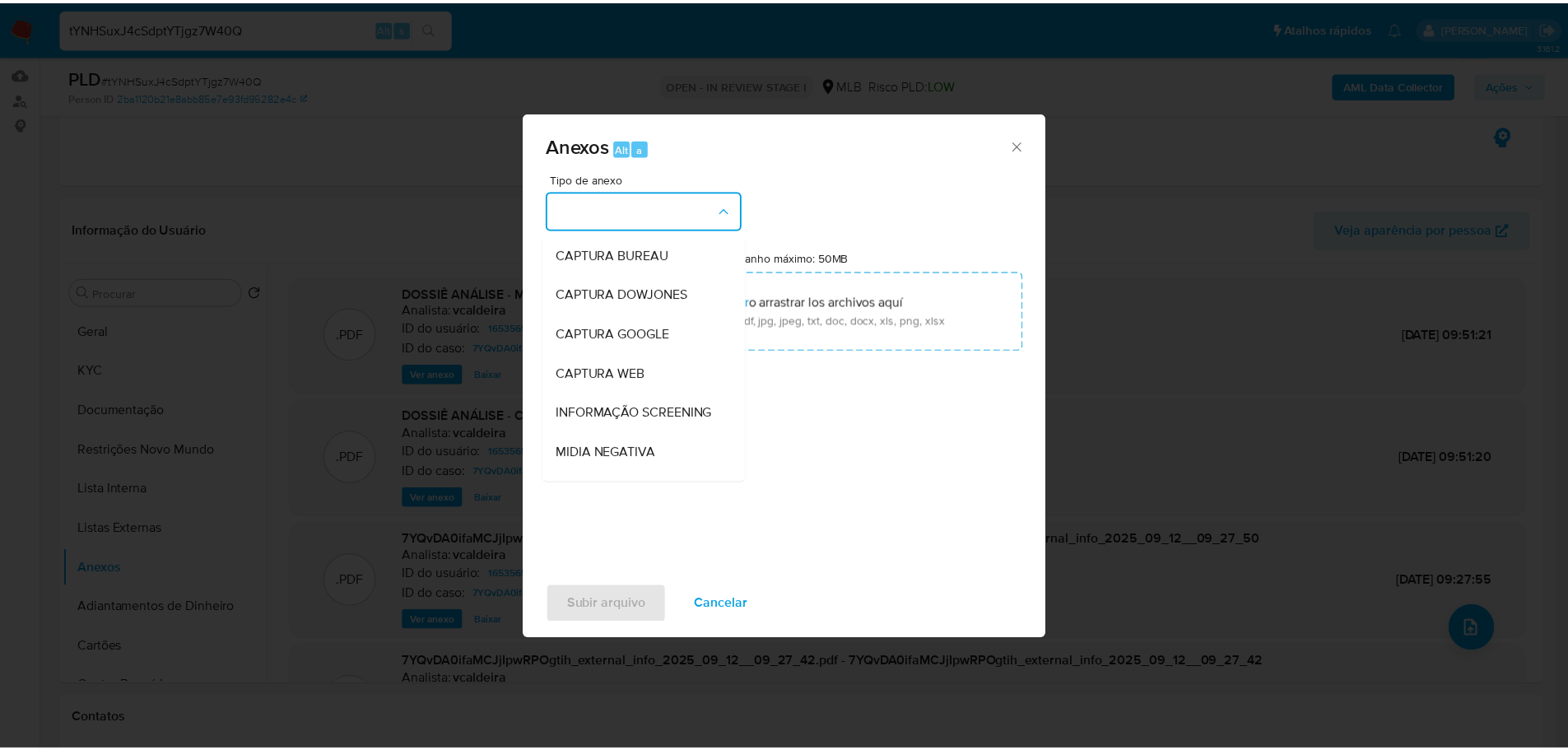
scroll to position [254, 0]
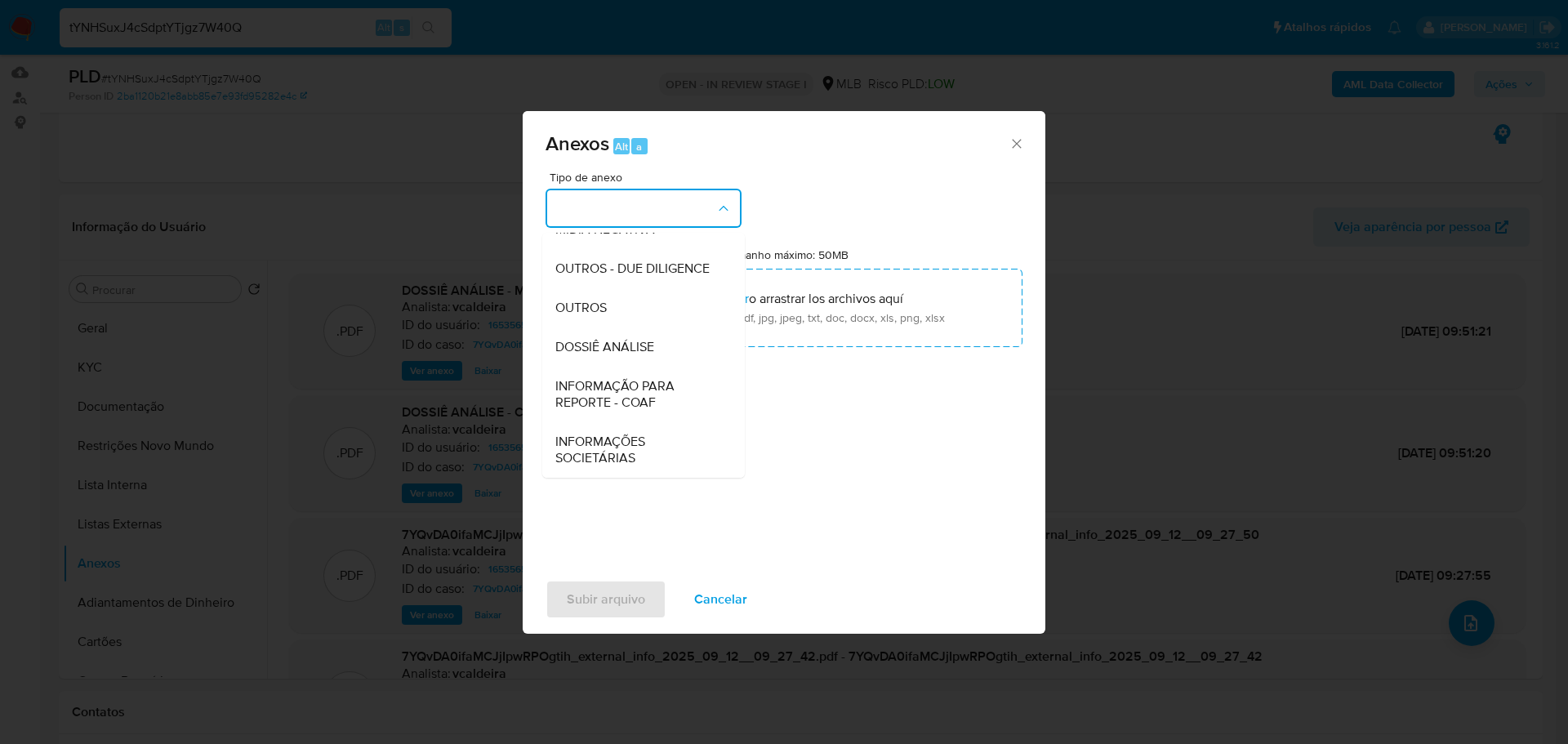
drag, startPoint x: 623, startPoint y: 314, endPoint x: 436, endPoint y: 326, distance: 187.4
click at [623, 314] on div "OUTROS" at bounding box center [638, 308] width 167 height 39
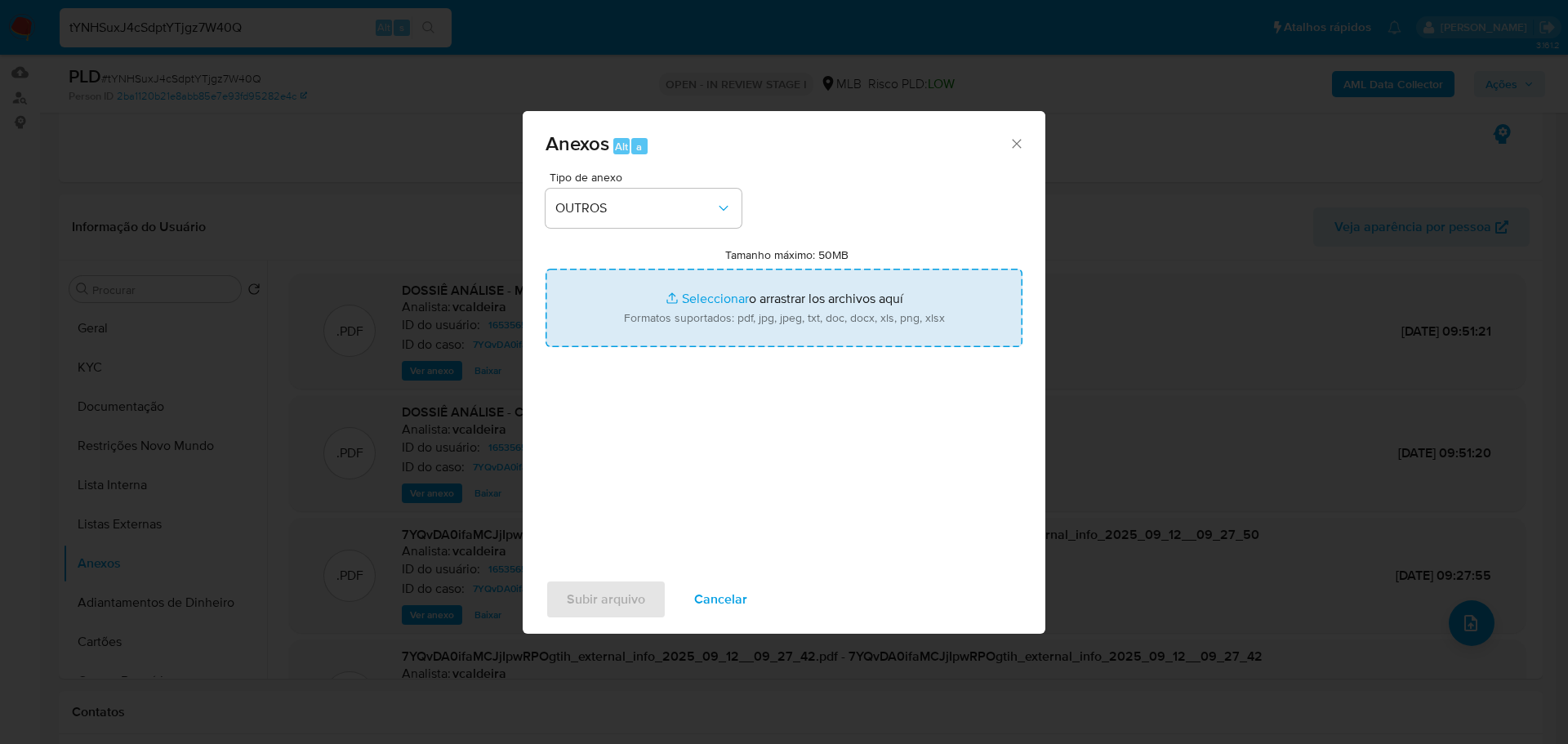
type input "C:\fakepath\Declínio - tYNHSuxJ4cSdptYTjgz7W40Q - CPF 82457026768 - EDNO DA CRU…"
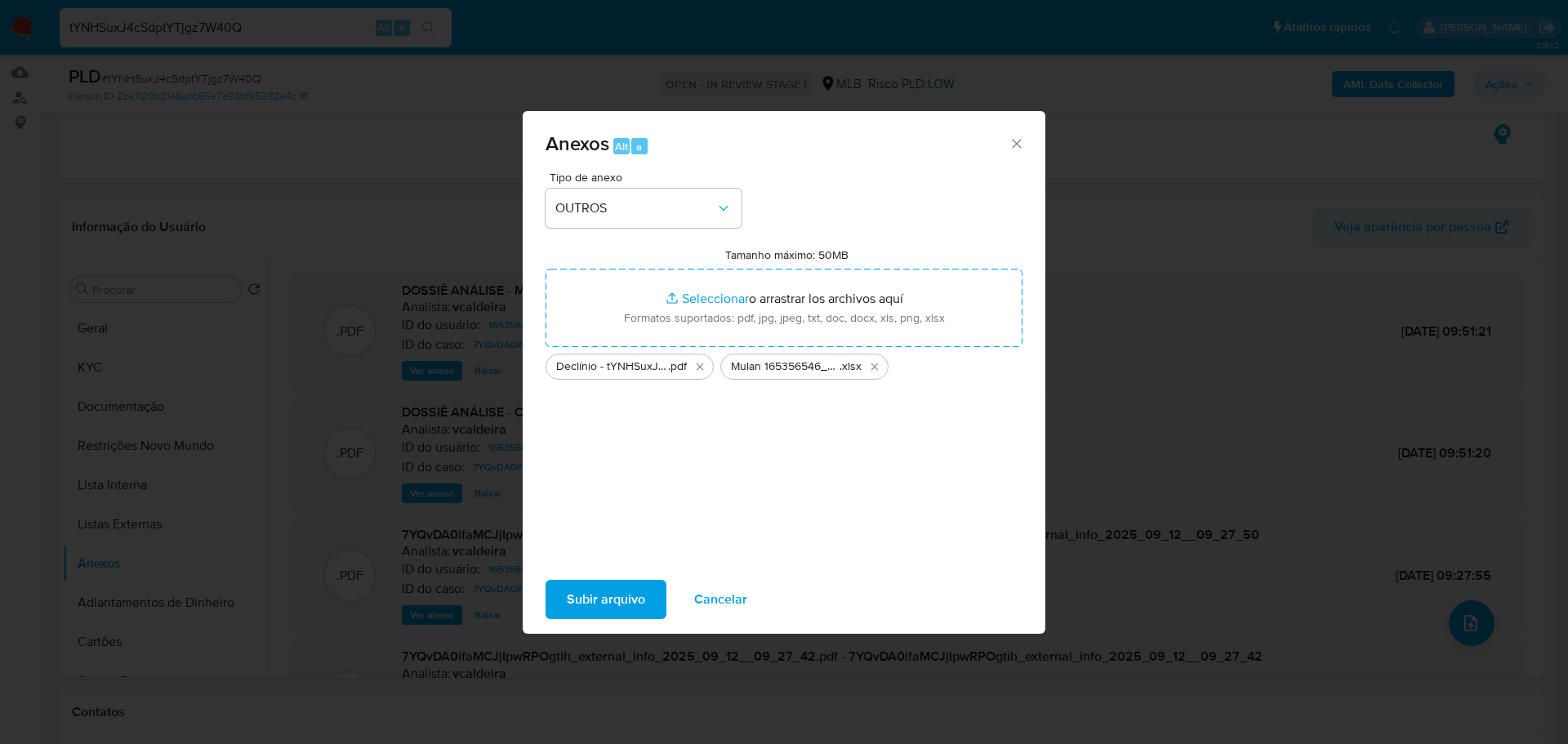
click at [602, 613] on span "Subir arquivo" at bounding box center [606, 599] width 78 height 36
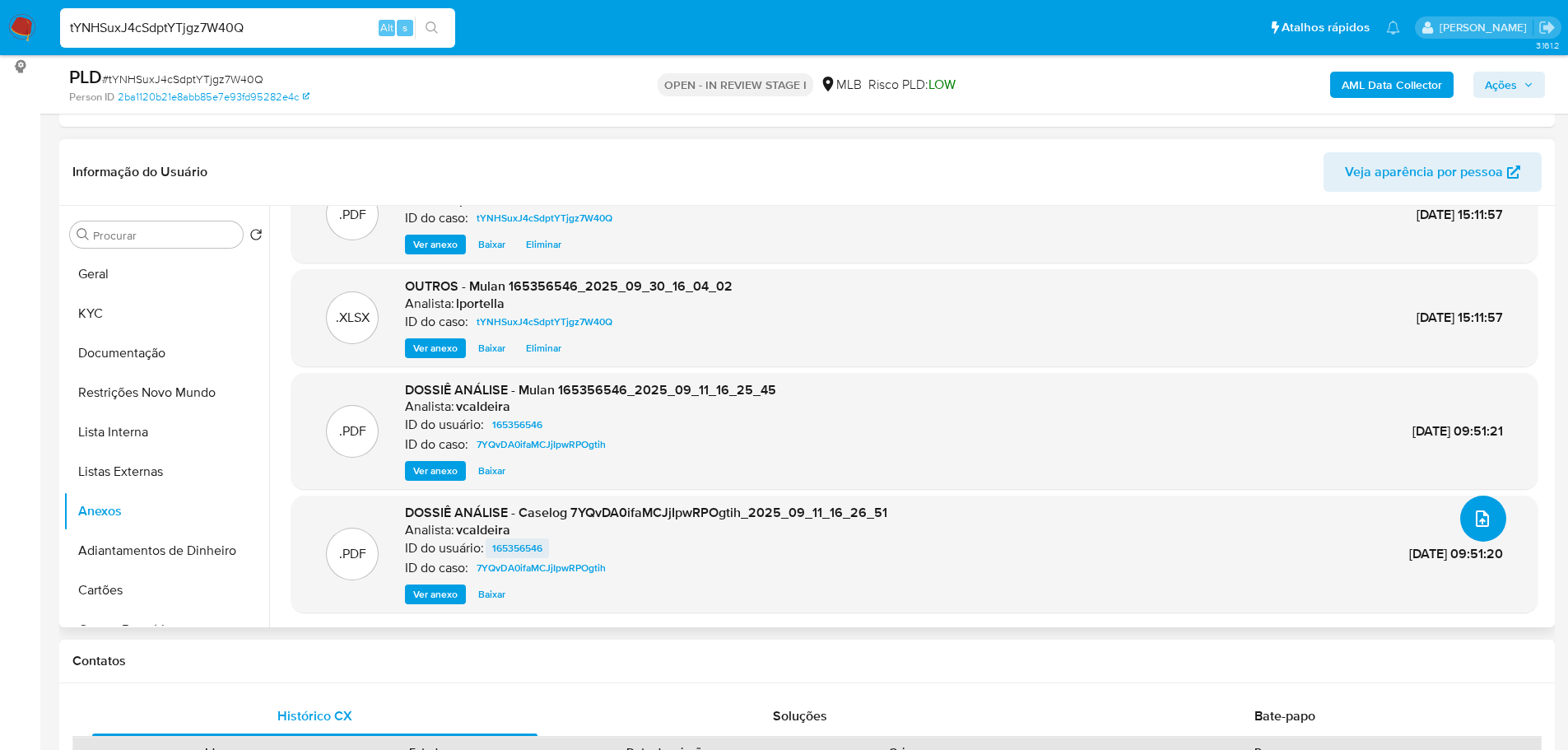
scroll to position [247, 0]
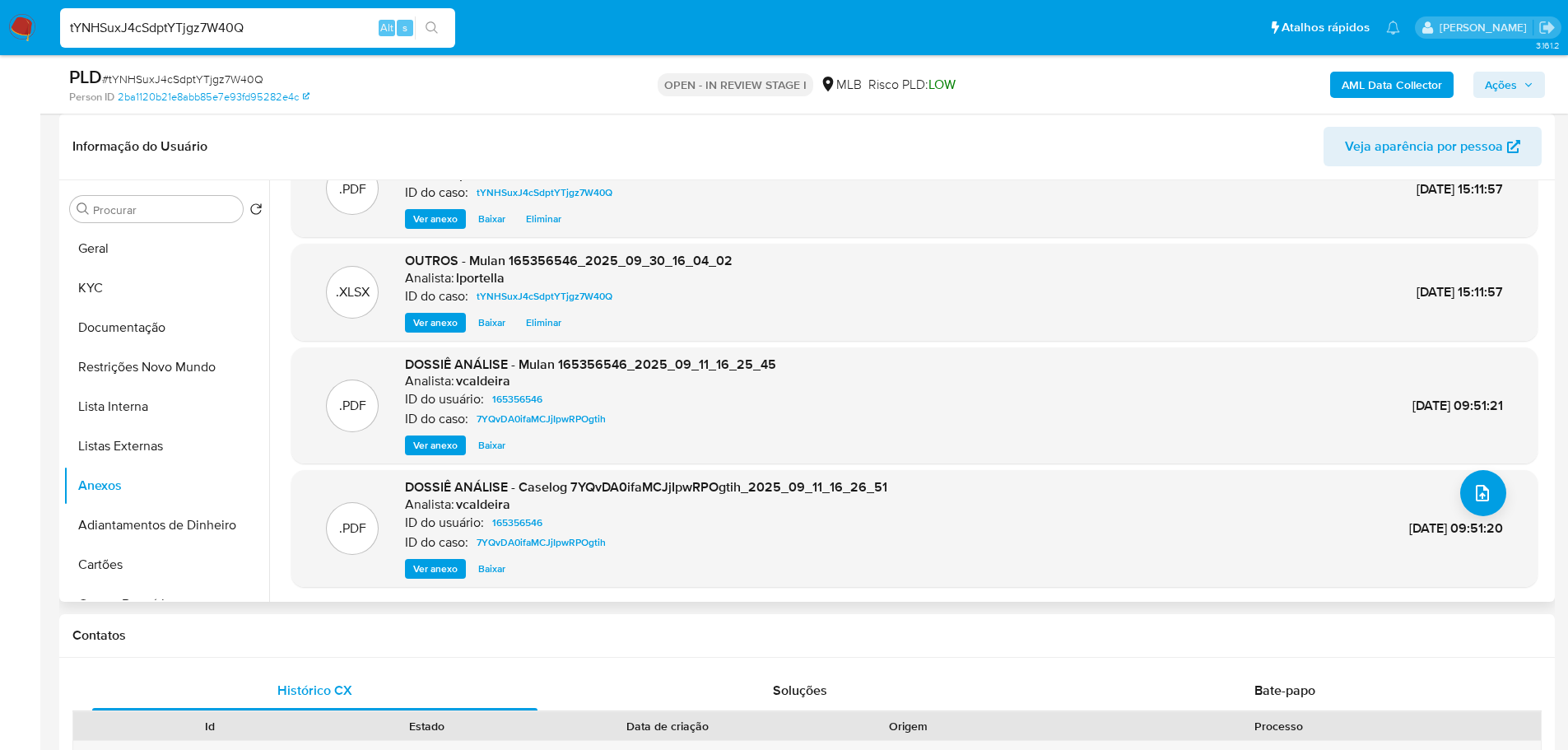
click at [440, 571] on span "Ver anexo" at bounding box center [435, 569] width 44 height 17
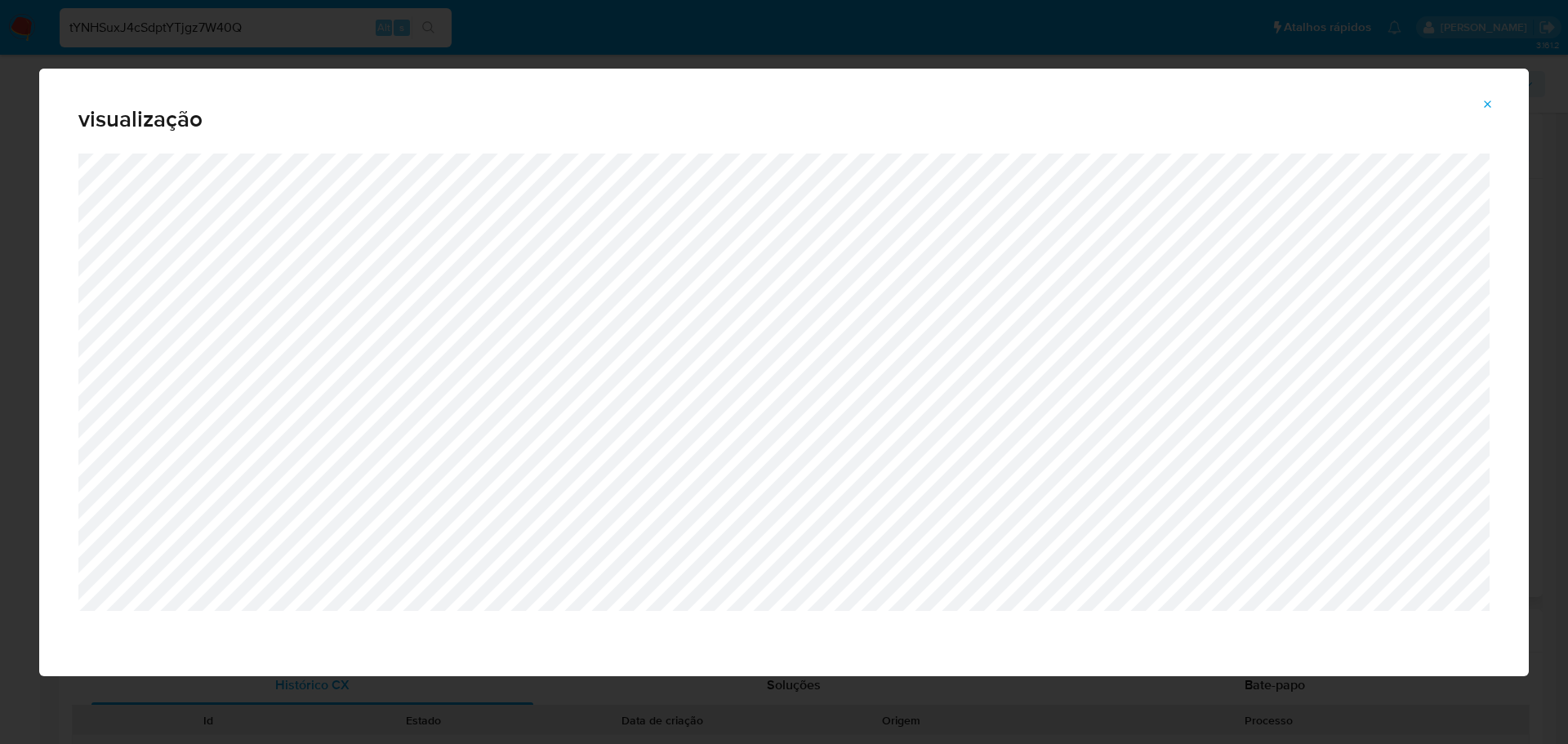
click at [1488, 108] on icon "Attachment preview" at bounding box center [1487, 103] width 13 height 13
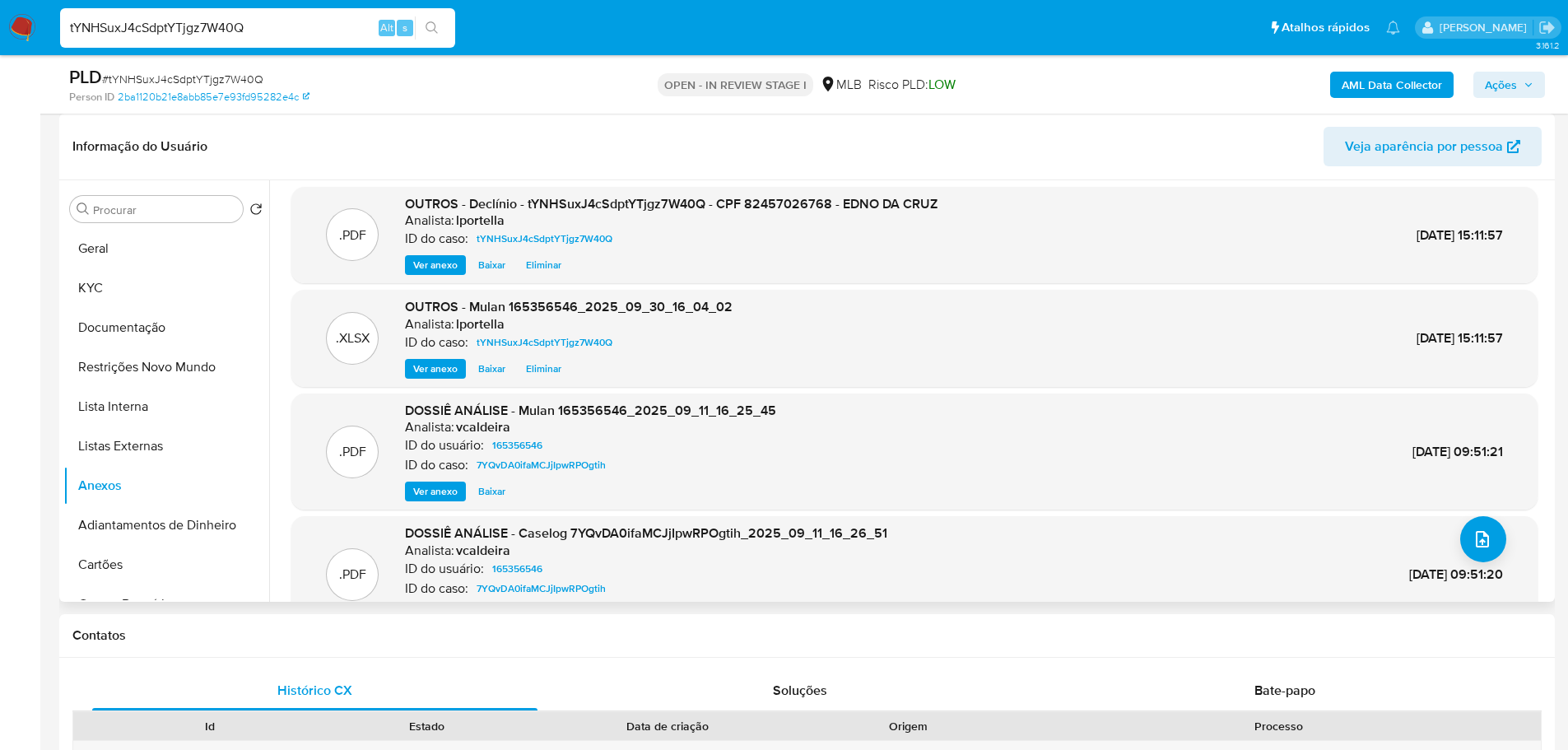
scroll to position [0, 0]
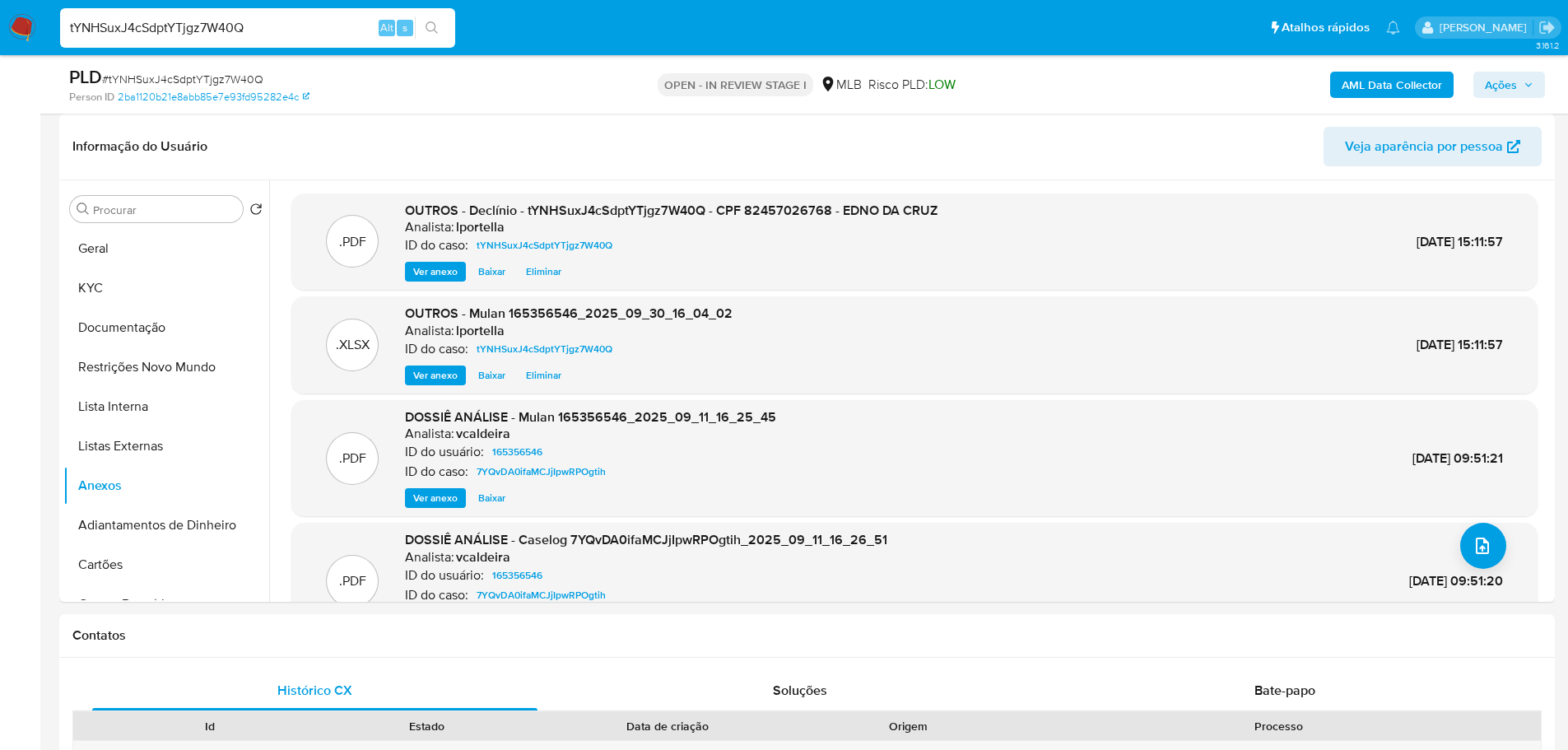
click at [1515, 83] on span "Ações" at bounding box center [1500, 85] width 32 height 27
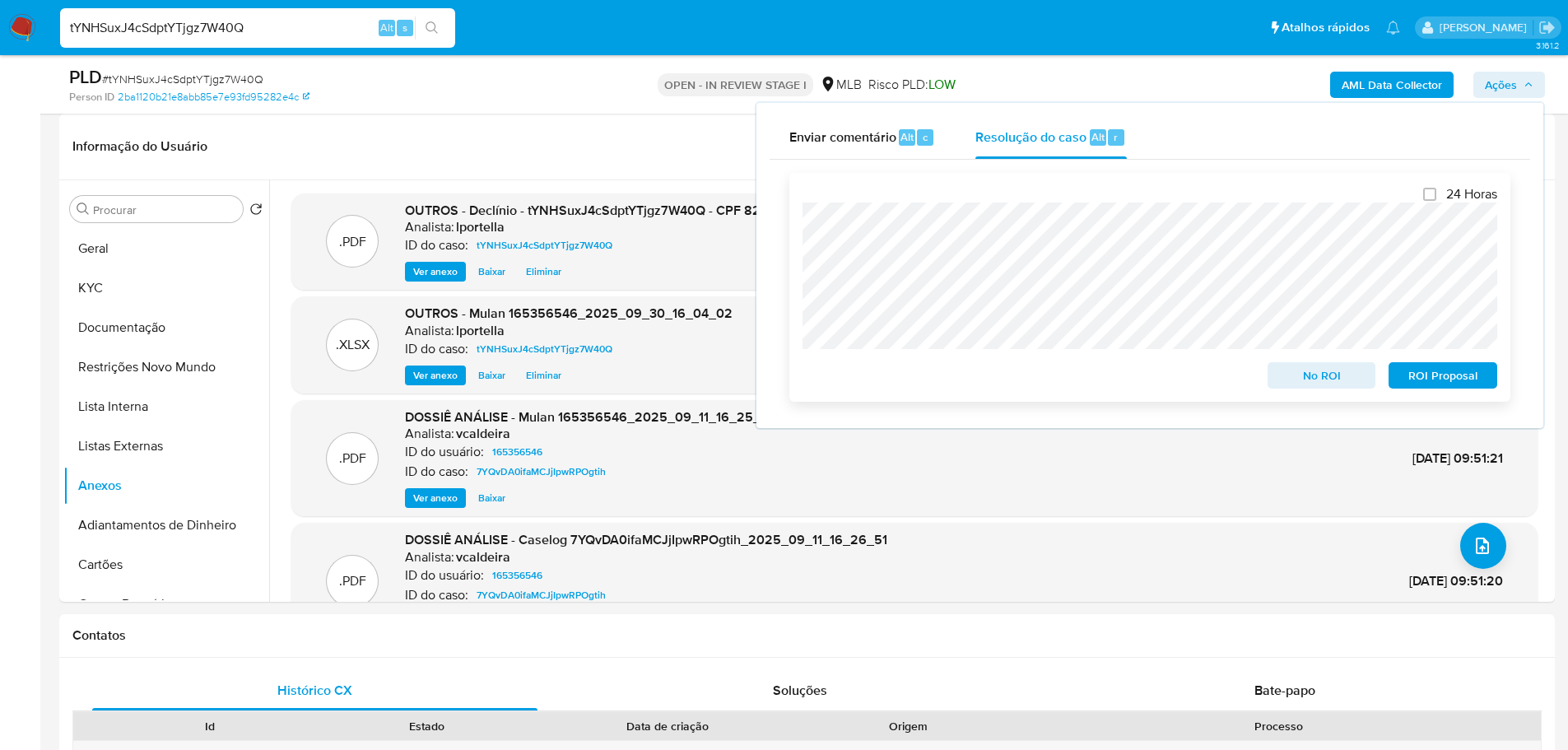
click at [1320, 383] on span "No ROI" at bounding box center [1321, 375] width 86 height 23
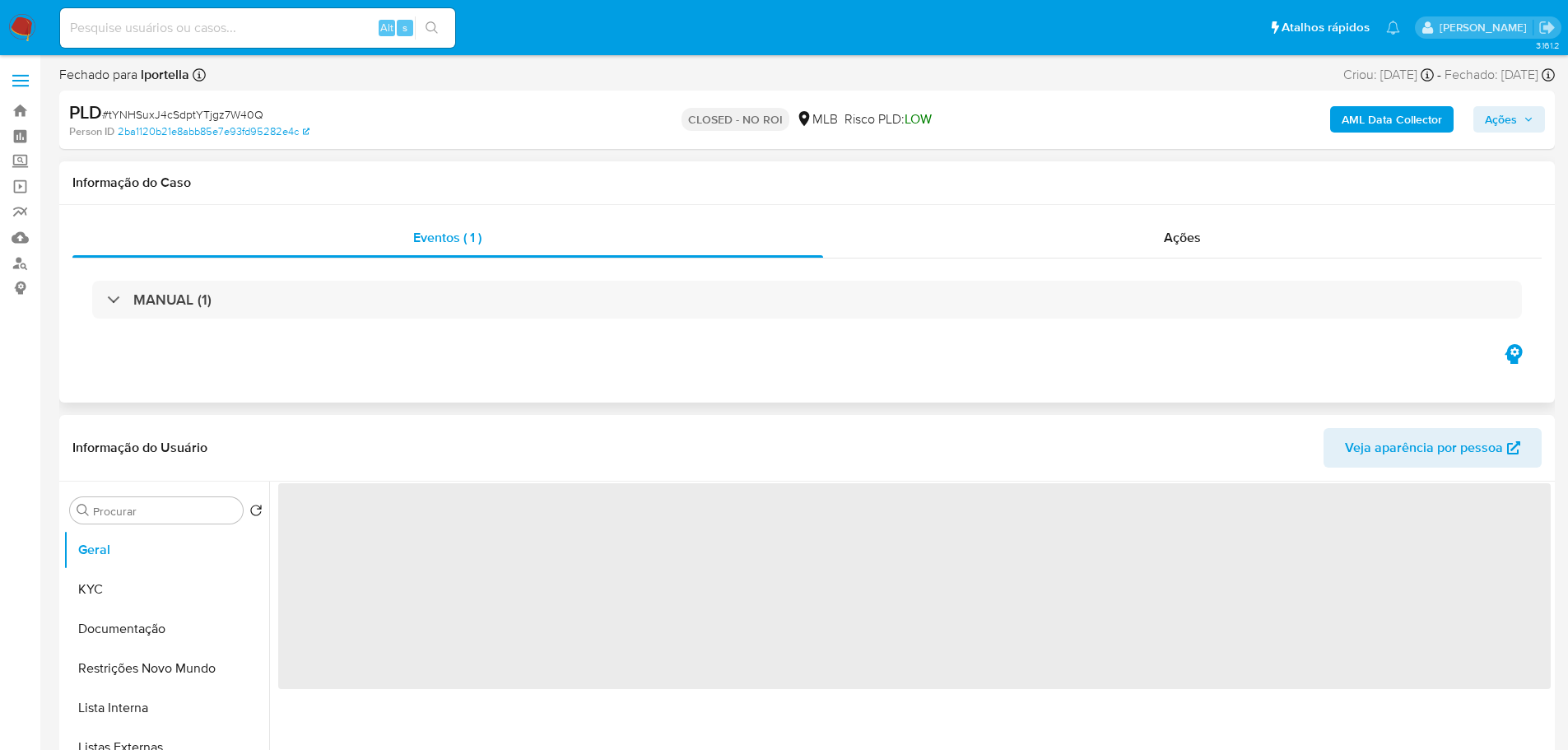
select select "10"
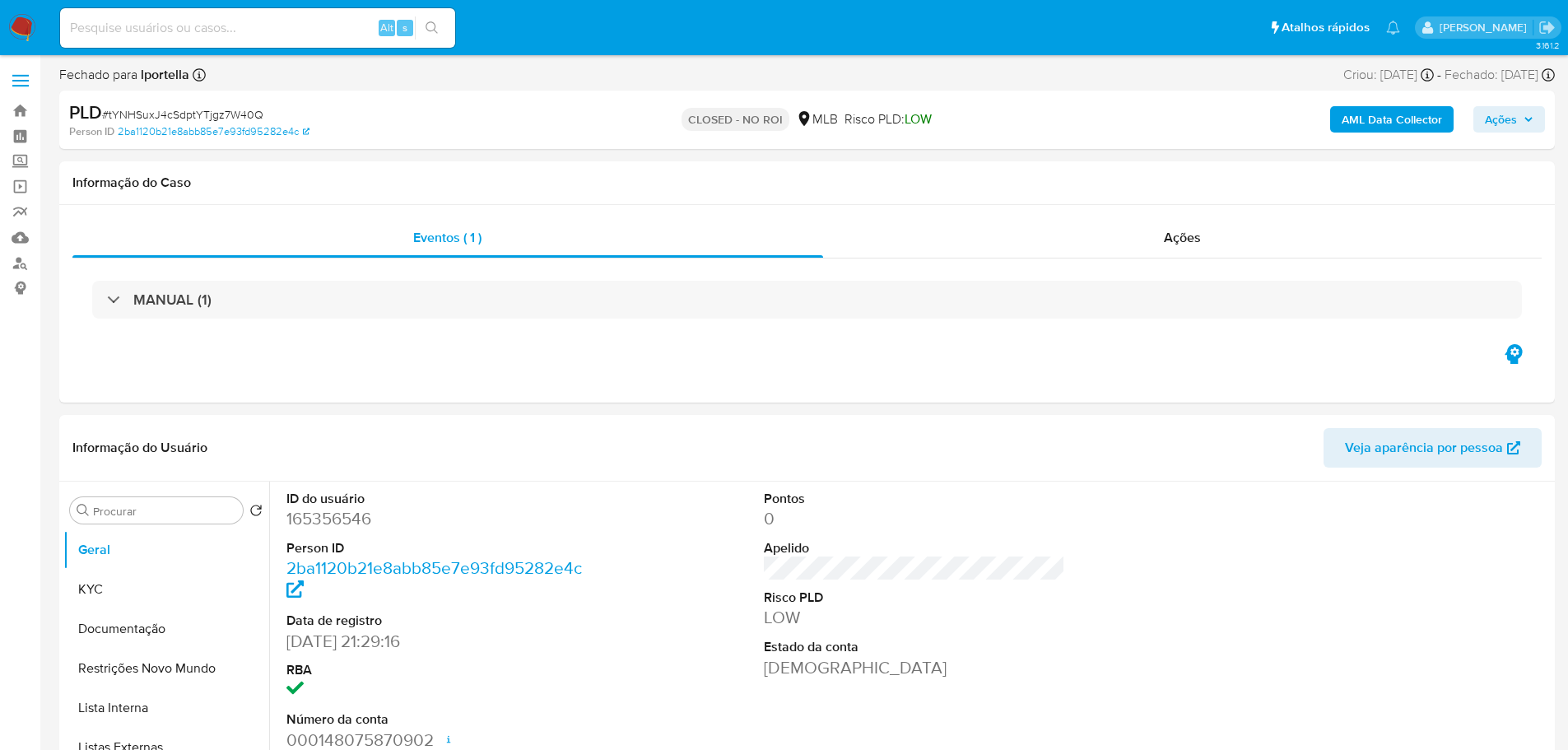
click at [24, 28] on img at bounding box center [22, 28] width 28 height 28
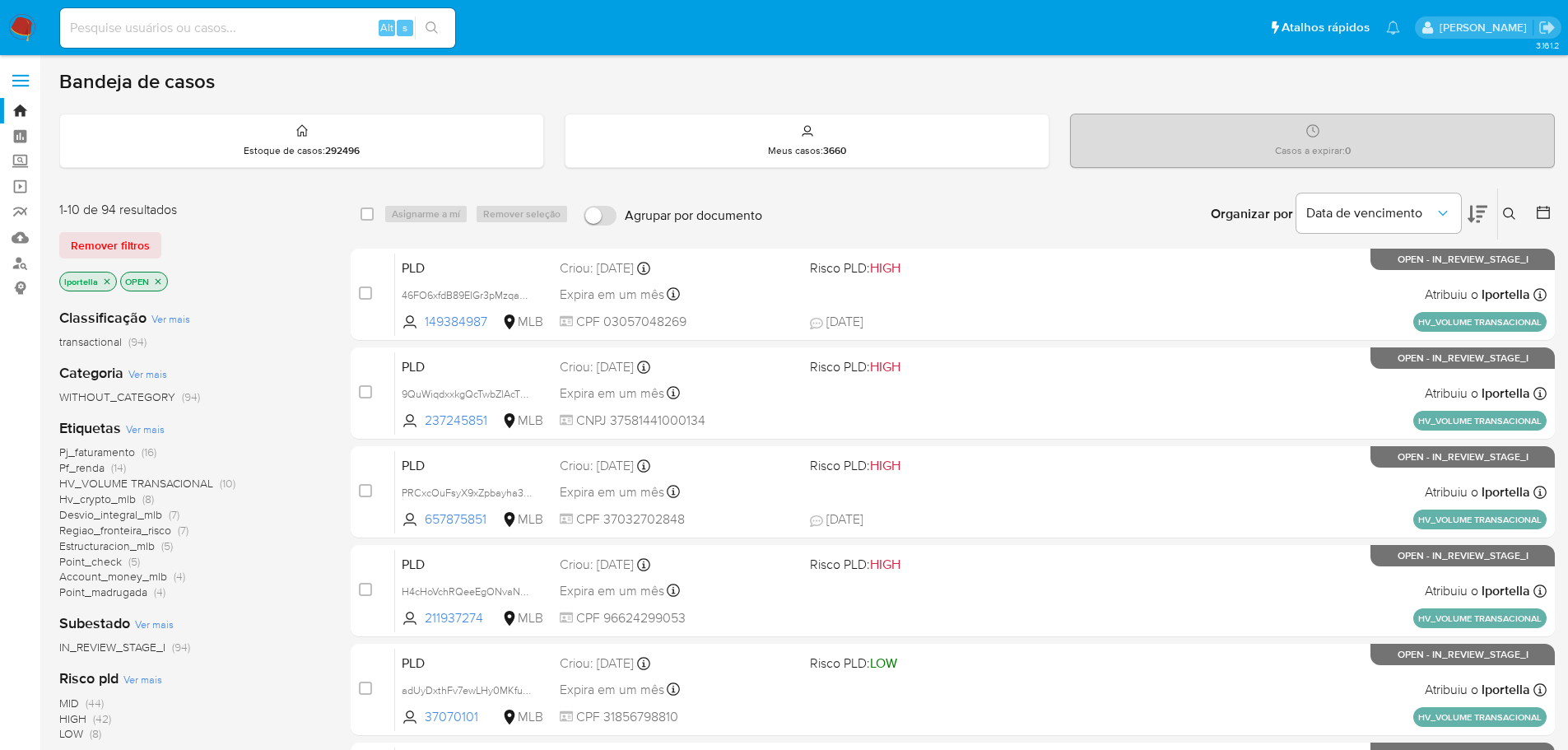
click at [141, 431] on span "Ver mais" at bounding box center [145, 428] width 38 height 15
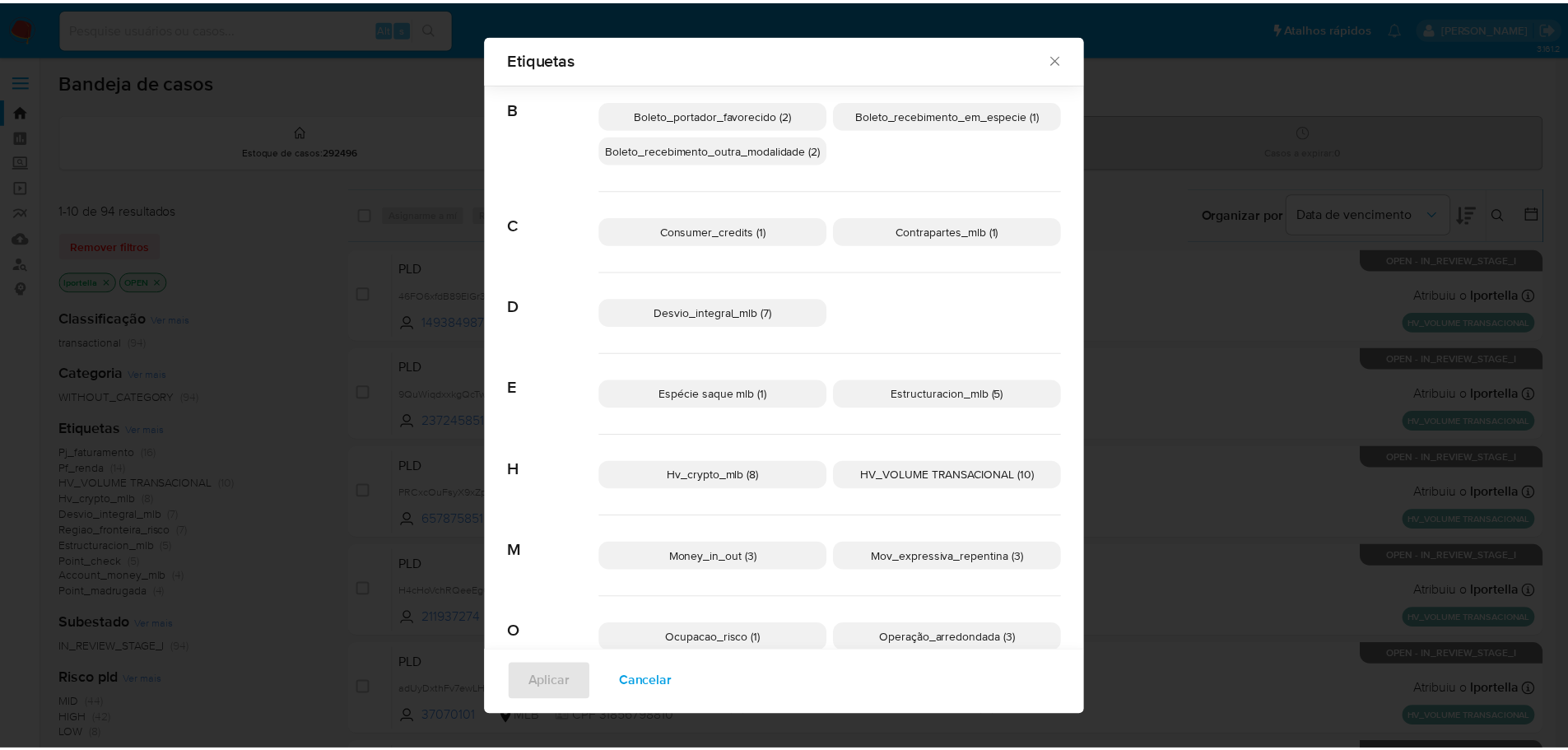
scroll to position [235, 0]
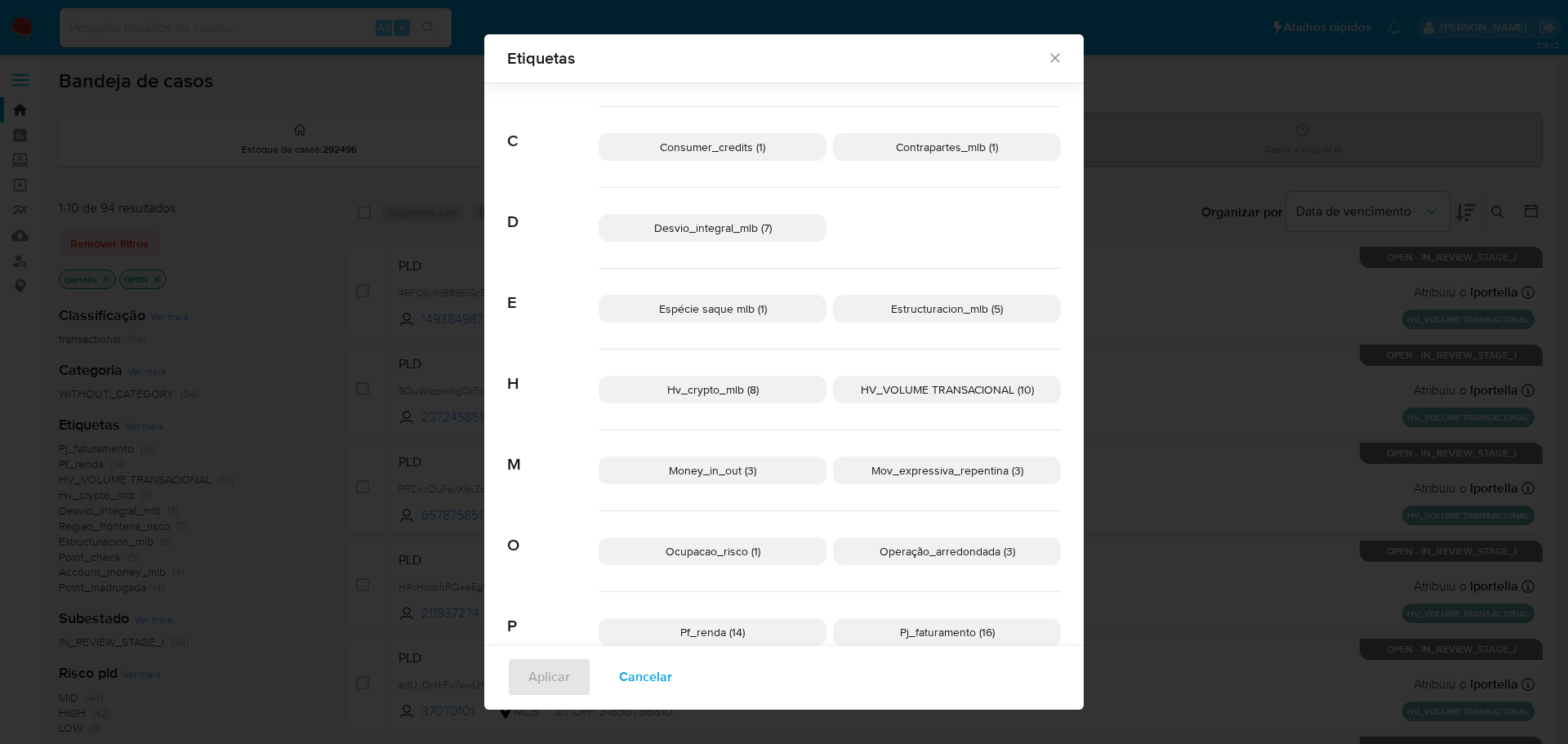
click at [759, 393] on p "Hv_crypto_mlb (8)" at bounding box center [711, 390] width 227 height 27
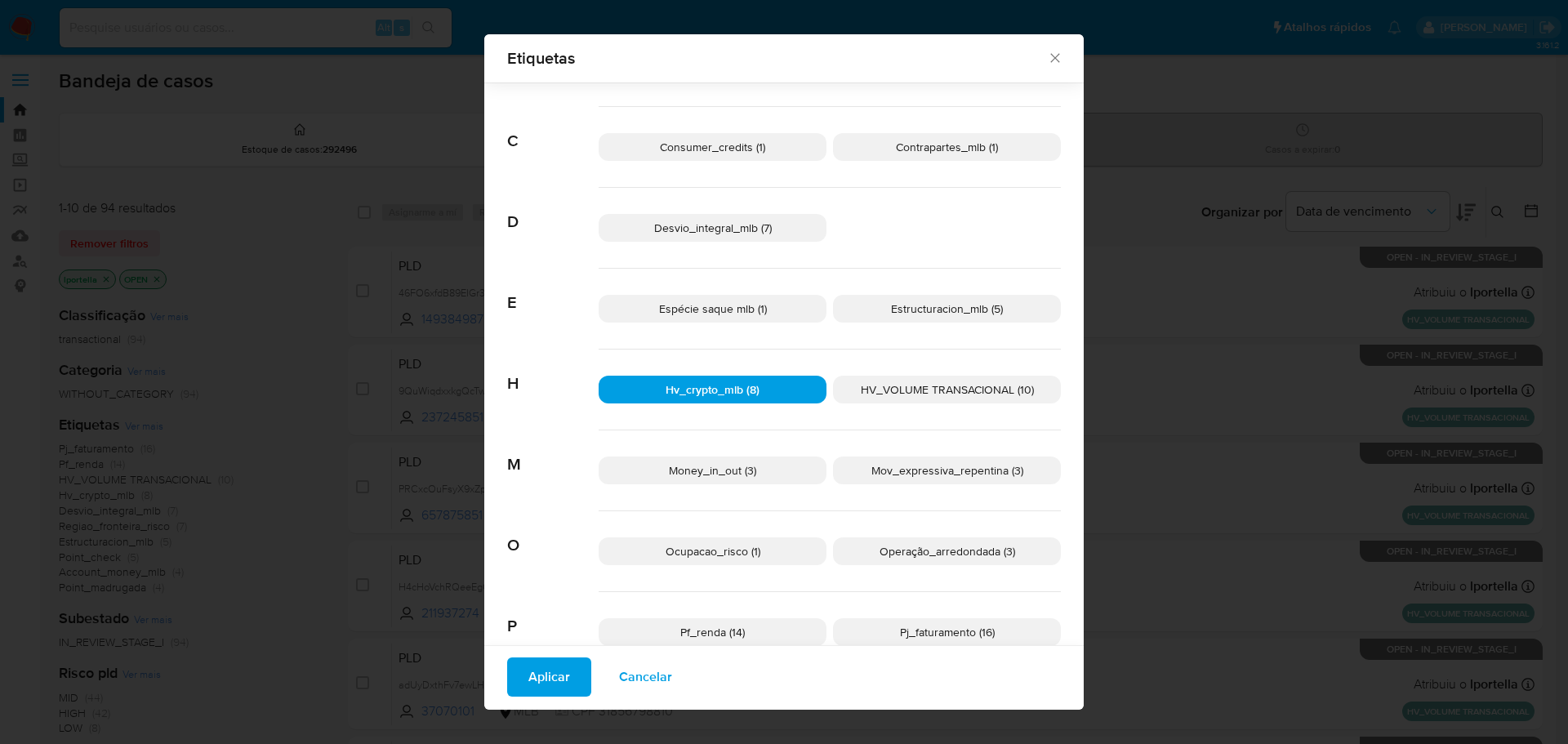
click at [550, 684] on span "Aplicar" at bounding box center [548, 677] width 42 height 36
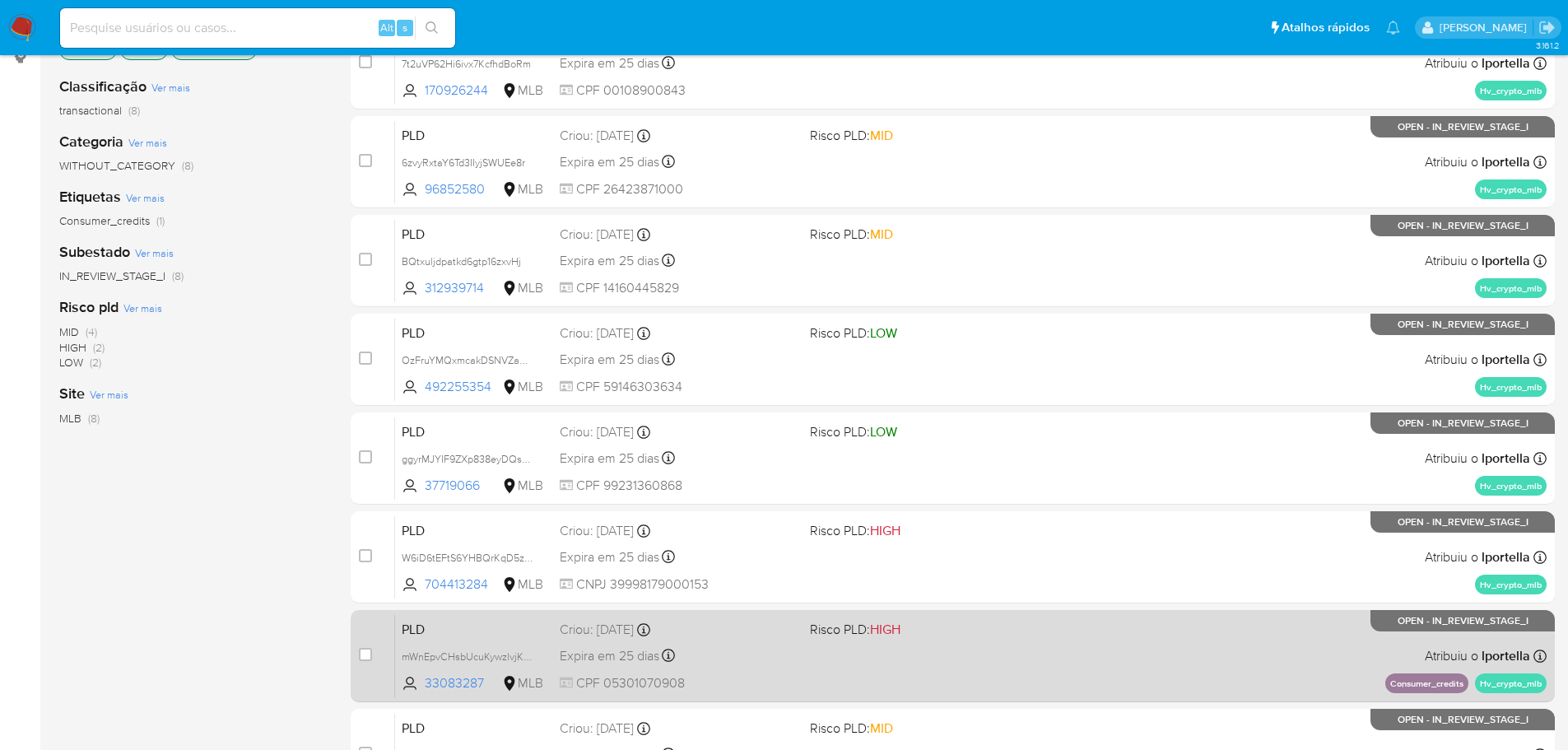
scroll to position [411, 0]
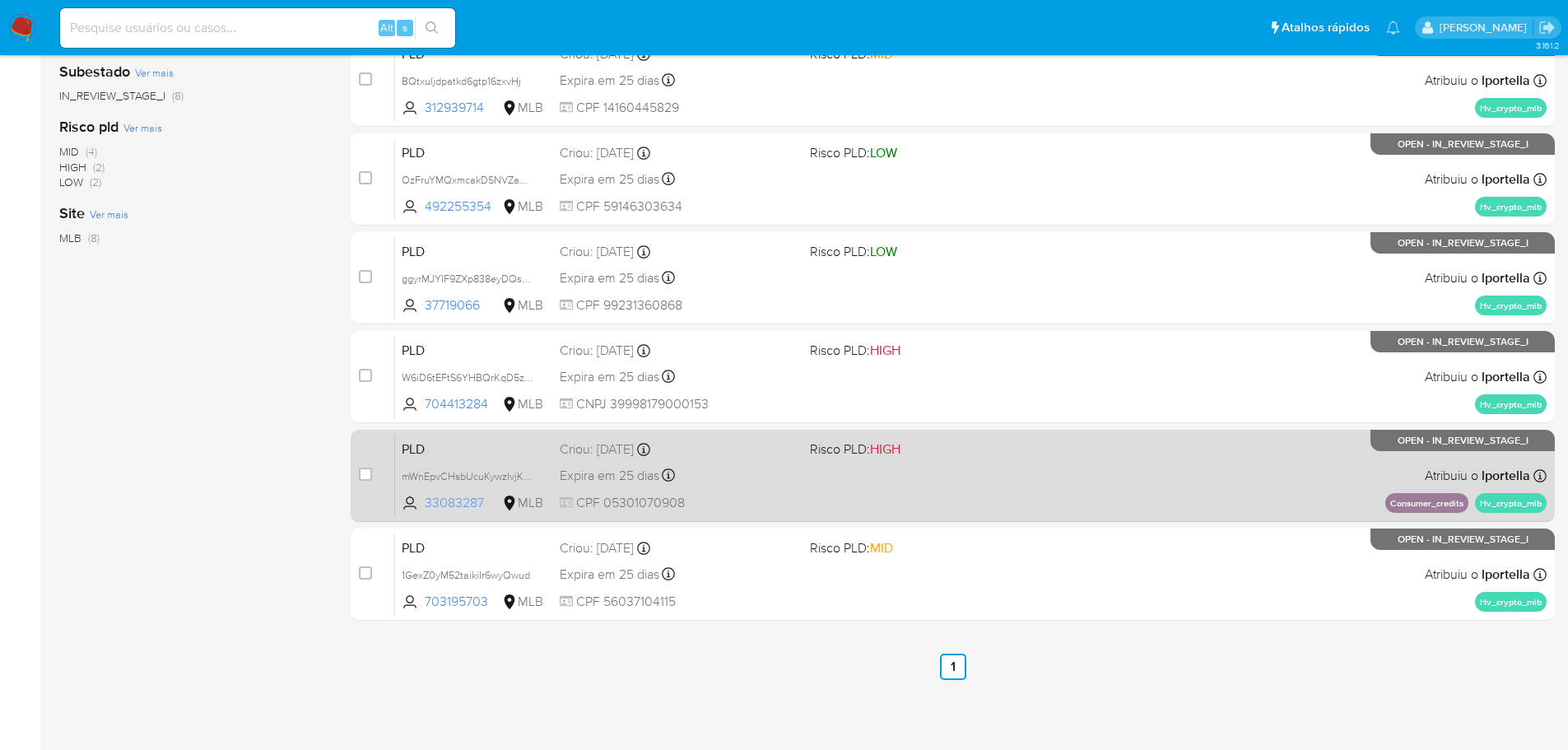
click at [462, 502] on span "33083287" at bounding box center [461, 503] width 74 height 18
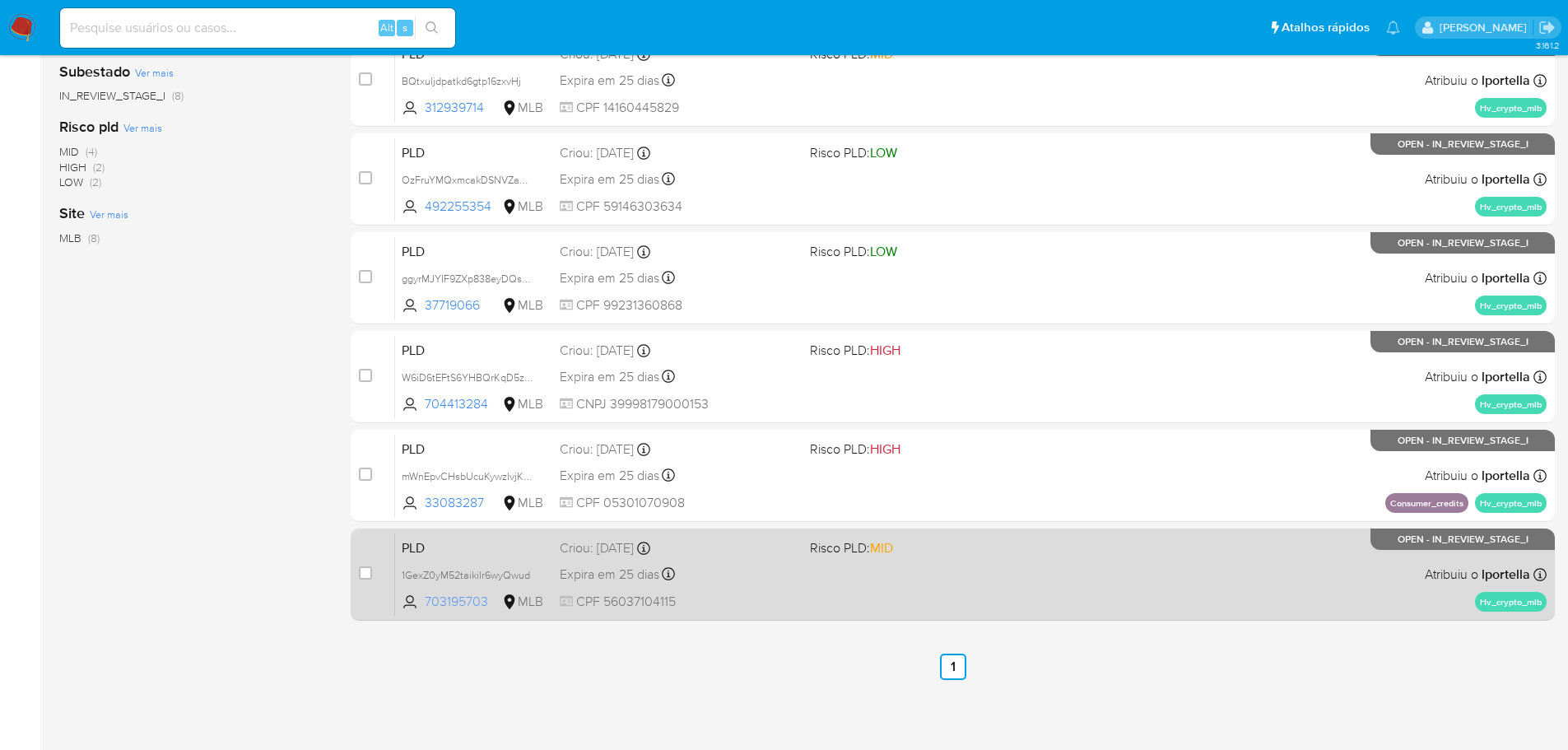
click at [446, 602] on span "703195703" at bounding box center [461, 601] width 74 height 18
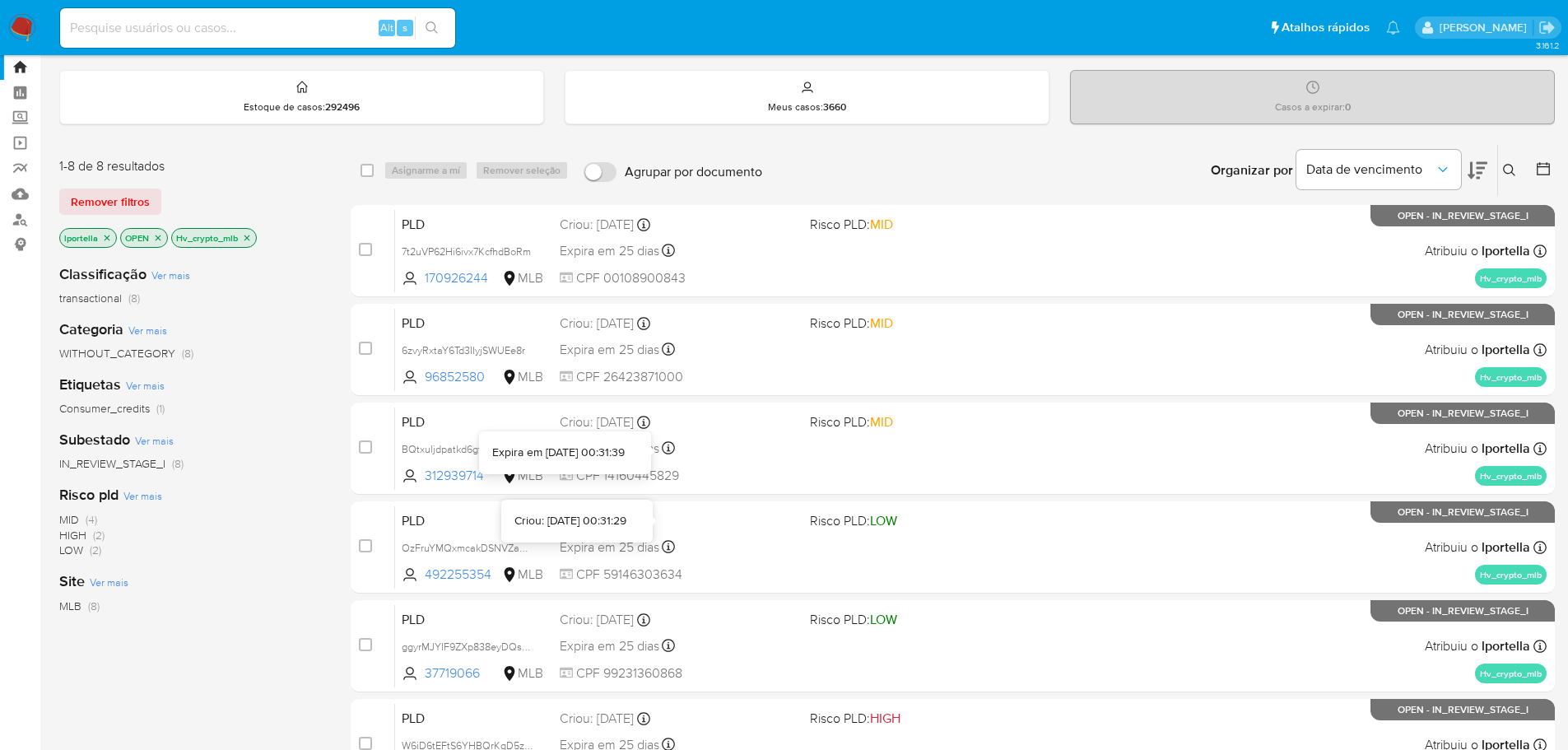
scroll to position [0, 0]
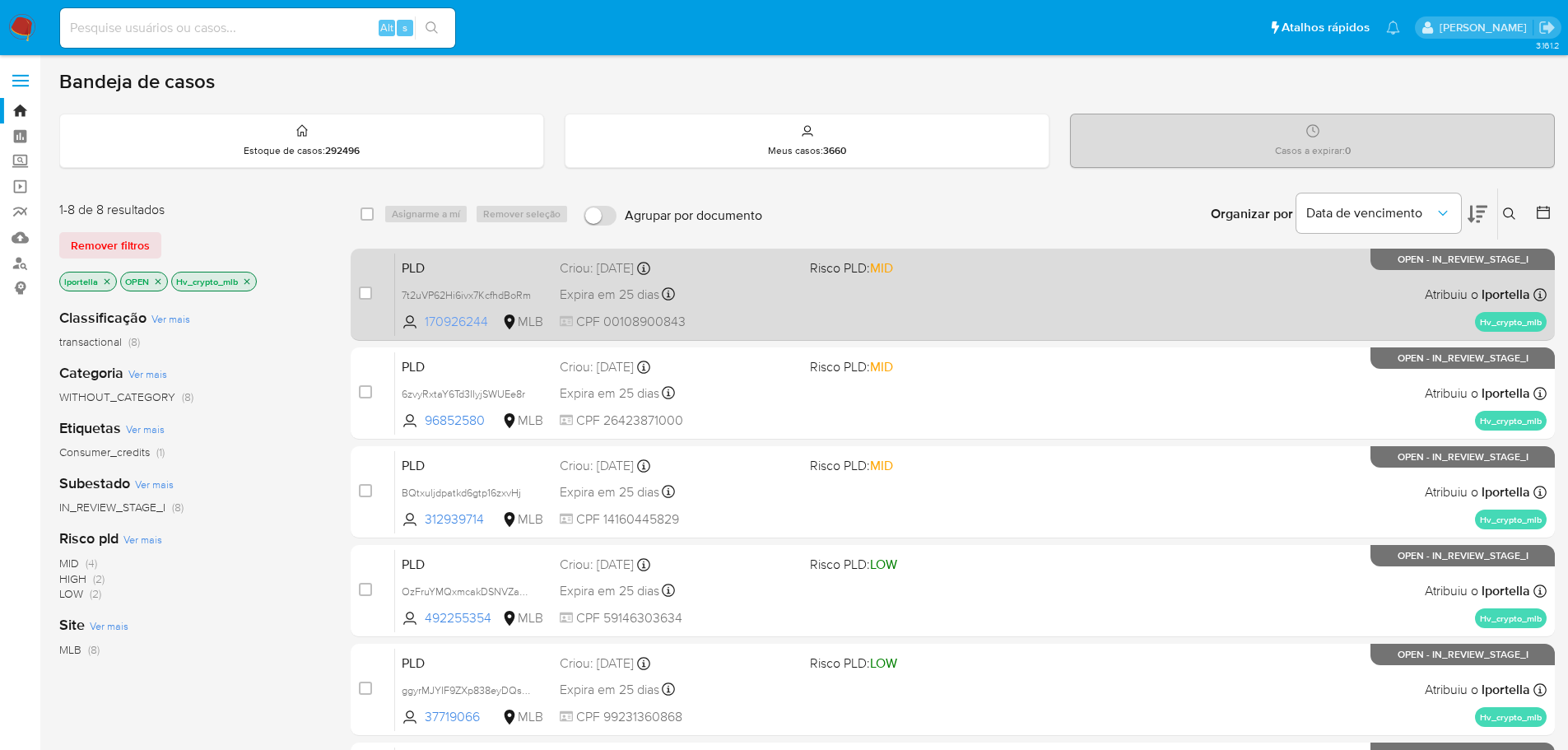
click at [445, 313] on span "170926244" at bounding box center [461, 322] width 74 height 18
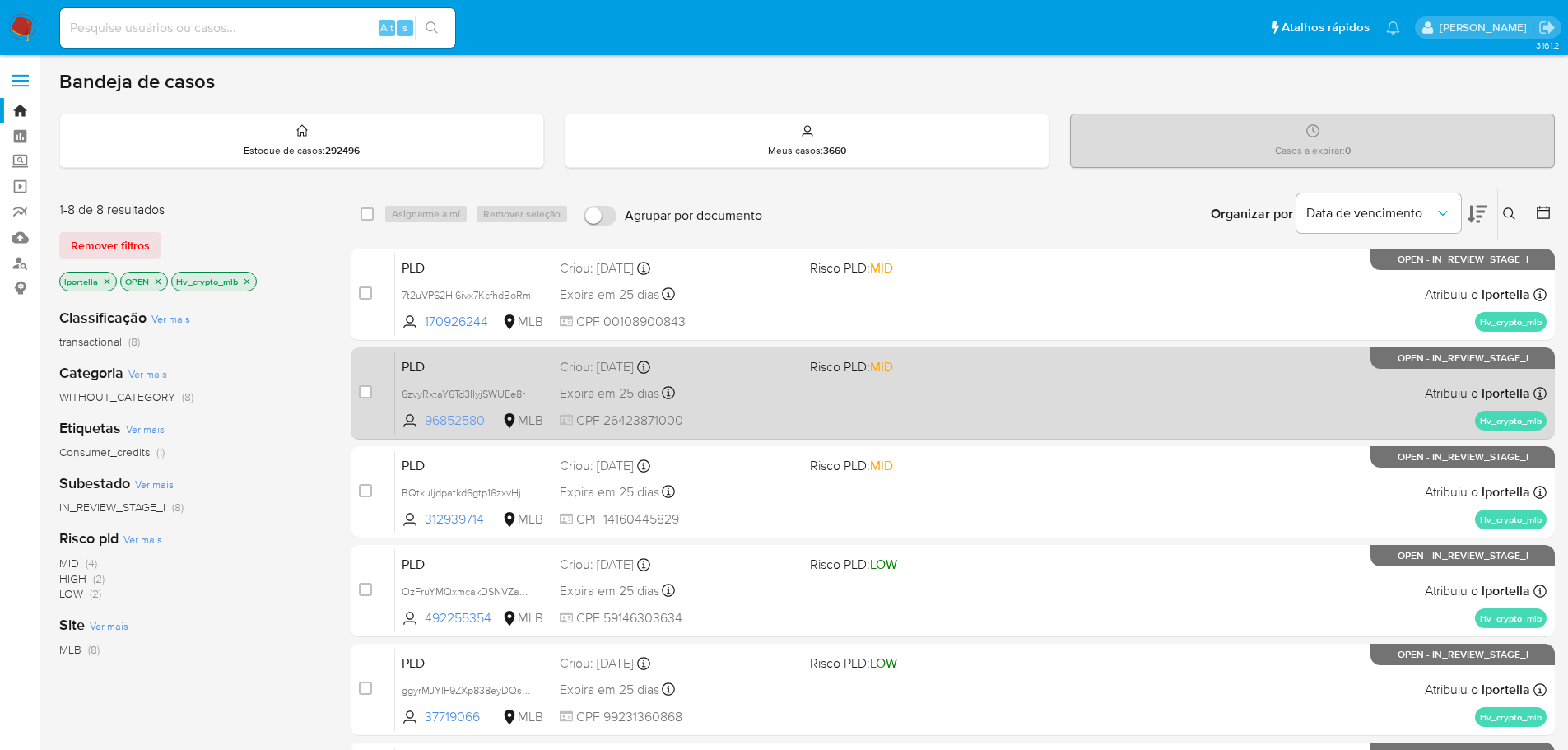
click at [447, 421] on span "96852580" at bounding box center [461, 420] width 74 height 18
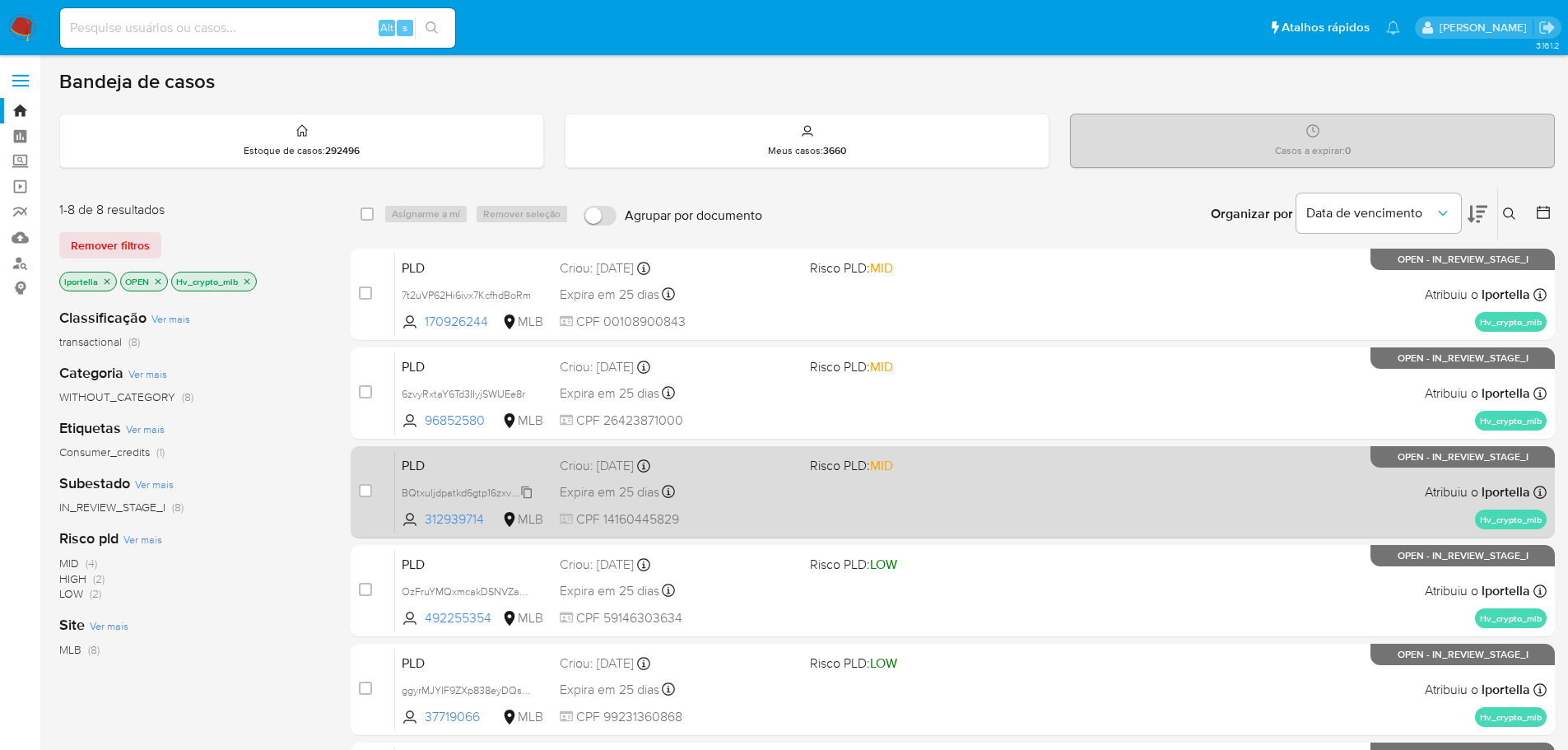
click at [452, 494] on span "BQtxuljdpatkd6gtp16zxvHj" at bounding box center [460, 491] width 119 height 18
click at [452, 518] on span "312939714" at bounding box center [461, 520] width 74 height 18
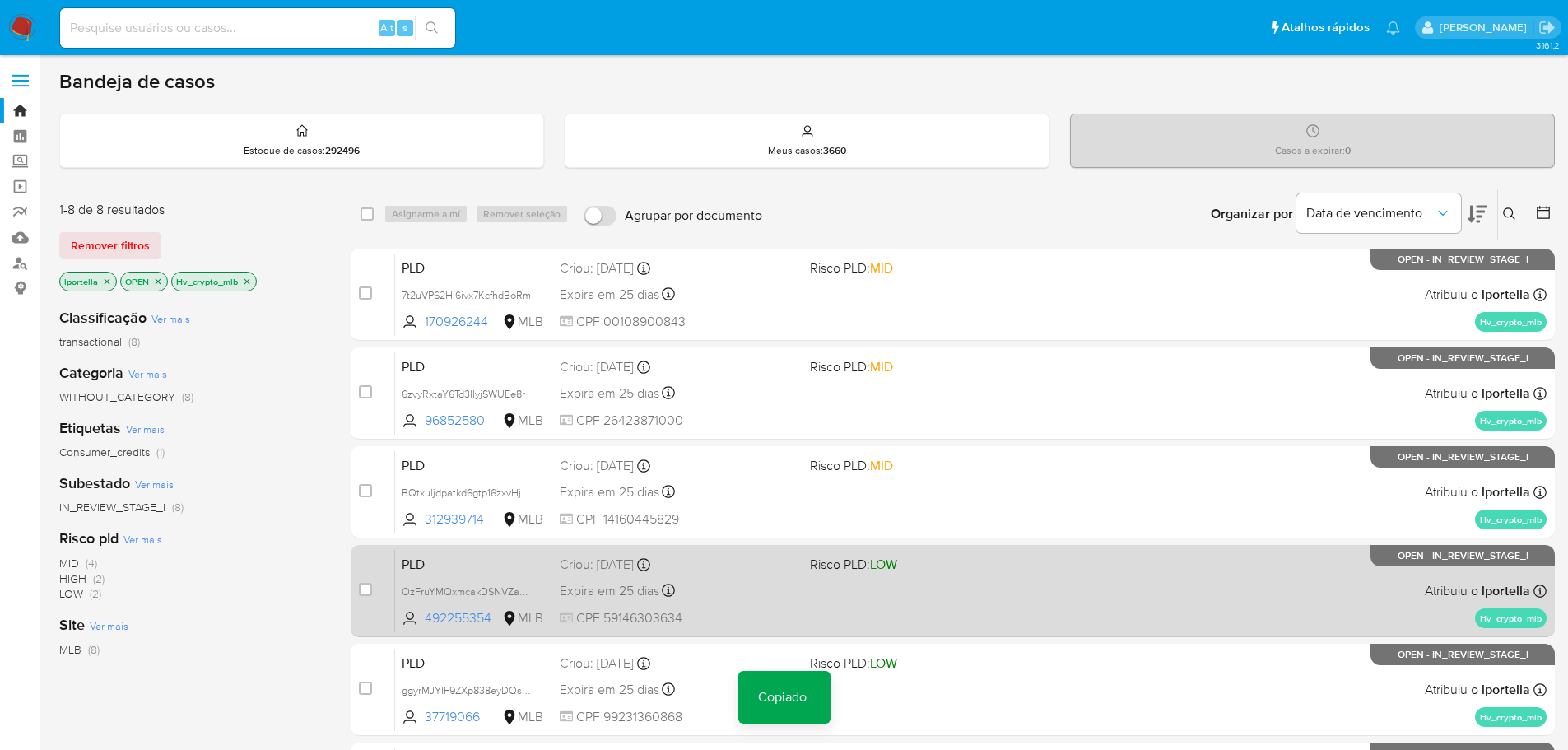
click at [470, 629] on div "PLD OzFruYMQxmcakDSNVZaobKud 492255354 MLB Risco PLD: LOW Criou: 12/09/2025 Cri…" at bounding box center [971, 591] width 1152 height 84
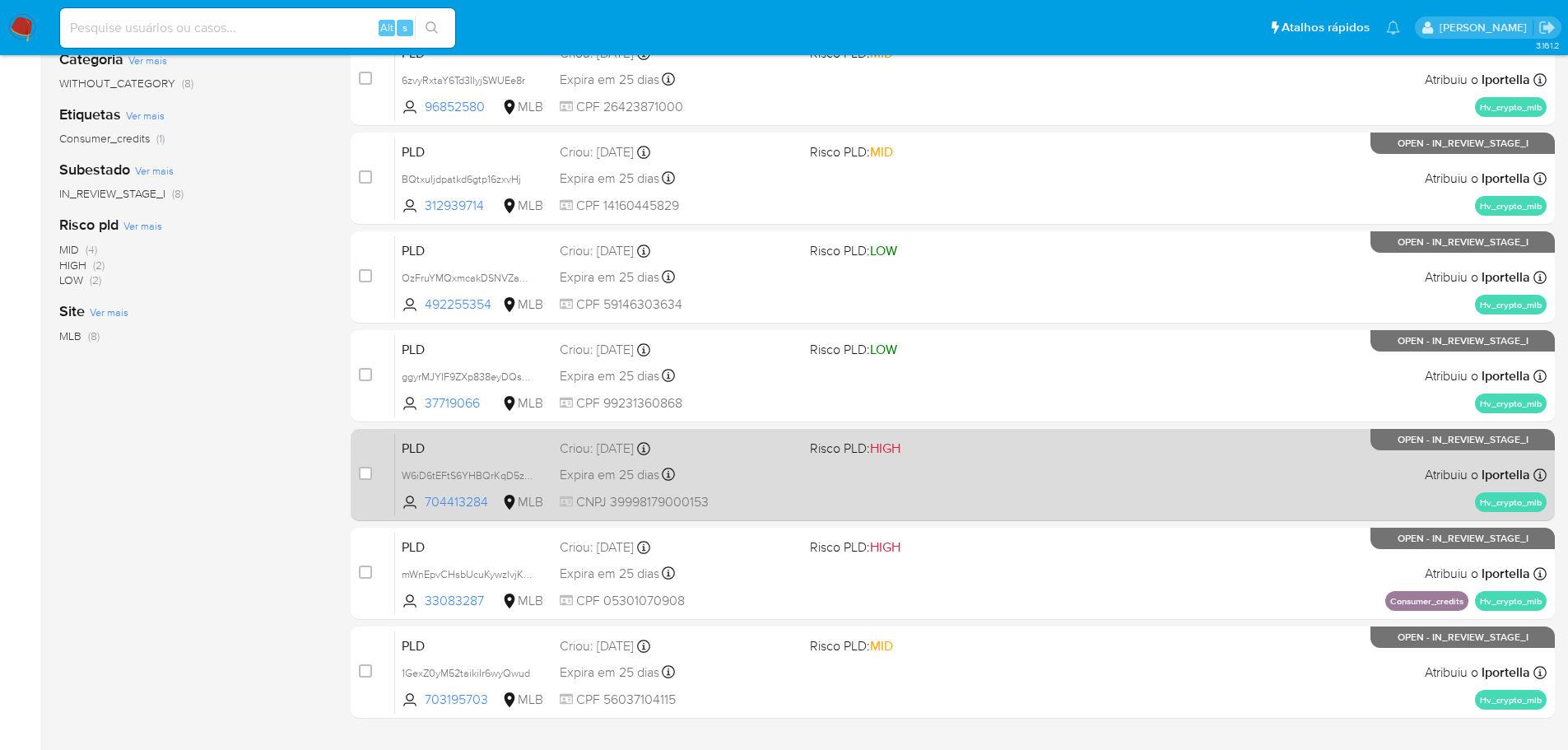
scroll to position [330, 0]
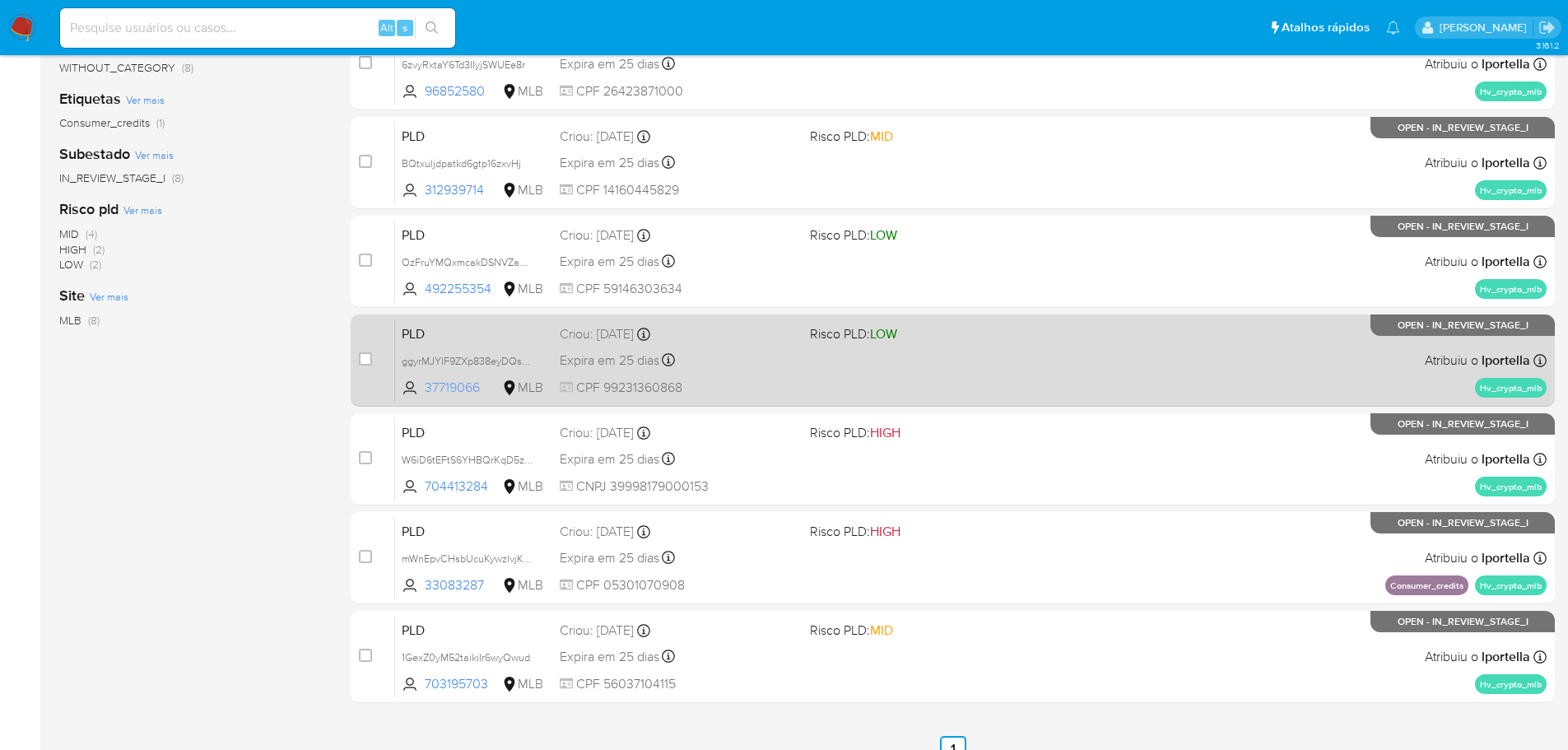
click at [472, 388] on span "37719066" at bounding box center [461, 388] width 74 height 18
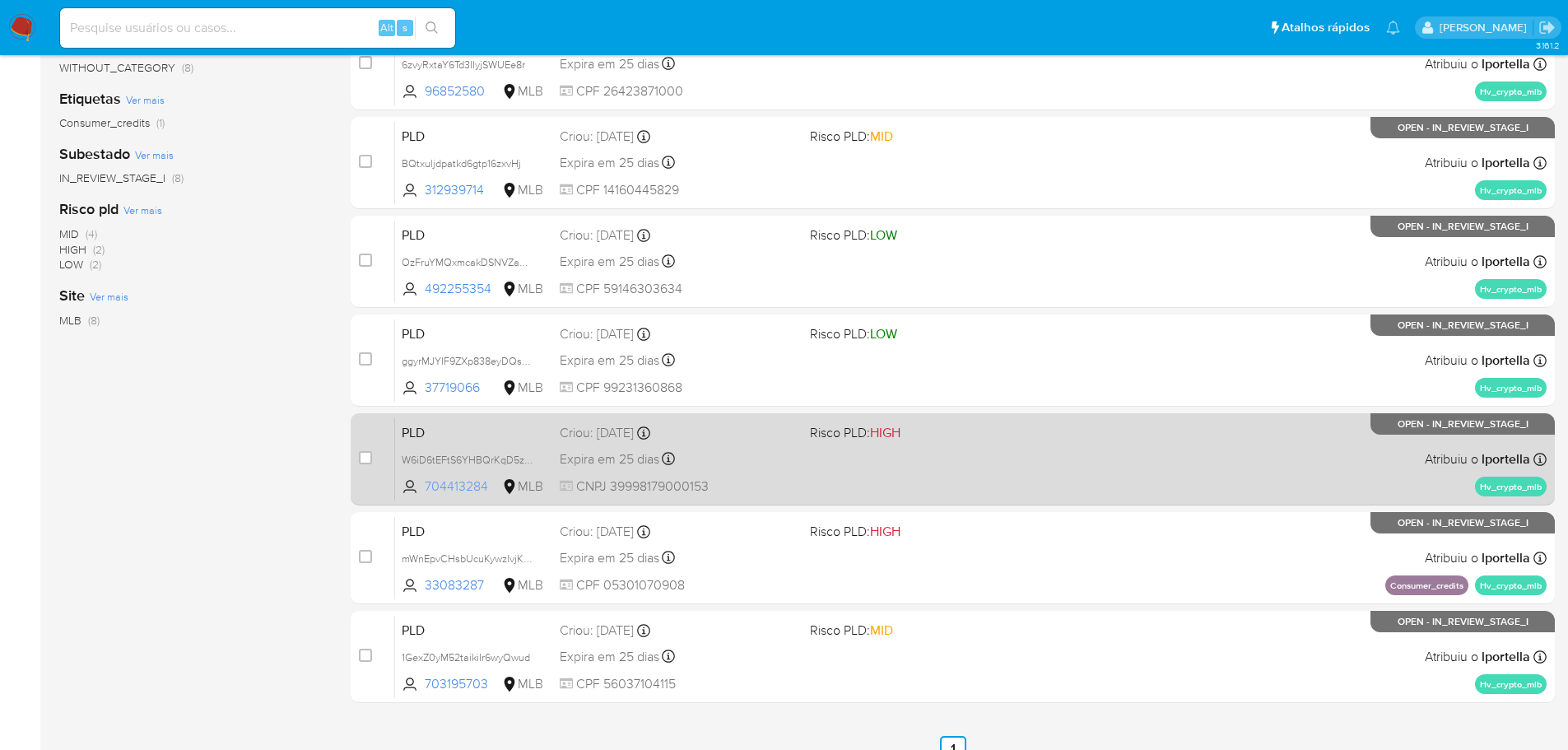
click at [467, 487] on span "704413284" at bounding box center [461, 486] width 74 height 18
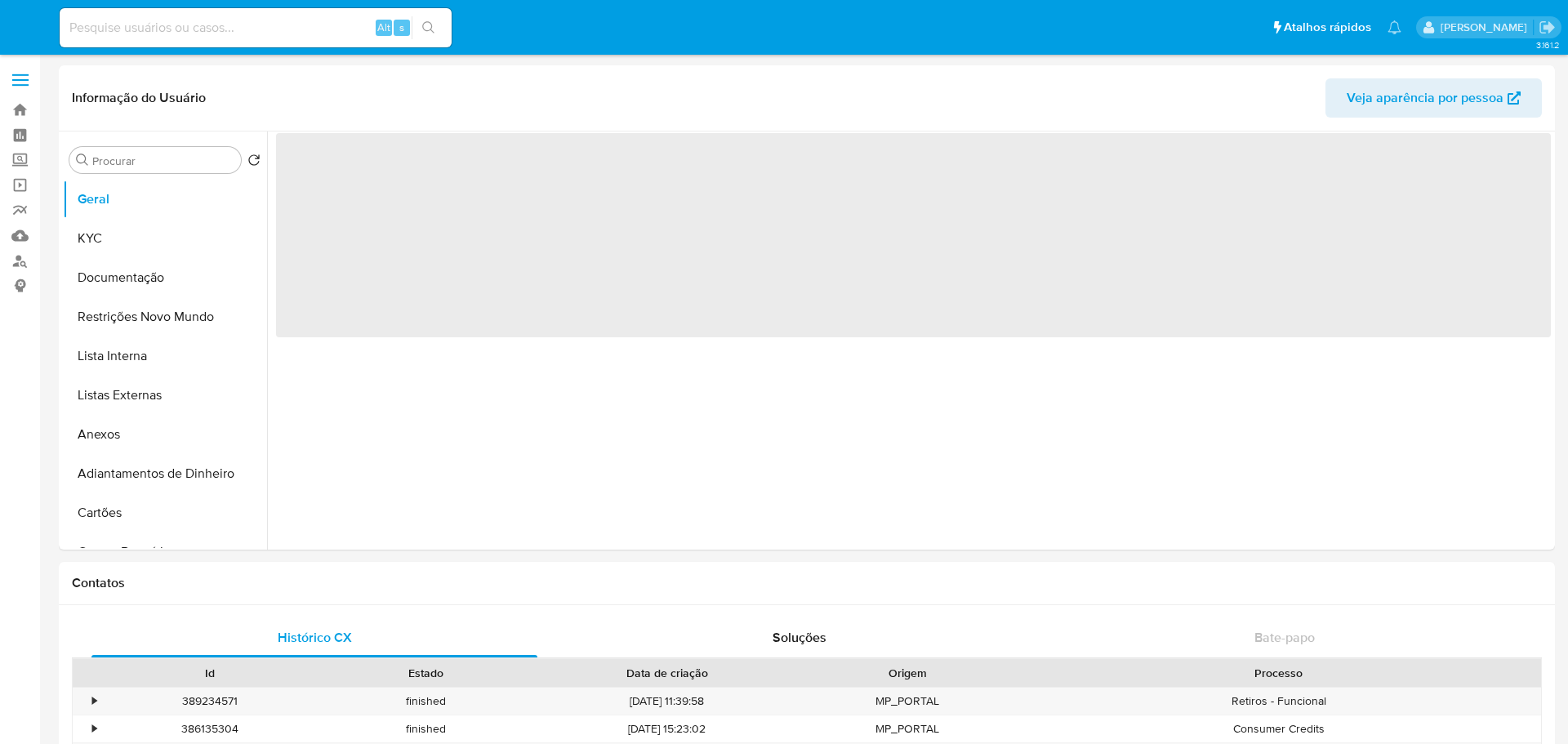
select select "10"
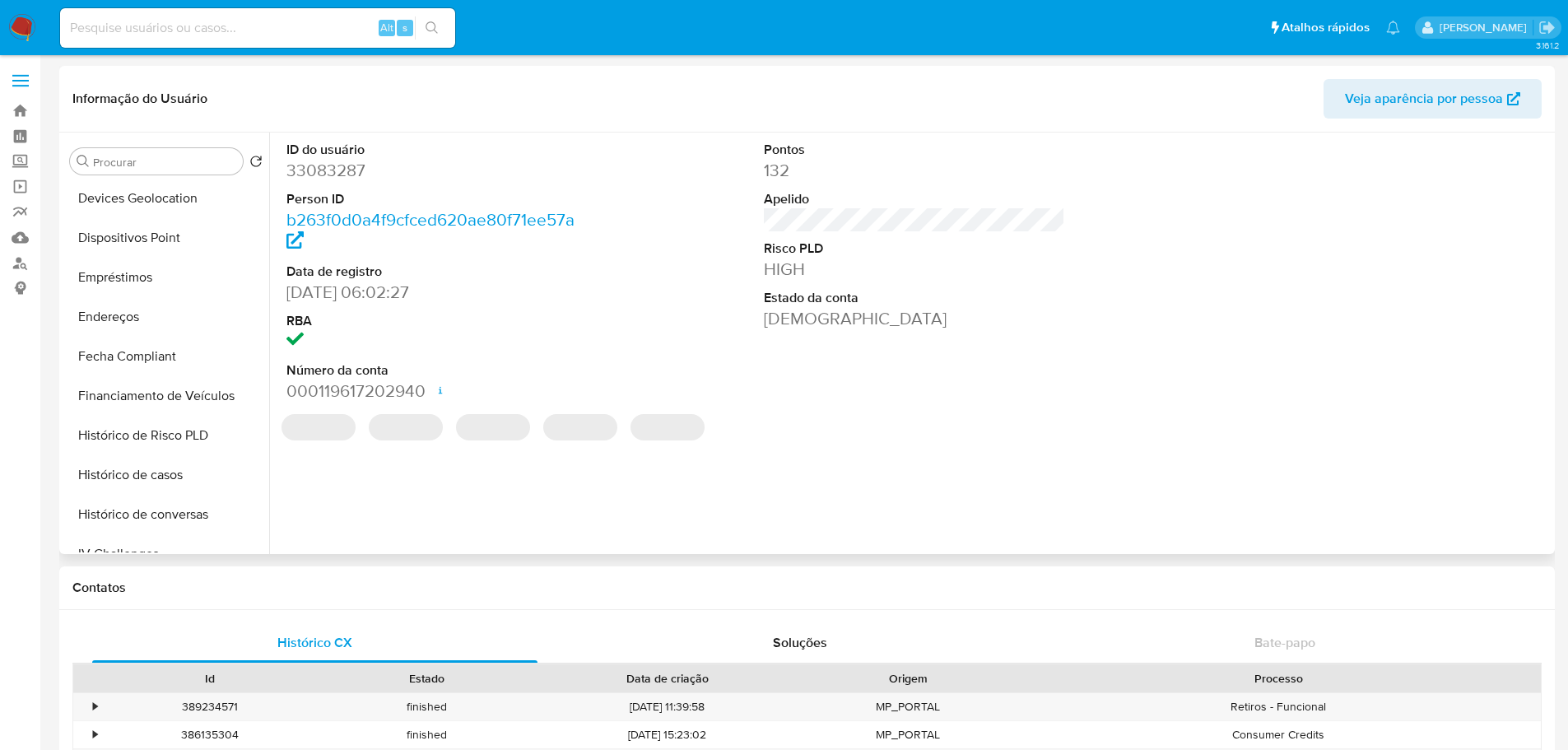
scroll to position [658, 0]
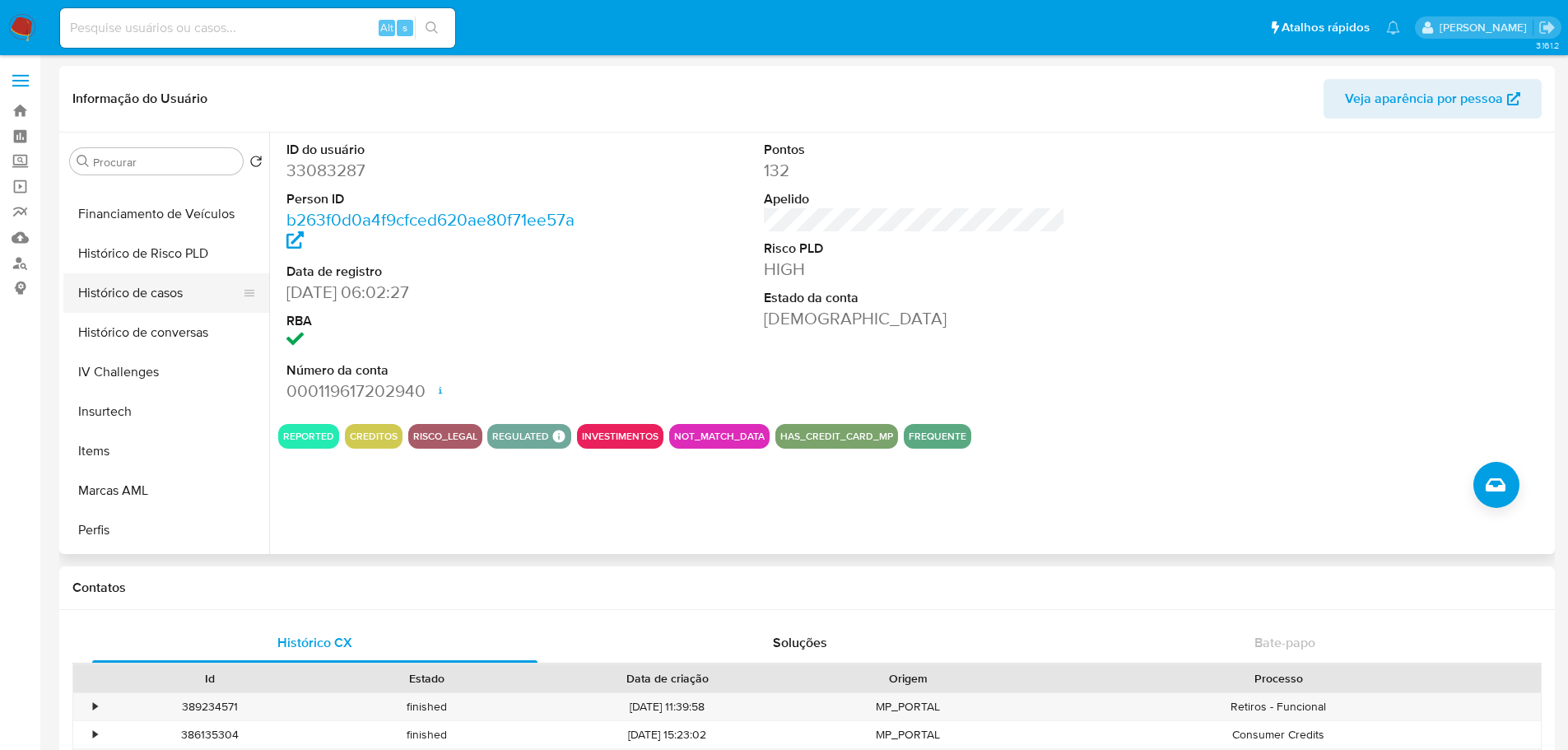
click at [147, 303] on button "Histórico de casos" at bounding box center [159, 293] width 193 height 39
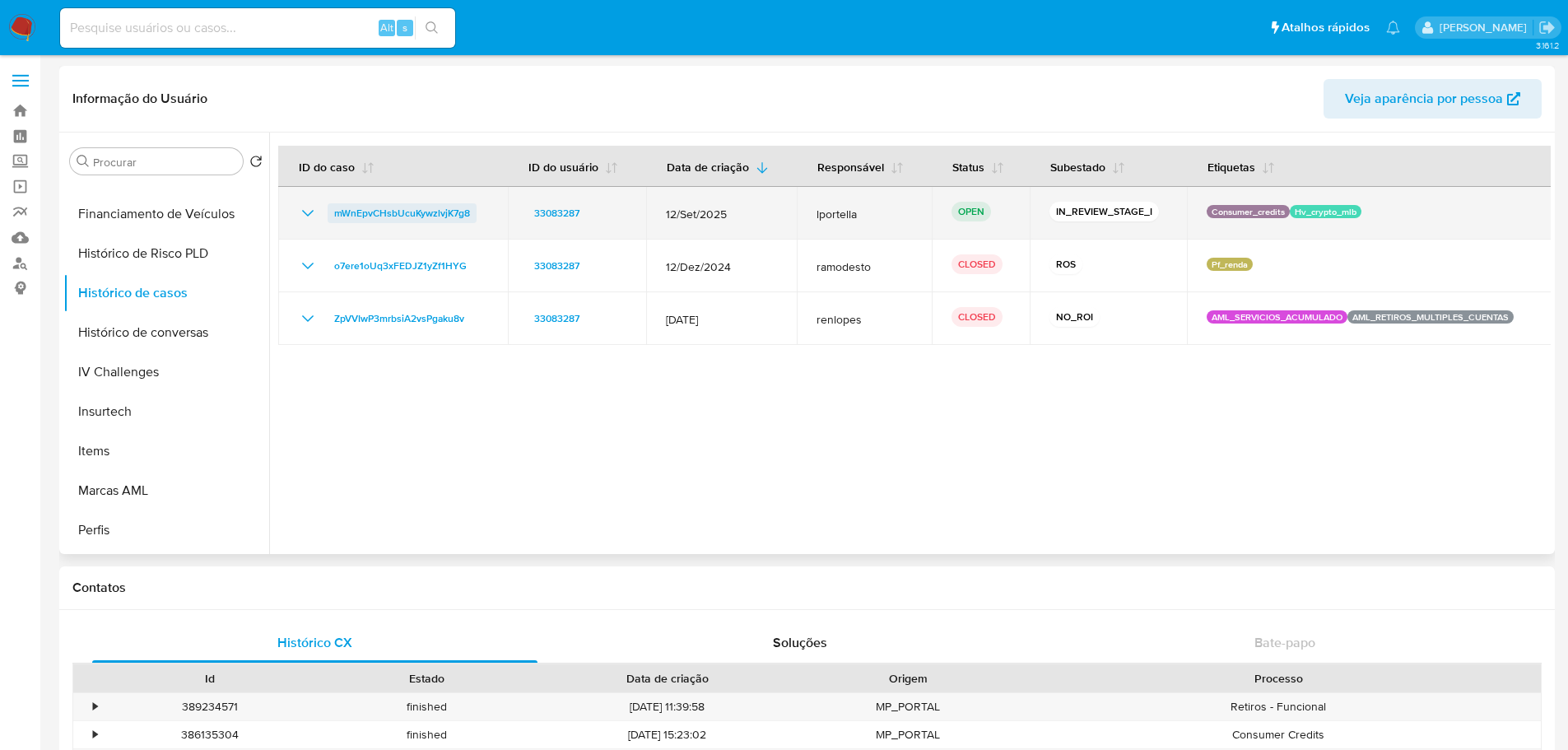
click at [447, 212] on span "mWnEpvCHsbUcuKywzlvjK7g8" at bounding box center [402, 214] width 136 height 20
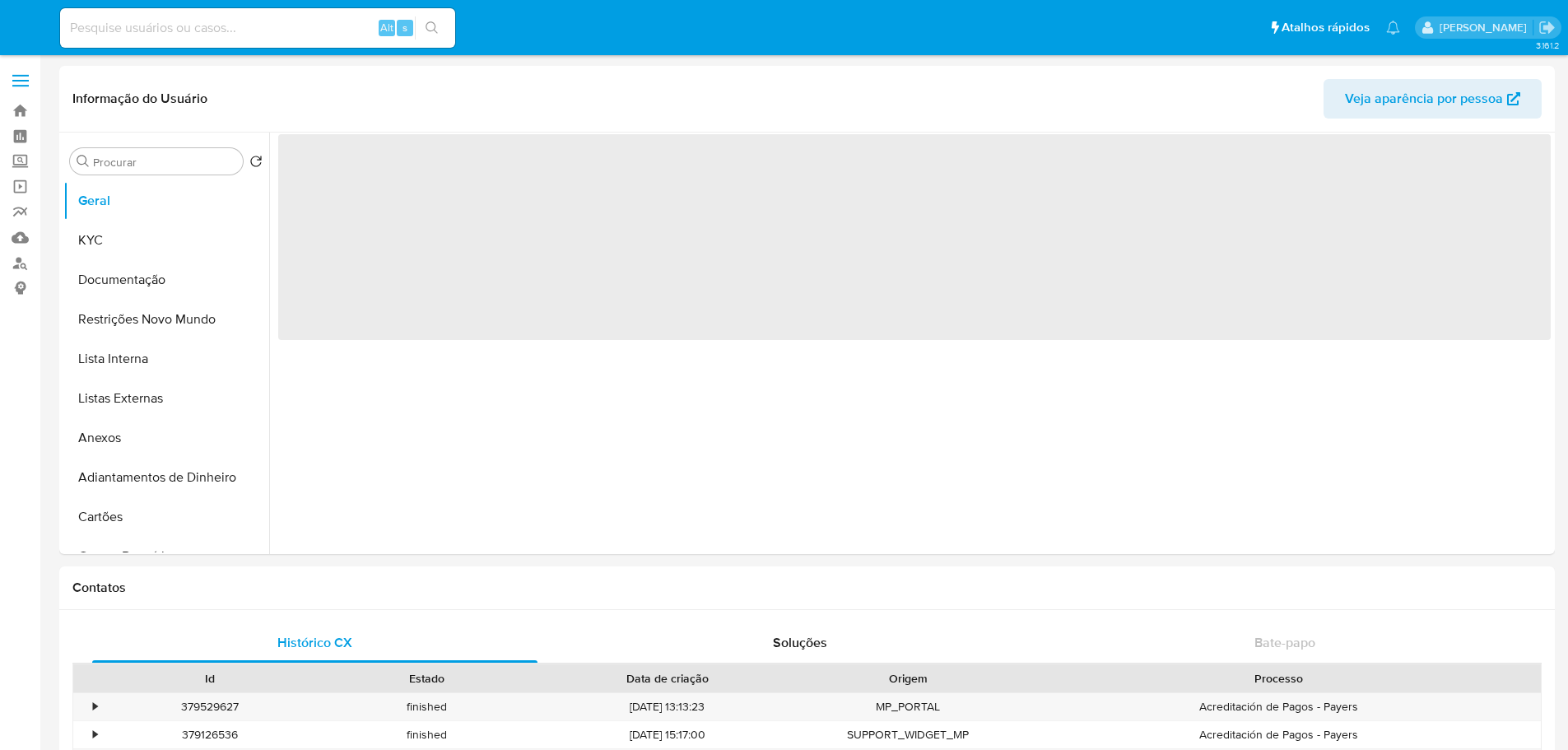
select select "10"
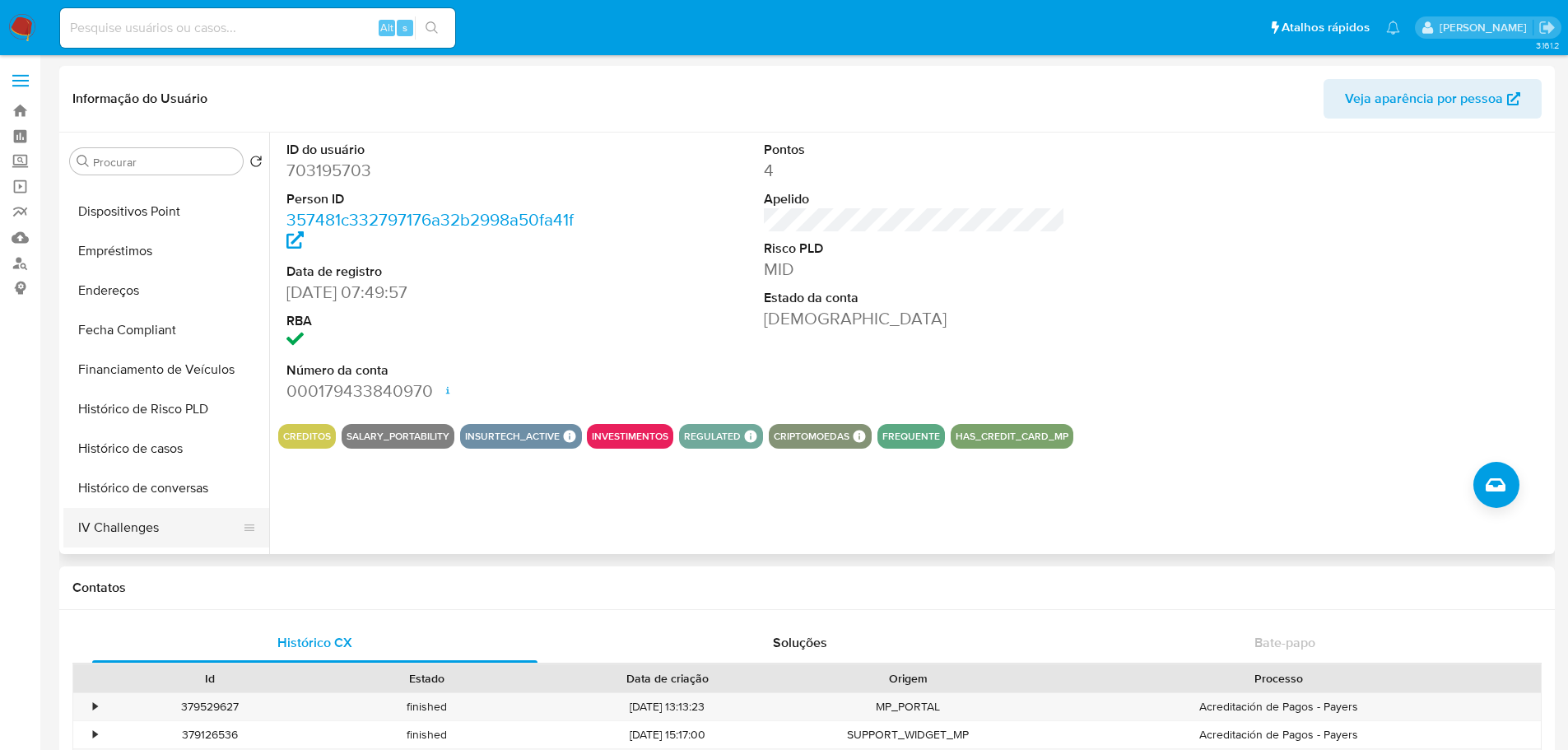
scroll to position [658, 0]
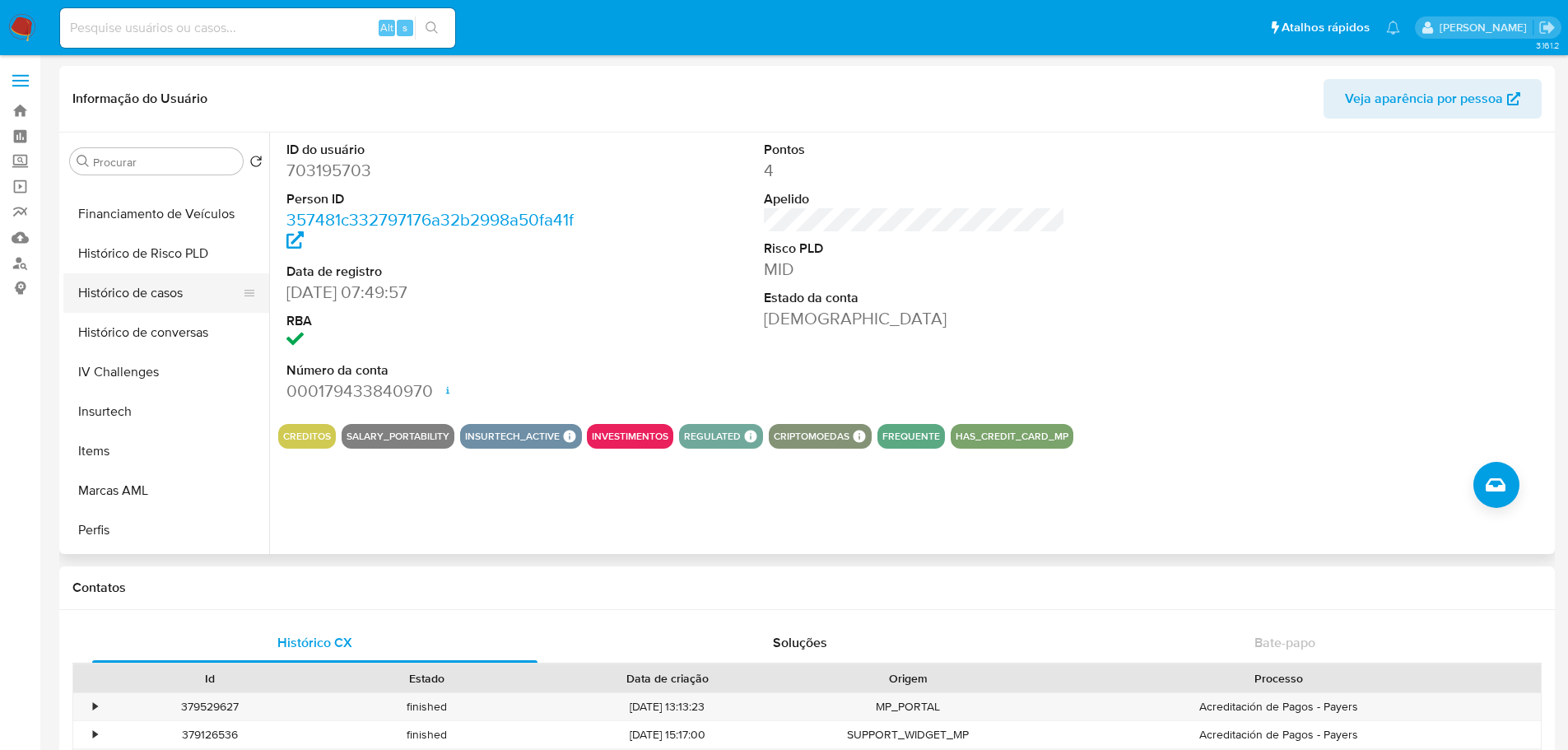
click at [129, 298] on button "Histórico de casos" at bounding box center [159, 293] width 193 height 39
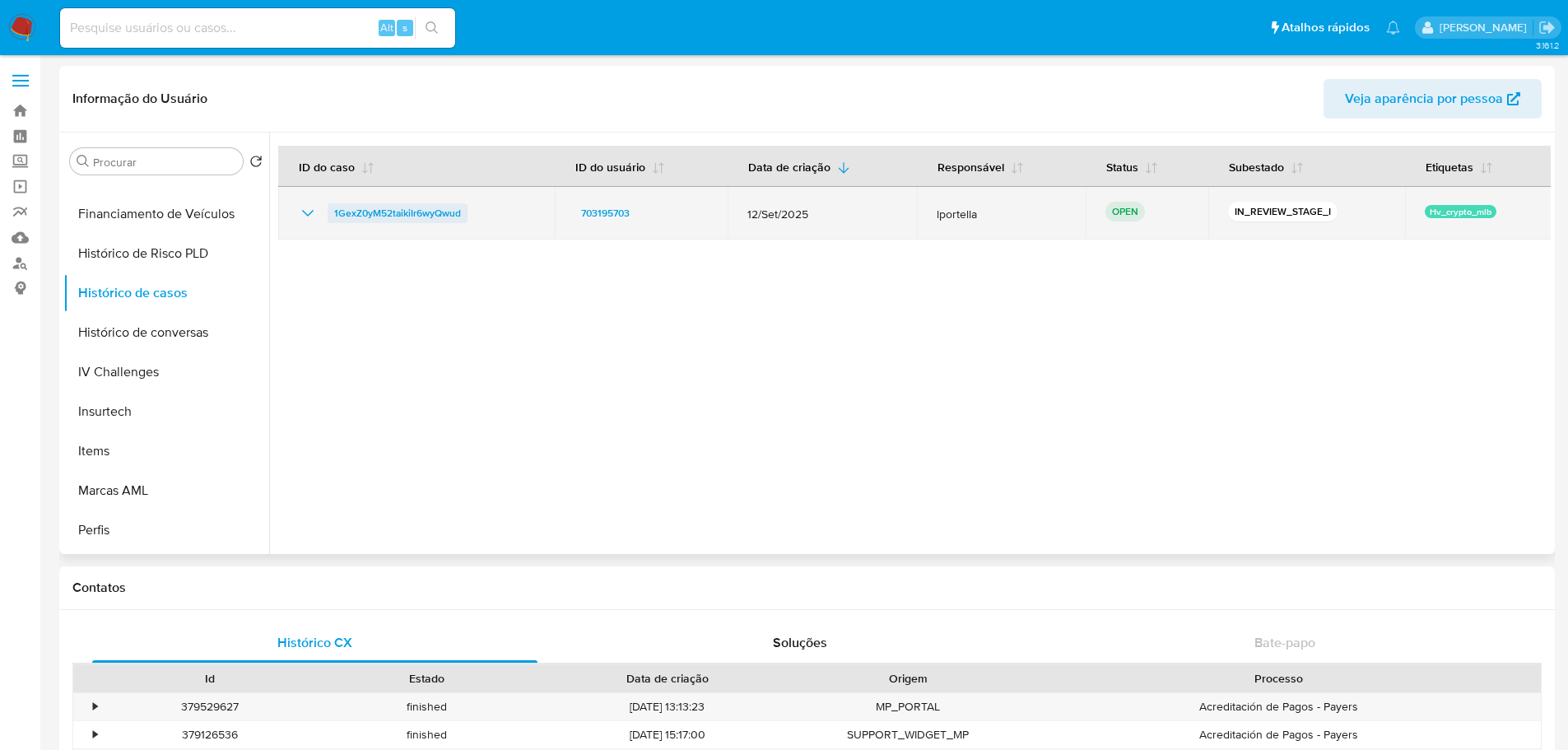
click at [401, 211] on span "1GexZ0yM52taikiIr6wyQwud" at bounding box center [397, 214] width 127 height 20
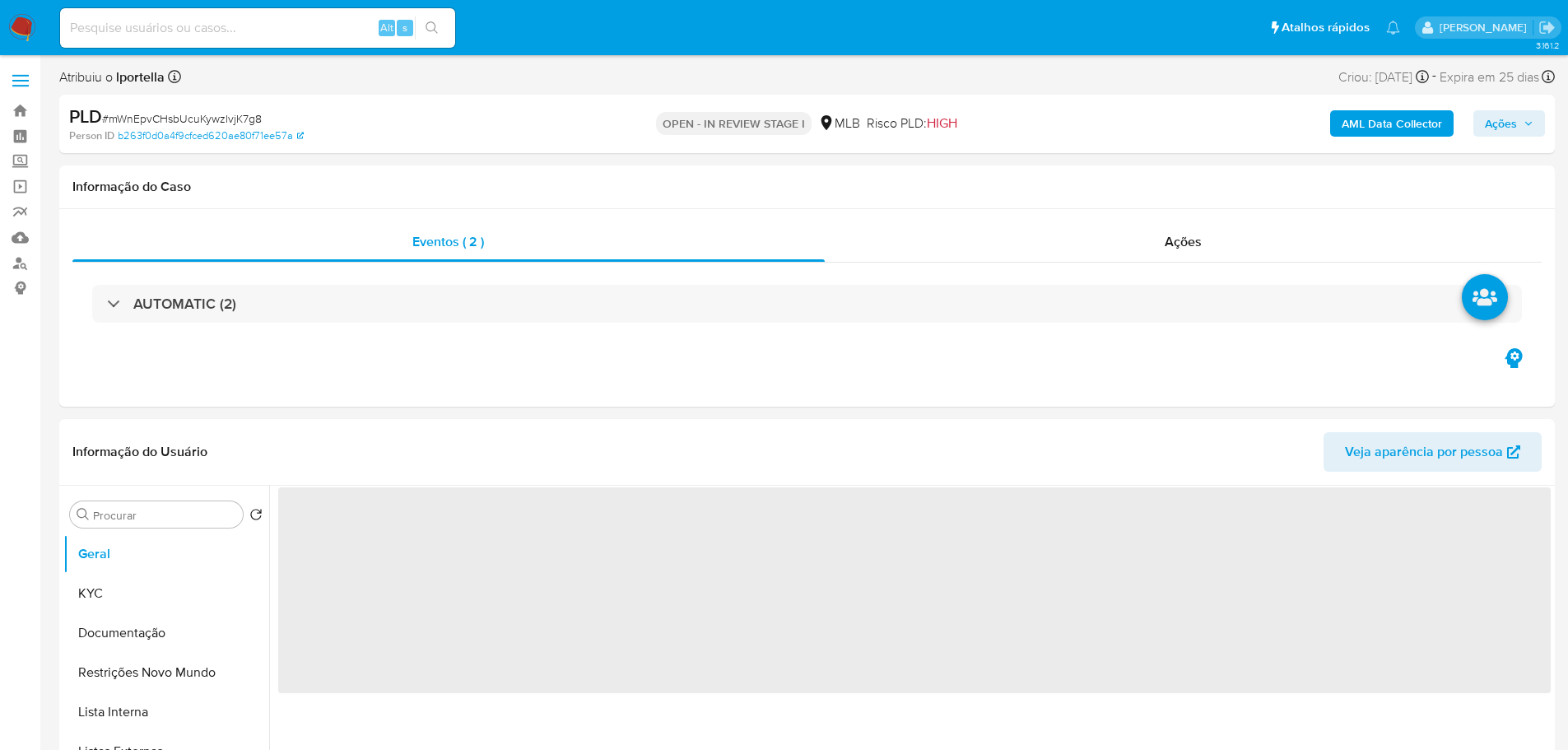
select select "10"
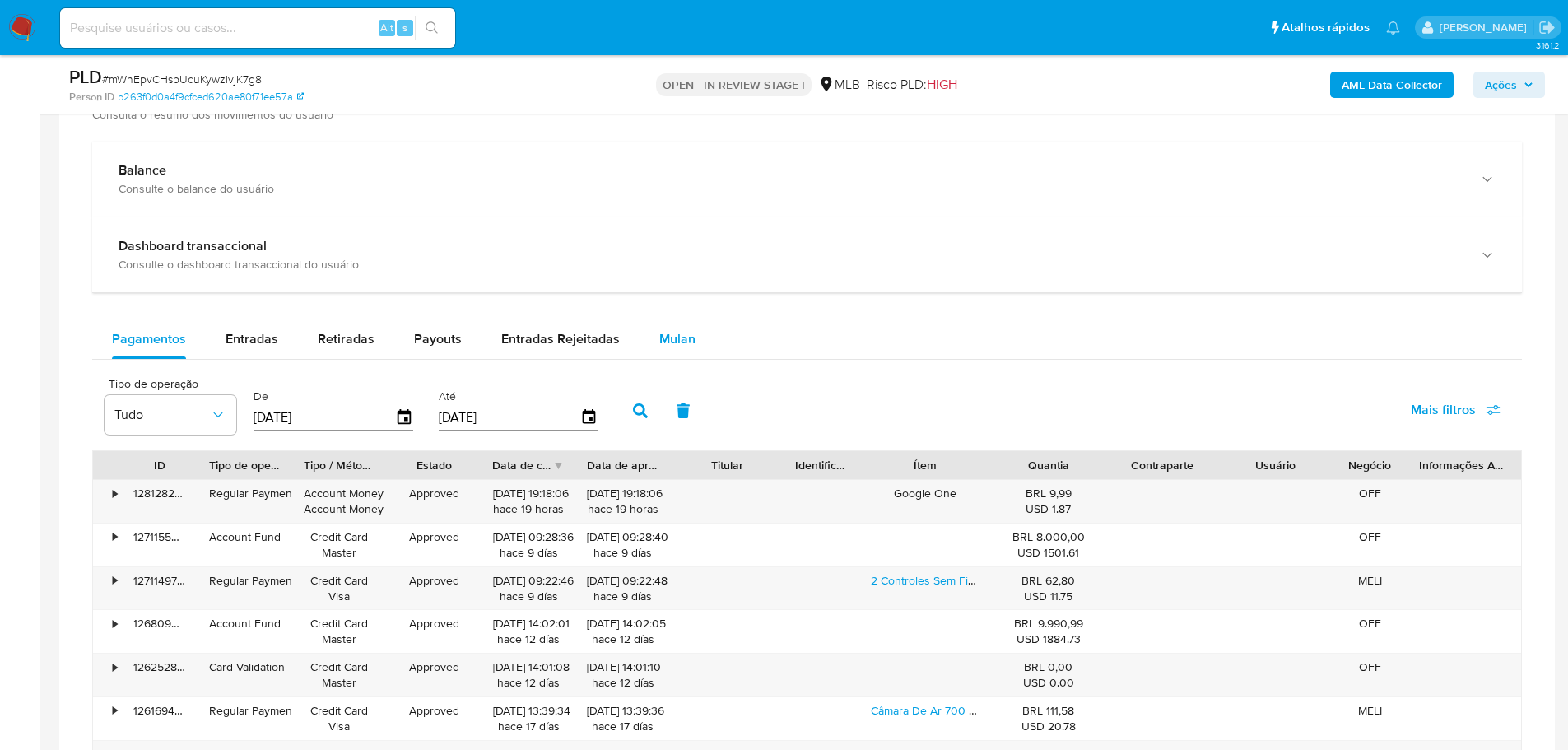
click at [669, 337] on span "Mulan" at bounding box center [677, 339] width 36 height 19
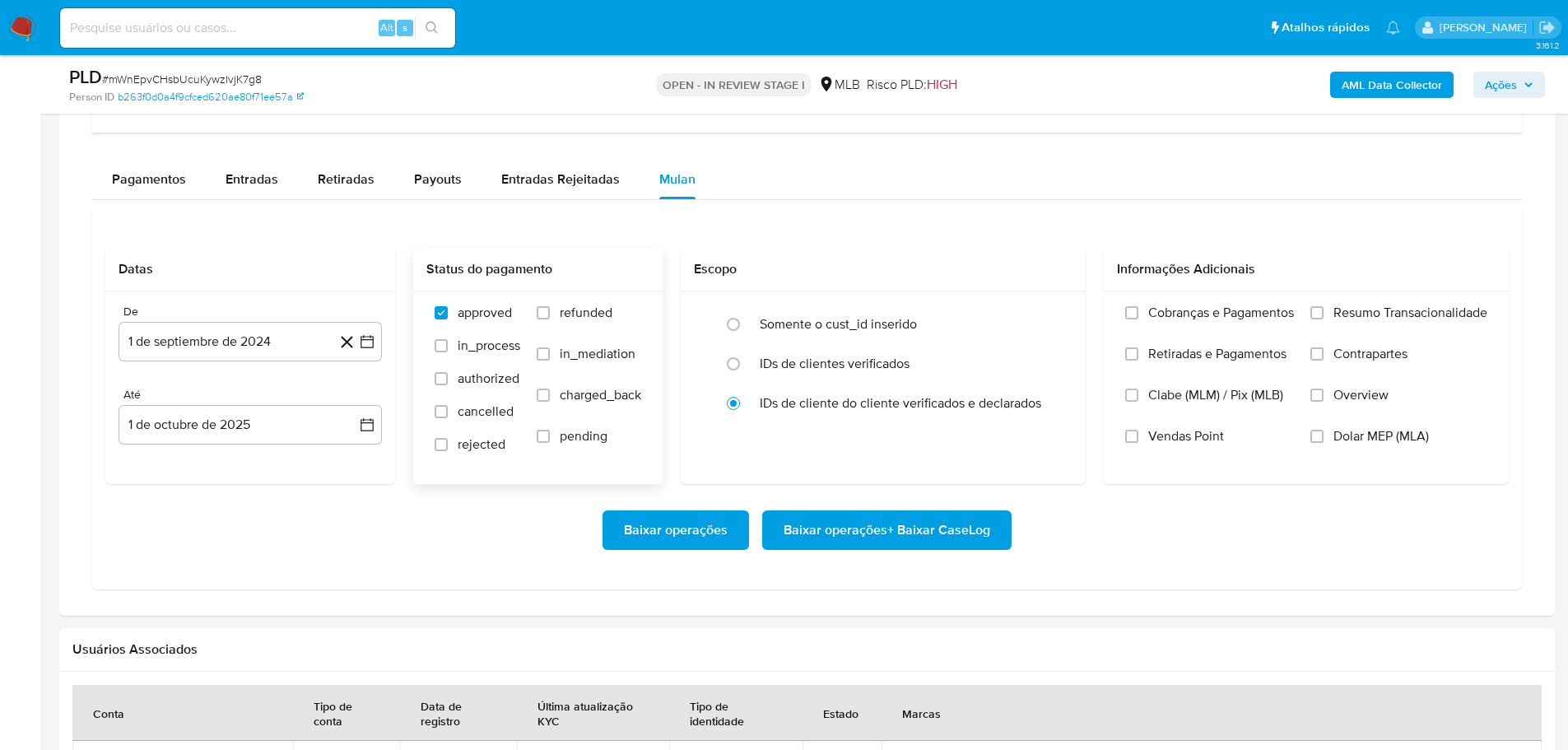
scroll to position [1400, 0]
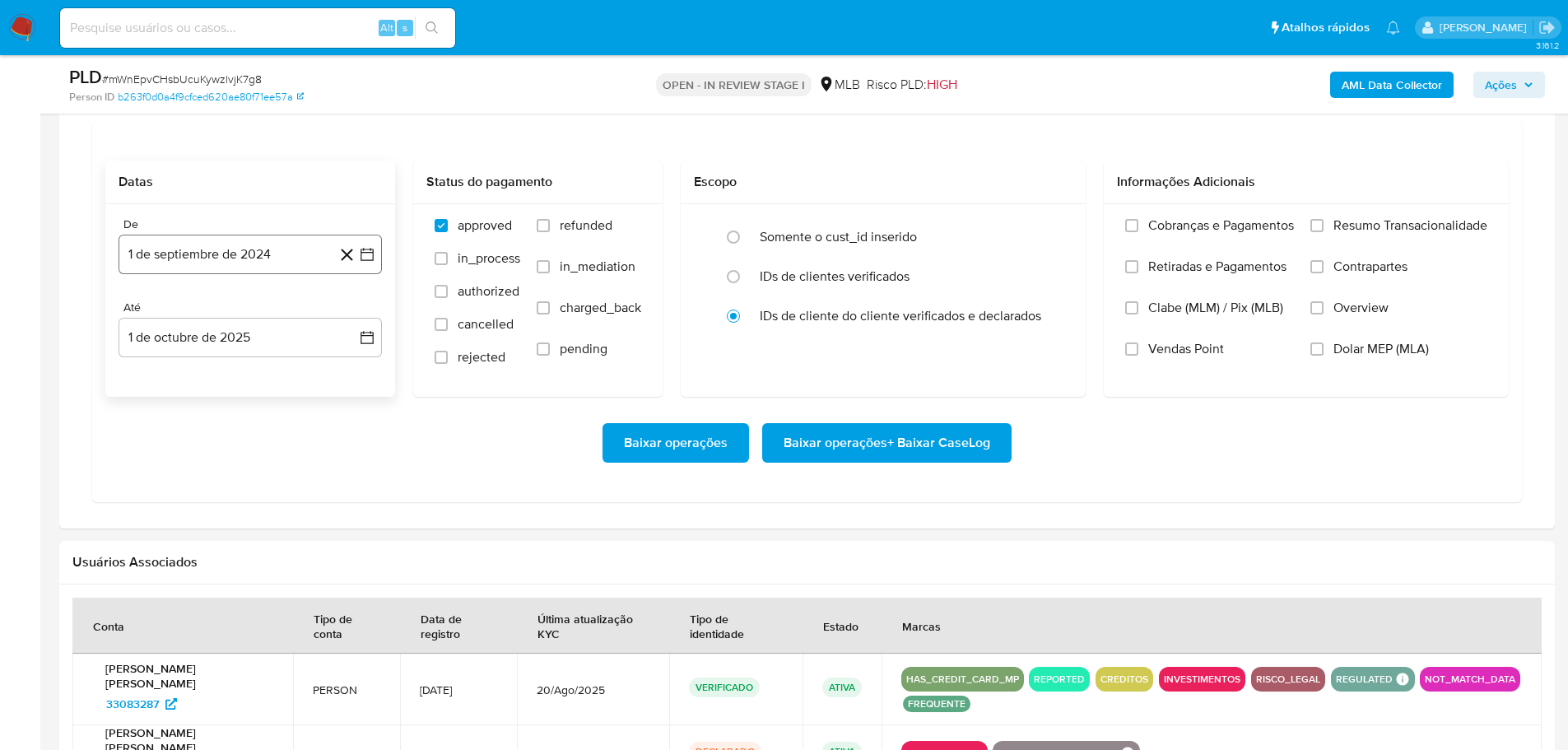
click at [257, 252] on button "1 de septiembre de 2024" at bounding box center [250, 254] width 264 height 39
click at [350, 310] on icon "Mes siguiente" at bounding box center [352, 314] width 20 height 20
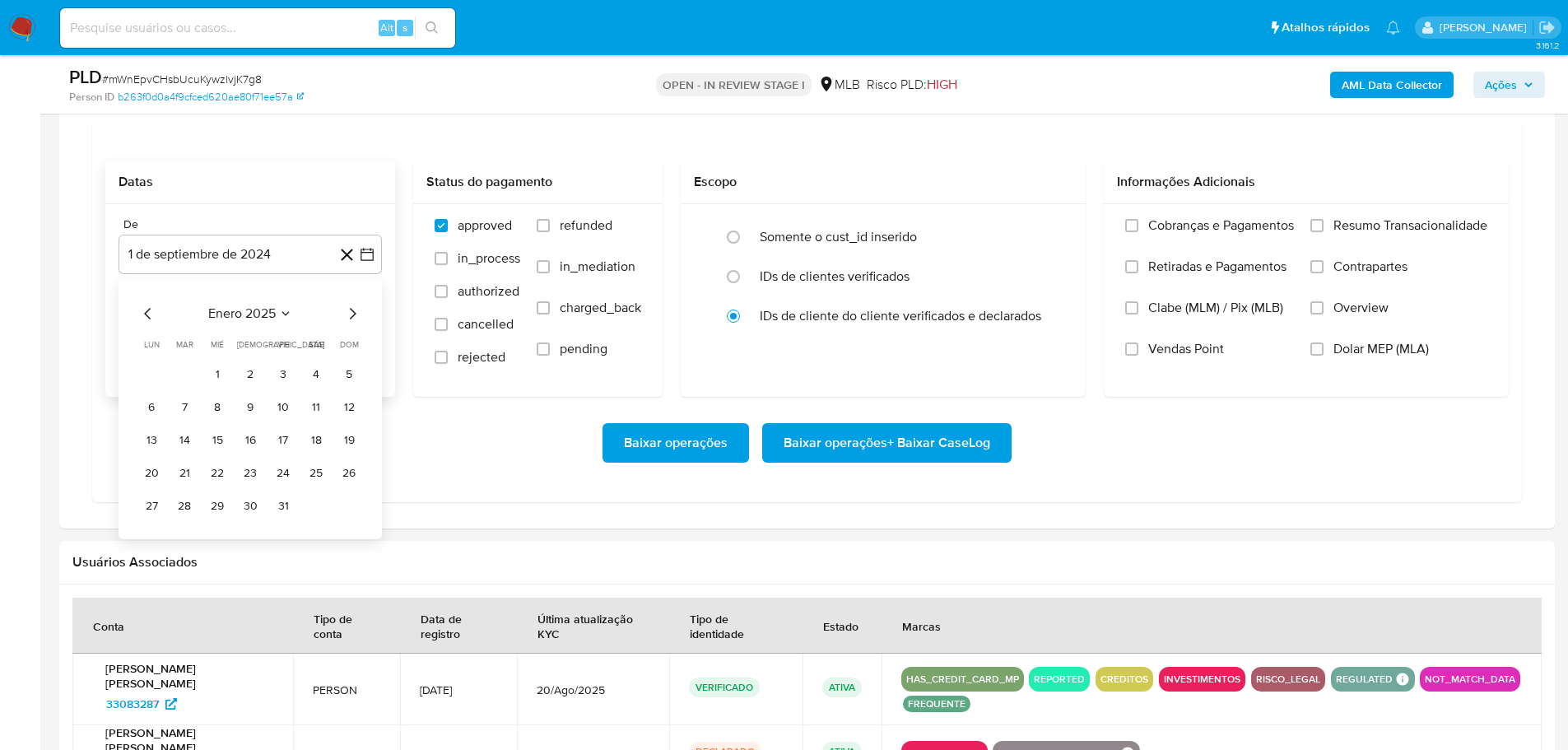
click at [350, 310] on icon "Mes siguiente" at bounding box center [352, 314] width 20 height 20
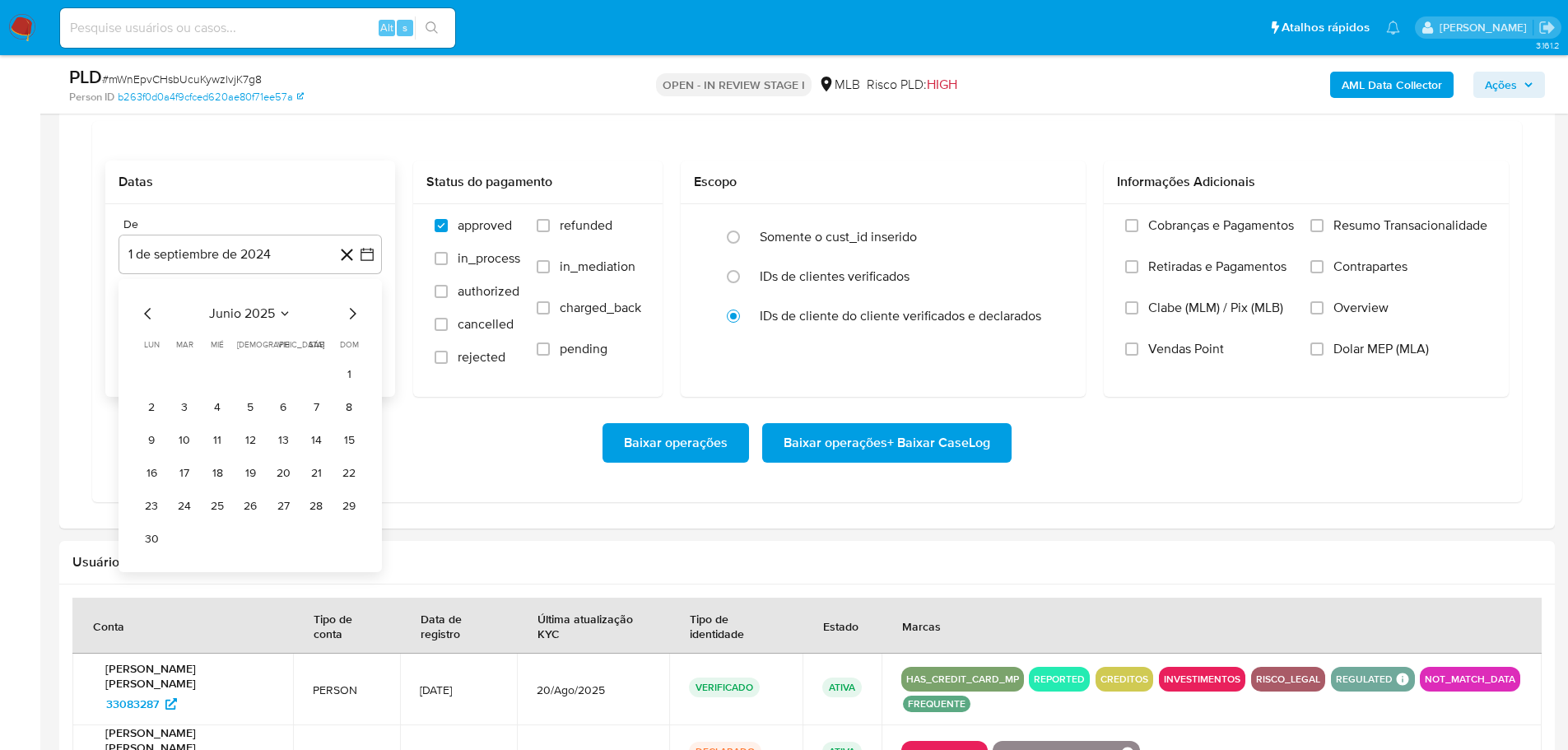
click at [350, 310] on icon "Mes siguiente" at bounding box center [352, 314] width 20 height 20
click at [151, 308] on icon "Mes anterior" at bounding box center [149, 314] width 20 height 20
click at [280, 377] on button "1" at bounding box center [282, 374] width 27 height 27
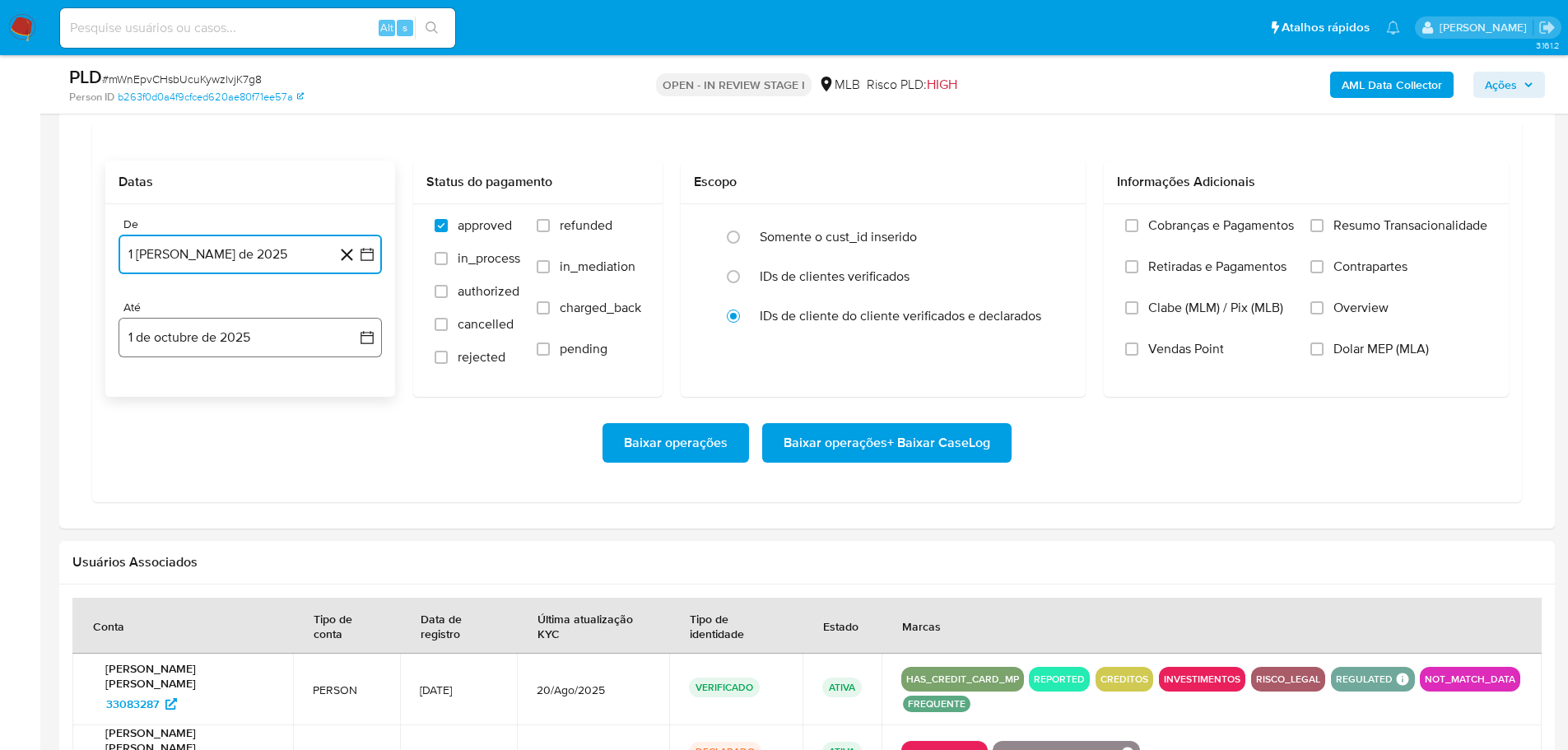
click at [254, 352] on button "1 de octubre de 2025" at bounding box center [250, 338] width 264 height 39
click at [148, 396] on icon "Mes anterior" at bounding box center [149, 397] width 20 height 20
click at [151, 596] on button "29" at bounding box center [151, 590] width 27 height 27
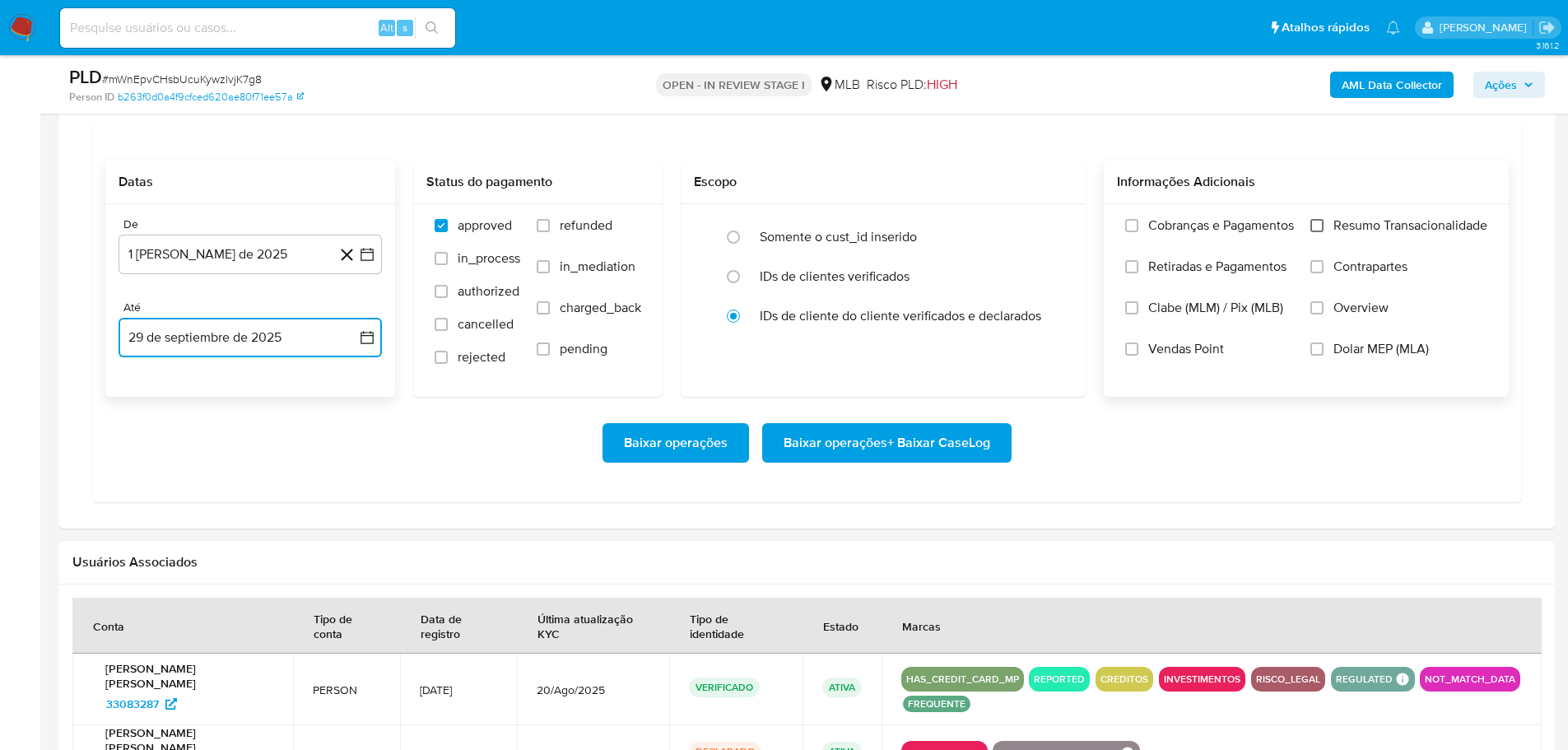
click at [1317, 221] on input "Resumo Transacionalidade" at bounding box center [1316, 225] width 13 height 13
click at [982, 437] on span "Baixar operações + Baixar CaseLog" at bounding box center [887, 443] width 207 height 36
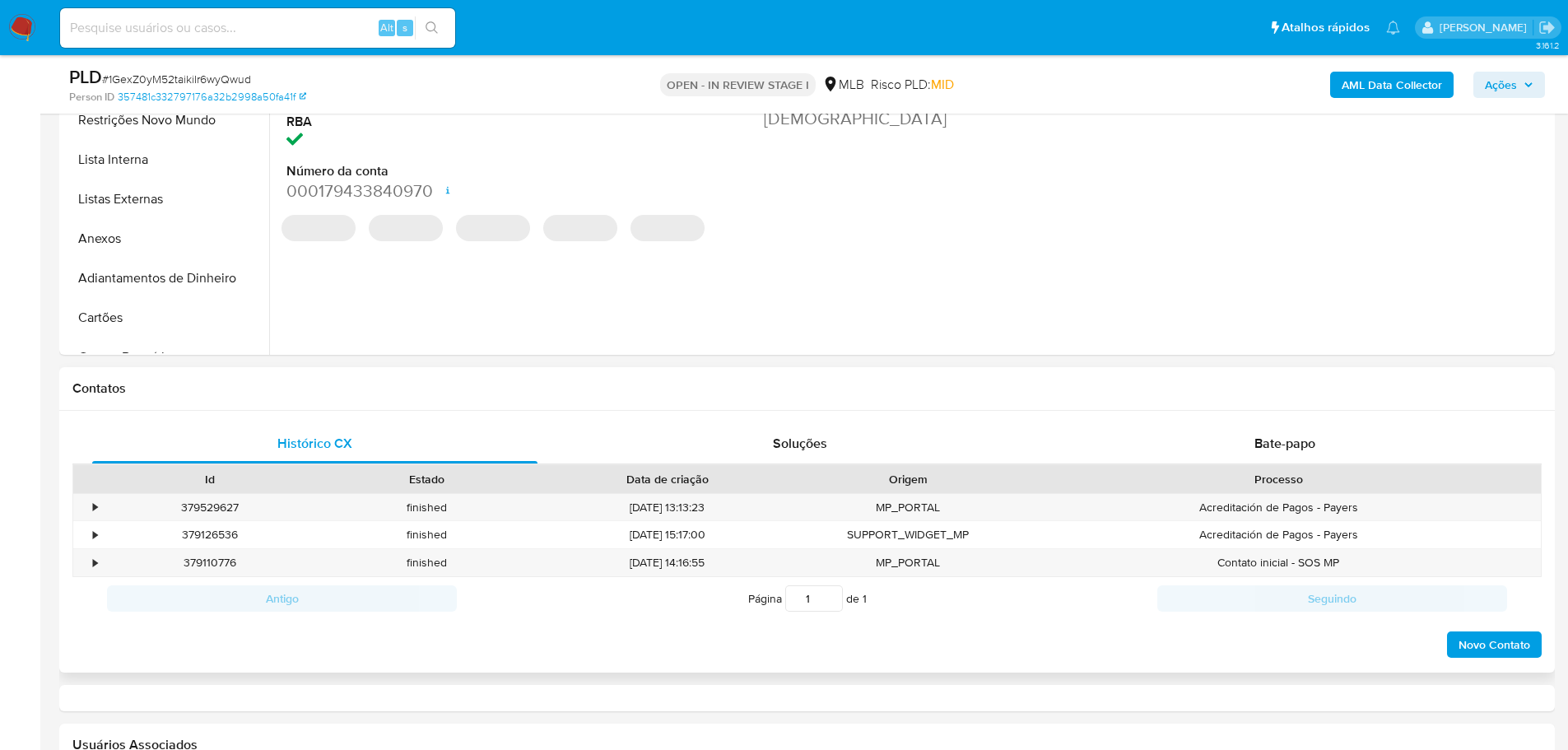
select select "10"
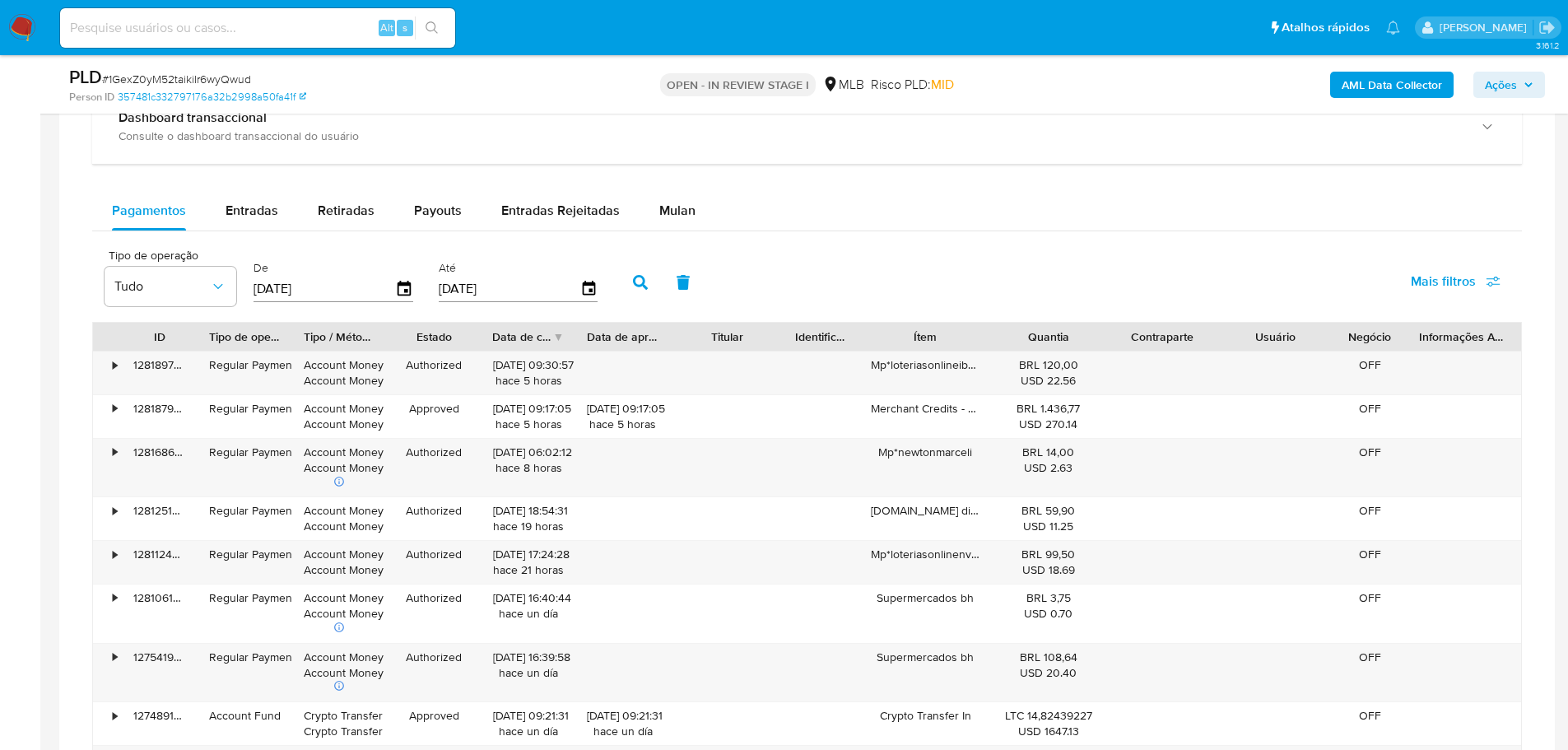
scroll to position [1318, 0]
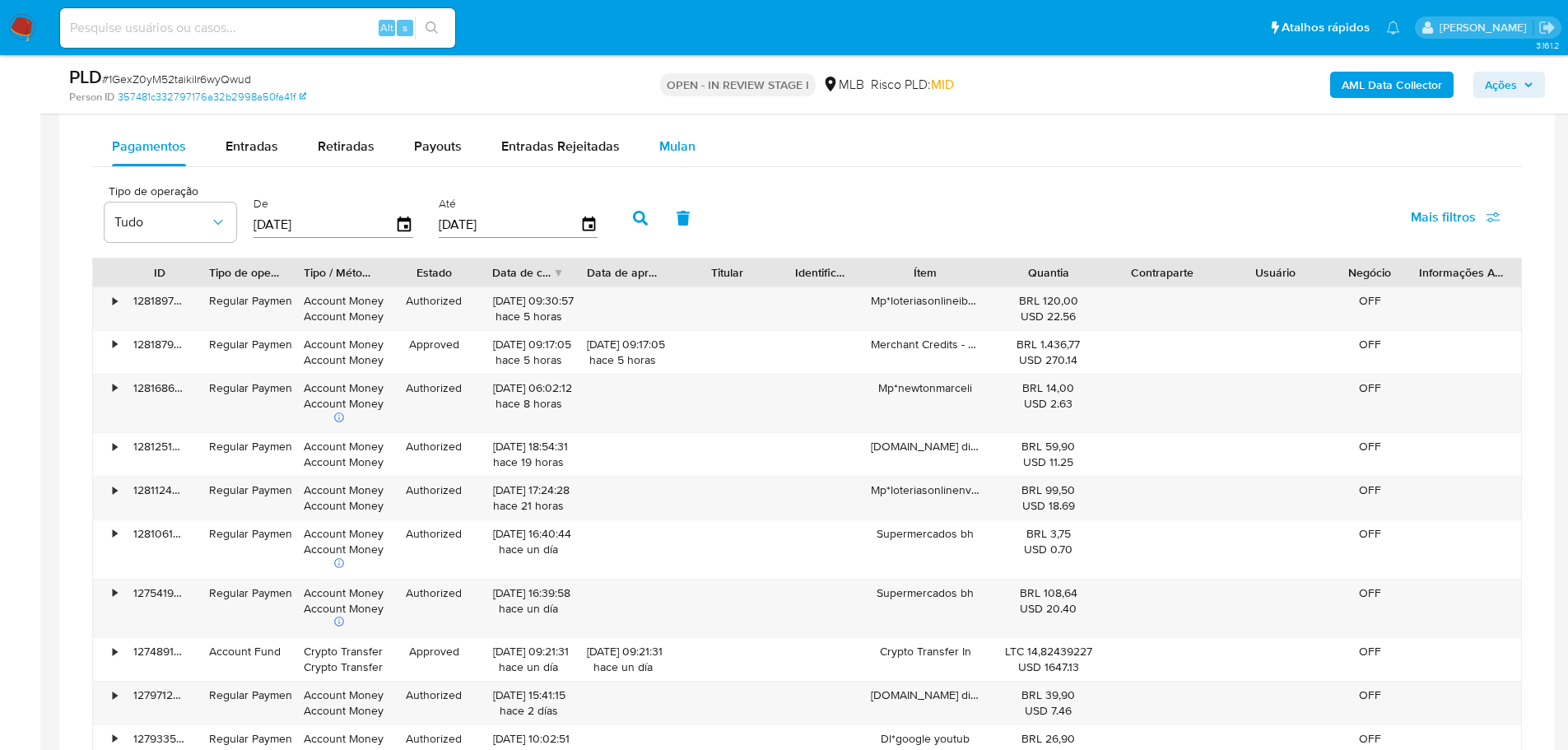
click at [673, 144] on span "Mulan" at bounding box center [677, 146] width 36 height 19
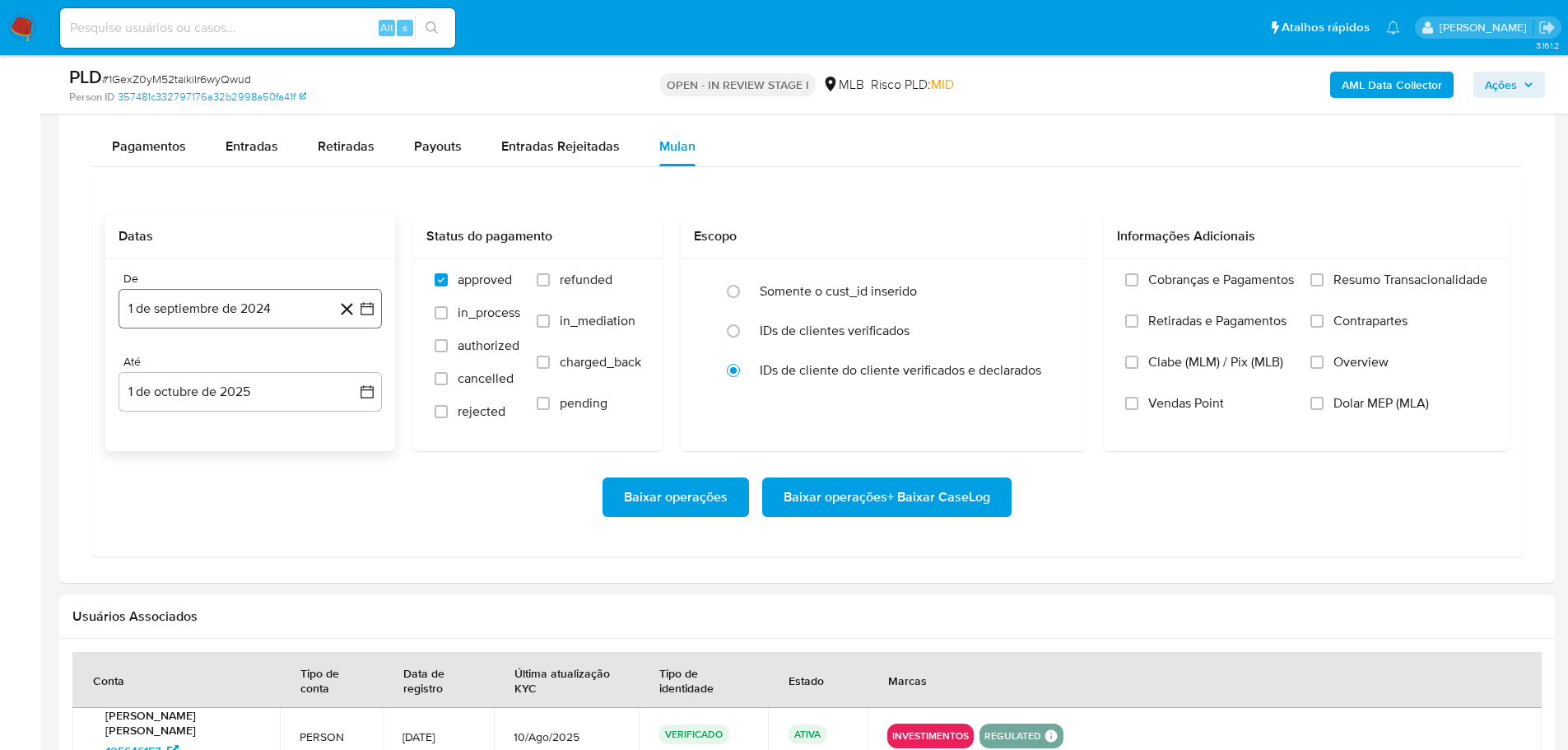
click at [234, 315] on button "1 de septiembre de 2024" at bounding box center [250, 309] width 264 height 39
click at [353, 361] on icon "Mes siguiente" at bounding box center [352, 368] width 20 height 20
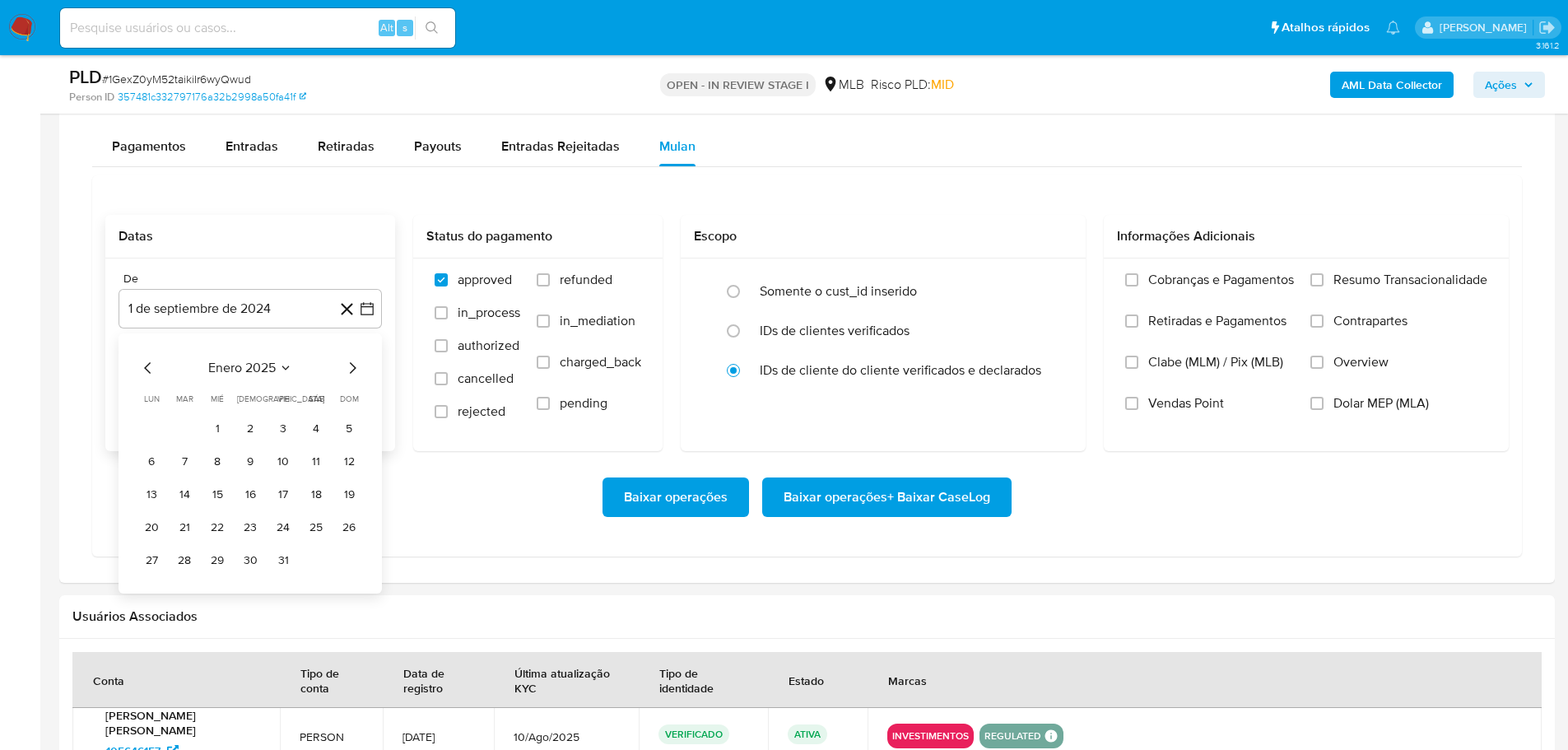
click at [353, 361] on icon "Mes siguiente" at bounding box center [352, 368] width 20 height 20
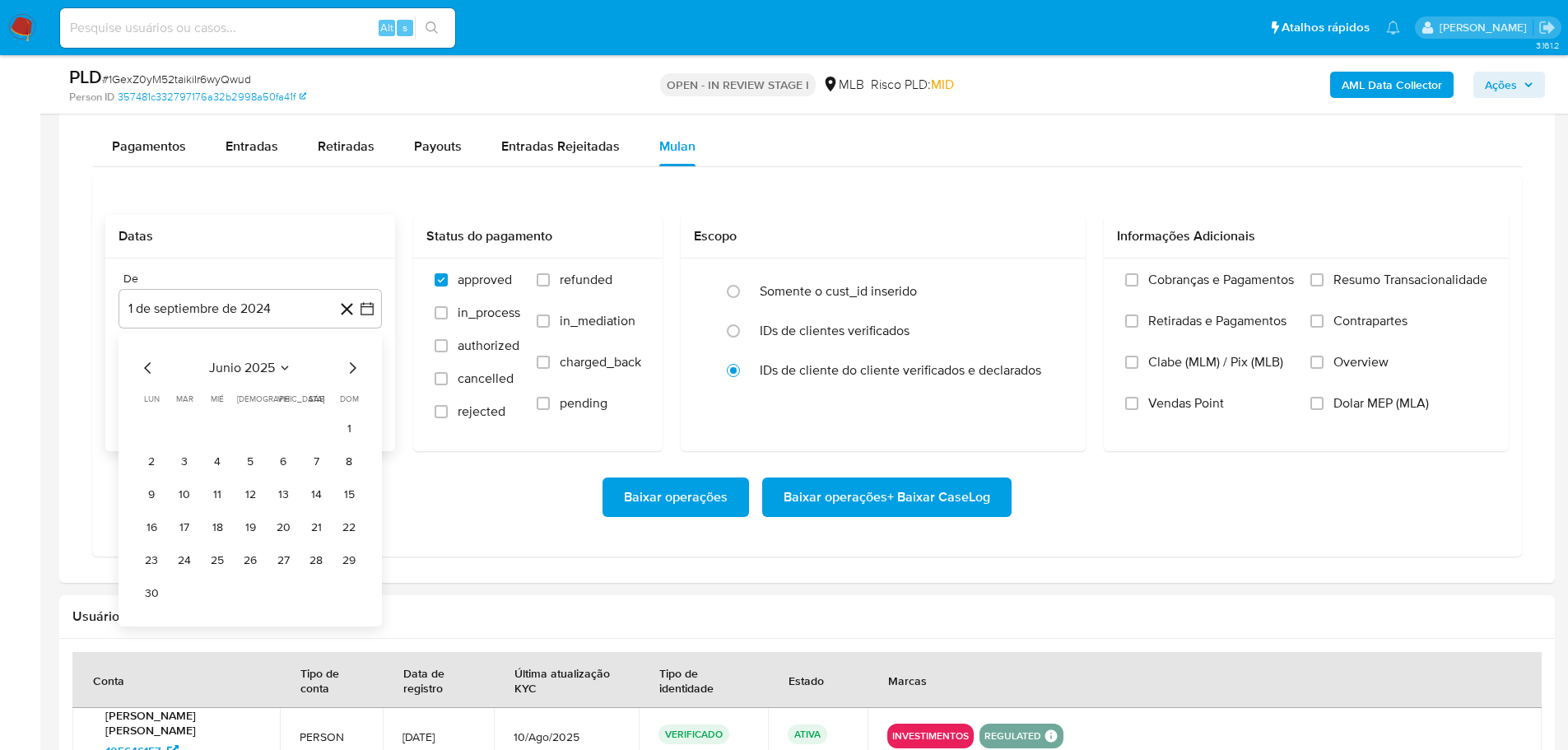
click at [353, 361] on icon "Mes siguiente" at bounding box center [352, 368] width 20 height 20
click at [282, 431] on button "1" at bounding box center [282, 429] width 27 height 27
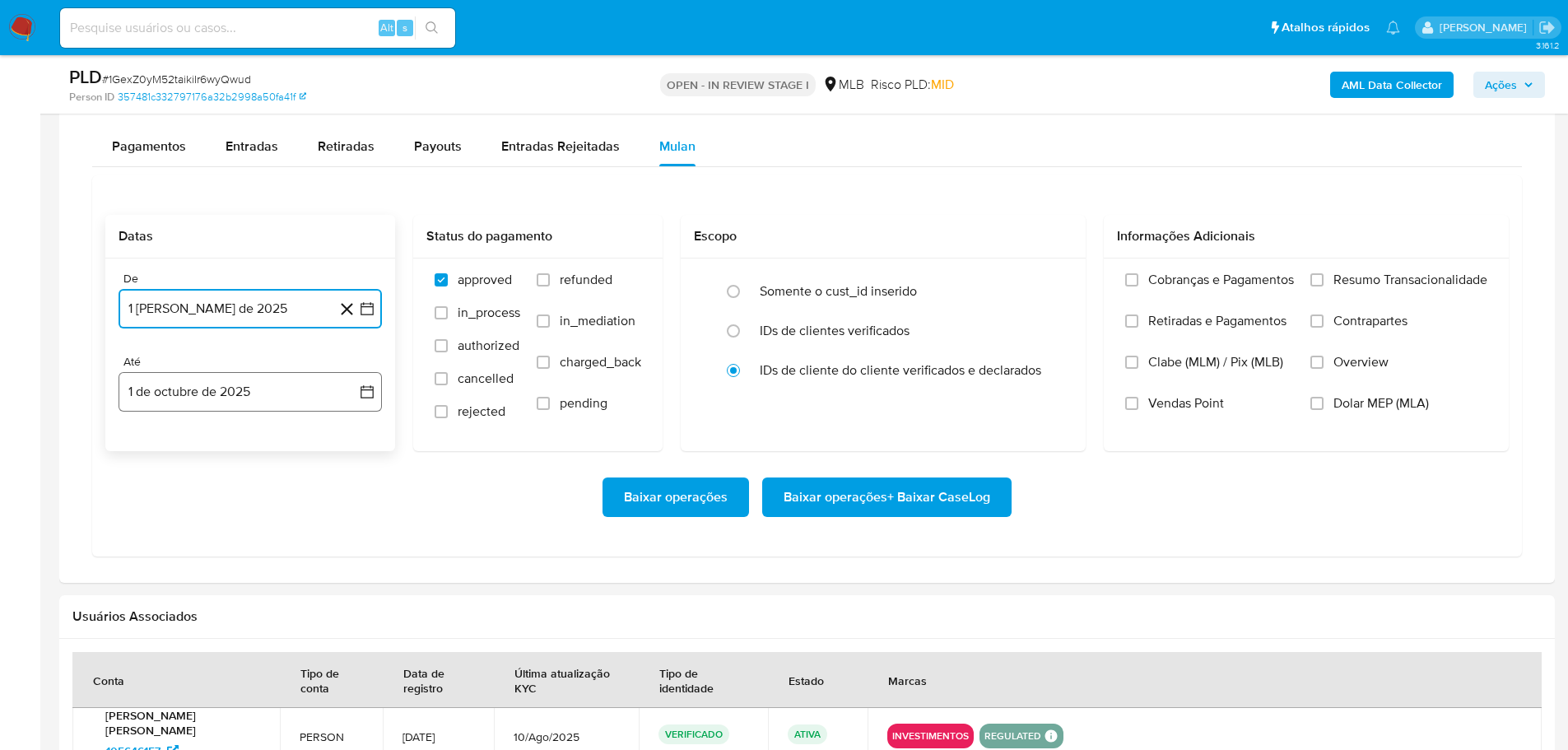
click at [278, 408] on button "1 de octubre de 2025" at bounding box center [250, 392] width 264 height 39
click at [145, 452] on icon "Mes anterior" at bounding box center [147, 452] width 7 height 12
click at [156, 644] on button "29" at bounding box center [151, 644] width 27 height 27
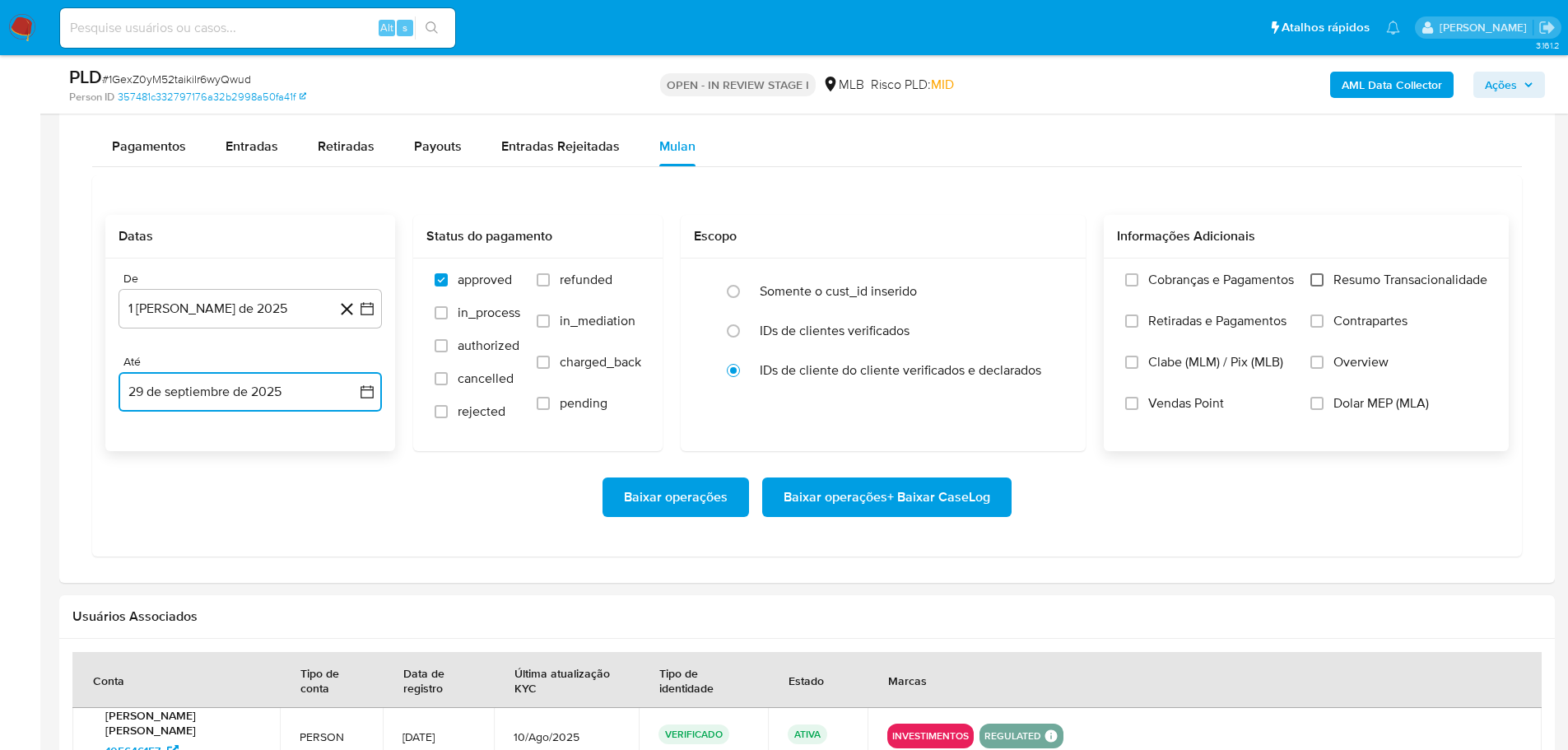
click at [1315, 283] on input "Resumo Transacionalidade" at bounding box center [1316, 280] width 13 height 13
click at [953, 499] on span "Baixar operações + Baixar CaseLog" at bounding box center [887, 497] width 207 height 36
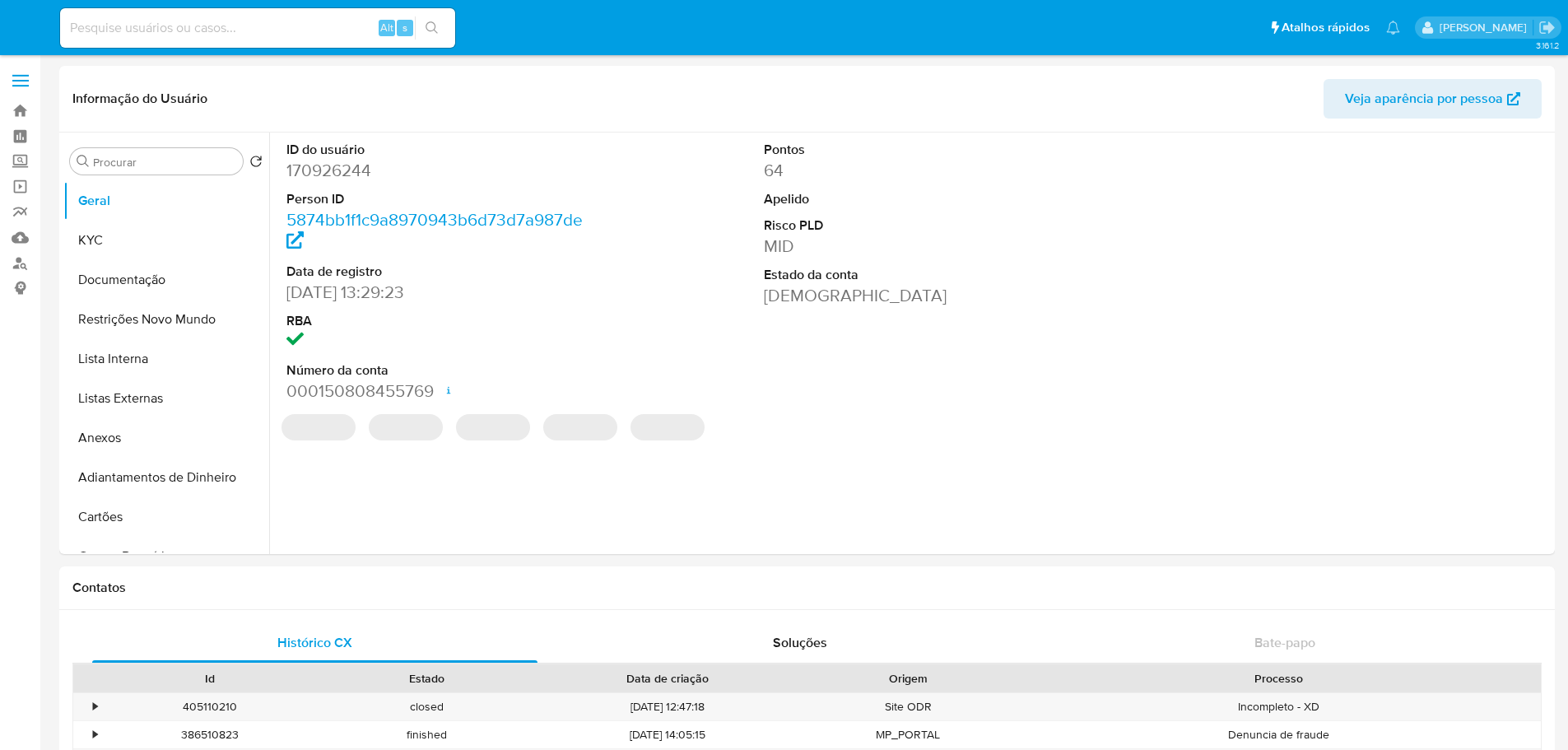
select select "10"
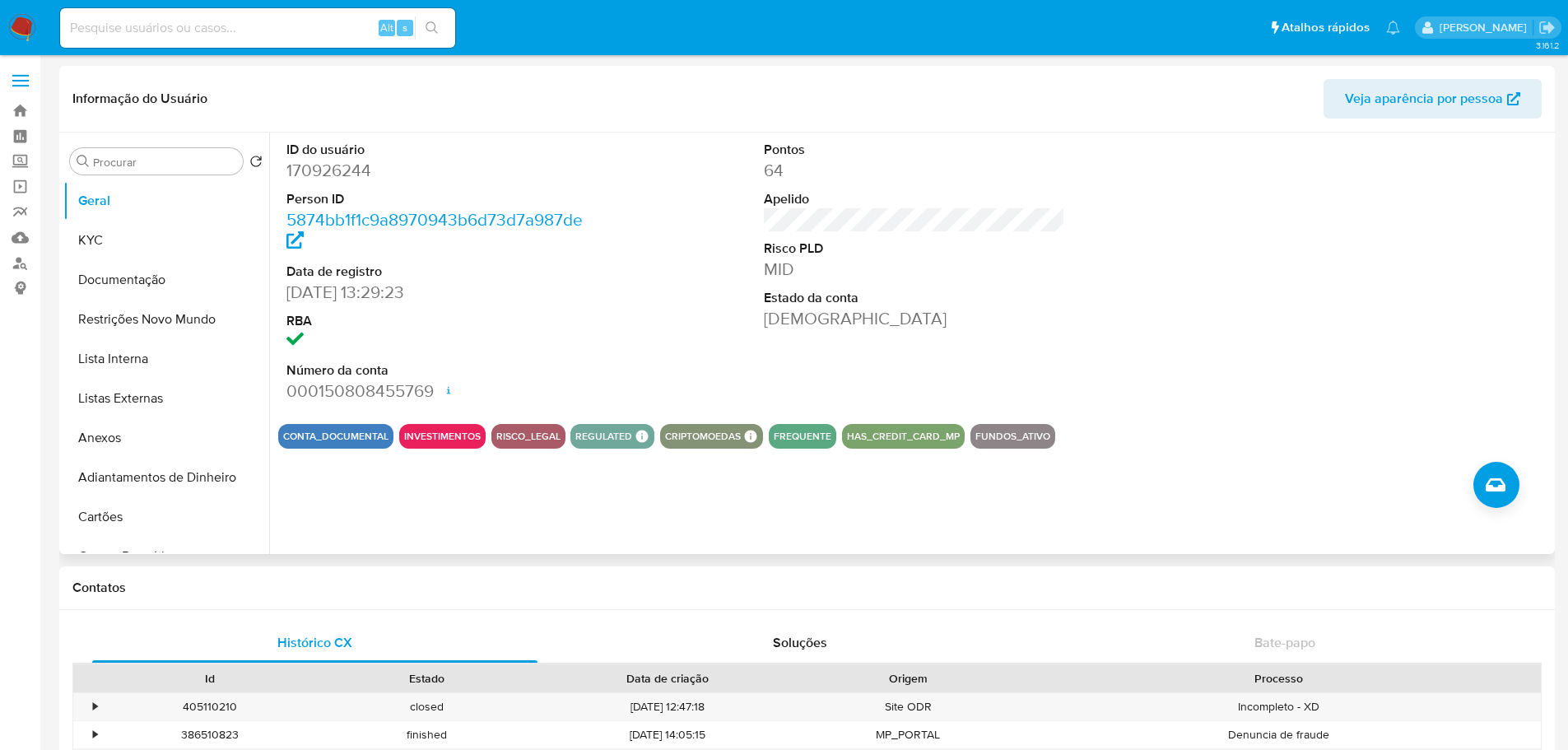
scroll to position [658, 0]
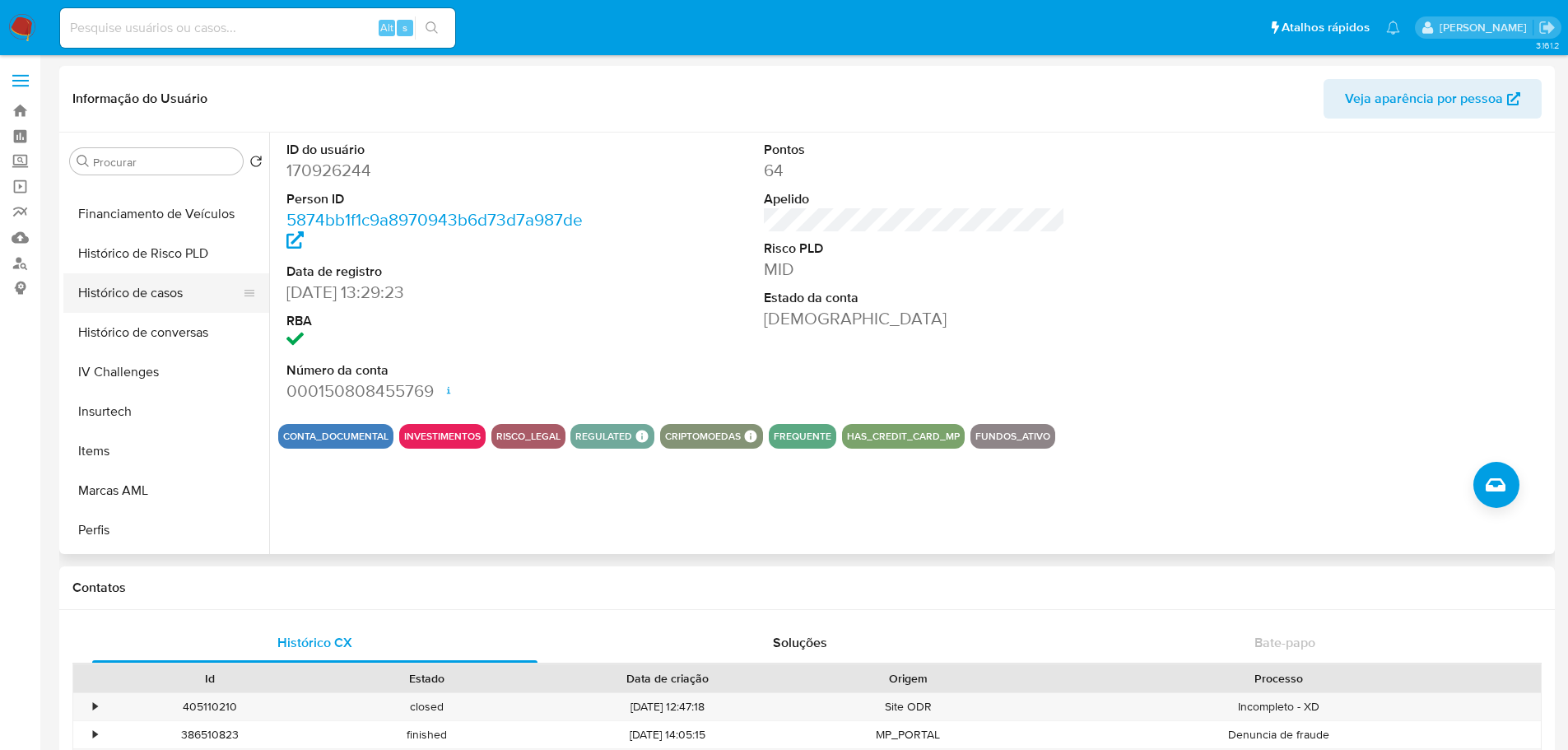
click at [132, 287] on button "Histórico de casos" at bounding box center [159, 293] width 193 height 39
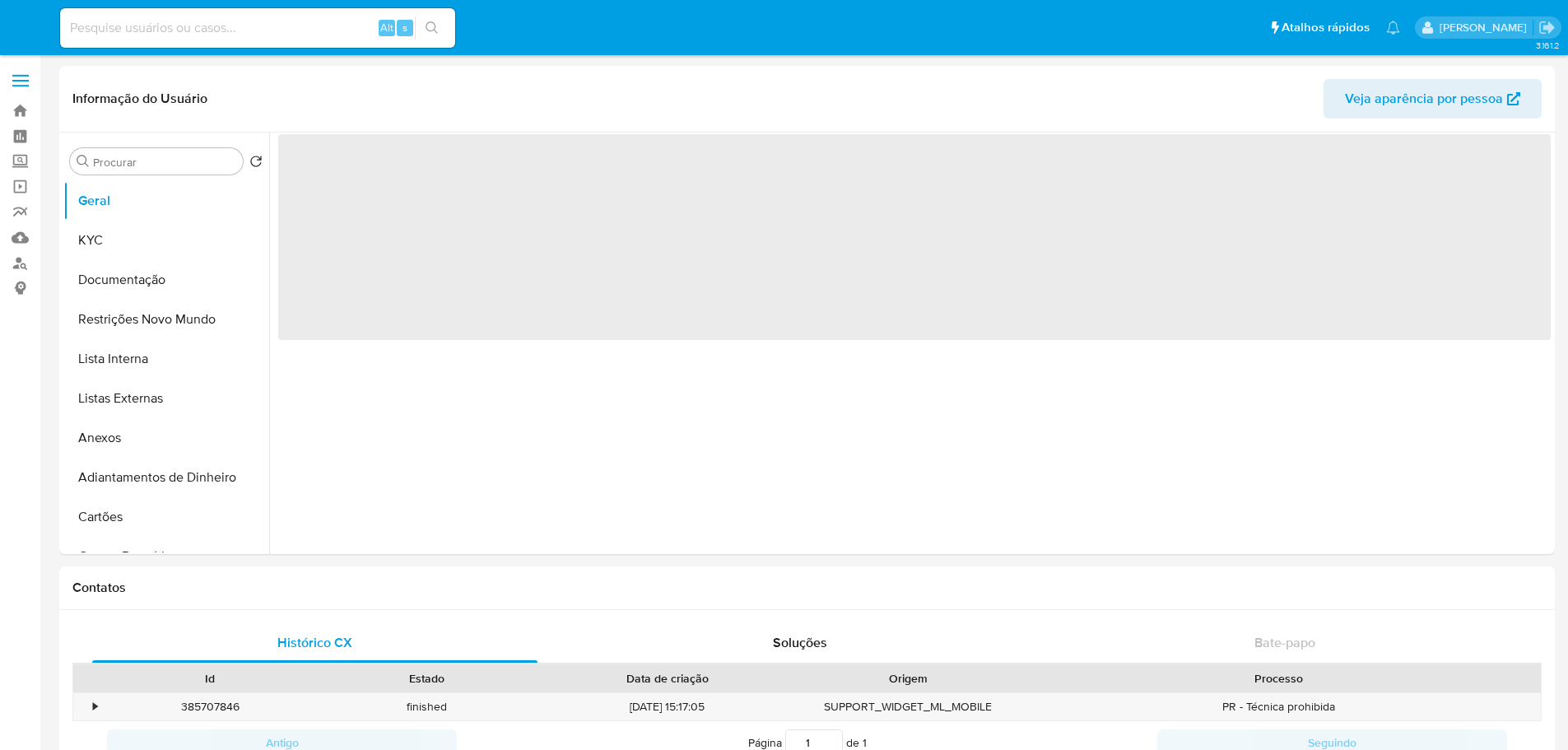
select select "10"
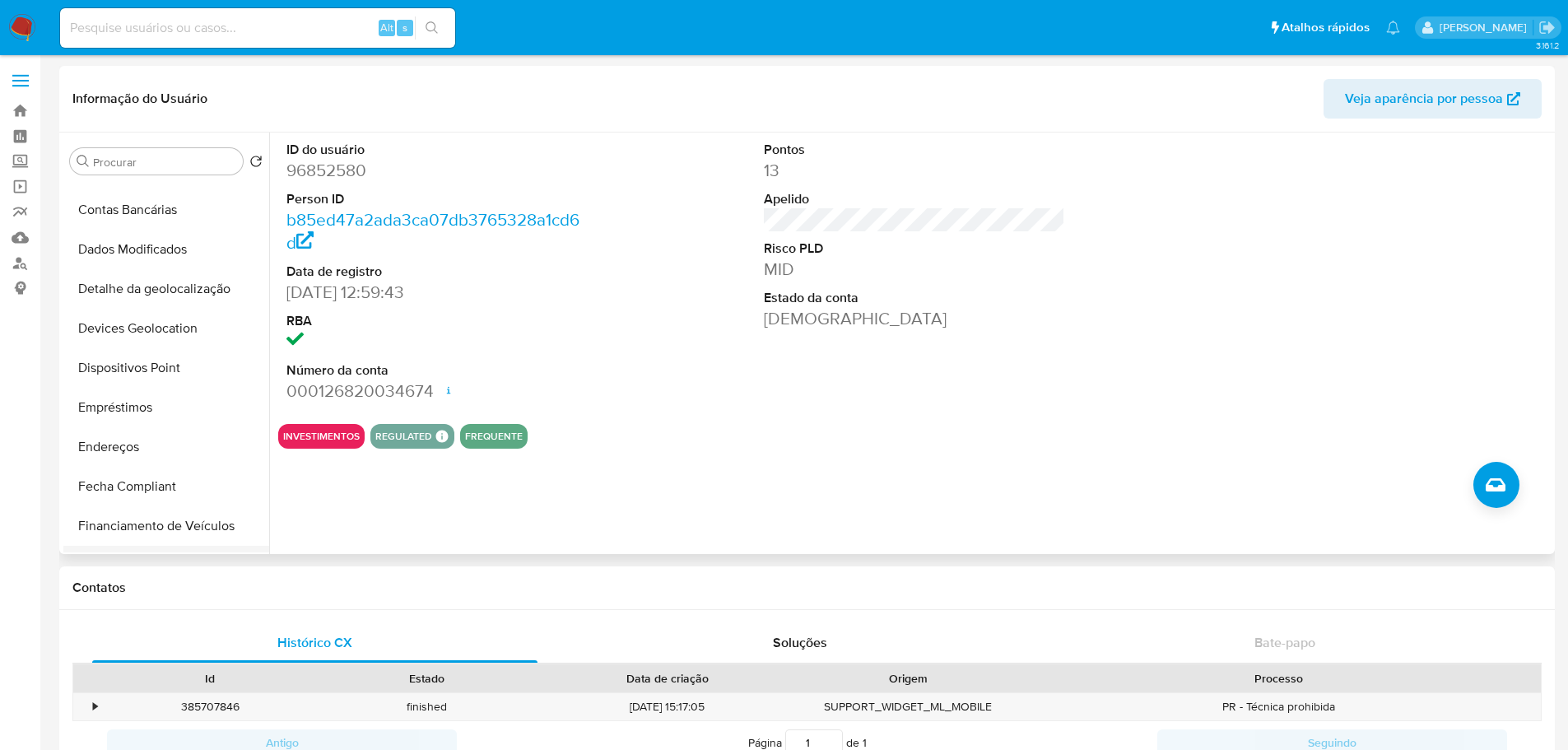
scroll to position [494, 0]
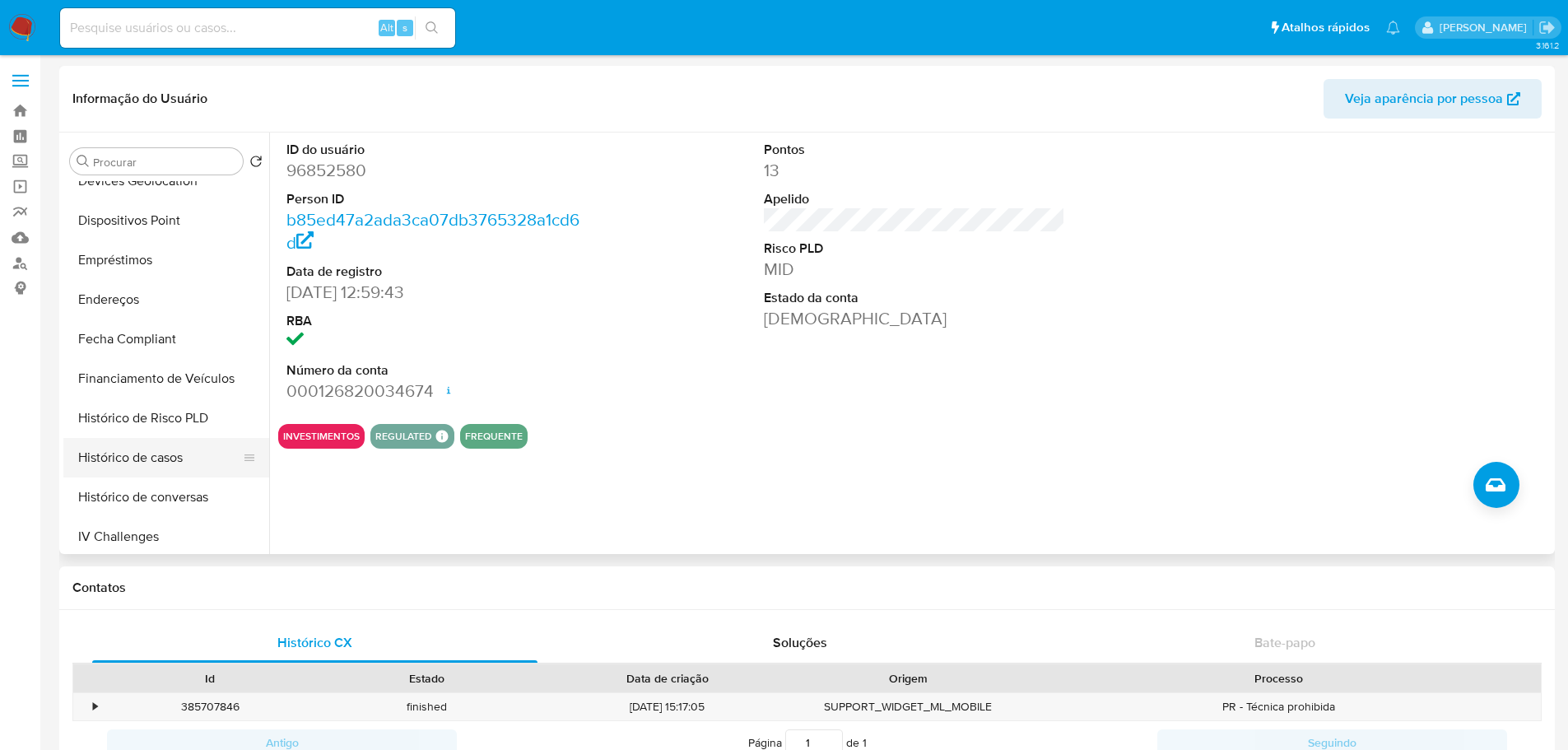
click at [164, 447] on button "Histórico de casos" at bounding box center [159, 458] width 193 height 39
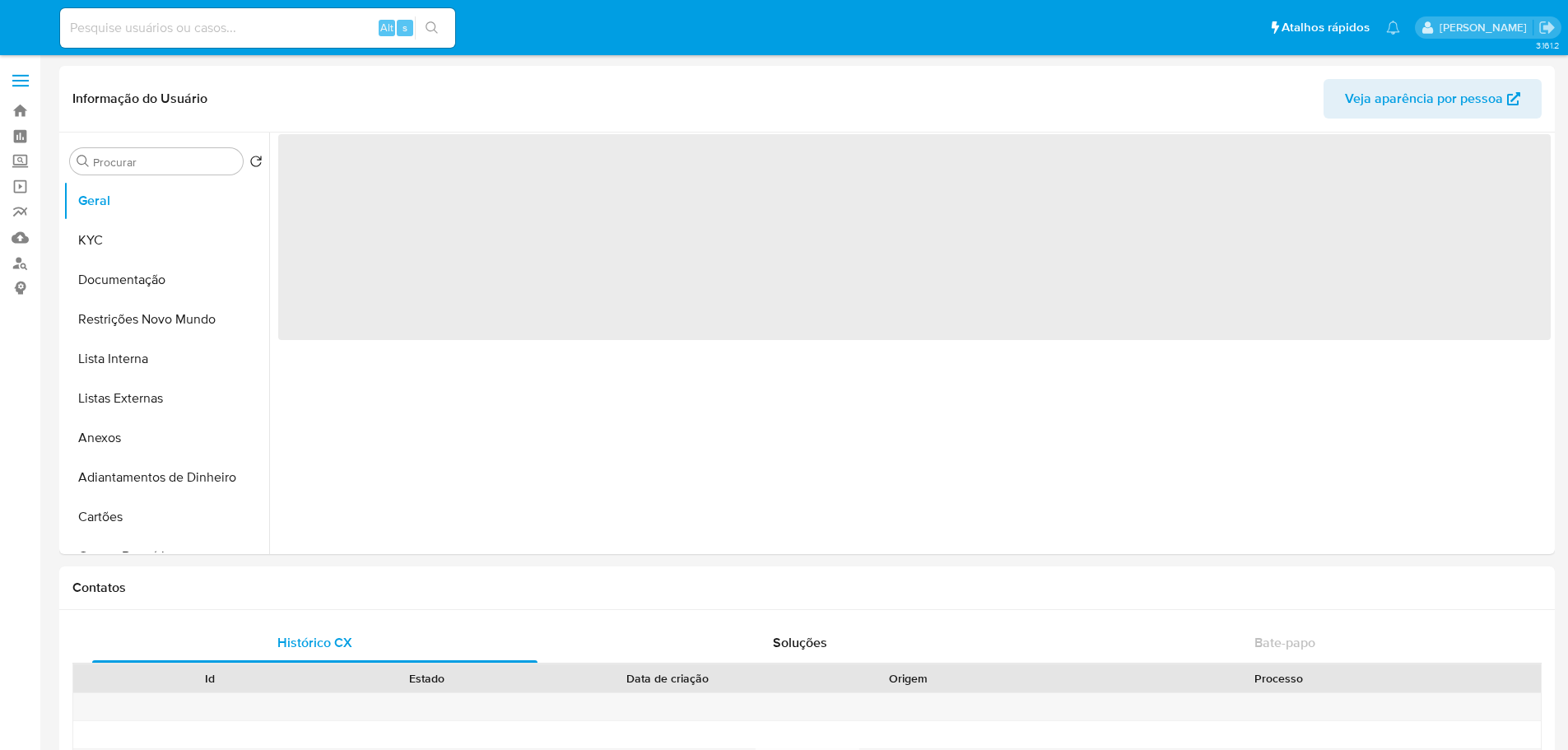
select select "10"
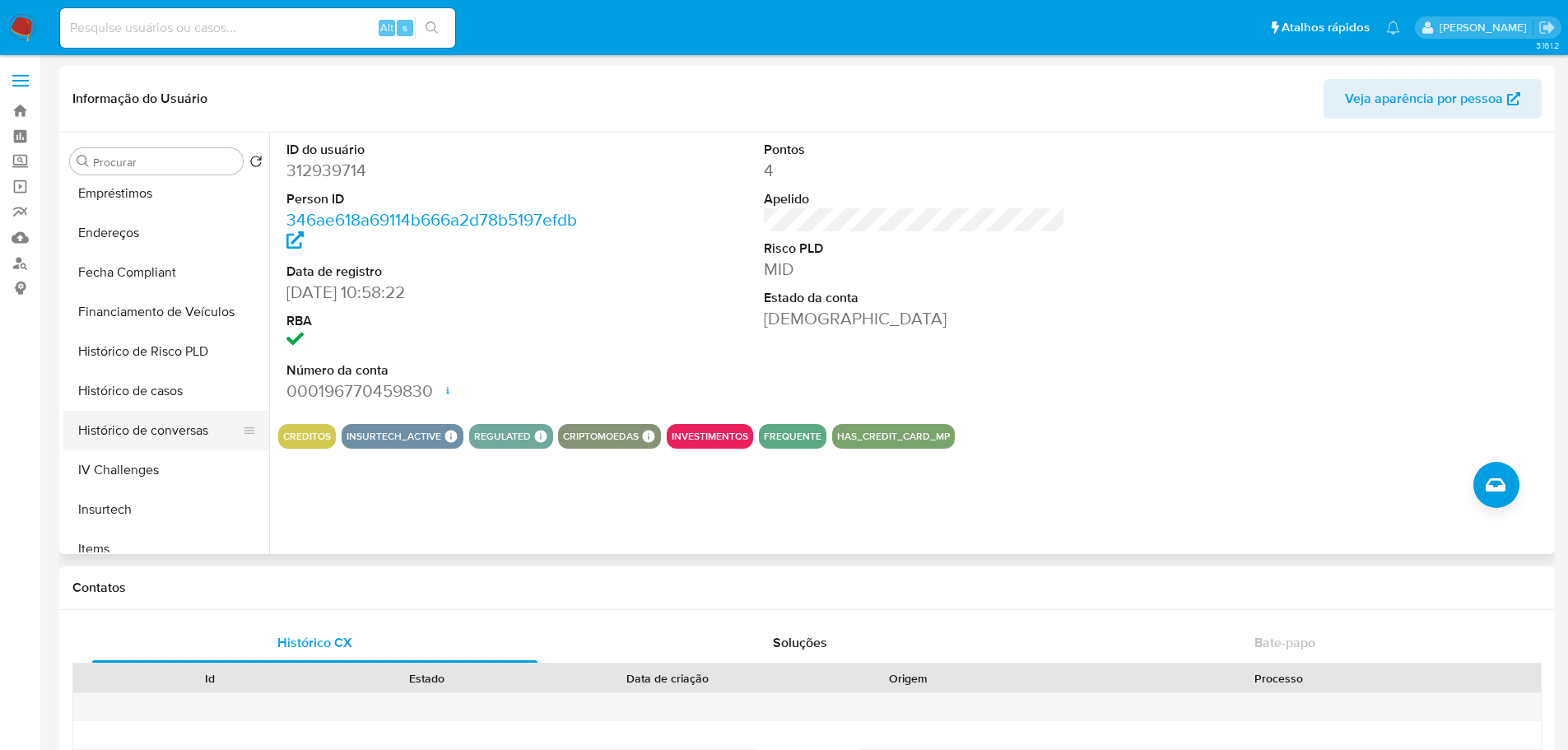
scroll to position [494, 0]
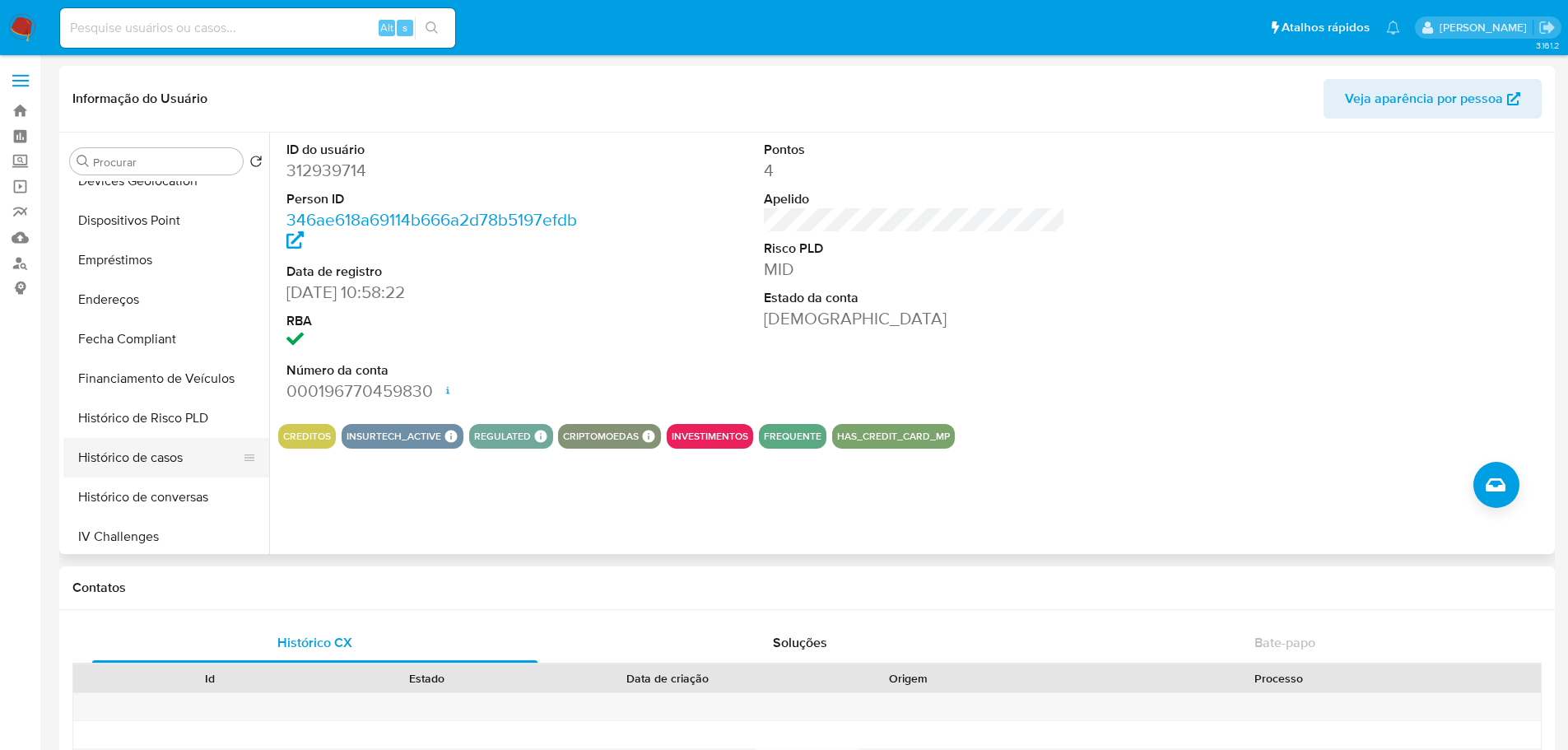
click at [144, 471] on button "Histórico de casos" at bounding box center [159, 458] width 193 height 39
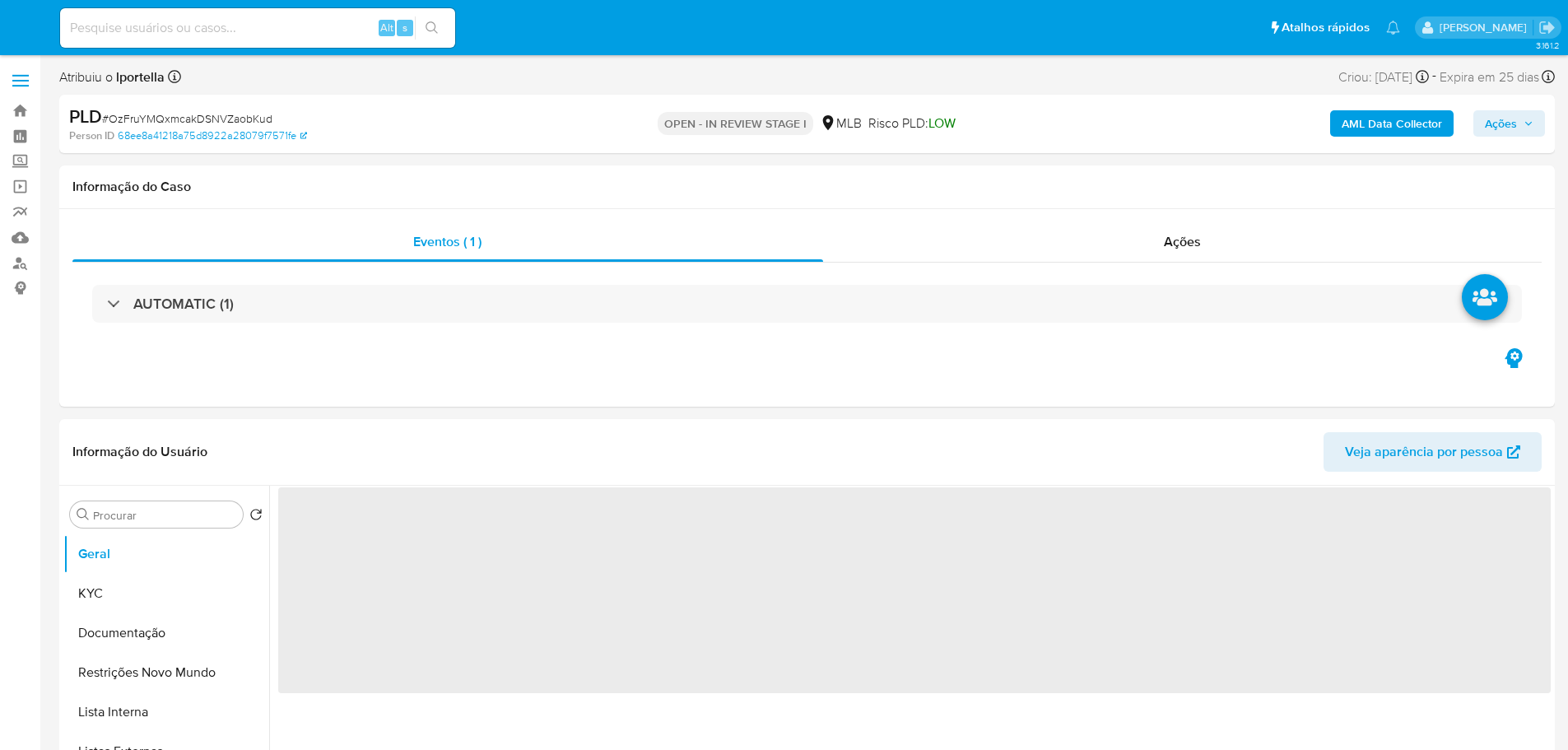
select select "10"
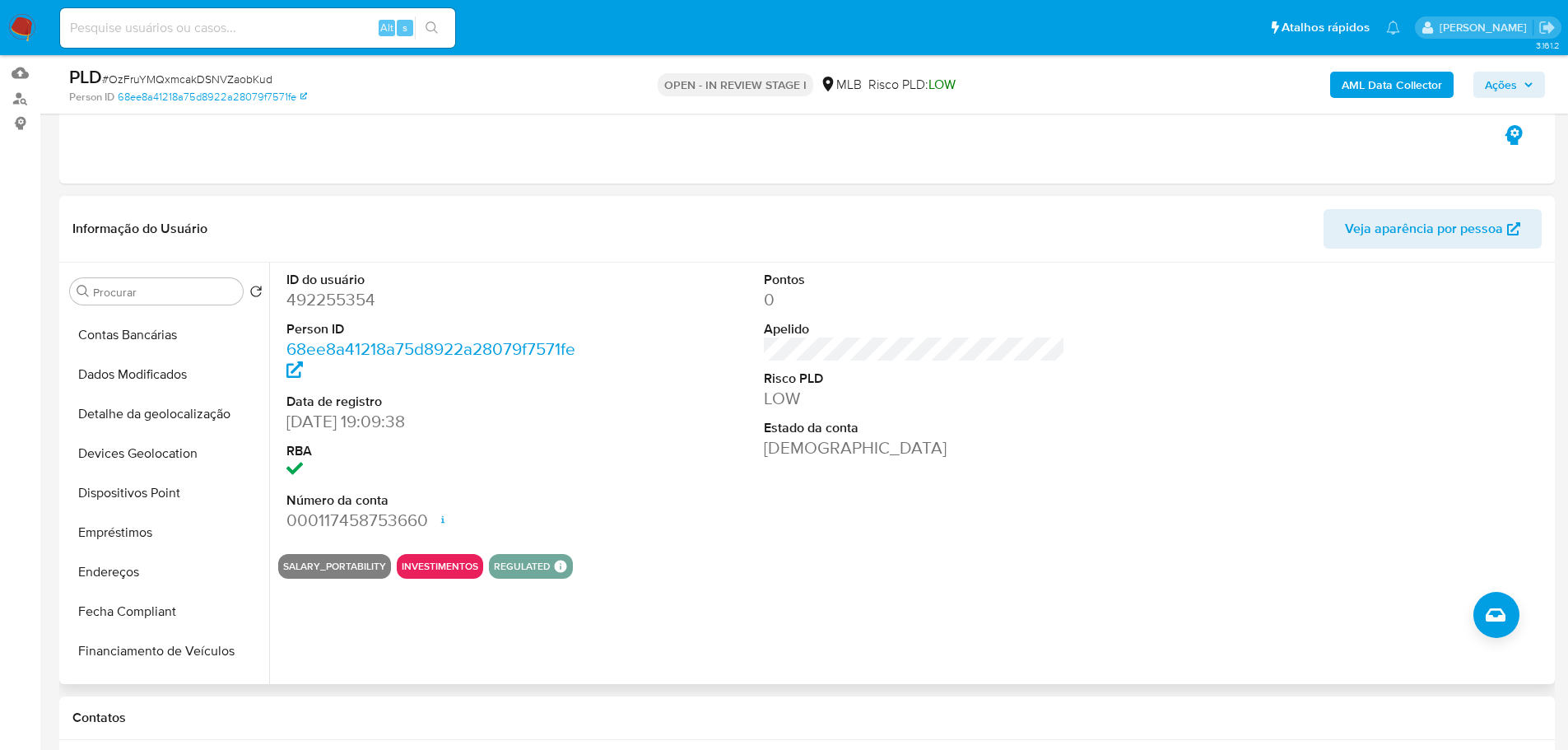
scroll to position [658, 0]
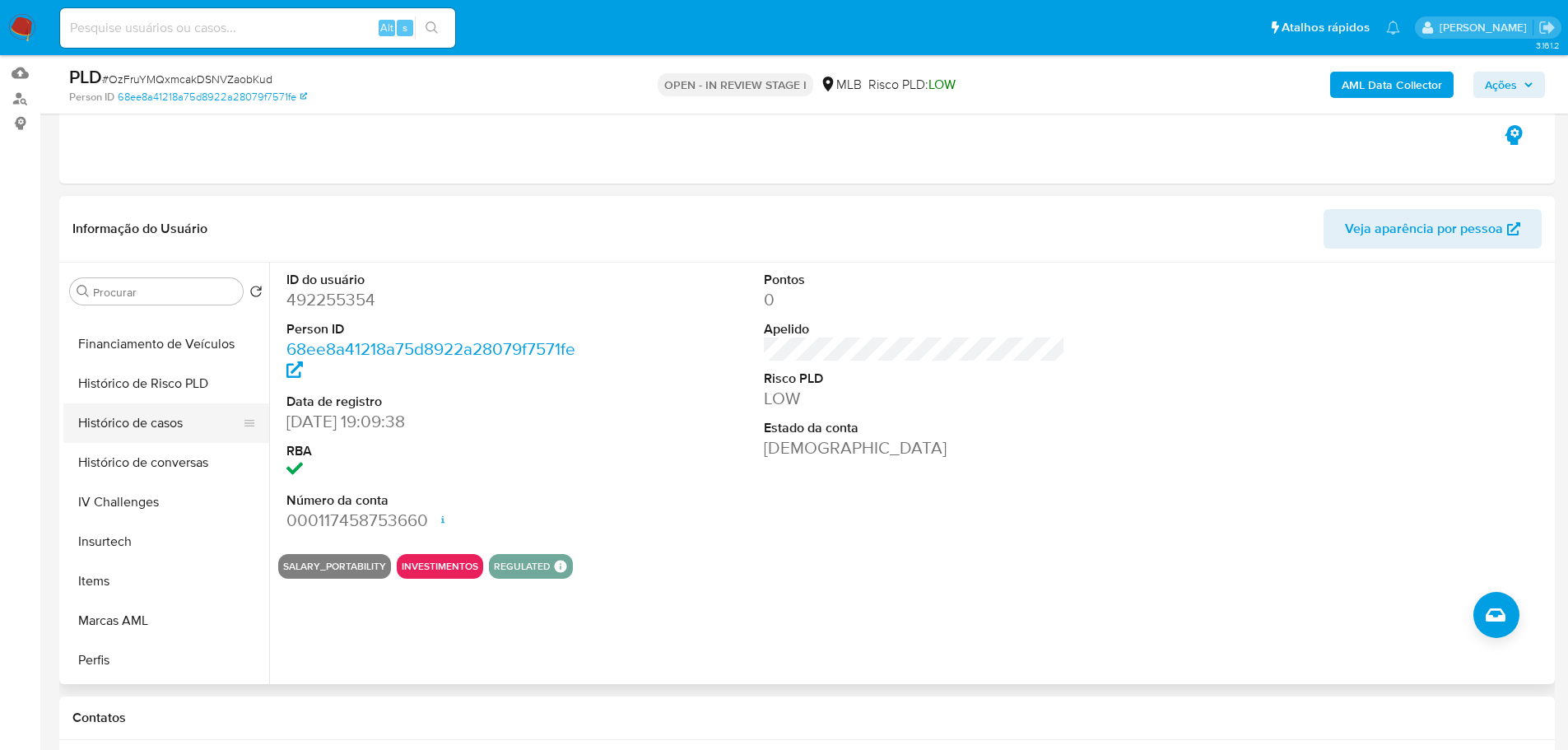
click at [153, 421] on button "Histórico de casos" at bounding box center [159, 423] width 193 height 39
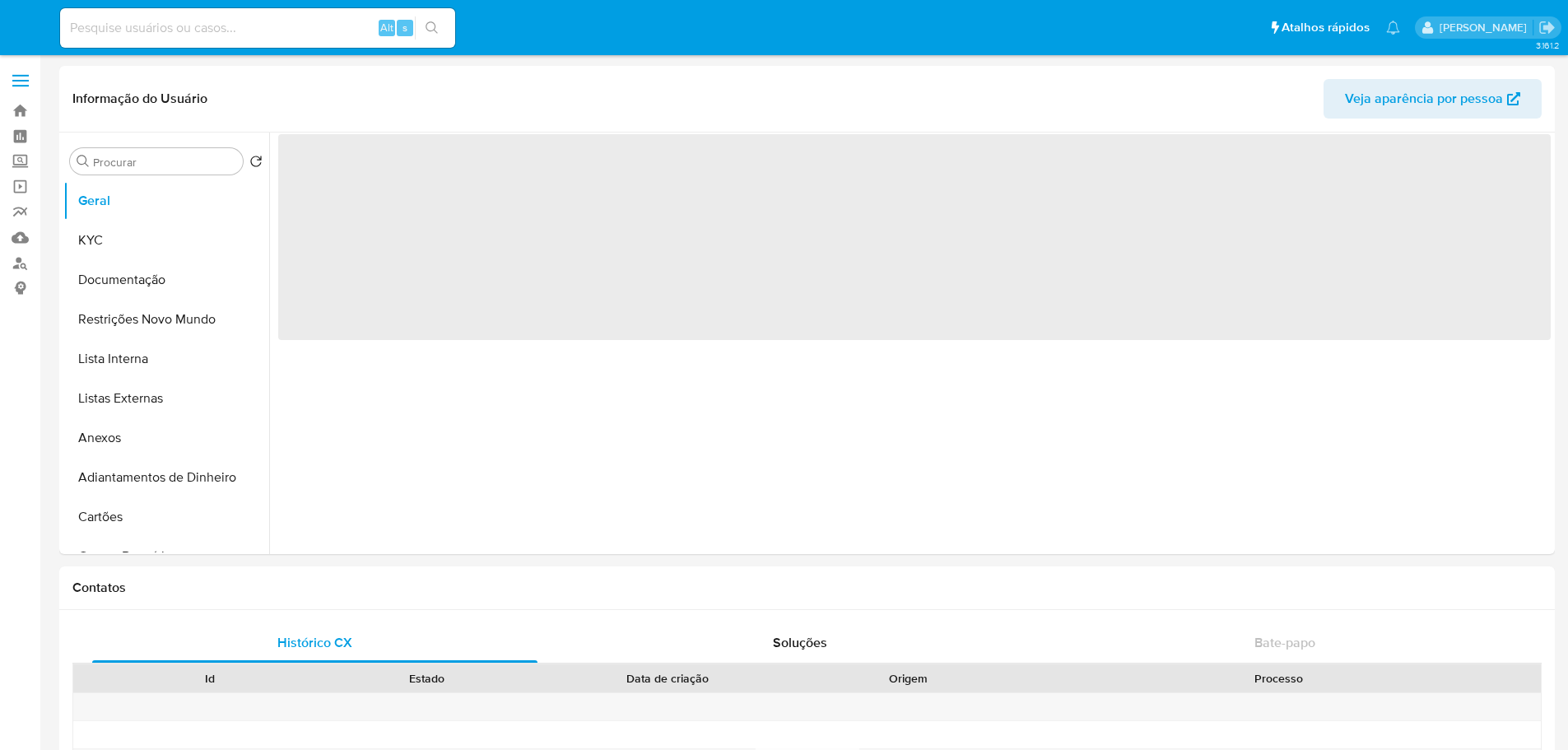
select select "10"
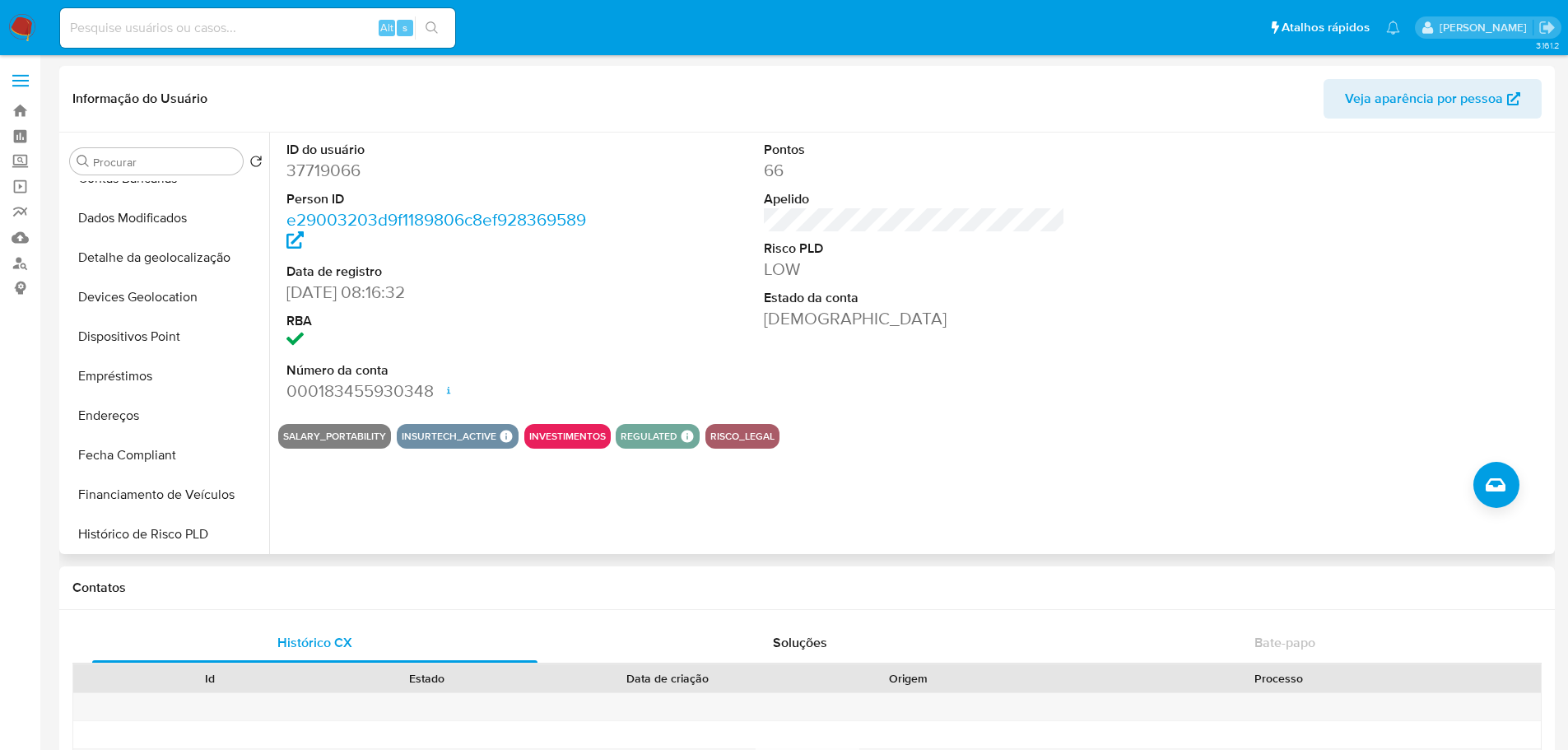
scroll to position [577, 0]
click at [129, 388] on button "Histórico de casos" at bounding box center [159, 375] width 193 height 39
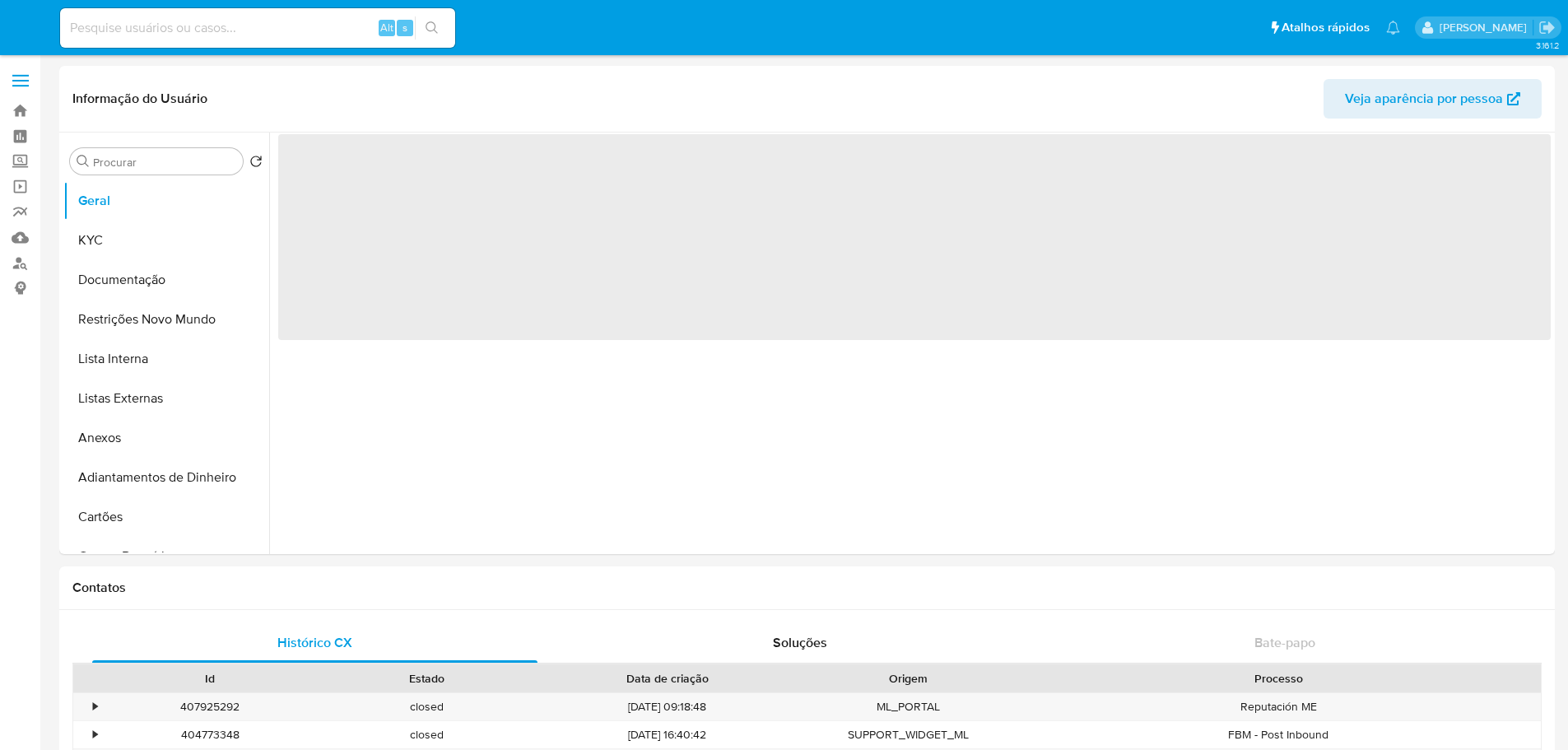
select select "10"
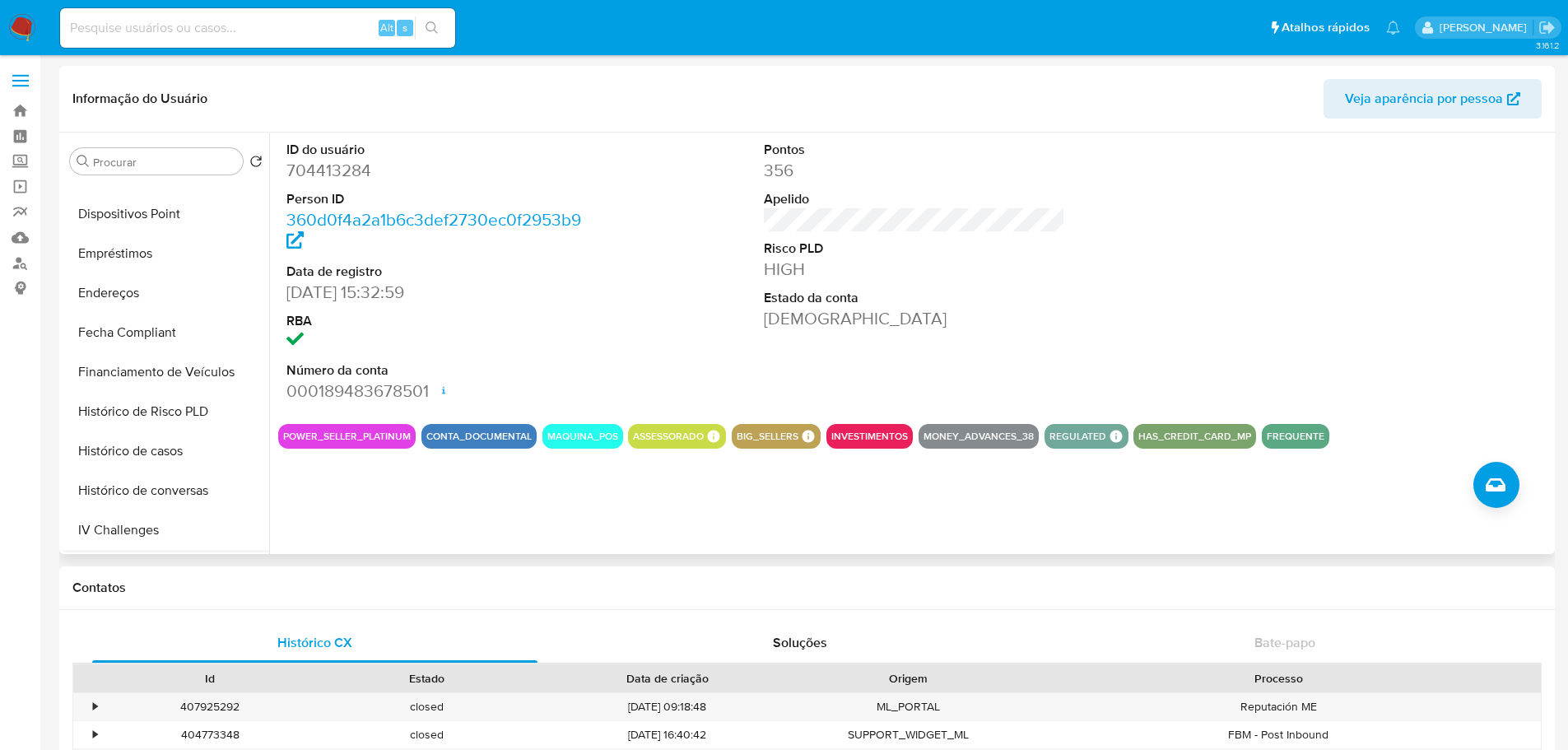
scroll to position [658, 0]
click at [132, 299] on button "Histórico de casos" at bounding box center [159, 293] width 193 height 39
